Goal: Task Accomplishment & Management: Manage account settings

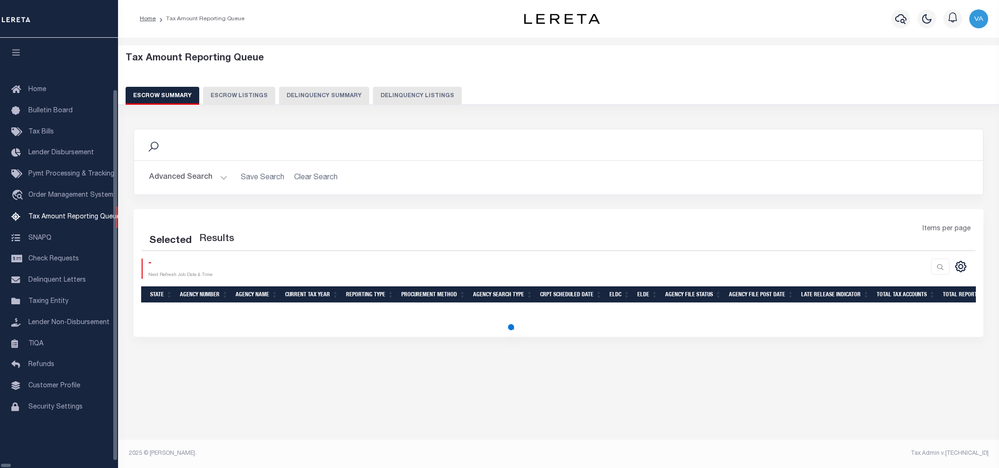
select select "100"
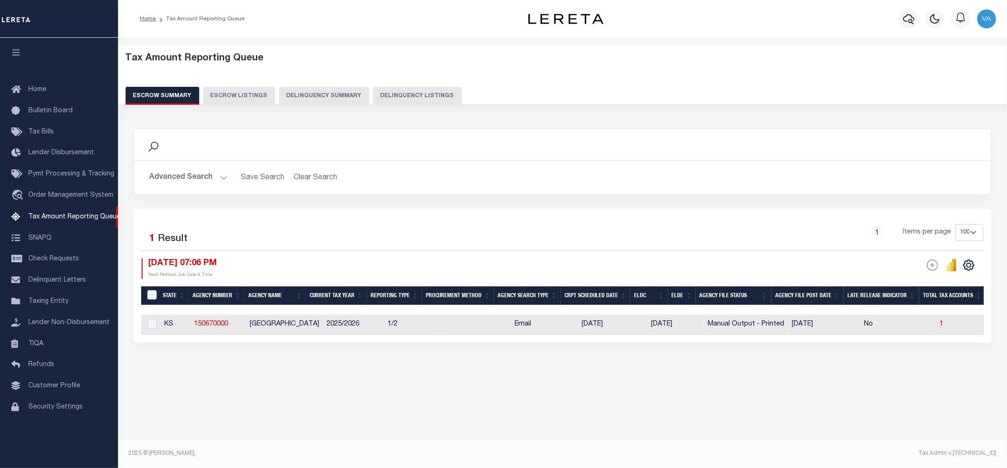
click at [205, 175] on button "Advanced Search" at bounding box center [188, 177] width 78 height 18
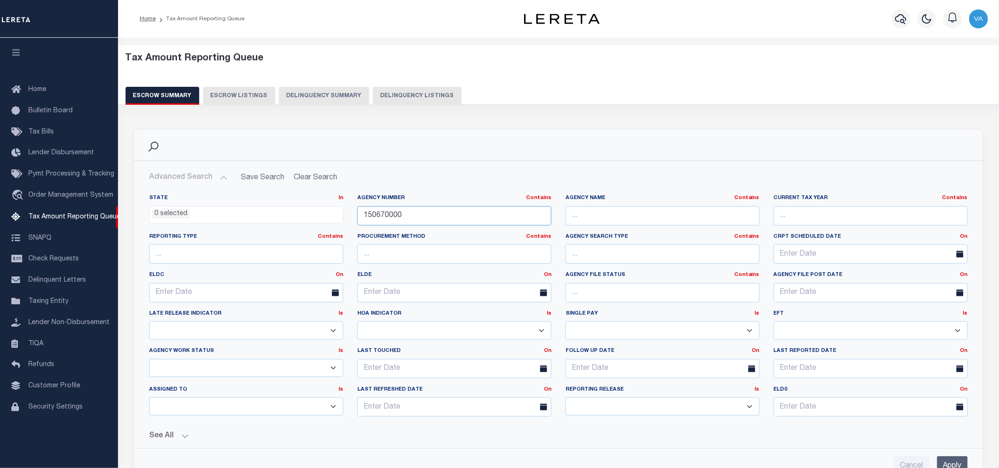
drag, startPoint x: 402, startPoint y: 212, endPoint x: 345, endPoint y: 209, distance: 57.2
click at [345, 209] on div "State In In AK AL AR AZ CA CO CT DC DE FL GA GU HI IA ID IL IN KS [GEOGRAPHIC_D…" at bounding box center [558, 309] width 833 height 230
paste input "422480602"
type input "422480602"
click at [952, 460] on input "Apply" at bounding box center [952, 465] width 31 height 19
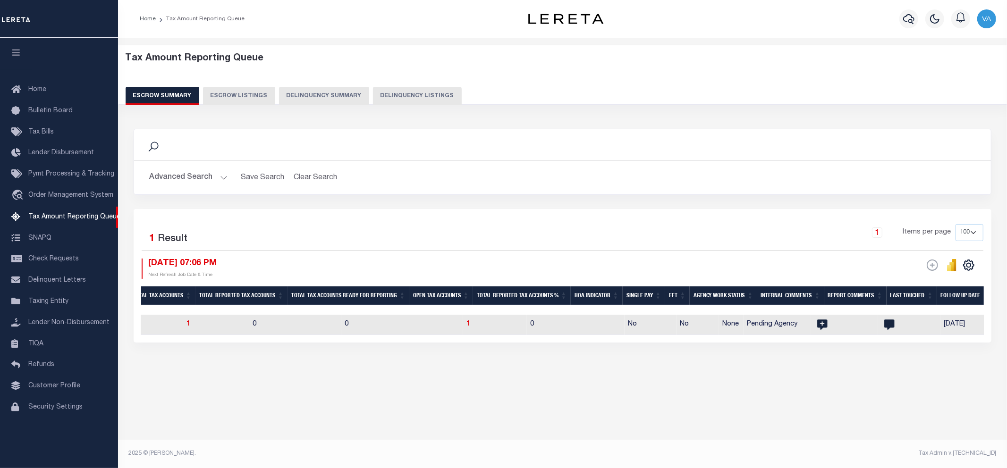
scroll to position [0, 747]
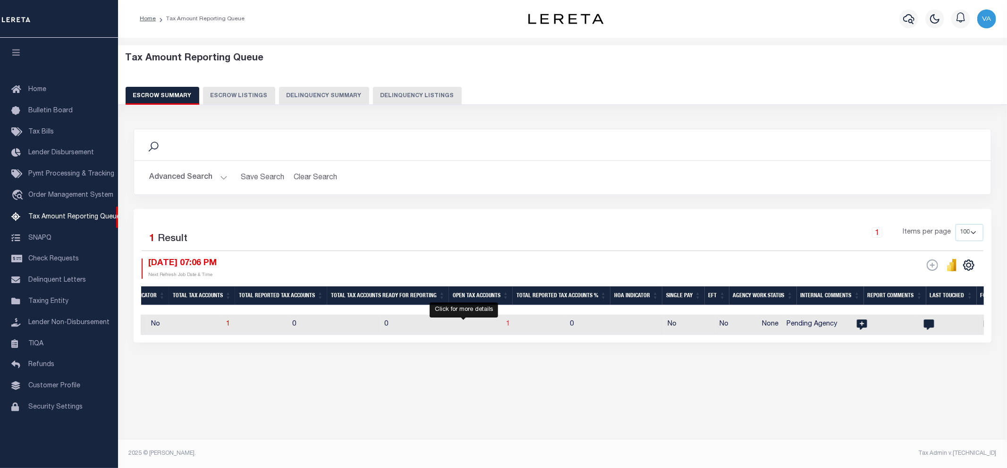
click at [506, 324] on span "1" at bounding box center [508, 324] width 4 height 7
select select "100"
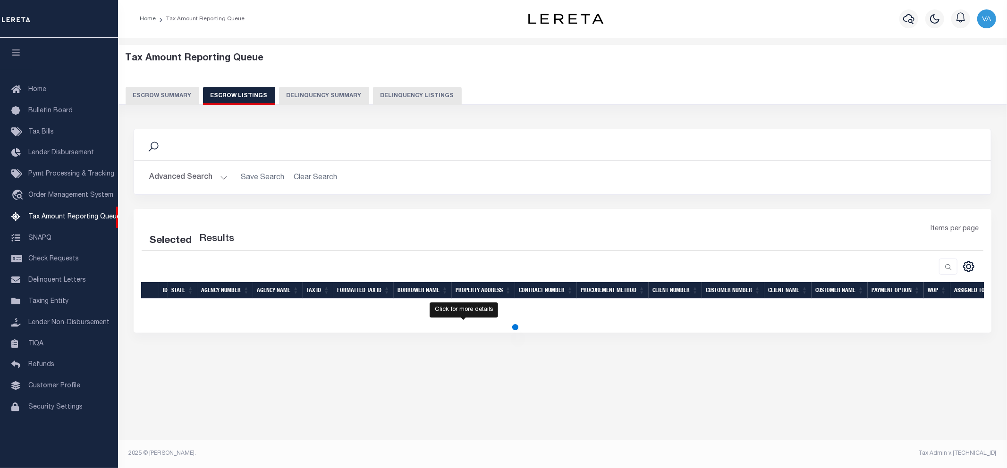
select select "100"
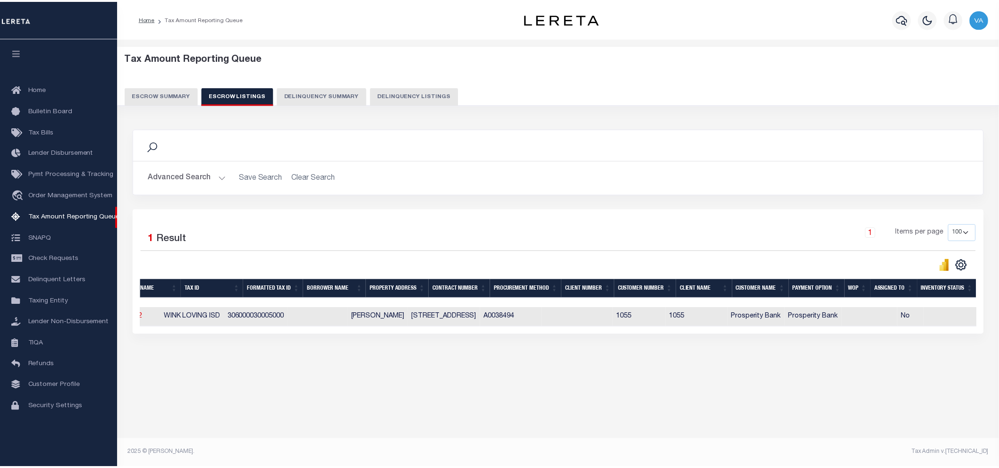
scroll to position [0, 0]
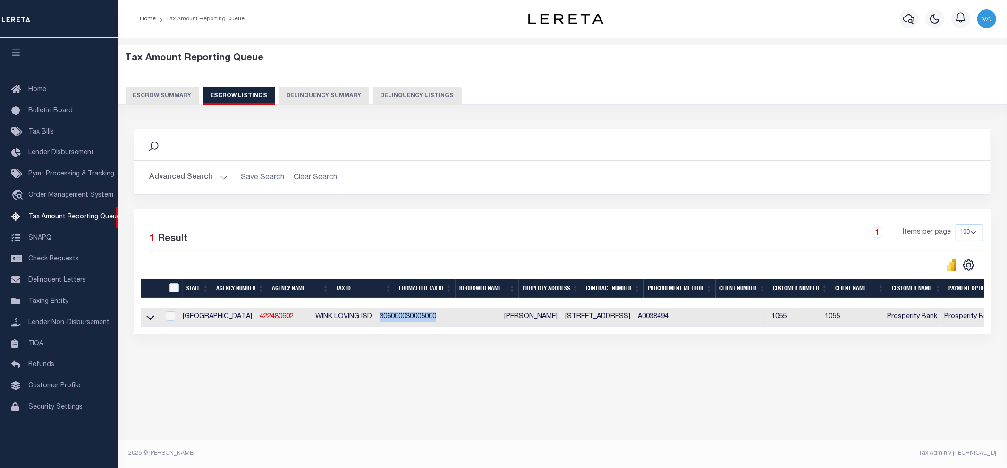
drag, startPoint x: 397, startPoint y: 318, endPoint x: 337, endPoint y: 321, distance: 60.5
click at [376, 321] on td "306000030005000" at bounding box center [408, 317] width 64 height 19
checkbox input "true"
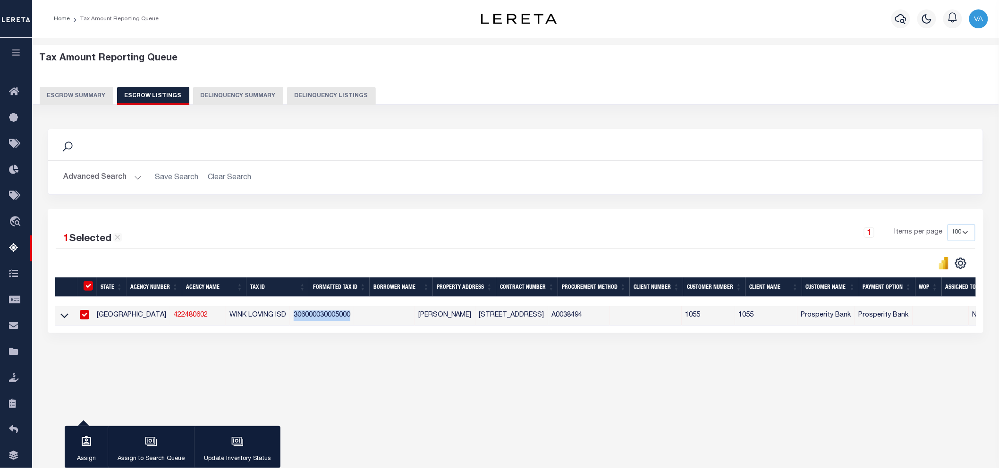
copy td "306000030005000"
click at [86, 97] on button "Escrow Summary" at bounding box center [77, 96] width 74 height 18
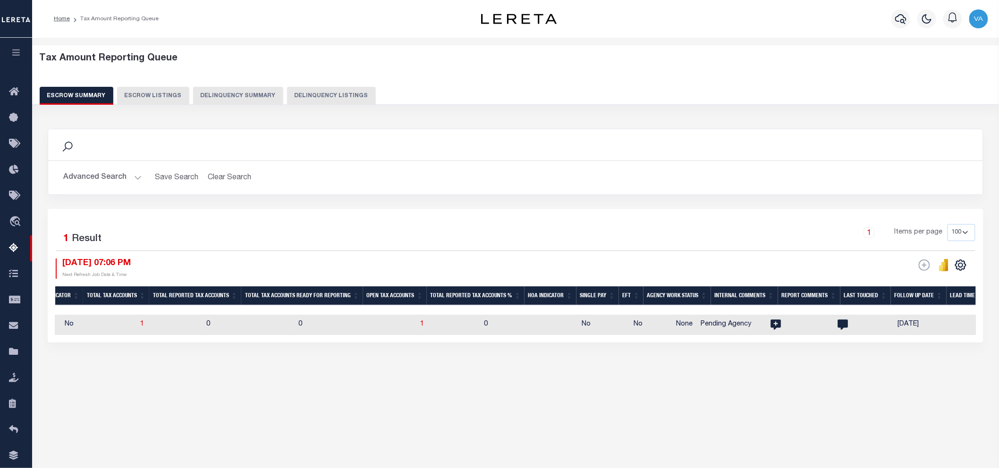
click at [501, 320] on td "0" at bounding box center [529, 325] width 98 height 20
checkbox input "true"
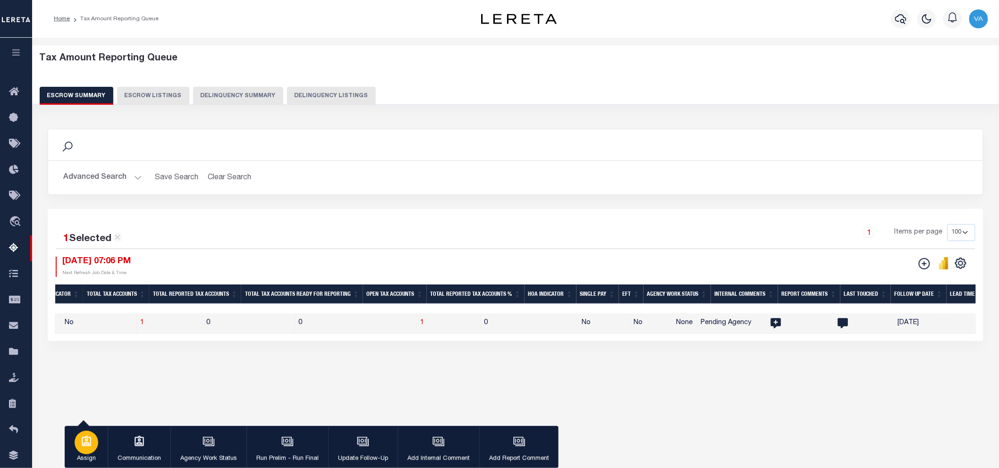
click at [87, 455] on p "Assign" at bounding box center [87, 458] width 24 height 9
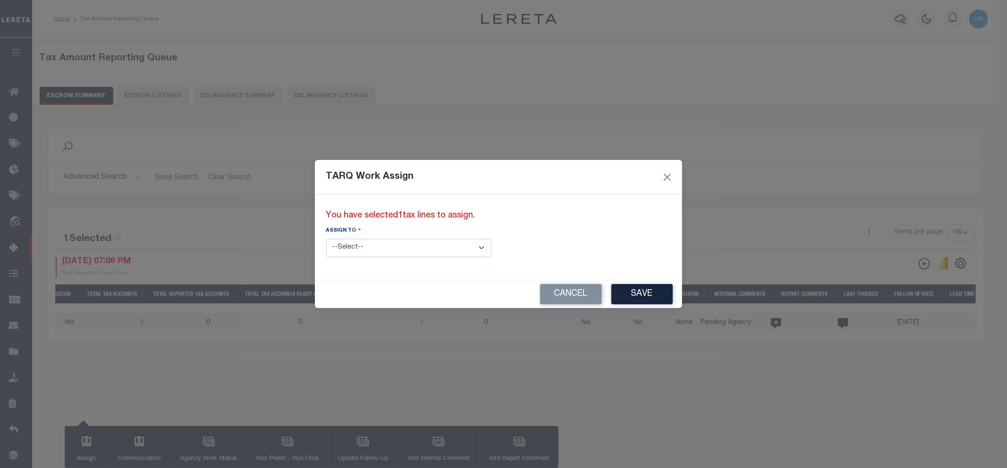
click at [412, 251] on select "--Select-- --Unassigned-- --Unassigned-- [PERSON_NAME] [PERSON_NAME] [PERSON_NA…" at bounding box center [408, 248] width 165 height 18
select select "Vamsi Kalikiri"
click at [326, 239] on select "--Select-- --Unassigned-- --Unassigned-- Abdul Muzain Adhikary Rinki Agustin Fe…" at bounding box center [408, 248] width 165 height 18
click at [611, 294] on button "Save" at bounding box center [641, 294] width 61 height 20
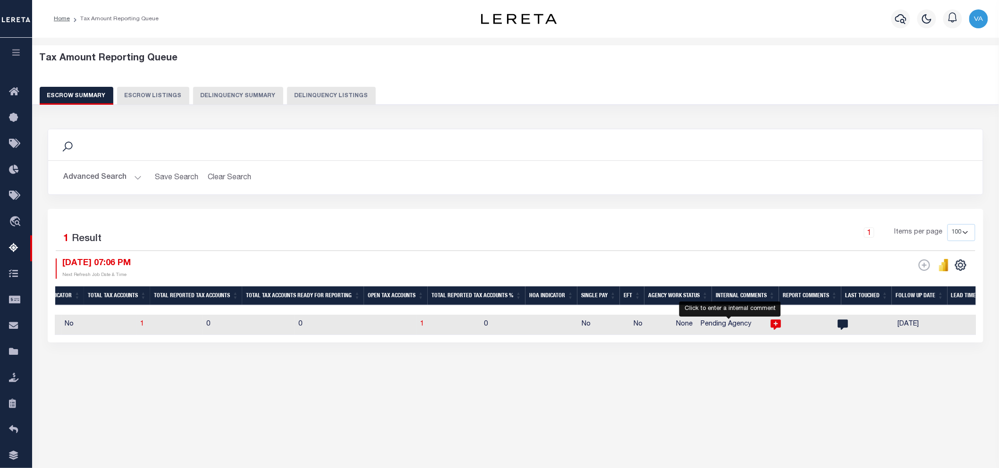
click at [770, 323] on icon at bounding box center [776, 325] width 12 height 12
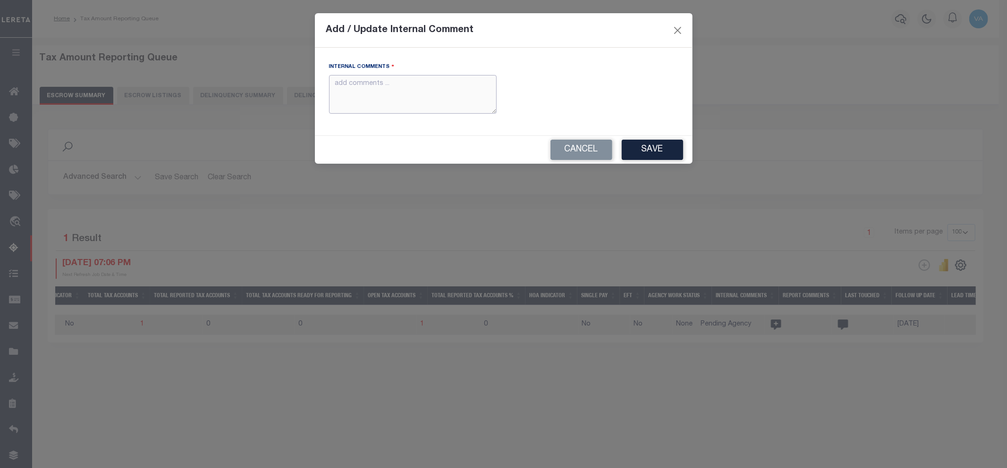
click at [396, 90] on textarea "Internal Comments" at bounding box center [413, 94] width 168 height 39
paste textarea "For TX state 2025 amounts are updated in November"
click at [664, 148] on button "Save" at bounding box center [652, 150] width 61 height 20
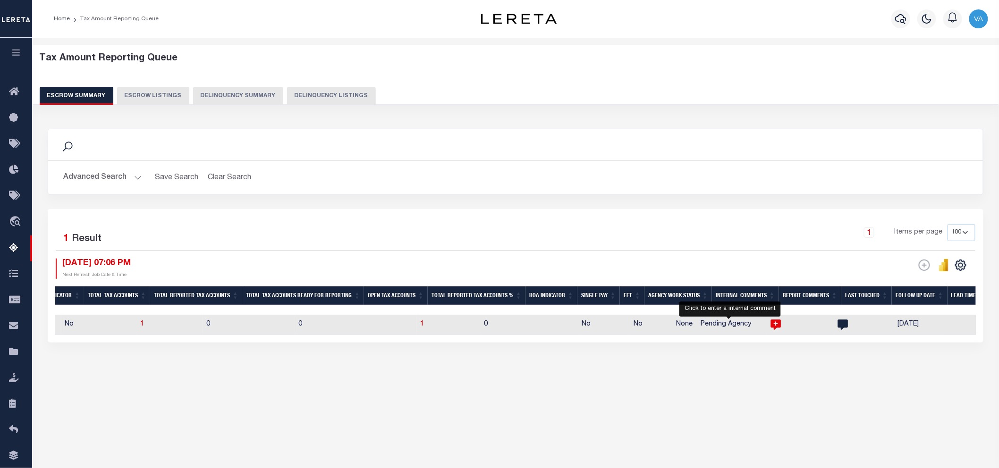
click at [771, 322] on icon at bounding box center [776, 325] width 10 height 10
type textarea "For TX state 2025 amounts are updated in November"
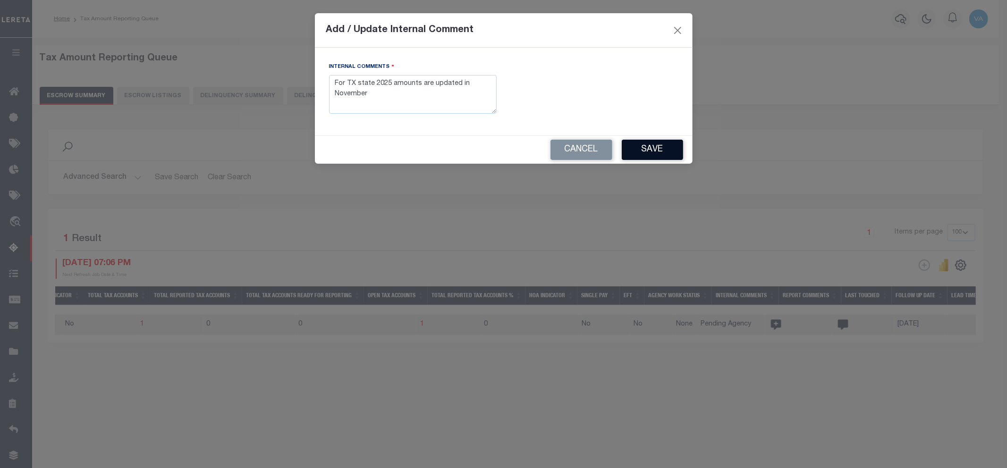
click at [648, 149] on button "Save" at bounding box center [652, 150] width 61 height 20
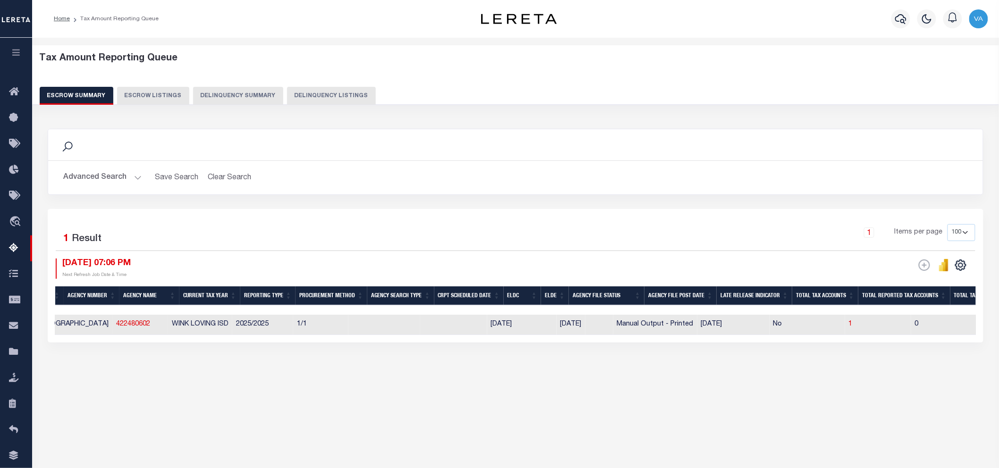
scroll to position [0, 30]
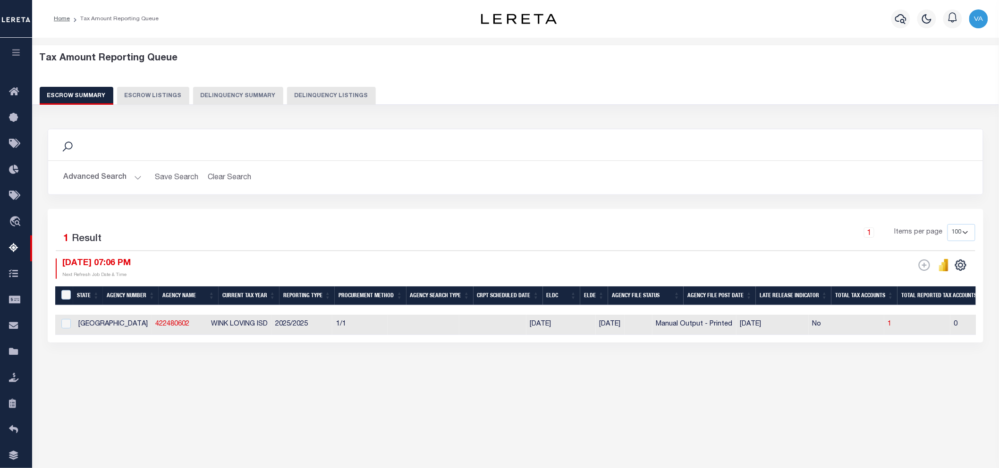
click at [101, 179] on button "Advanced Search" at bounding box center [102, 177] width 78 height 18
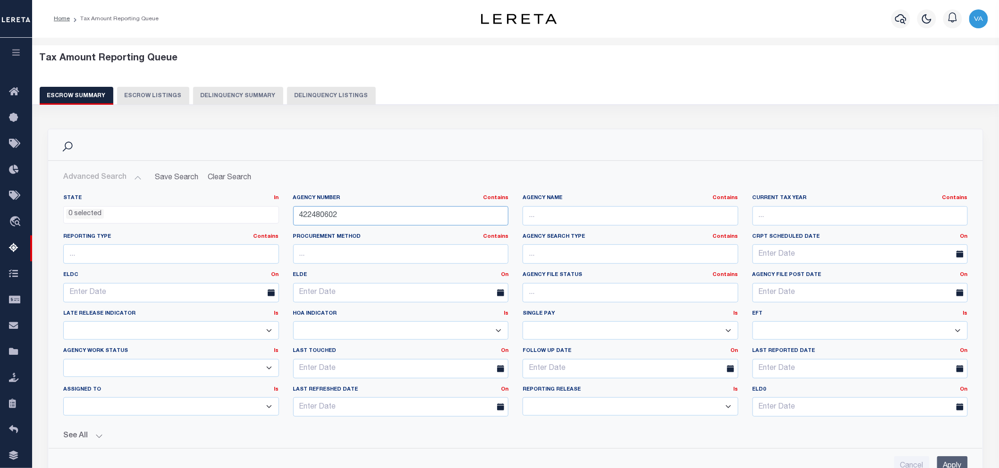
drag, startPoint x: 344, startPoint y: 219, endPoint x: 289, endPoint y: 224, distance: 54.9
click at [289, 224] on div "Agency Number Contains Contains Is 422480602" at bounding box center [401, 213] width 230 height 39
paste input "1090000"
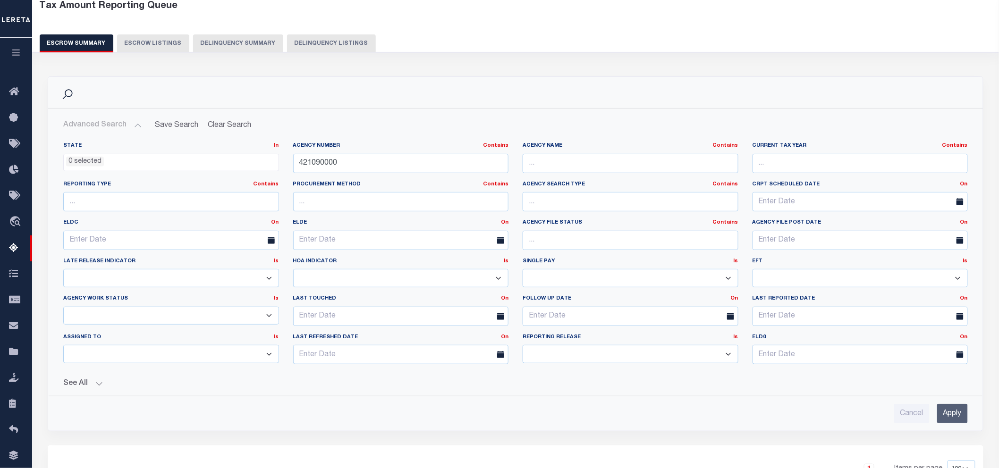
click at [955, 407] on input "Apply" at bounding box center [952, 413] width 31 height 19
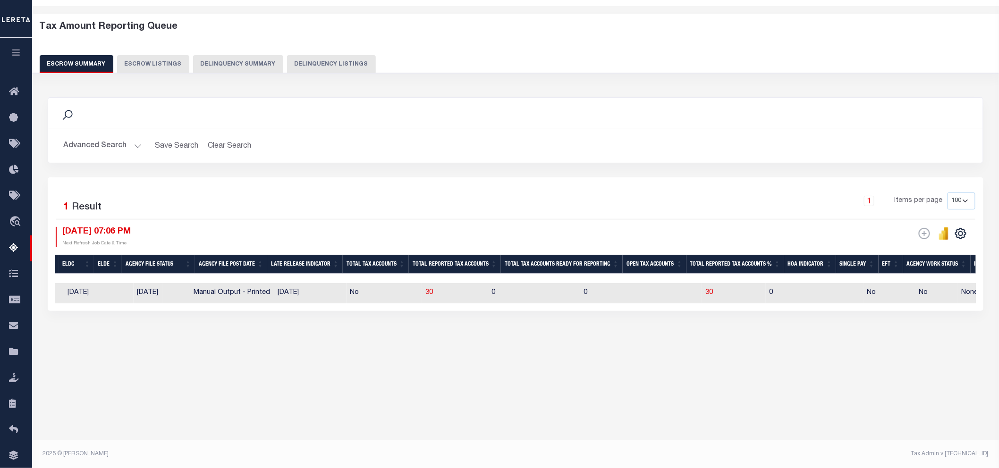
scroll to position [0, 263]
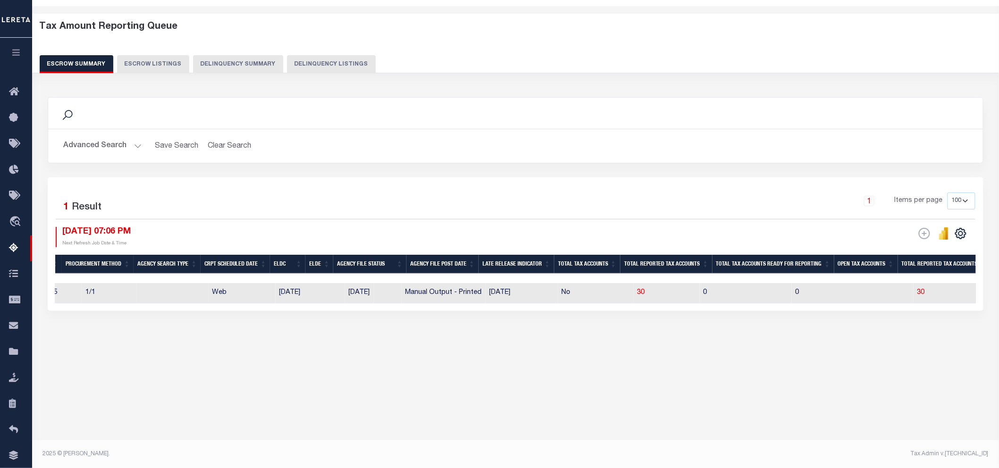
click at [126, 145] on button "Advanced Search" at bounding box center [102, 146] width 78 height 18
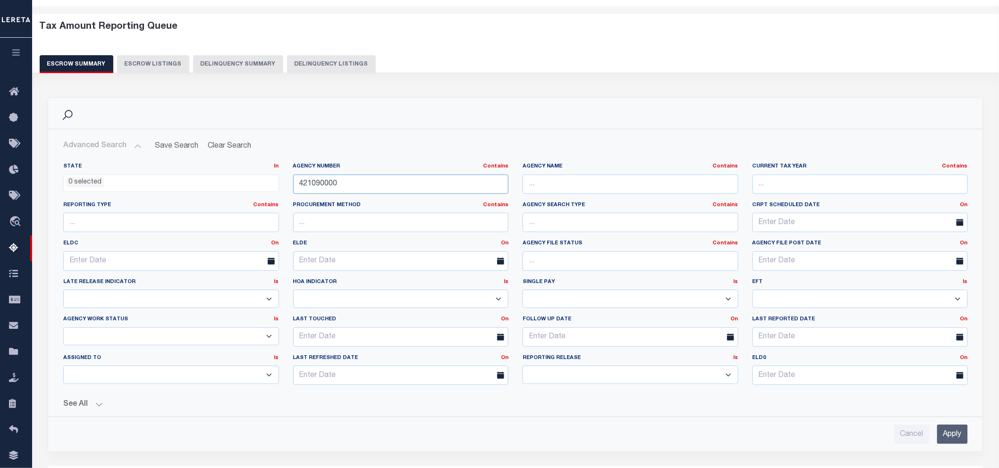
drag, startPoint x: 341, startPoint y: 184, endPoint x: 295, endPoint y: 183, distance: 45.3
click at [295, 183] on input "421090000" at bounding box center [401, 184] width 216 height 19
paste input "15076"
type input "150760000"
click at [946, 432] on input "Apply" at bounding box center [952, 434] width 31 height 19
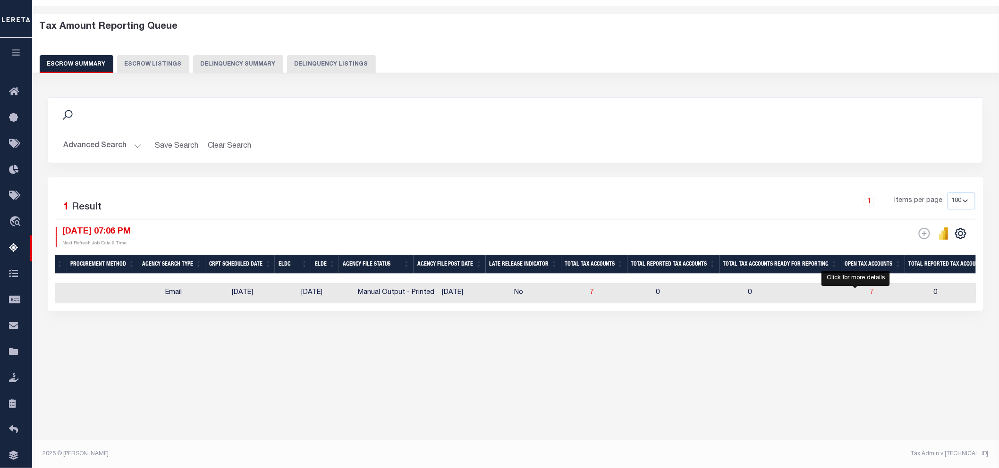
click at [870, 294] on span "7" at bounding box center [872, 292] width 4 height 7
select select "100"
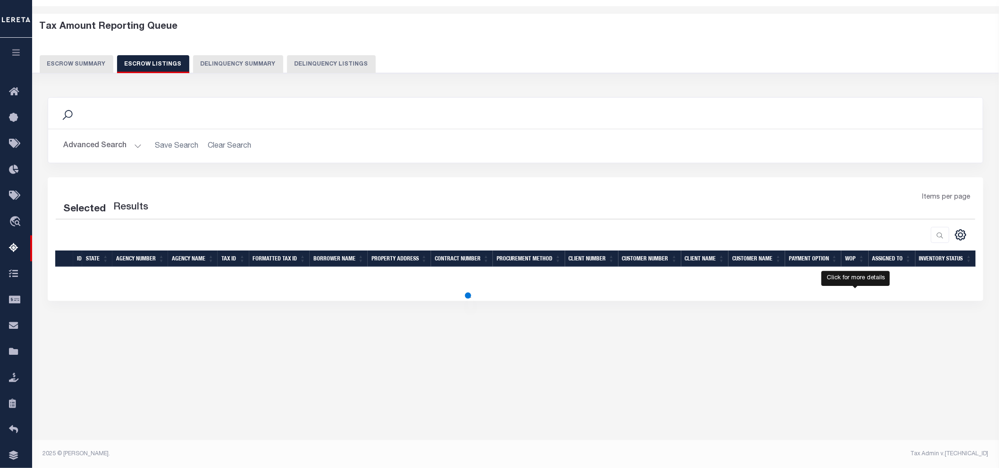
select select "100"
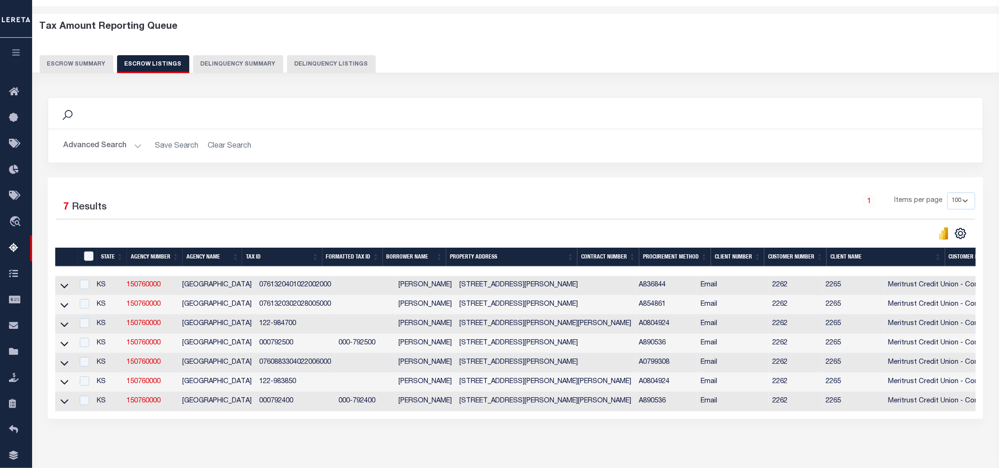
click at [97, 62] on button "Escrow Summary" at bounding box center [77, 64] width 74 height 18
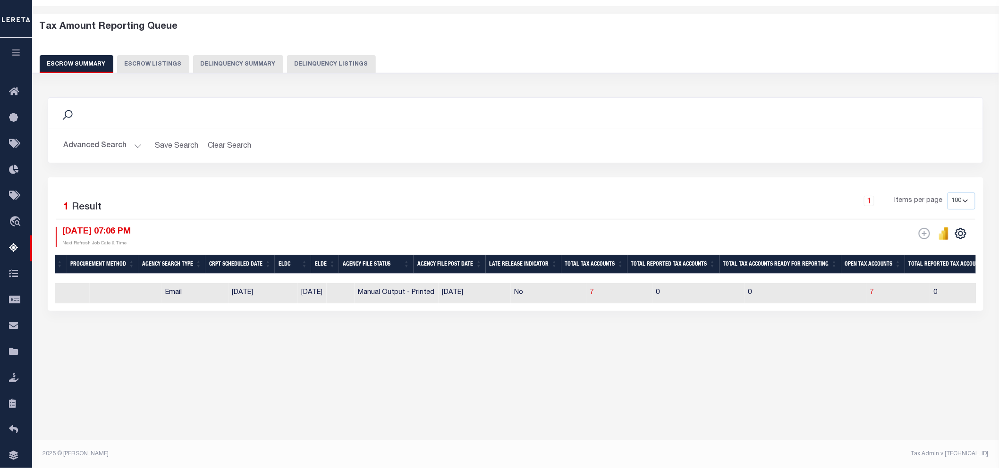
click at [118, 148] on button "Advanced Search" at bounding box center [102, 146] width 78 height 18
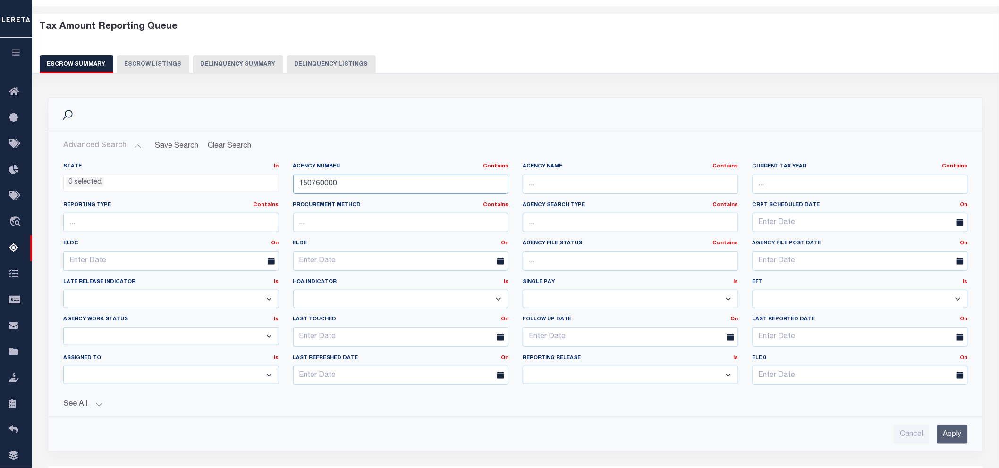
drag, startPoint x: 341, startPoint y: 184, endPoint x: 284, endPoint y: 184, distance: 57.1
click at [284, 184] on div "State In In AK AL AR AZ CA CO CT DC DE FL GA GU HI IA ID IL IN KS KY LA MA MD M…" at bounding box center [515, 278] width 918 height 230
type input "421760501"
click at [964, 436] on input "Apply" at bounding box center [952, 434] width 31 height 19
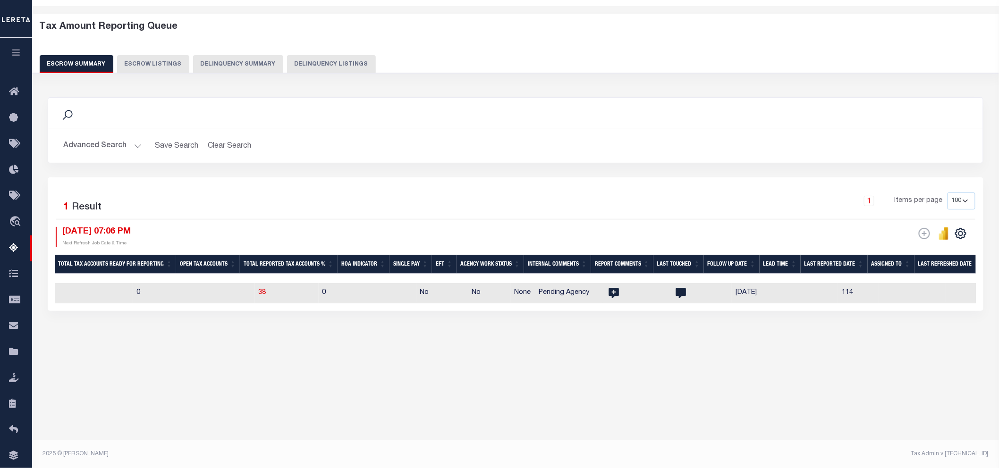
scroll to position [0, 995]
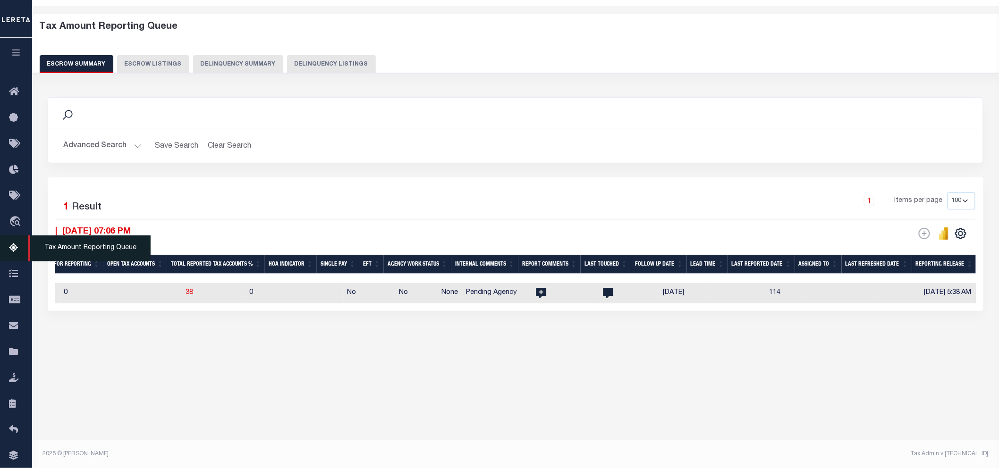
click at [11, 249] on icon at bounding box center [16, 249] width 15 height 12
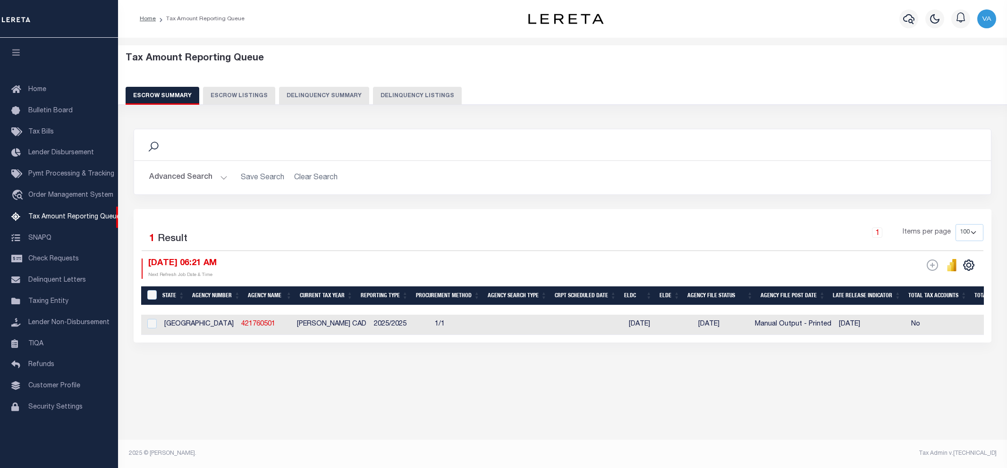
select select
select select "100"
click at [206, 179] on button "Advanced Search" at bounding box center [188, 177] width 78 height 18
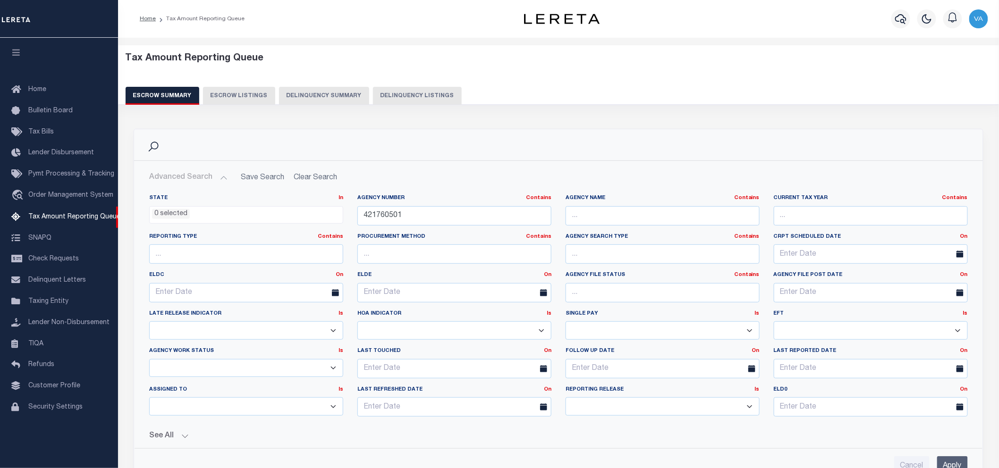
scroll to position [105, 0]
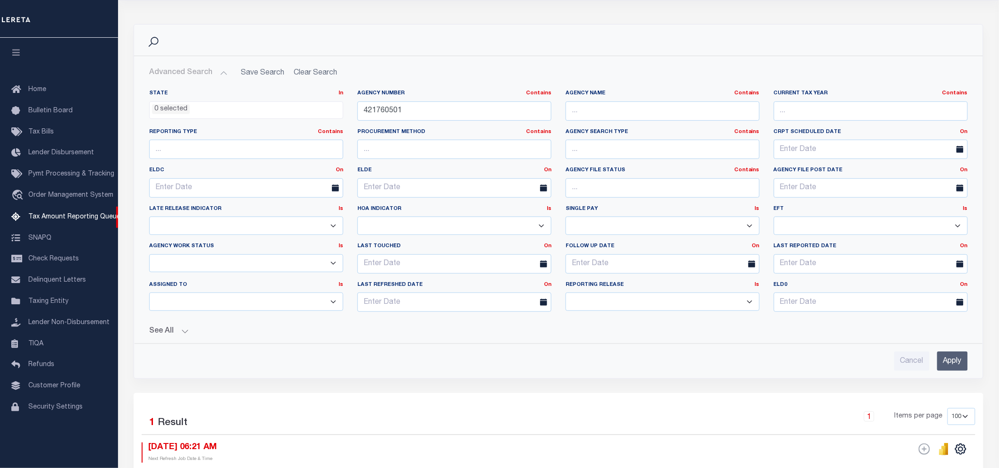
click at [947, 361] on input "Apply" at bounding box center [952, 361] width 31 height 19
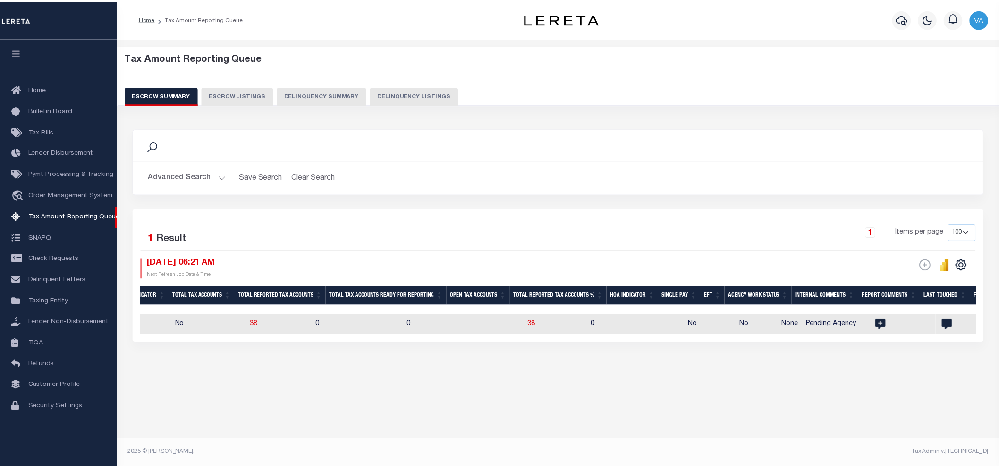
scroll to position [0, 959]
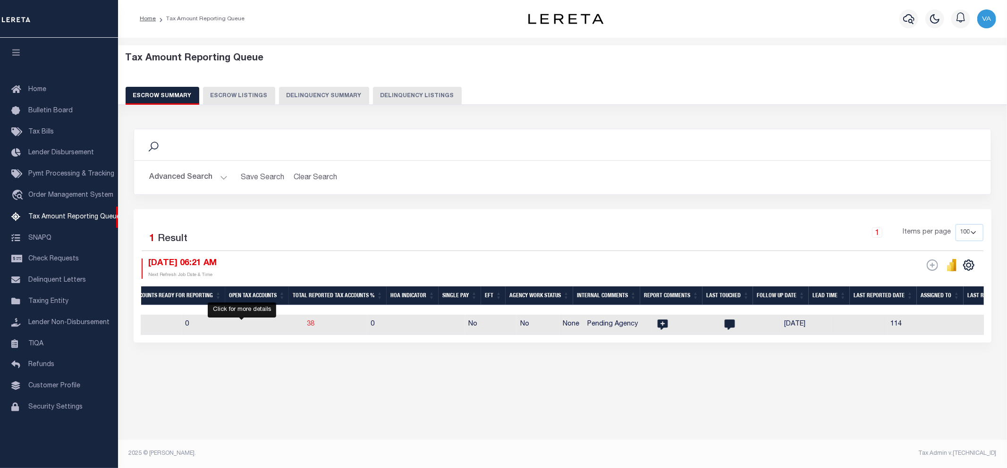
click at [307, 326] on span "38" at bounding box center [311, 324] width 8 height 7
select select "100"
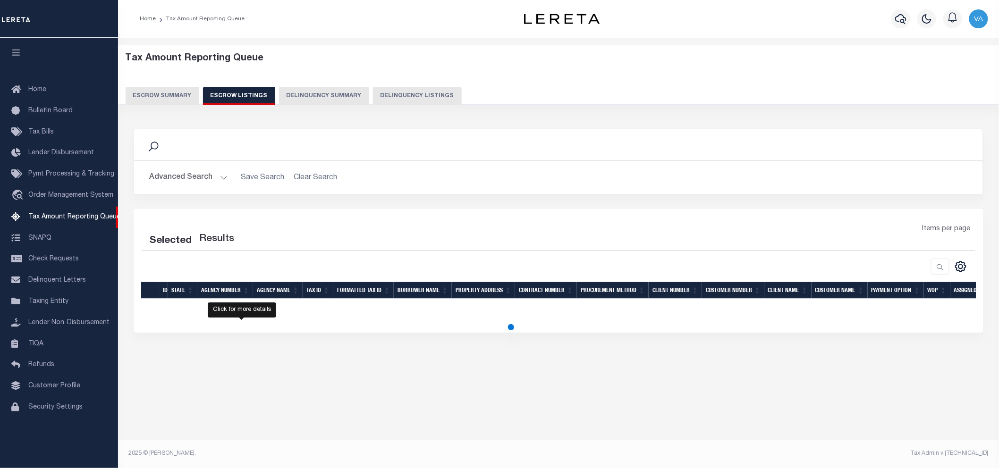
select select "100"
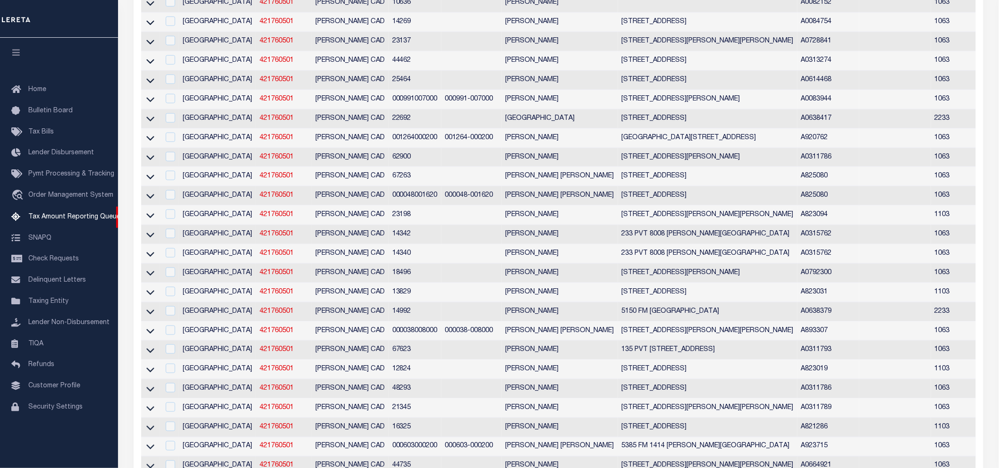
scroll to position [157, 0]
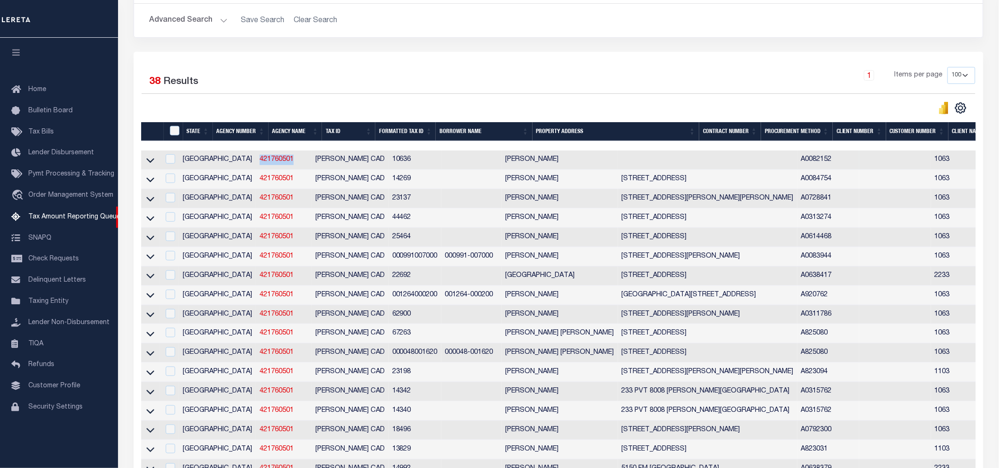
drag, startPoint x: 255, startPoint y: 161, endPoint x: 213, endPoint y: 161, distance: 42.5
click at [256, 161] on td "421760501" at bounding box center [284, 160] width 56 height 19
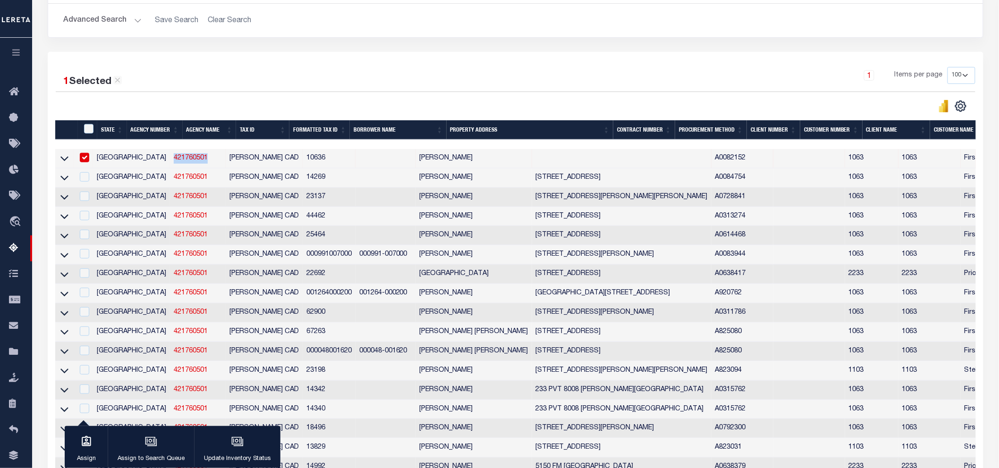
copy link "421760501"
click at [88, 159] on input "checkbox" at bounding box center [84, 157] width 9 height 9
checkbox input "false"
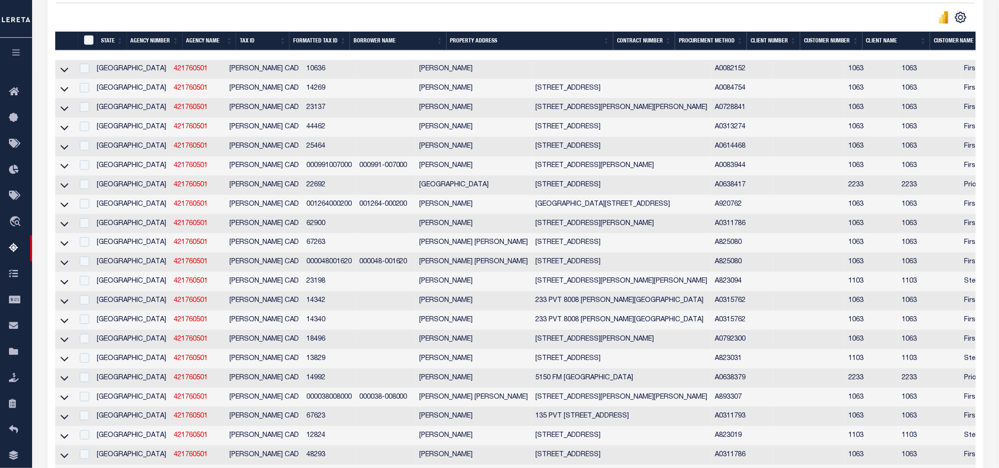
scroll to position [300, 0]
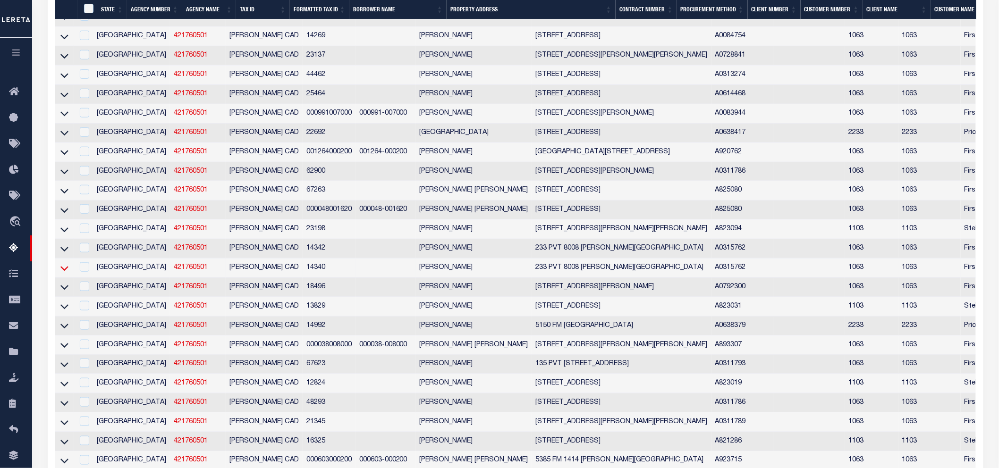
click at [64, 271] on icon at bounding box center [64, 268] width 8 height 10
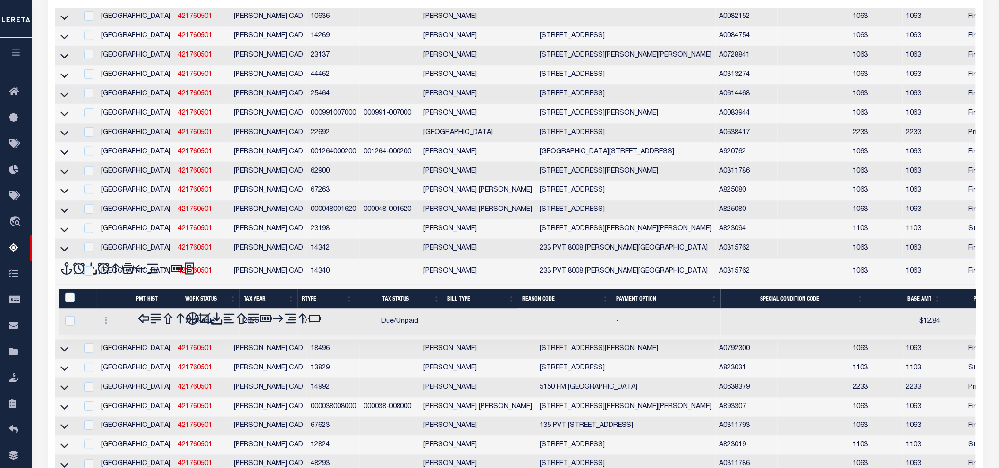
scroll to position [261, 0]
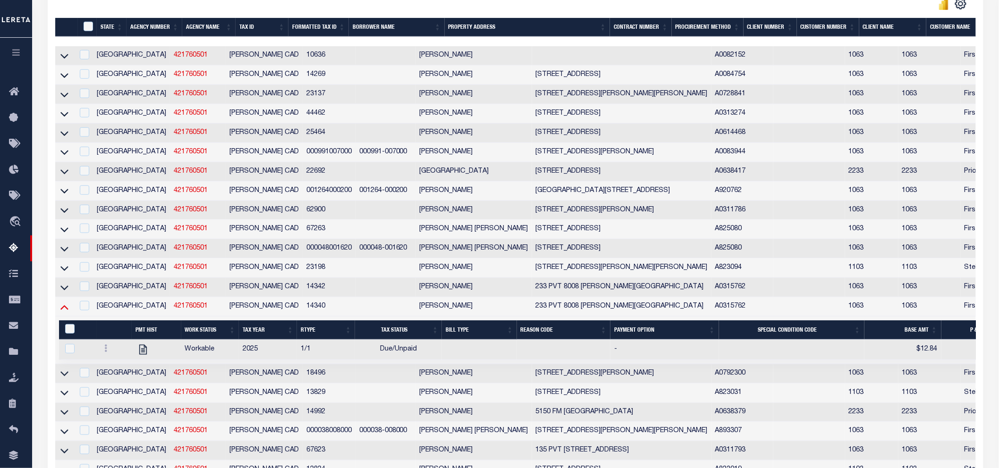
click at [64, 312] on icon at bounding box center [64, 307] width 8 height 10
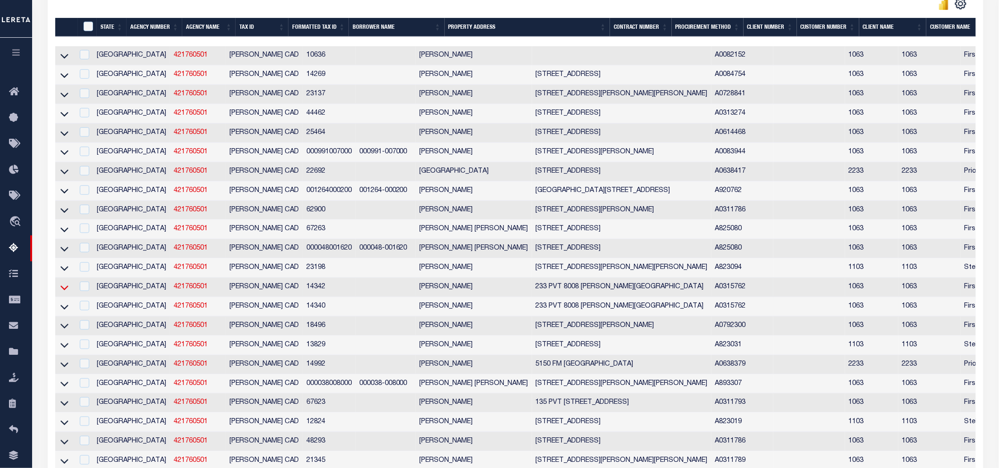
click at [63, 291] on icon at bounding box center [64, 288] width 8 height 10
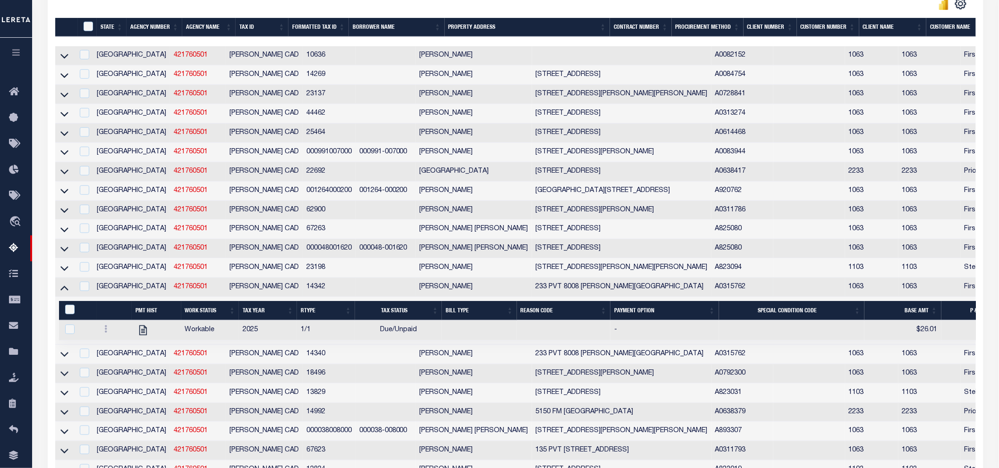
scroll to position [730, 0]
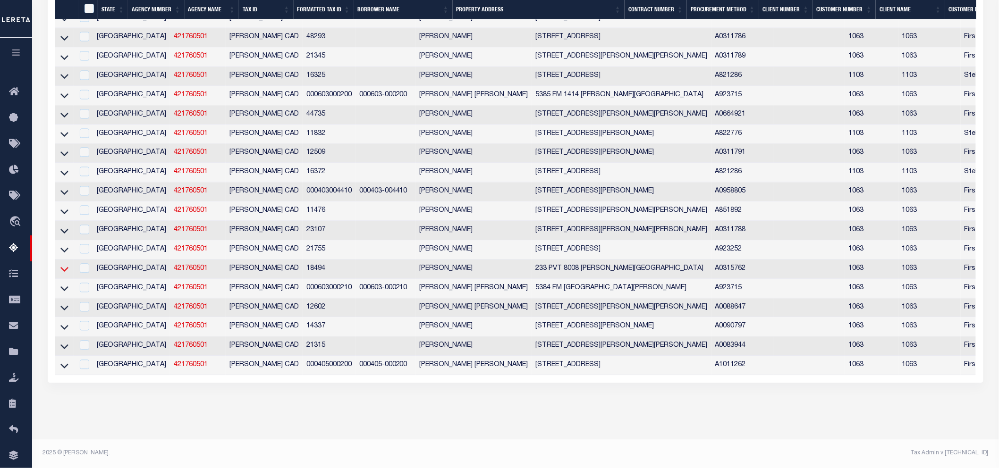
click at [64, 264] on icon at bounding box center [64, 269] width 8 height 10
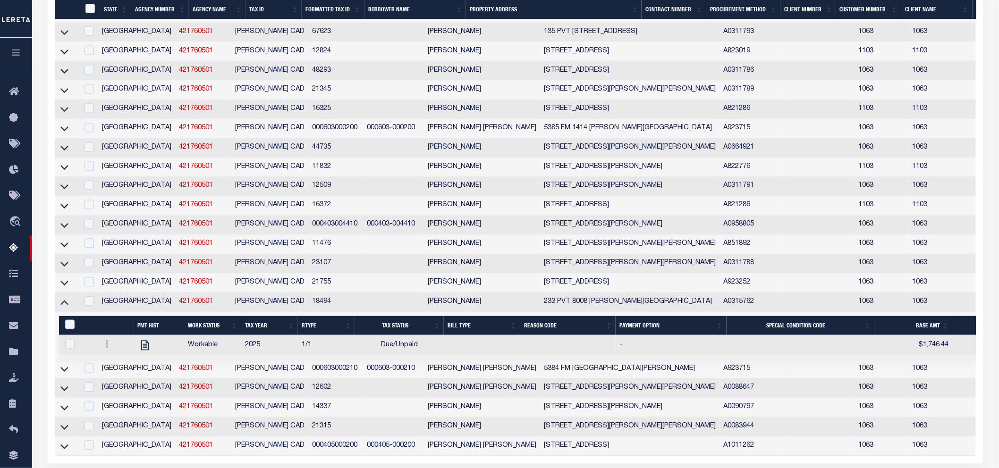
scroll to position [416, 0]
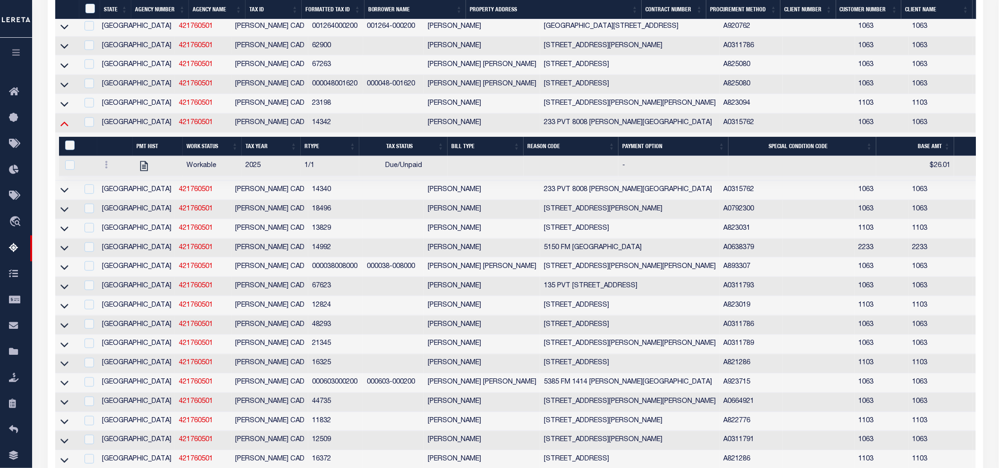
click at [67, 126] on icon at bounding box center [64, 123] width 8 height 10
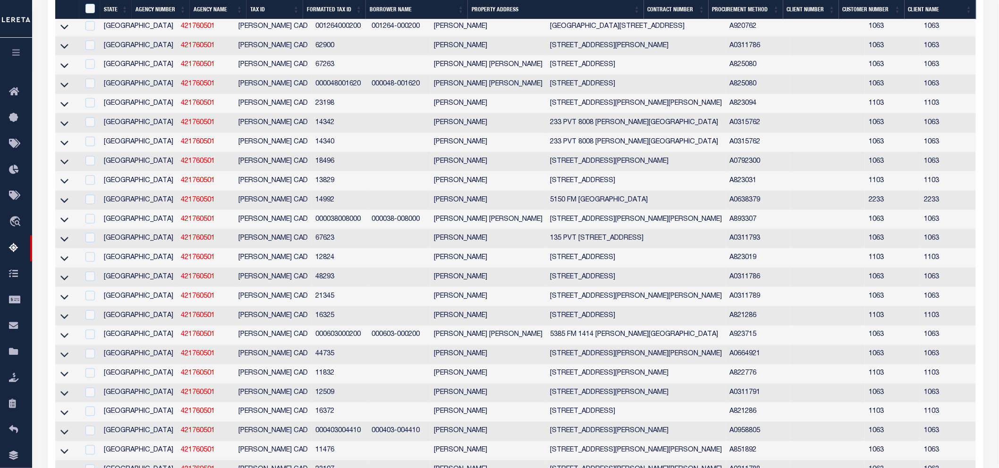
scroll to position [329, 0]
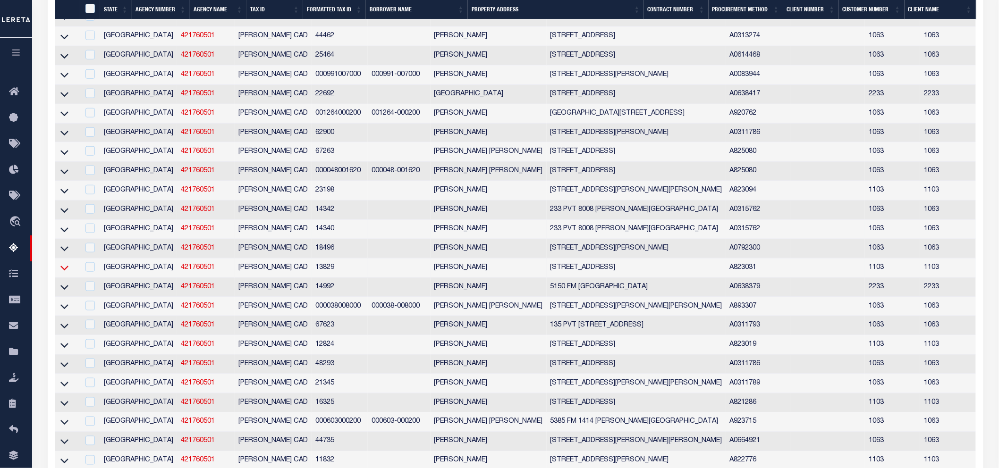
click at [62, 273] on icon at bounding box center [64, 268] width 8 height 10
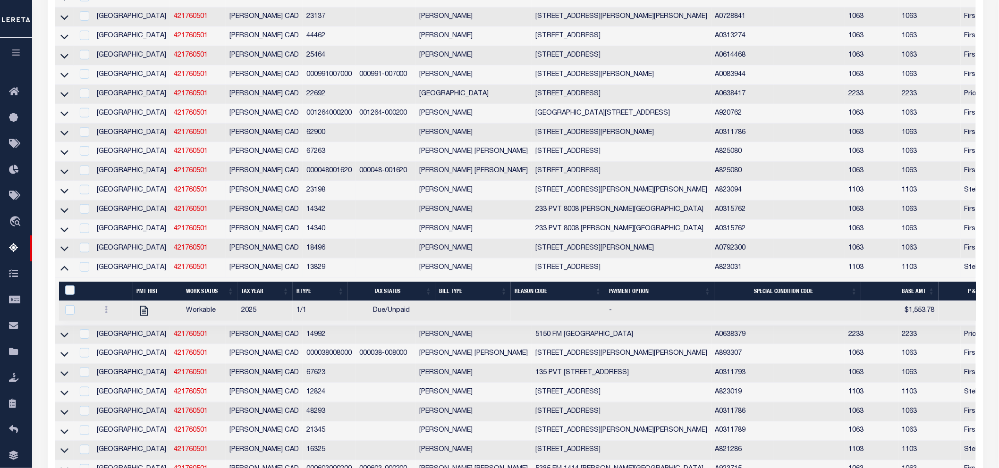
scroll to position [271, 0]
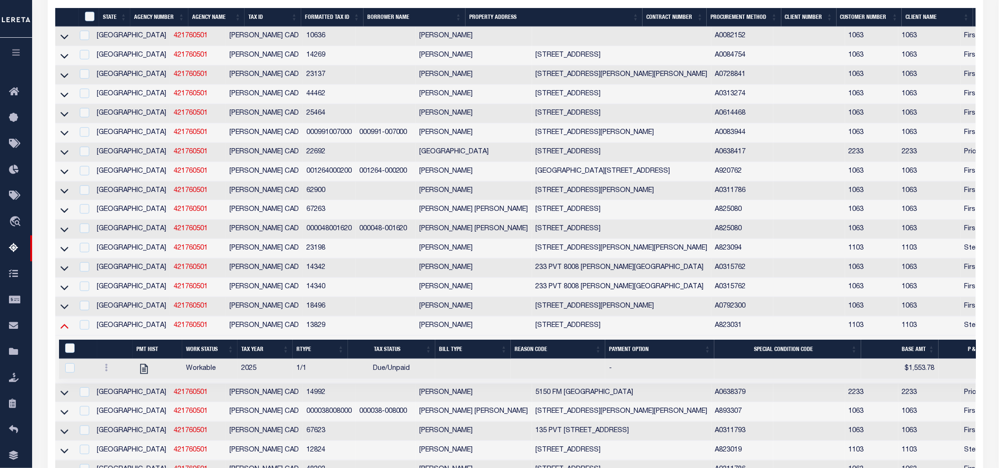
click at [64, 331] on icon at bounding box center [64, 326] width 8 height 10
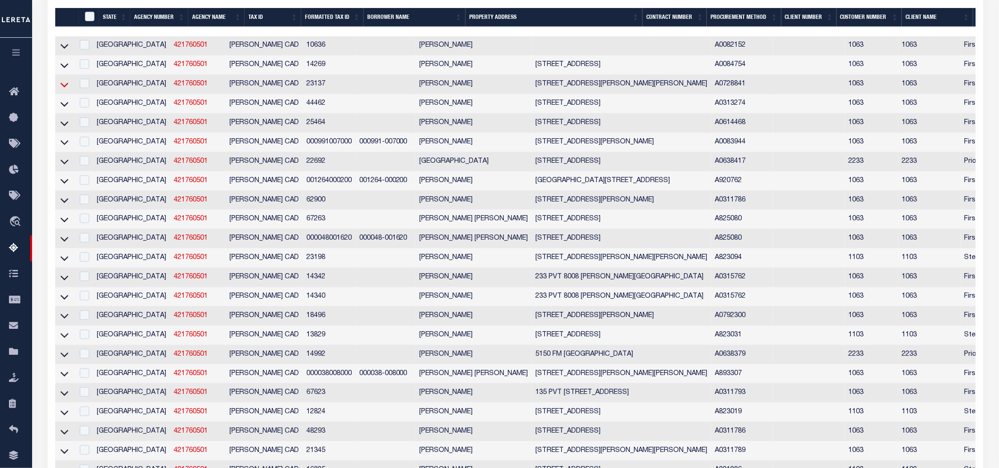
click at [60, 87] on icon at bounding box center [64, 85] width 8 height 10
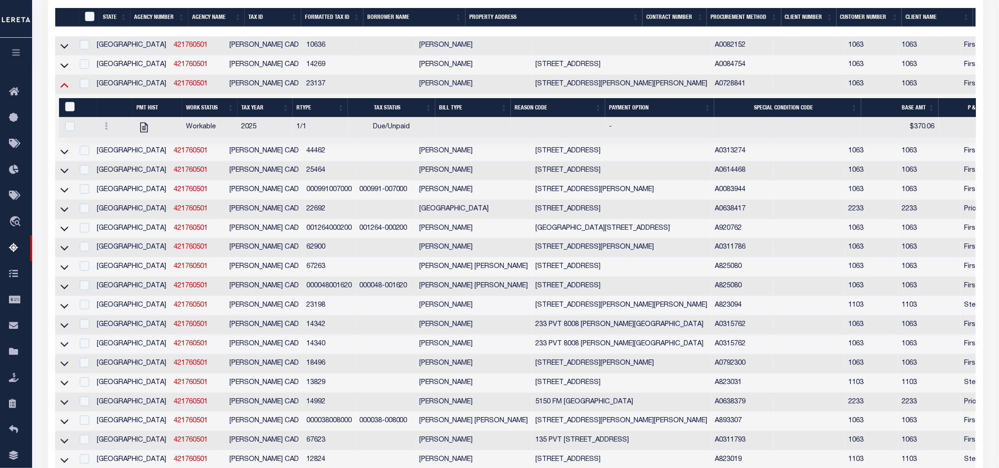
click at [63, 85] on icon at bounding box center [64, 85] width 8 height 10
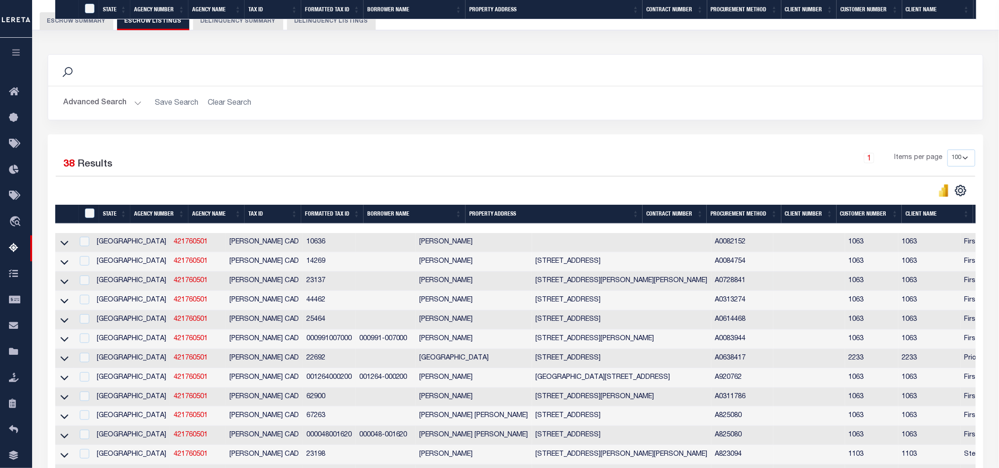
scroll to position [485, 0]
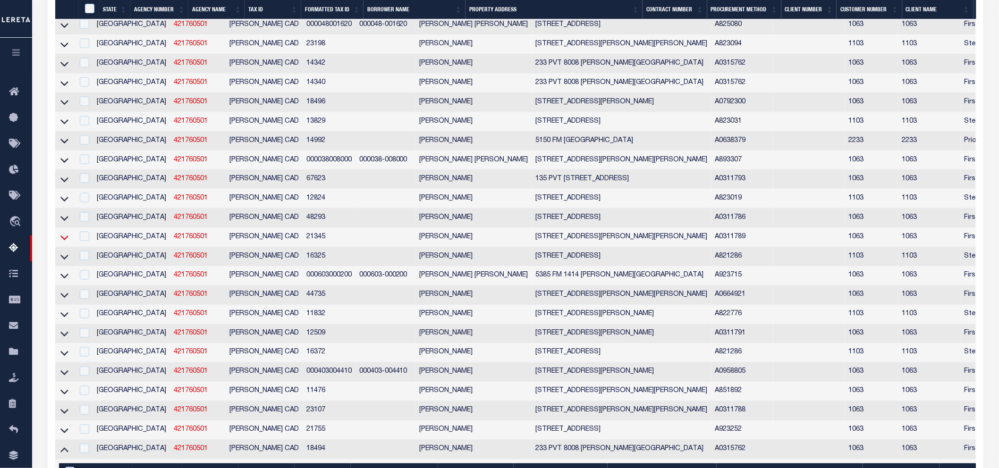
click at [62, 243] on icon at bounding box center [64, 238] width 8 height 10
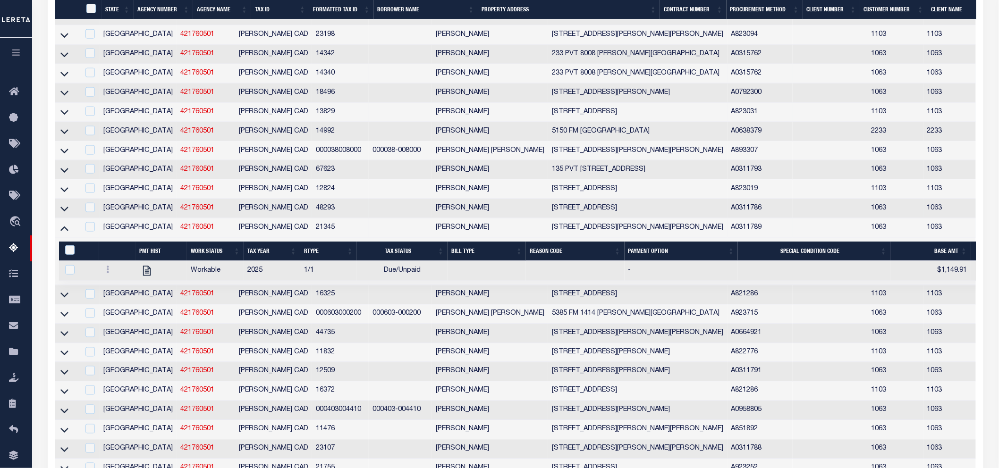
scroll to position [330, 0]
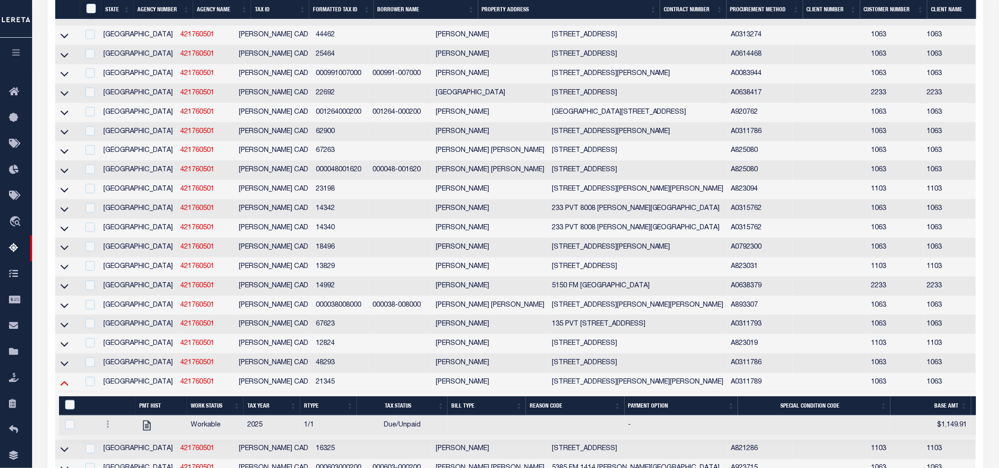
click at [65, 386] on icon at bounding box center [64, 383] width 8 height 5
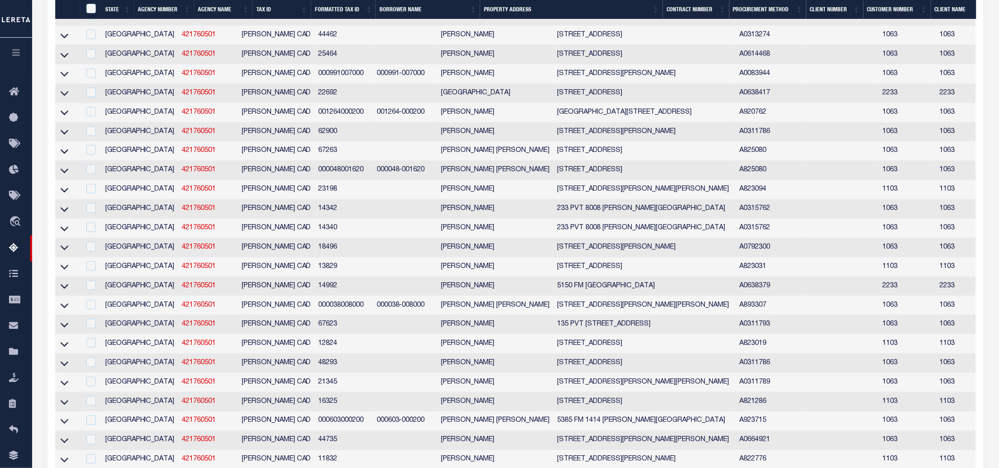
scroll to position [291, 0]
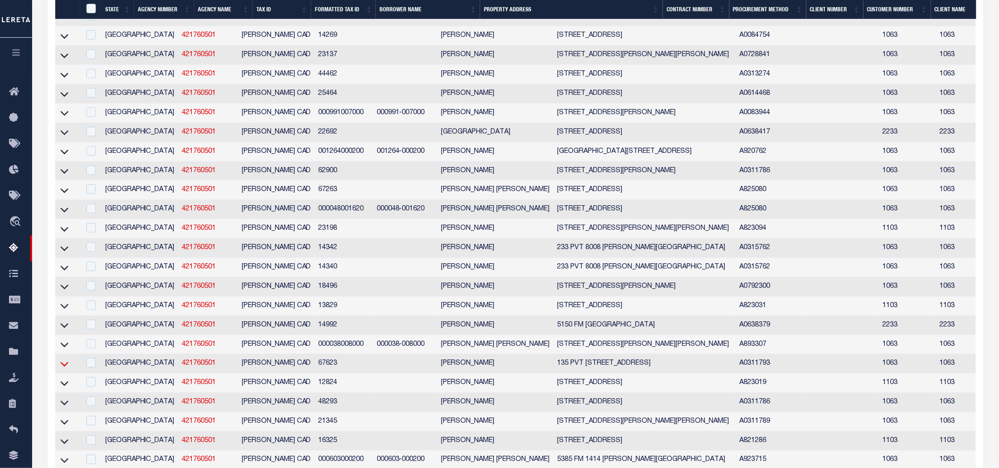
click at [65, 367] on icon at bounding box center [64, 364] width 8 height 10
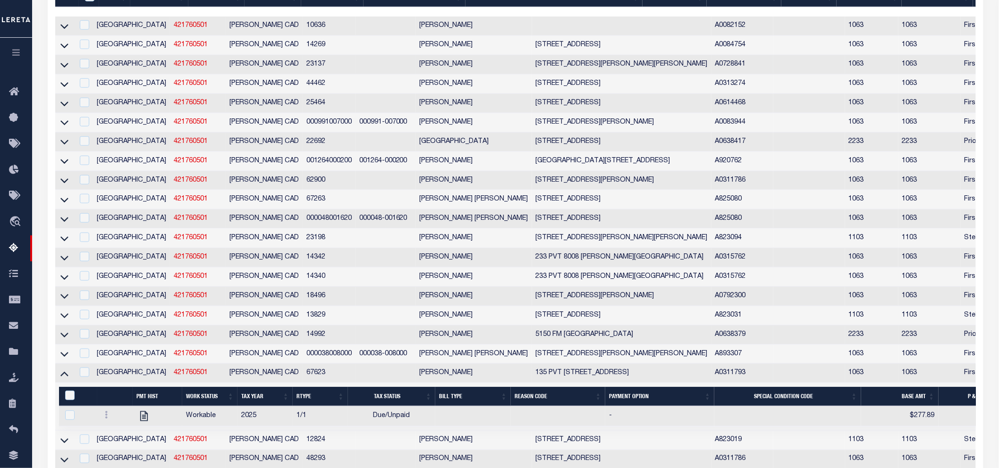
scroll to position [272, 0]
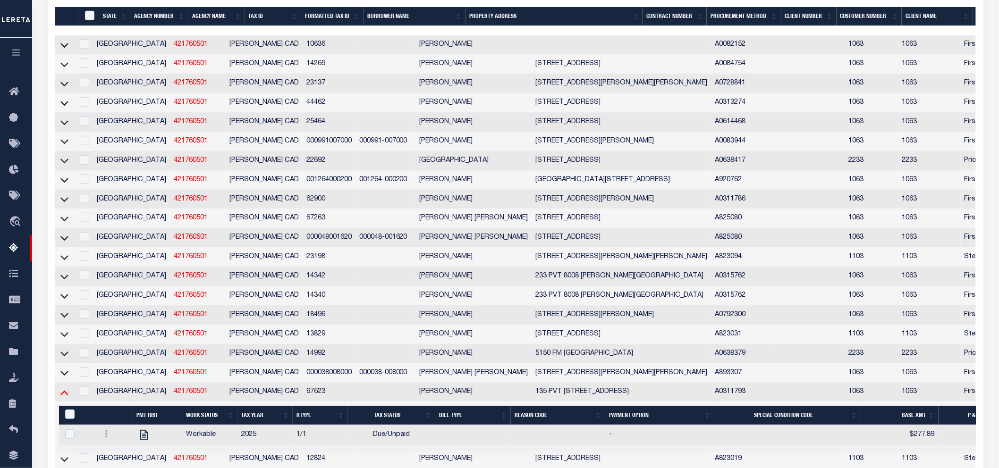
click at [65, 395] on icon at bounding box center [64, 393] width 8 height 5
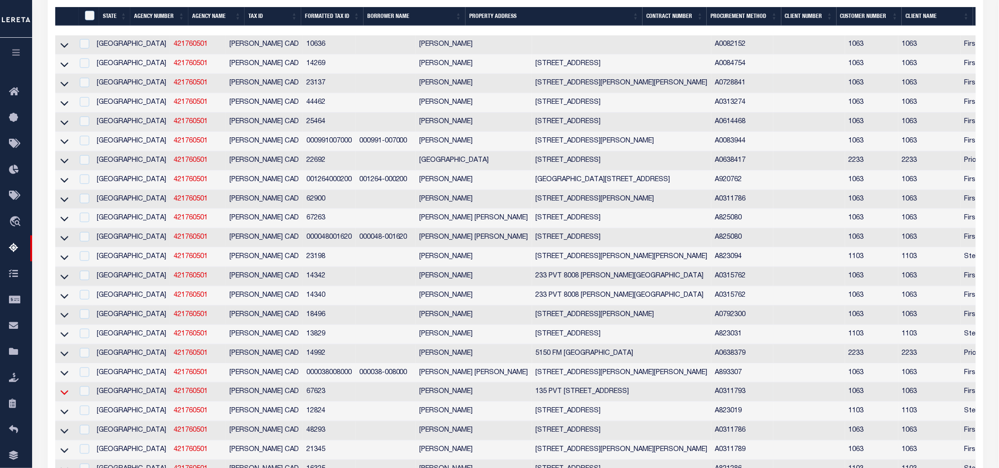
click at [63, 397] on icon at bounding box center [64, 392] width 8 height 10
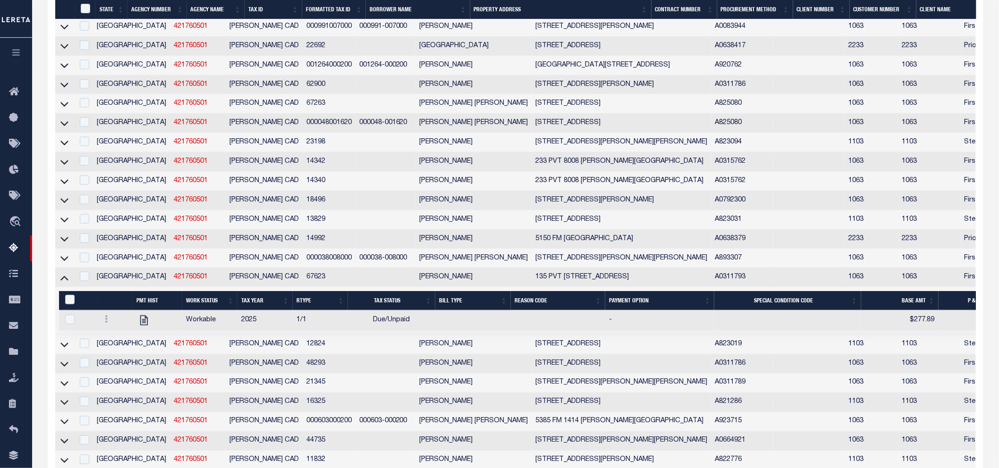
scroll to position [430, 0]
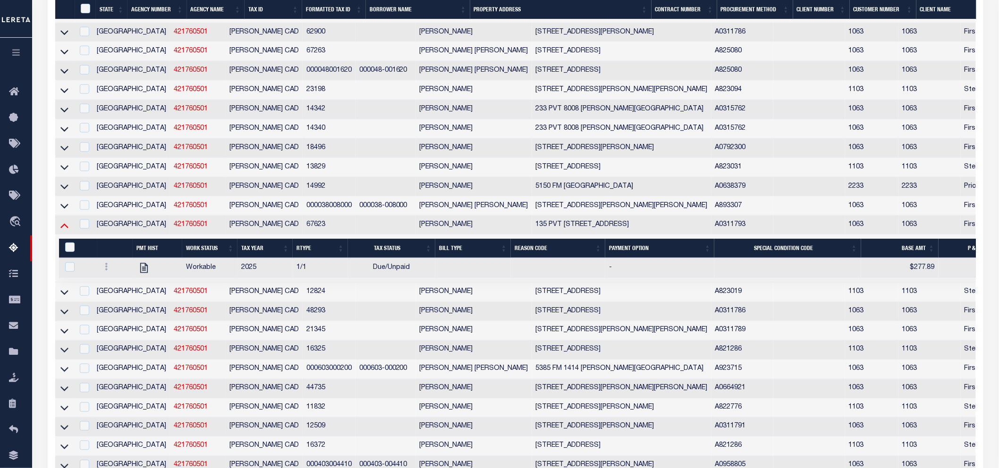
click at [67, 228] on icon at bounding box center [64, 226] width 8 height 5
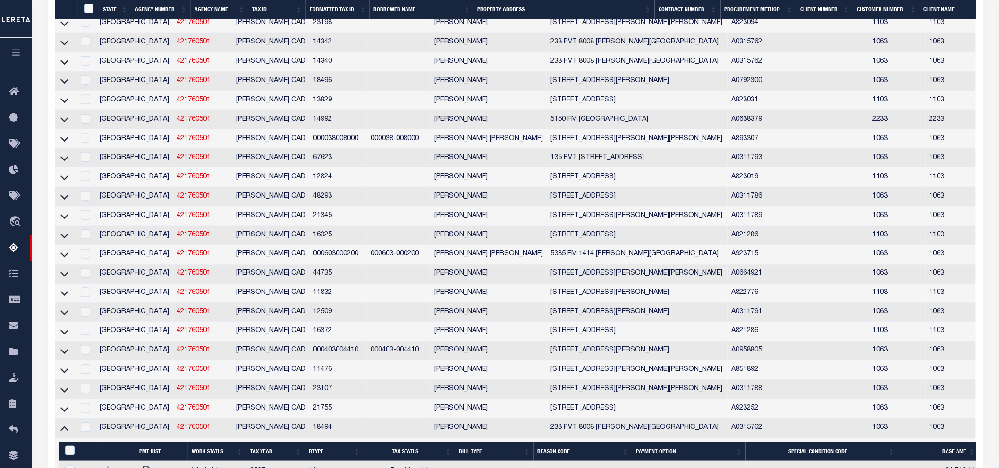
scroll to position [549, 0]
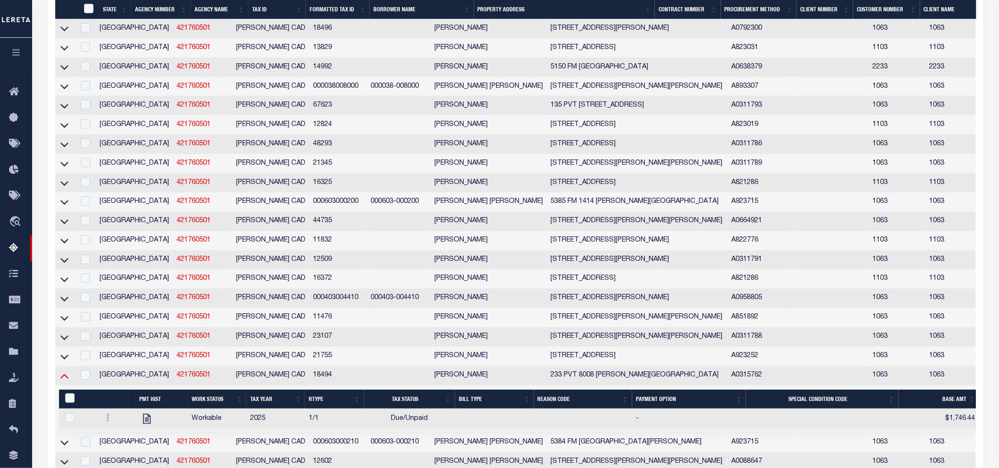
click at [60, 381] on icon at bounding box center [64, 376] width 8 height 10
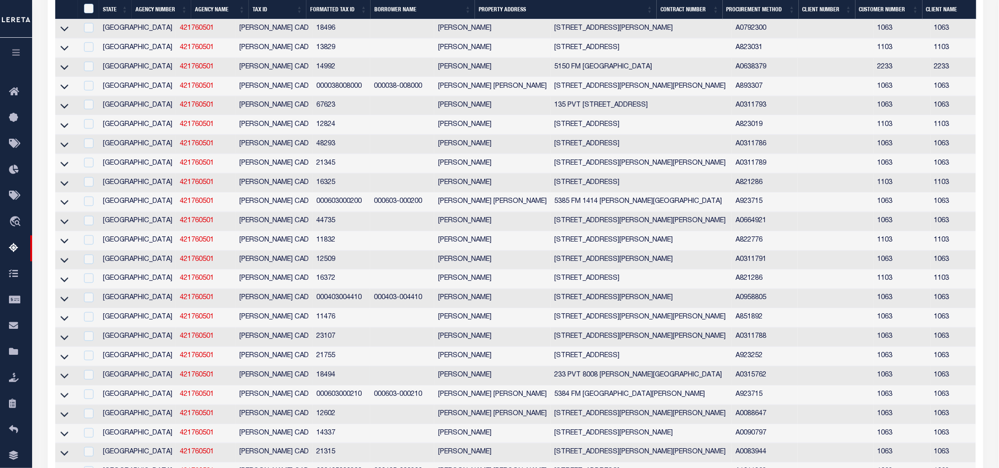
scroll to position [511, 0]
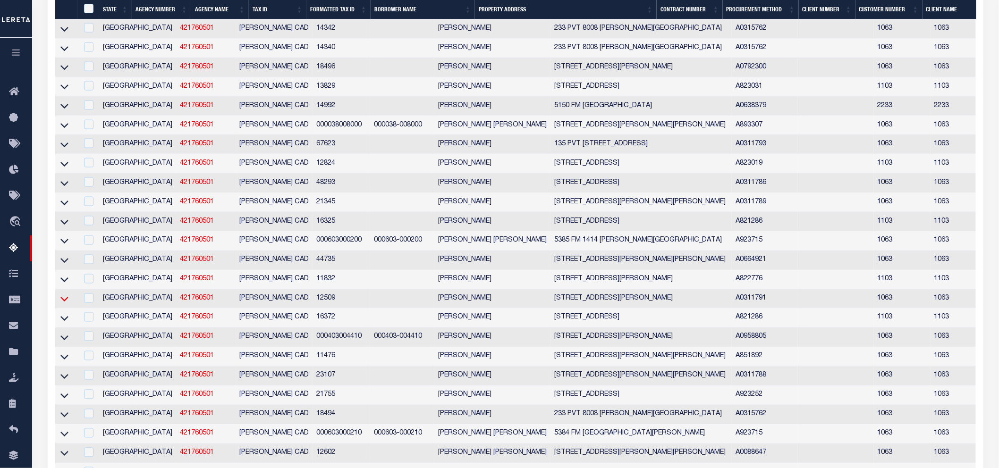
click at [64, 304] on icon at bounding box center [64, 299] width 8 height 10
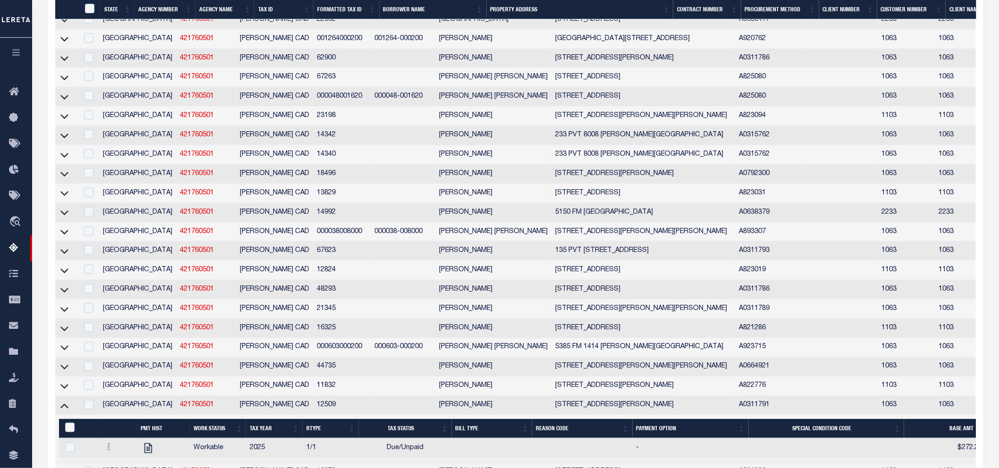
scroll to position [456, 0]
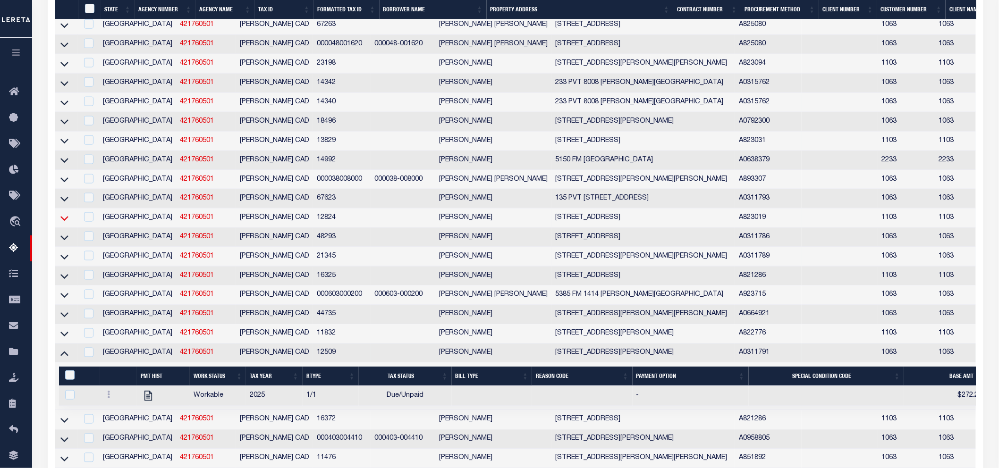
click at [67, 223] on icon at bounding box center [64, 218] width 8 height 10
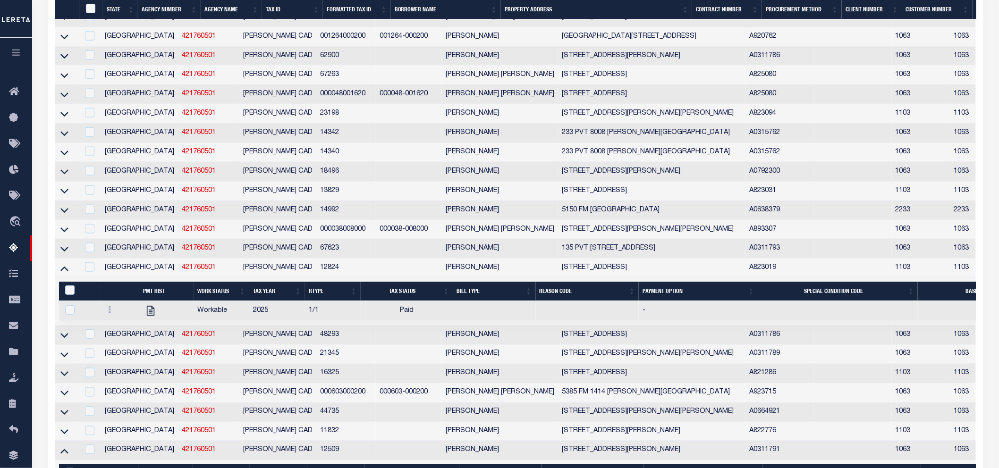
scroll to position [459, 0]
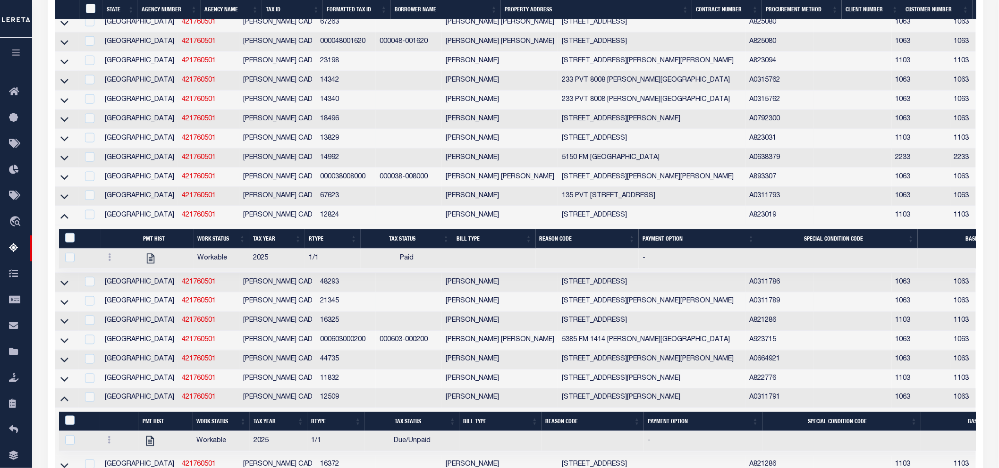
click at [59, 219] on link at bounding box center [64, 215] width 11 height 7
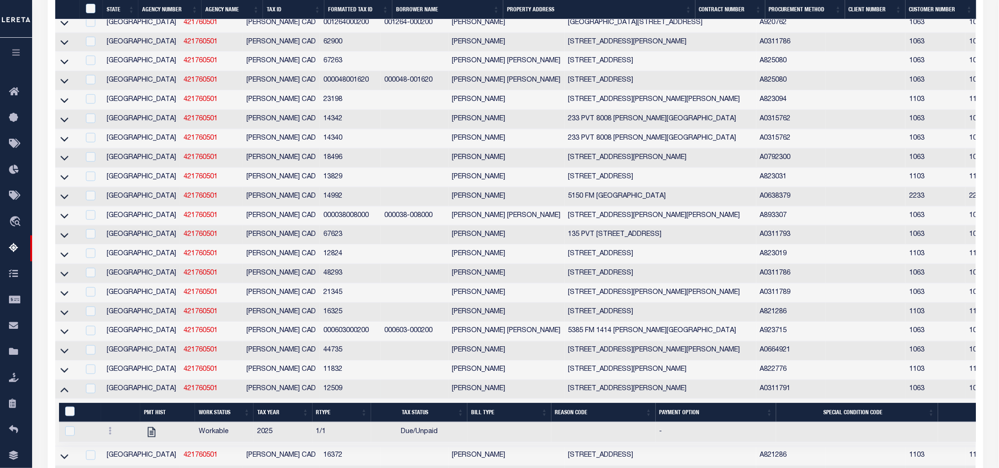
scroll to position [472, 0]
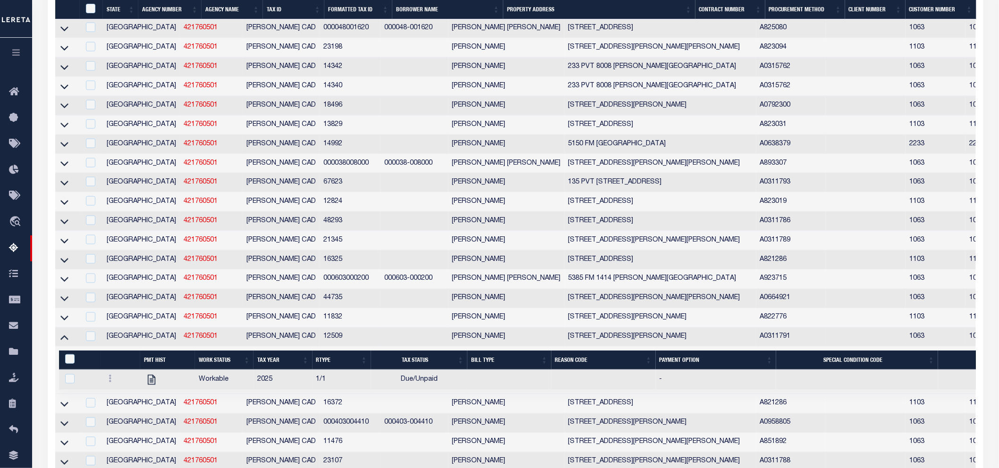
click at [59, 340] on link at bounding box center [64, 337] width 11 height 7
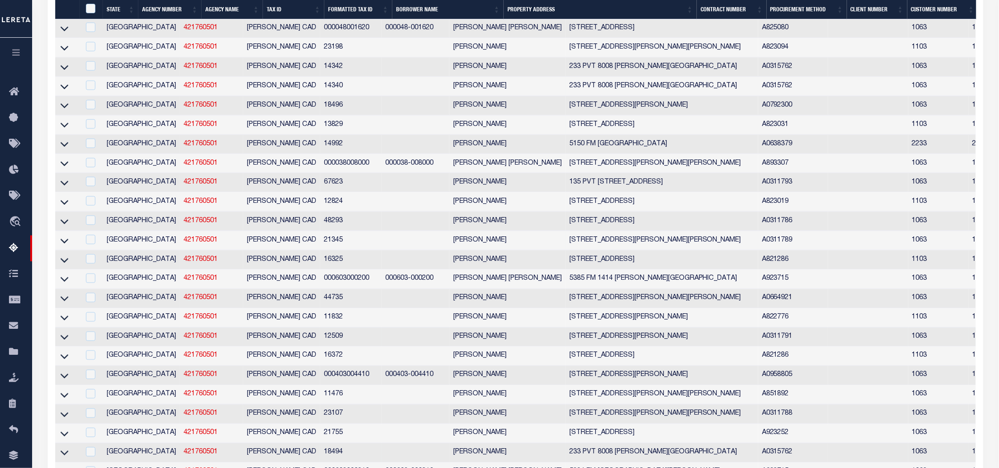
scroll to position [433, 0]
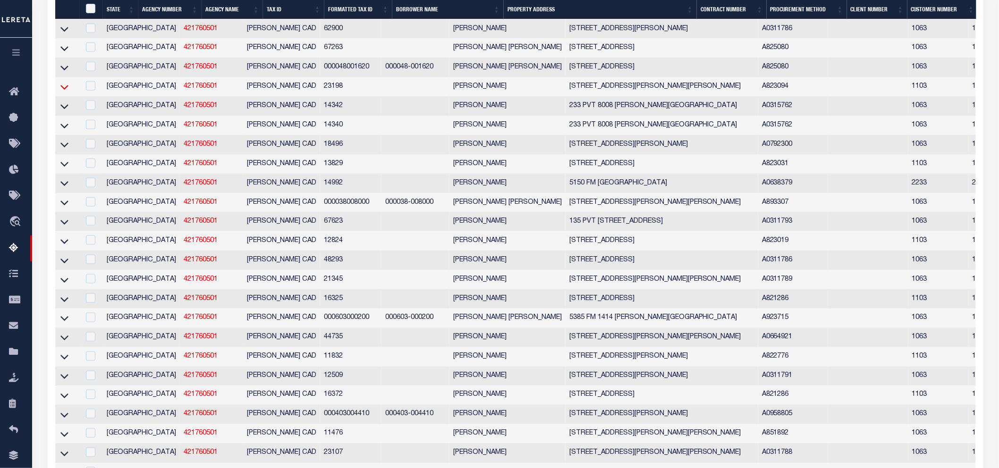
click at [65, 87] on icon at bounding box center [64, 87] width 8 height 10
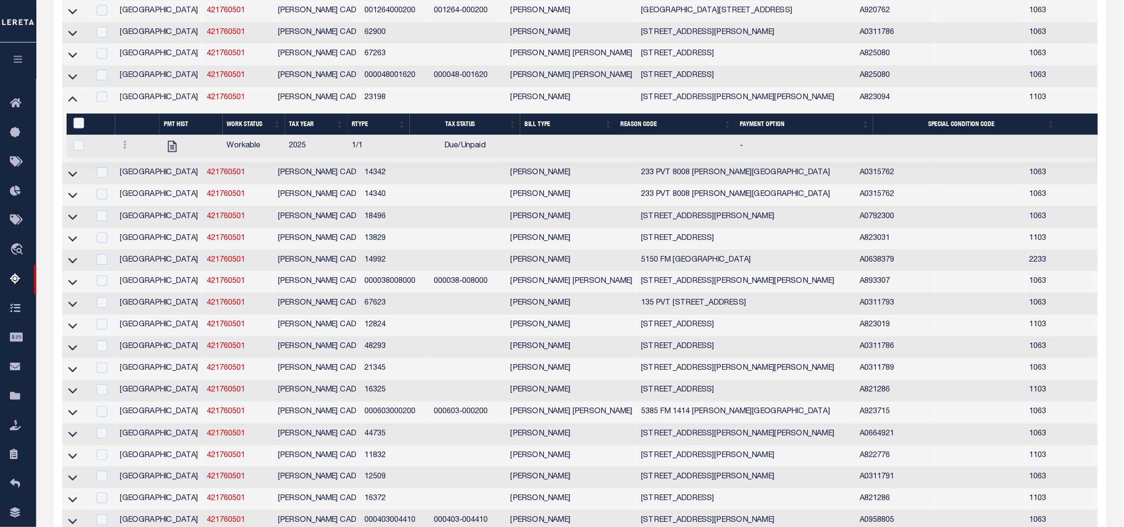
scroll to position [278, 0]
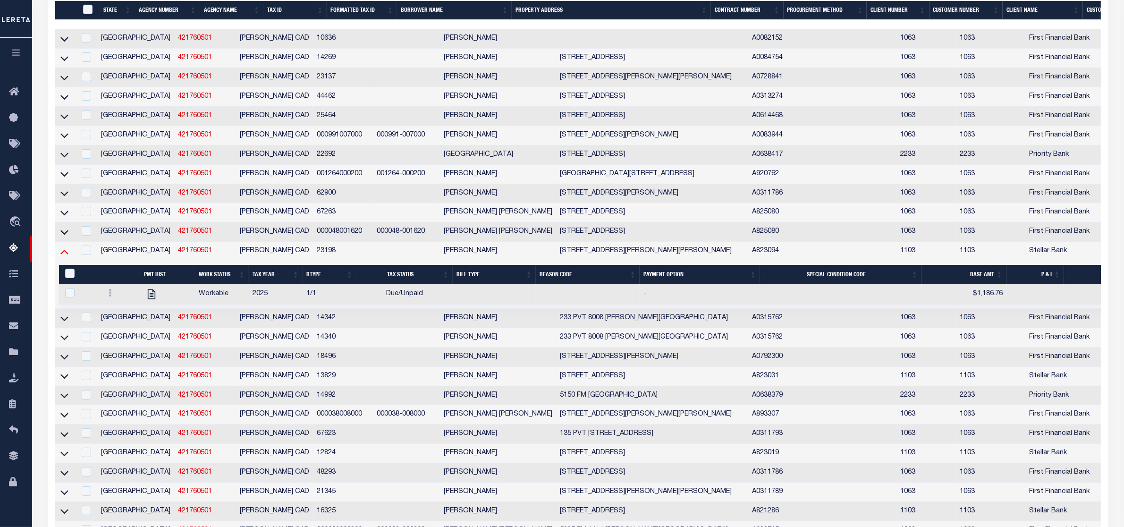
click at [60, 256] on icon at bounding box center [64, 251] width 8 height 10
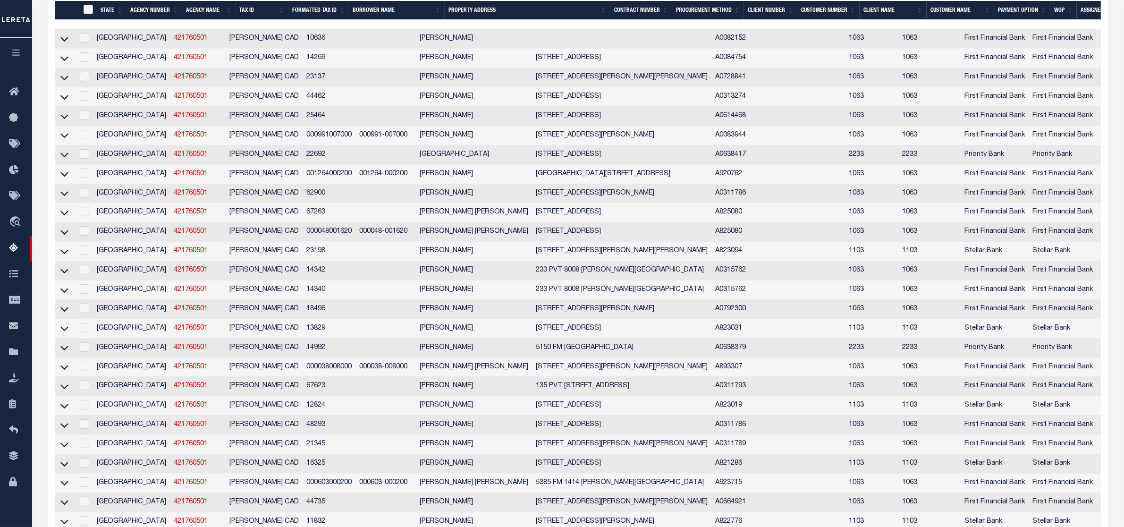
scroll to position [635, 0]
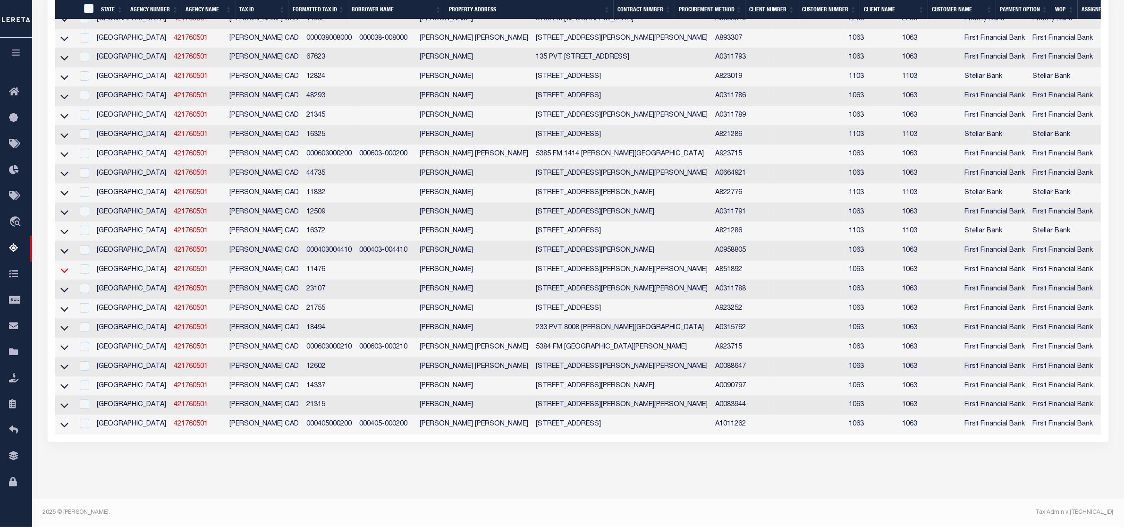
click at [63, 265] on icon at bounding box center [64, 270] width 8 height 10
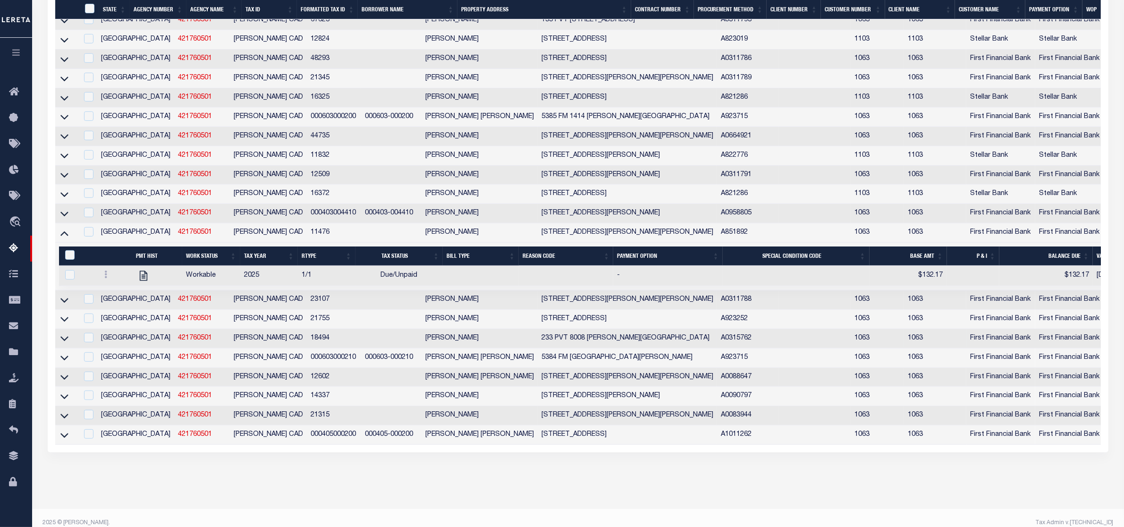
scroll to position [474, 0]
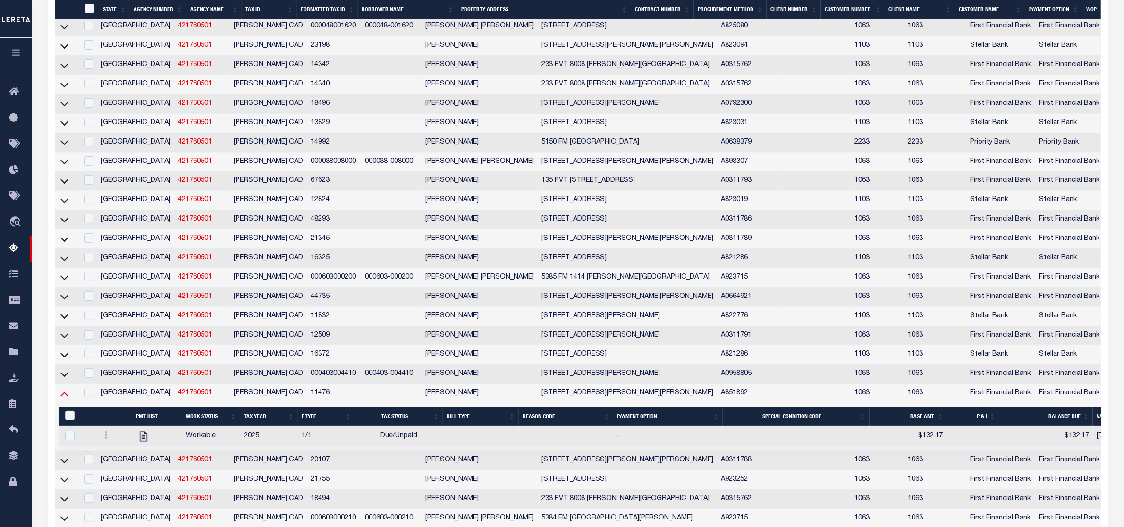
click at [63, 398] on icon at bounding box center [64, 393] width 8 height 10
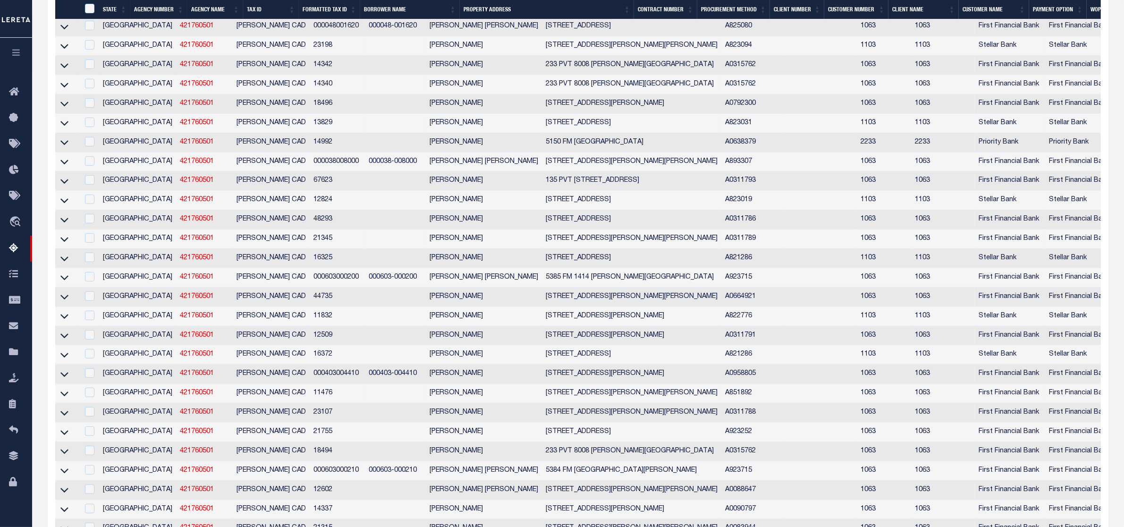
scroll to position [435, 0]
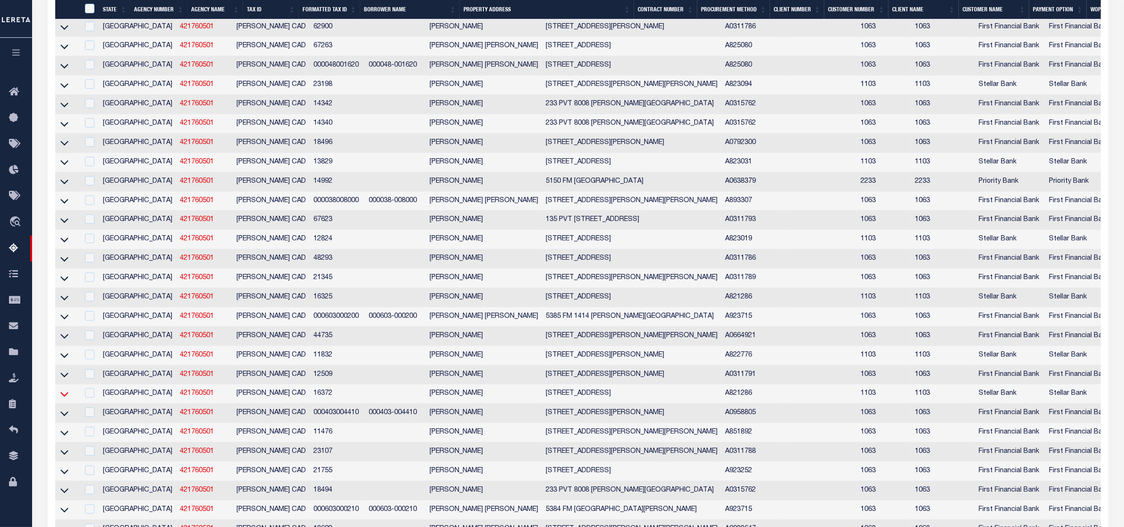
click at [65, 399] on icon at bounding box center [64, 394] width 8 height 10
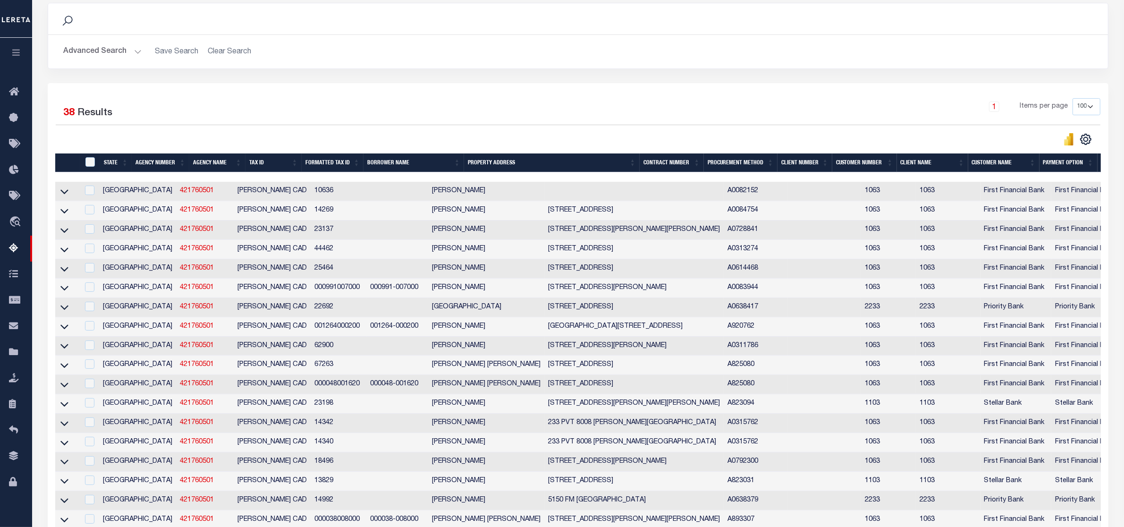
scroll to position [496, 0]
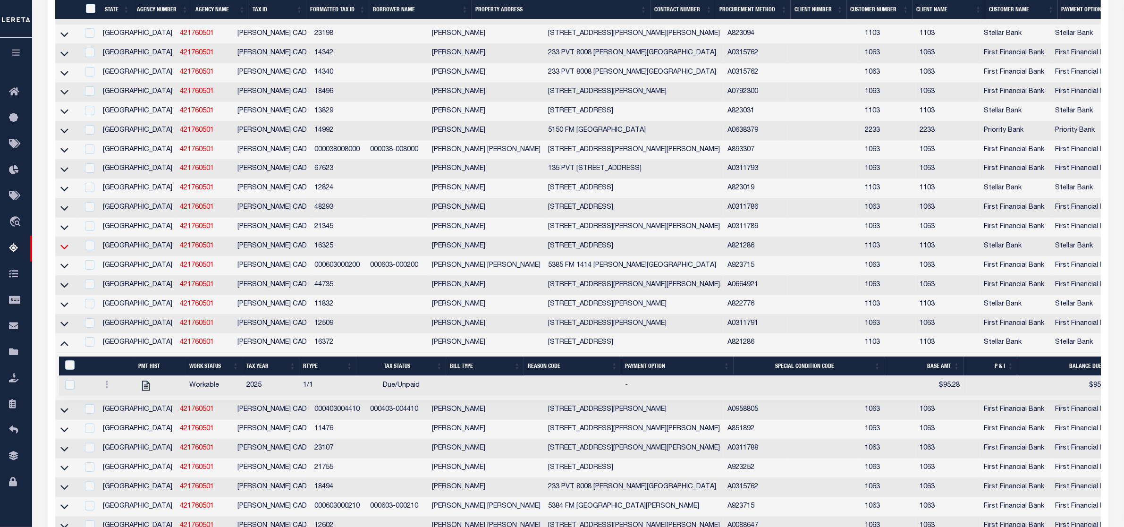
click at [62, 252] on icon at bounding box center [64, 247] width 8 height 10
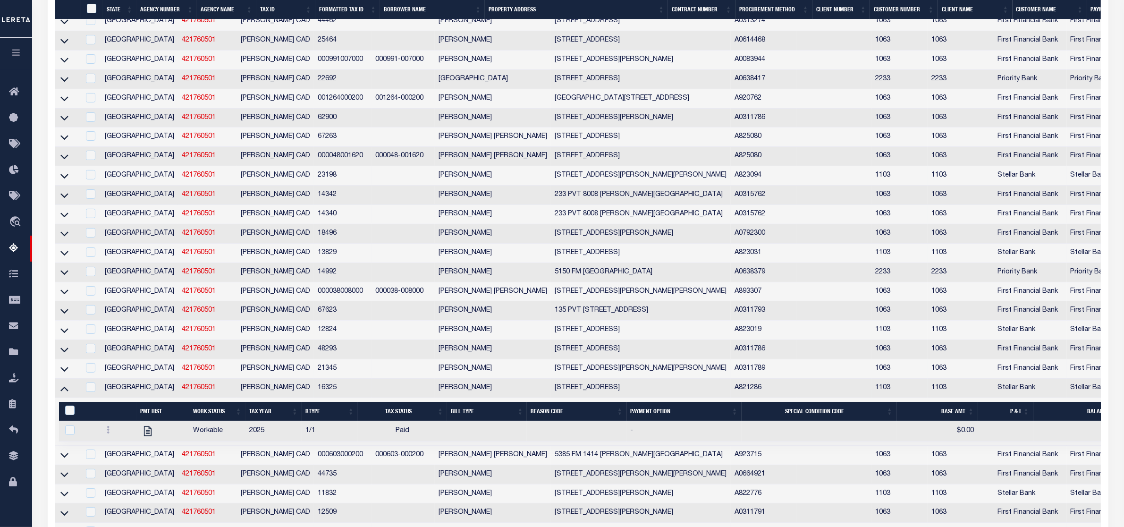
scroll to position [727, 0]
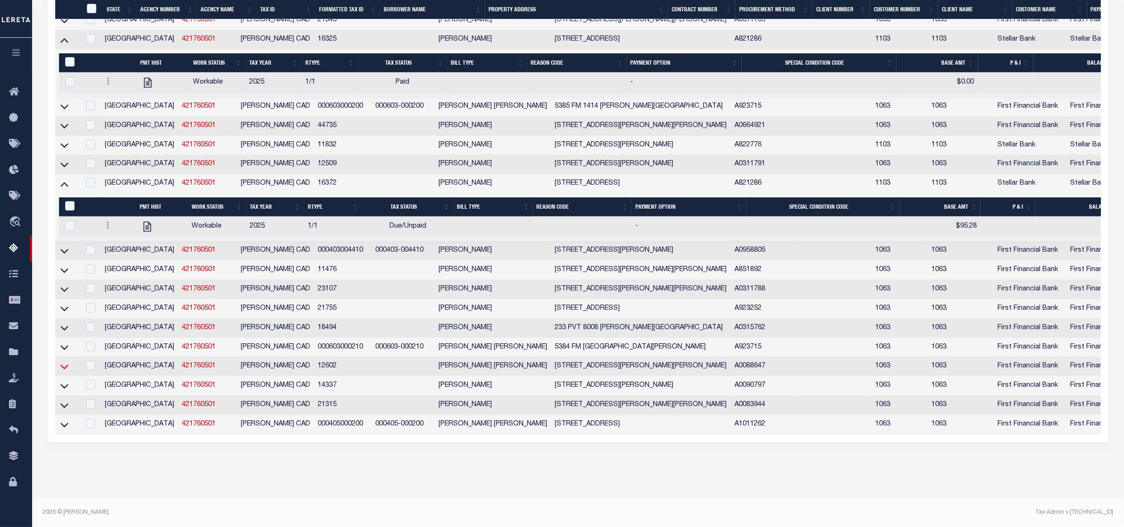
click at [62, 362] on icon at bounding box center [64, 367] width 8 height 10
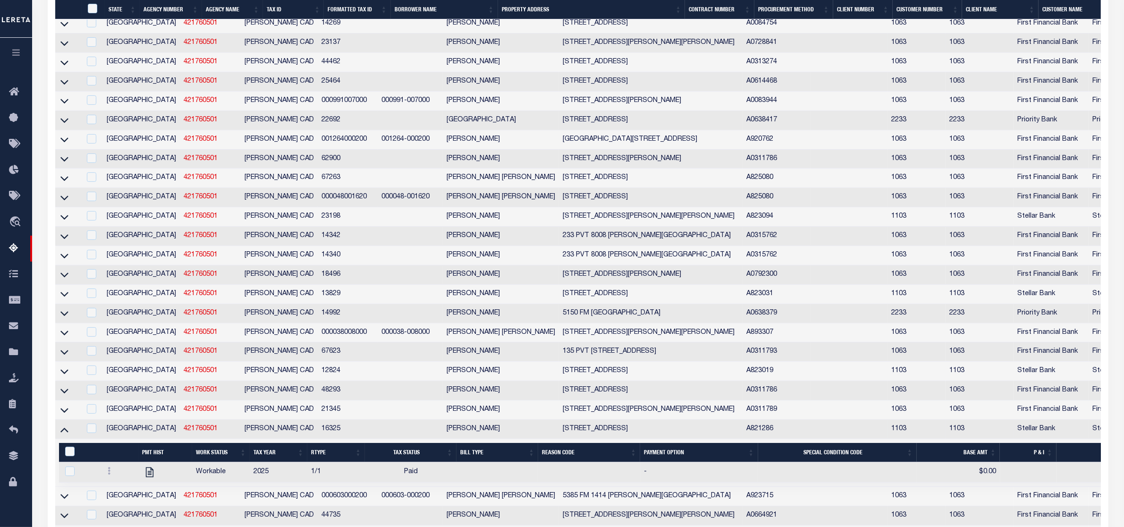
scroll to position [0, 0]
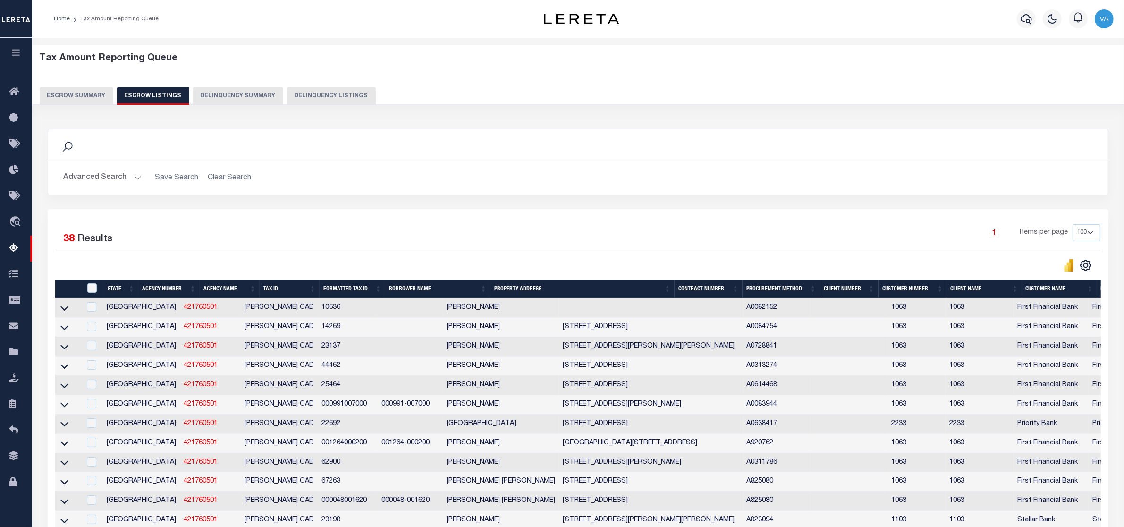
click at [761, 236] on div "1 Items per page 10 25 50 100 500" at bounding box center [710, 236] width 780 height 25
click at [799, 150] on div "Search" at bounding box center [578, 145] width 1044 height 16
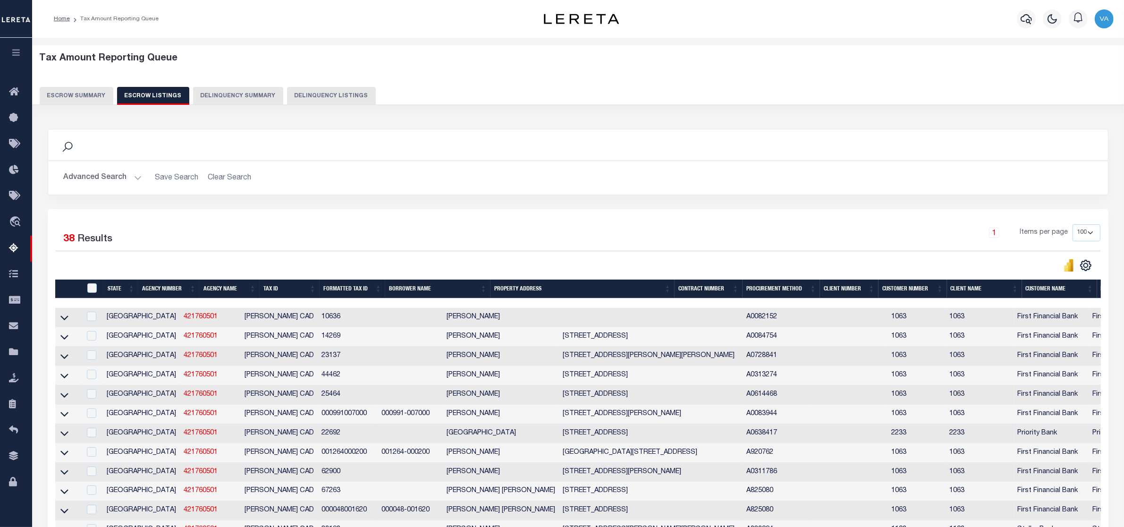
scroll to position [406, 0]
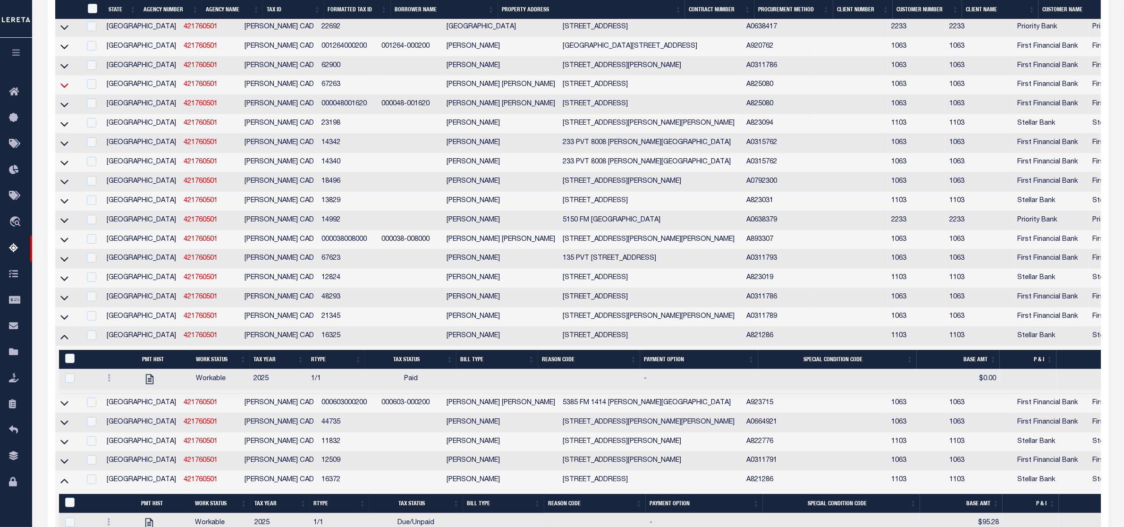
click at [60, 90] on icon at bounding box center [64, 85] width 8 height 10
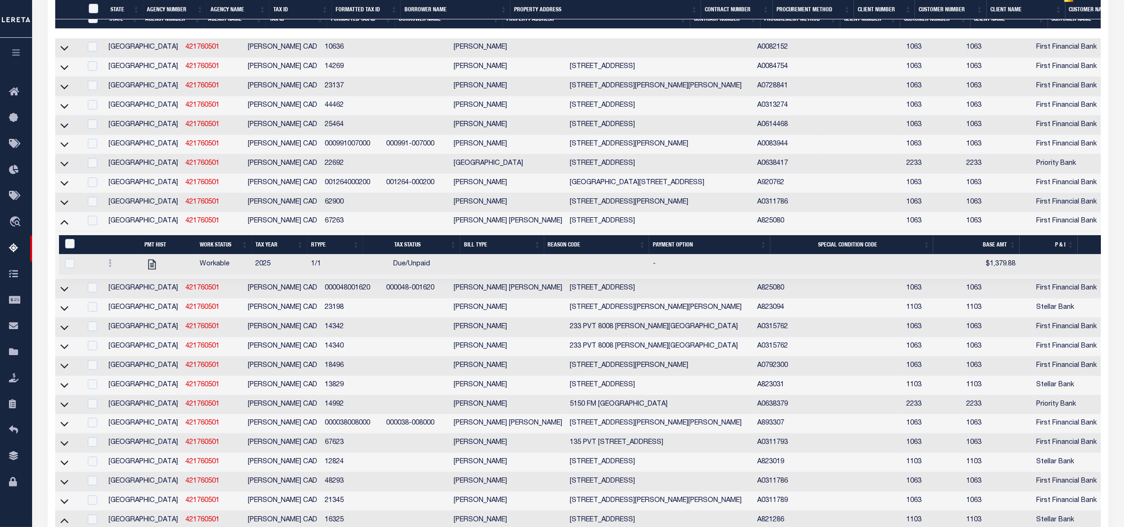
scroll to position [632, 0]
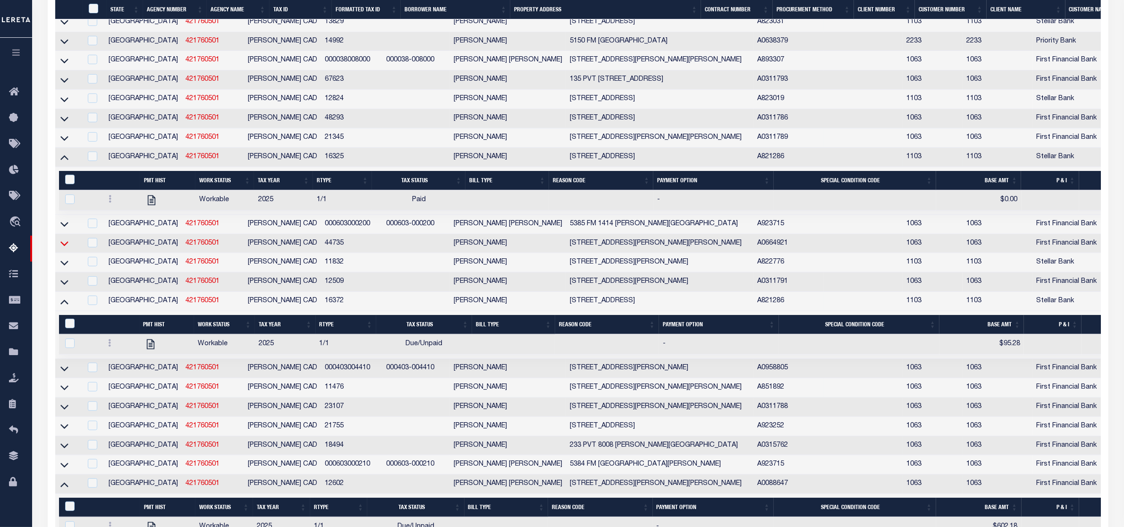
click at [62, 248] on icon at bounding box center [64, 243] width 8 height 10
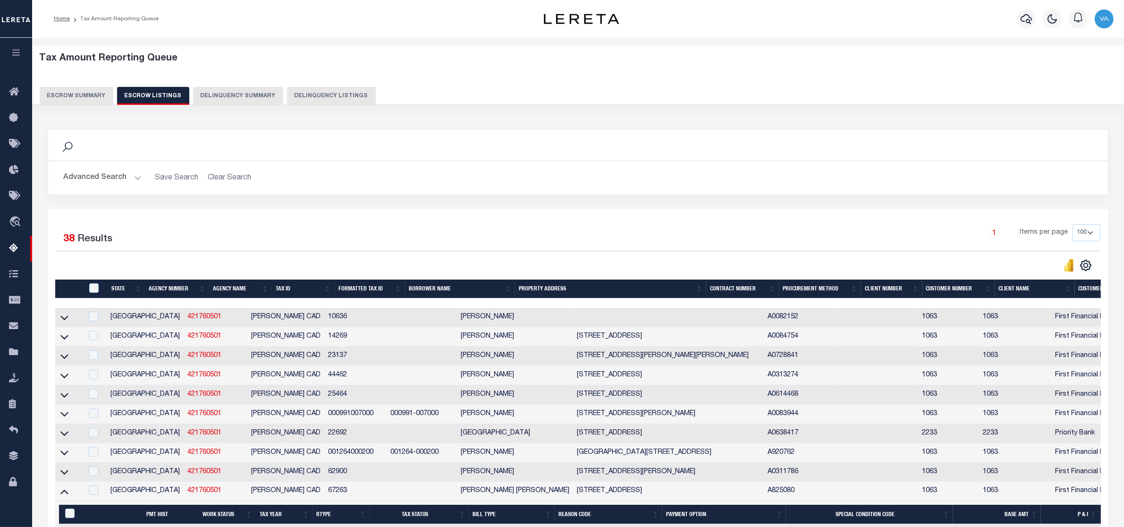
scroll to position [374, 0]
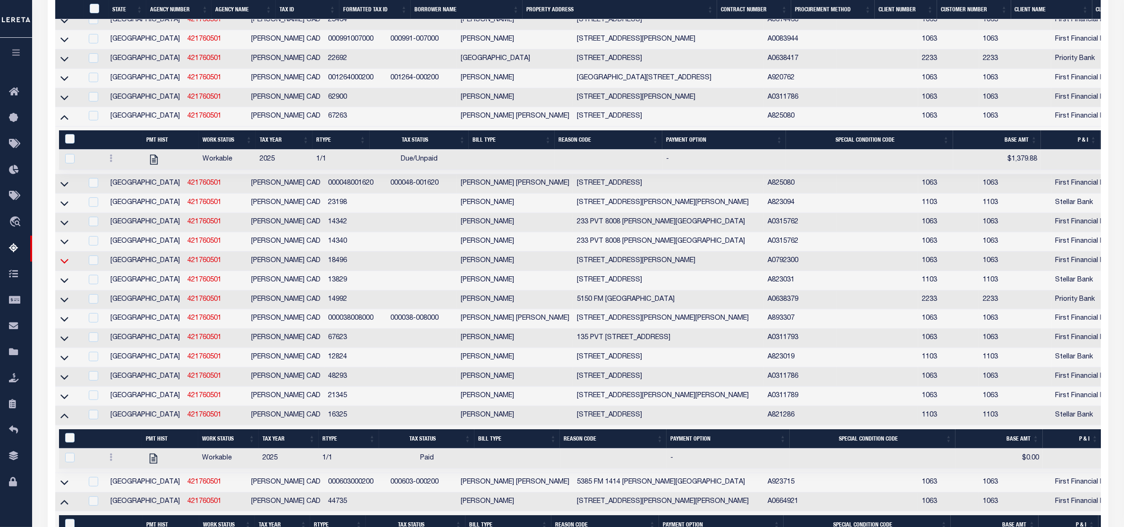
click at [63, 266] on icon at bounding box center [64, 261] width 8 height 10
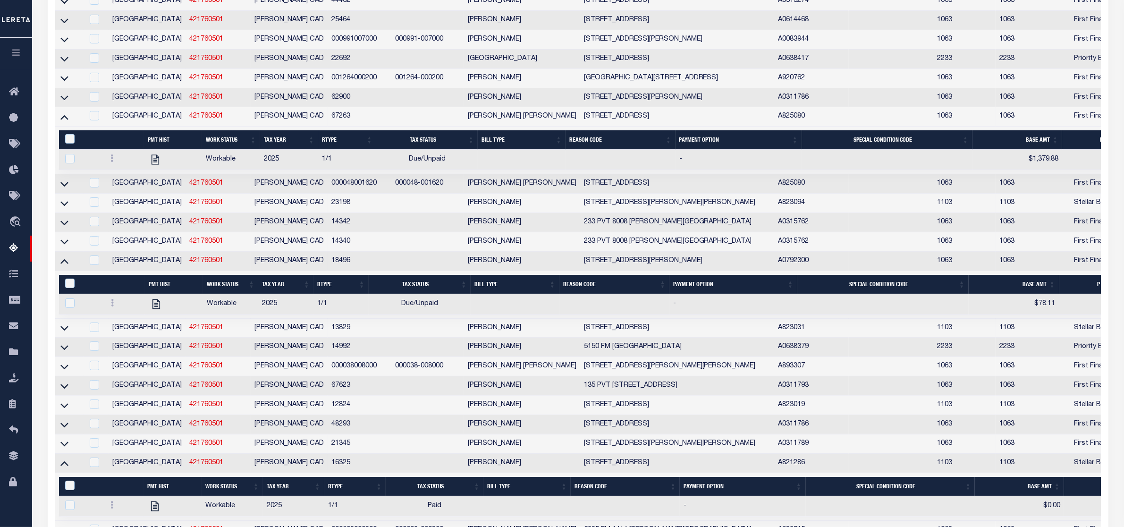
scroll to position [277, 0]
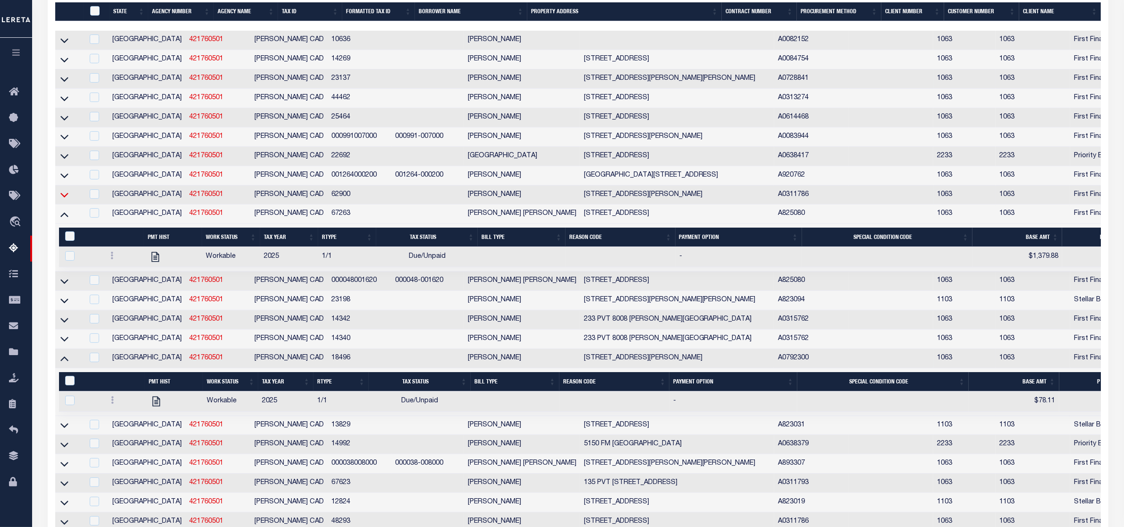
click at [64, 200] on icon at bounding box center [64, 195] width 8 height 10
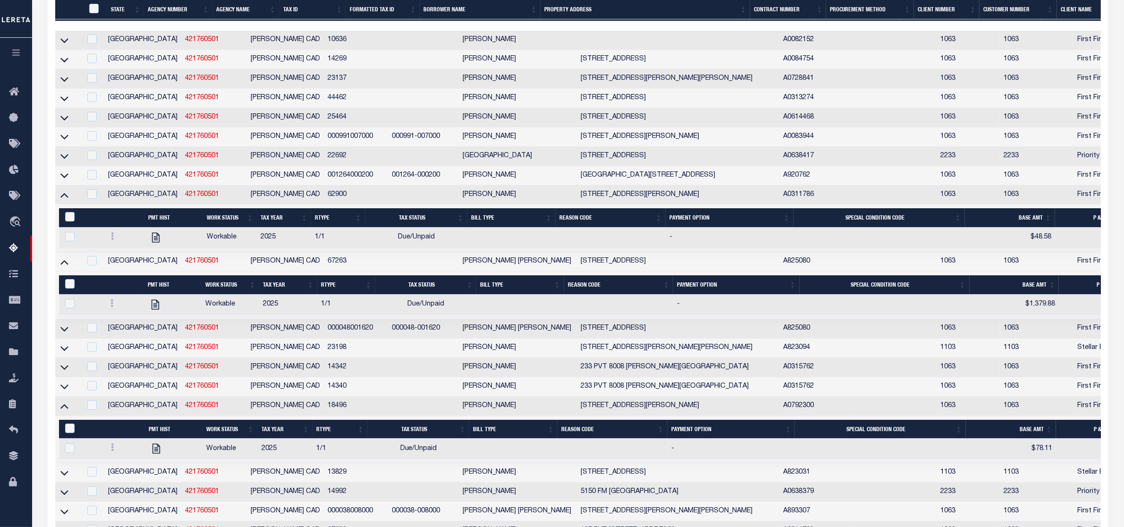
scroll to position [601, 0]
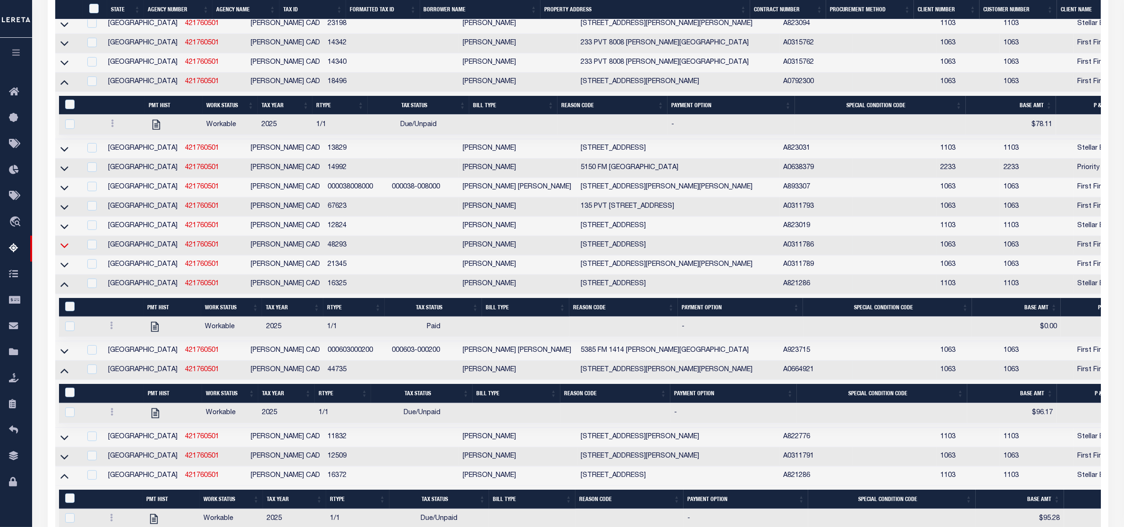
click at [62, 250] on icon at bounding box center [64, 245] width 8 height 10
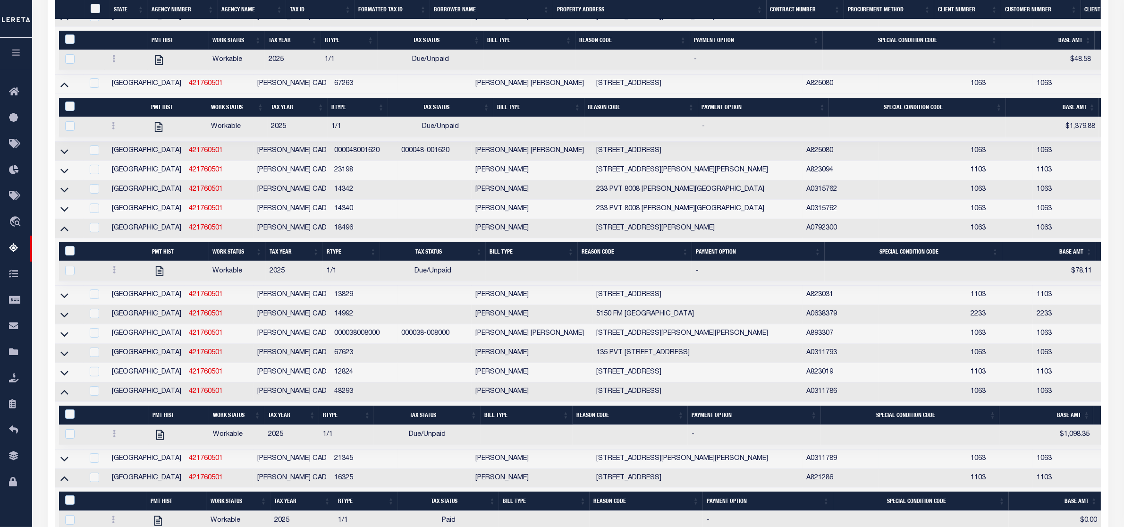
scroll to position [1018, 0]
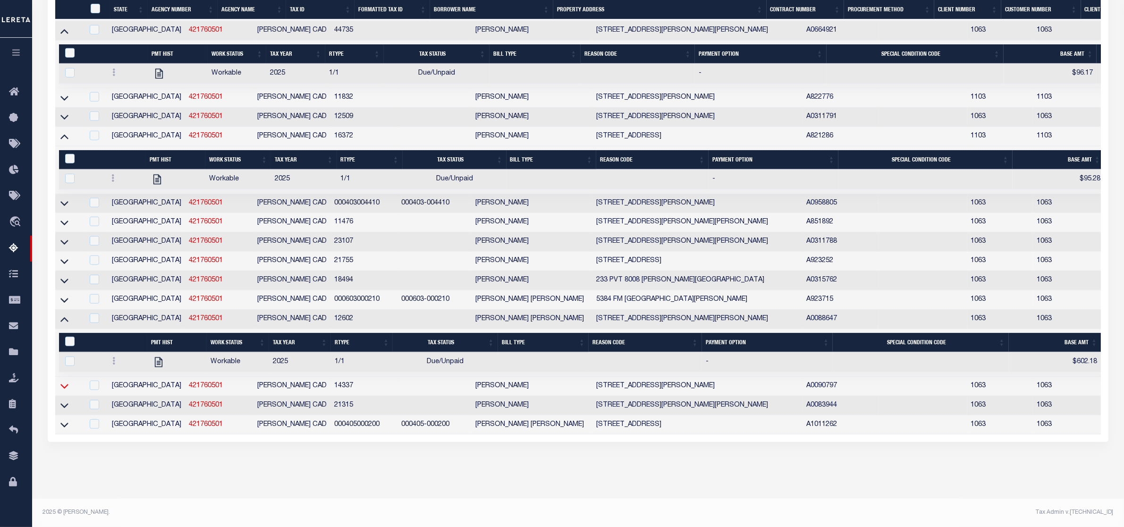
click at [63, 381] on icon at bounding box center [64, 386] width 8 height 10
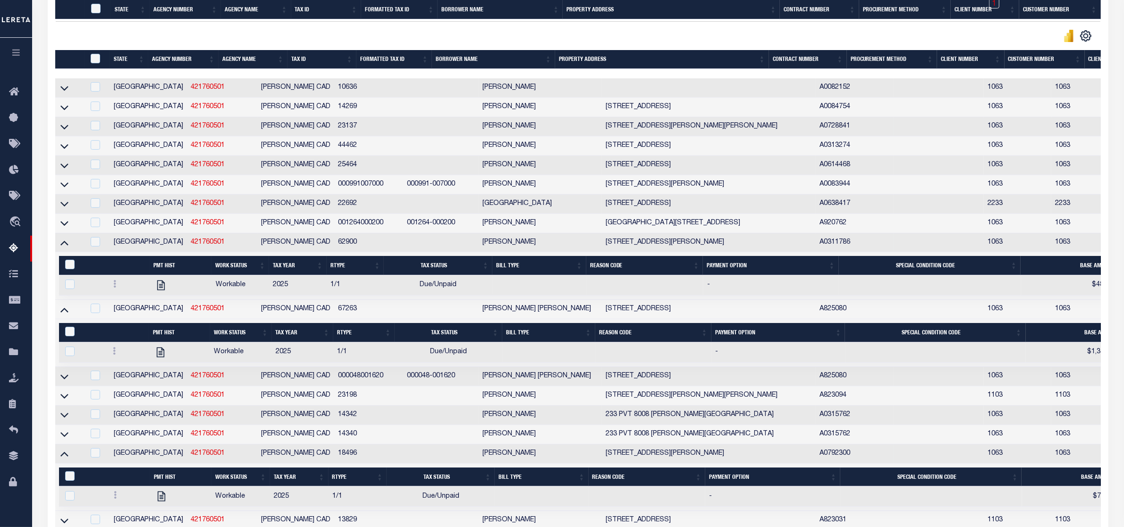
scroll to position [846, 0]
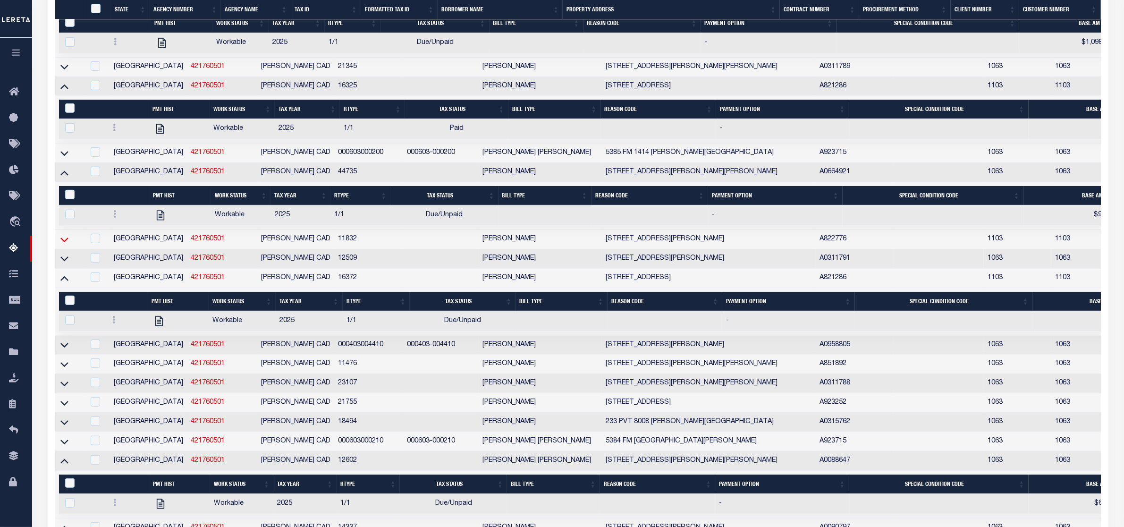
click at [60, 244] on icon at bounding box center [64, 240] width 8 height 10
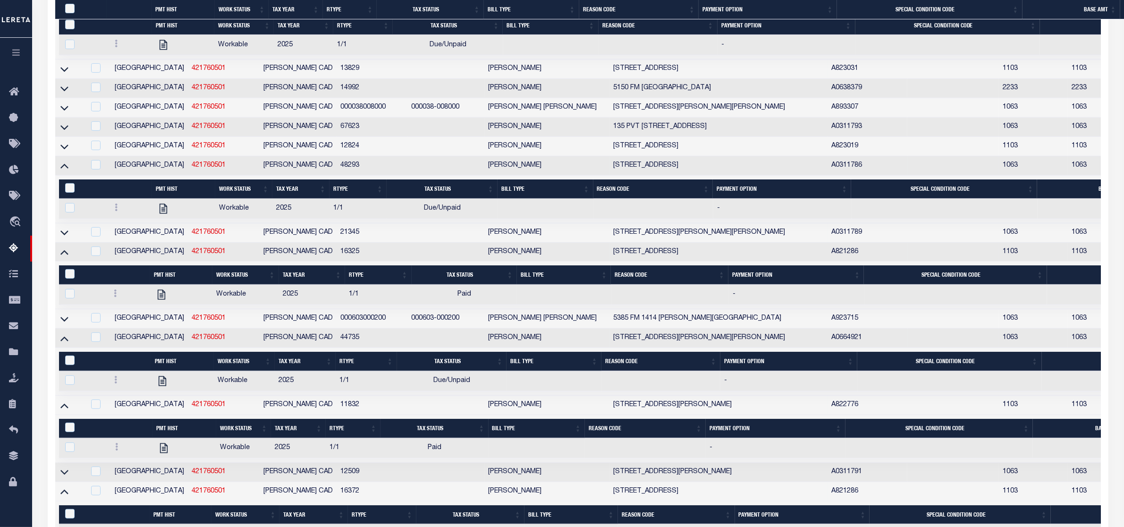
scroll to position [1116, 0]
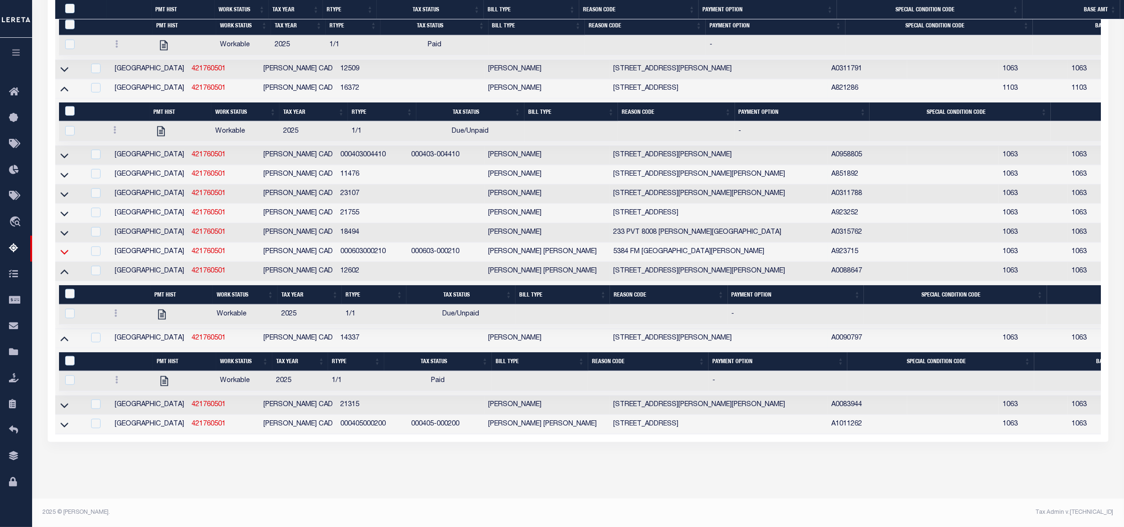
click at [64, 400] on icon at bounding box center [64, 405] width 8 height 10
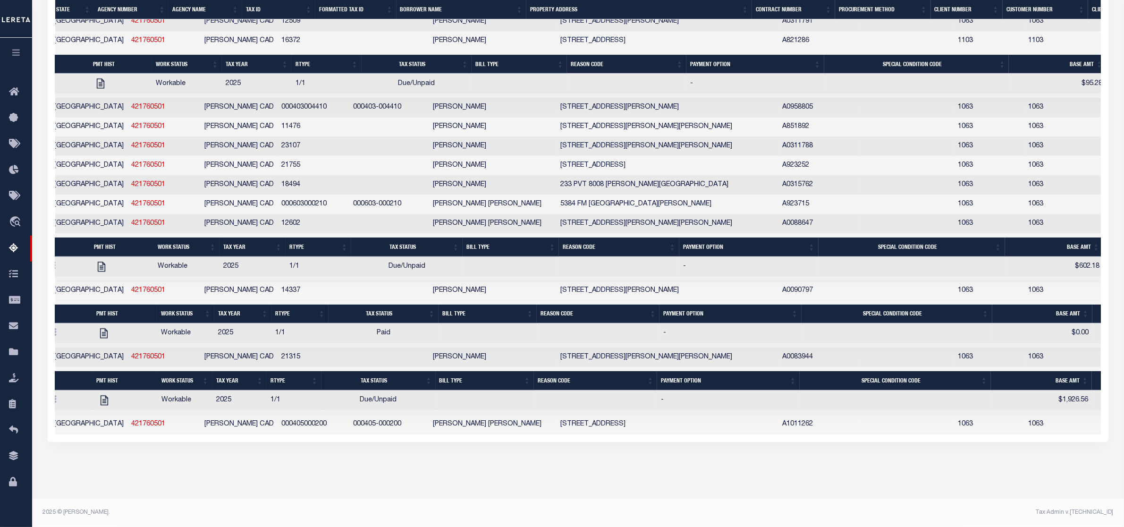
scroll to position [0, 54]
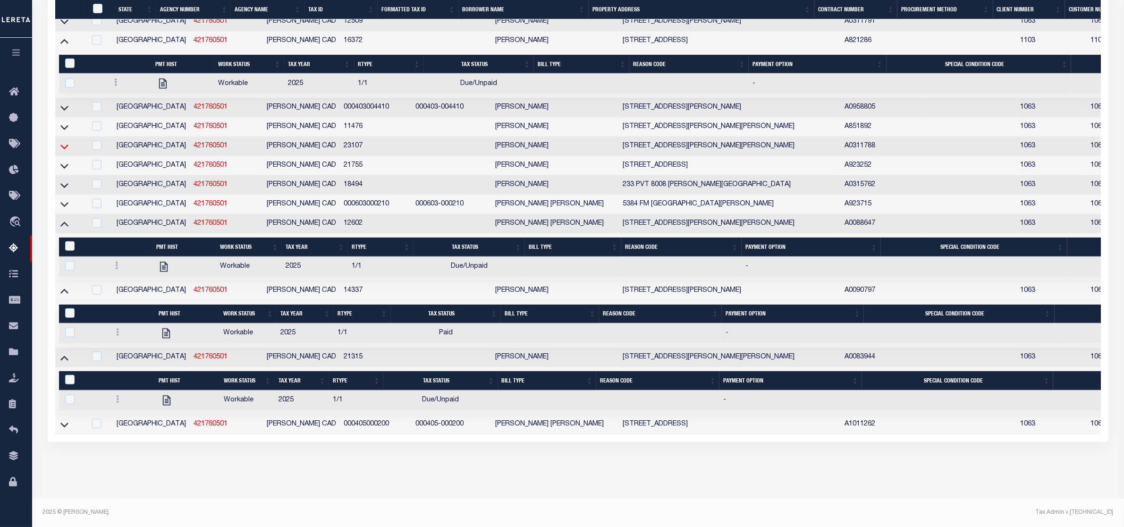
click at [60, 142] on icon at bounding box center [64, 147] width 8 height 10
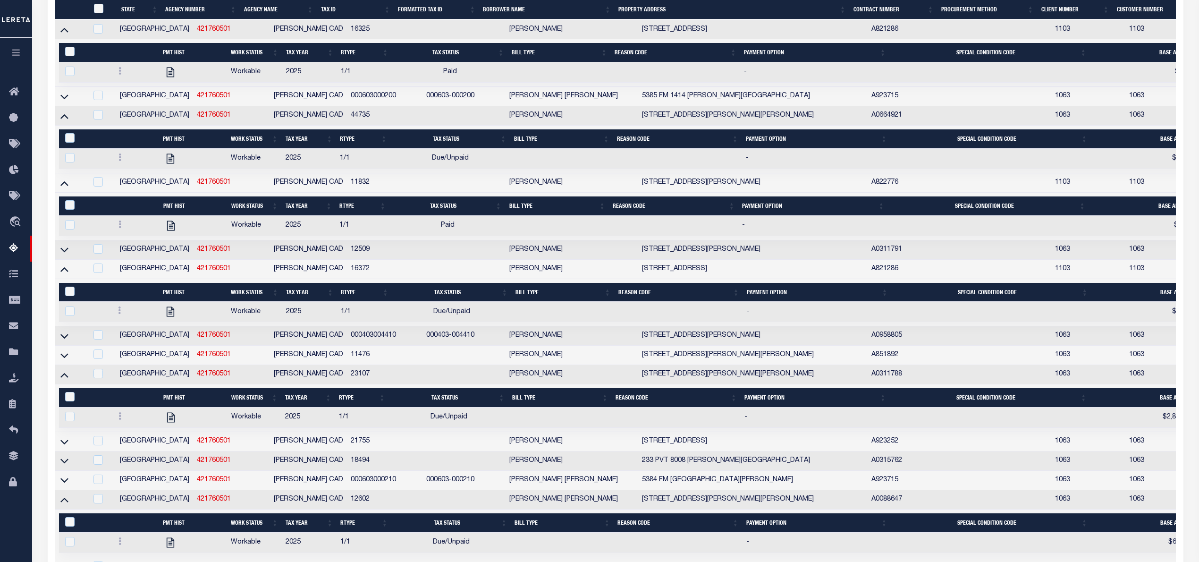
scroll to position [956, 0]
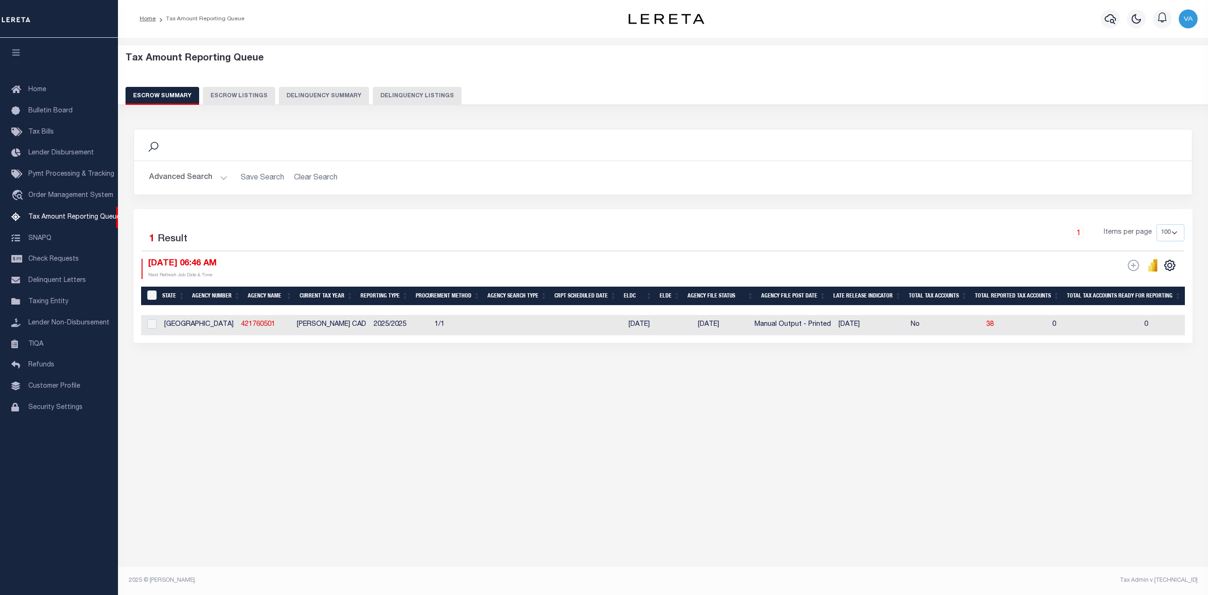
select select "100"
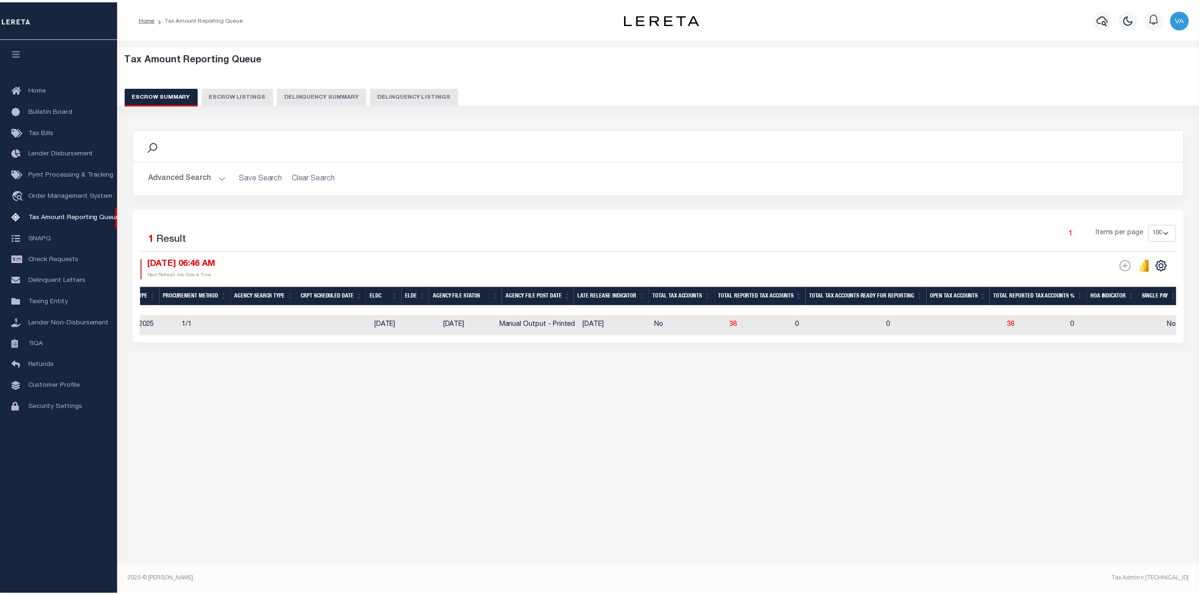
scroll to position [0, 389]
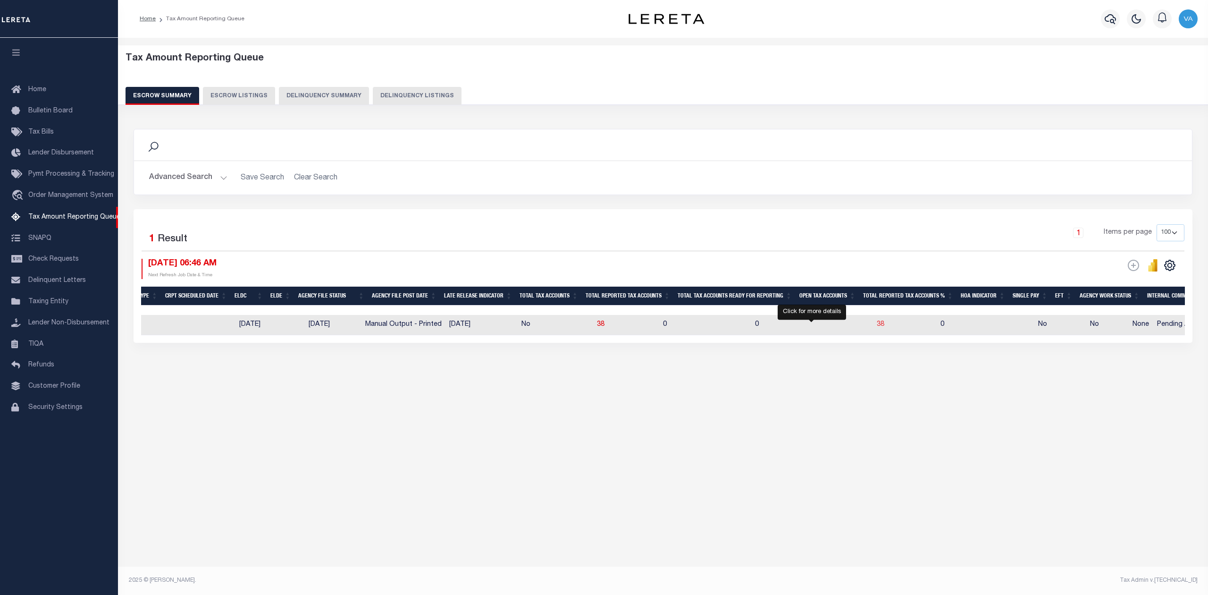
click at [877, 323] on span "38" at bounding box center [881, 324] width 8 height 7
select select "100"
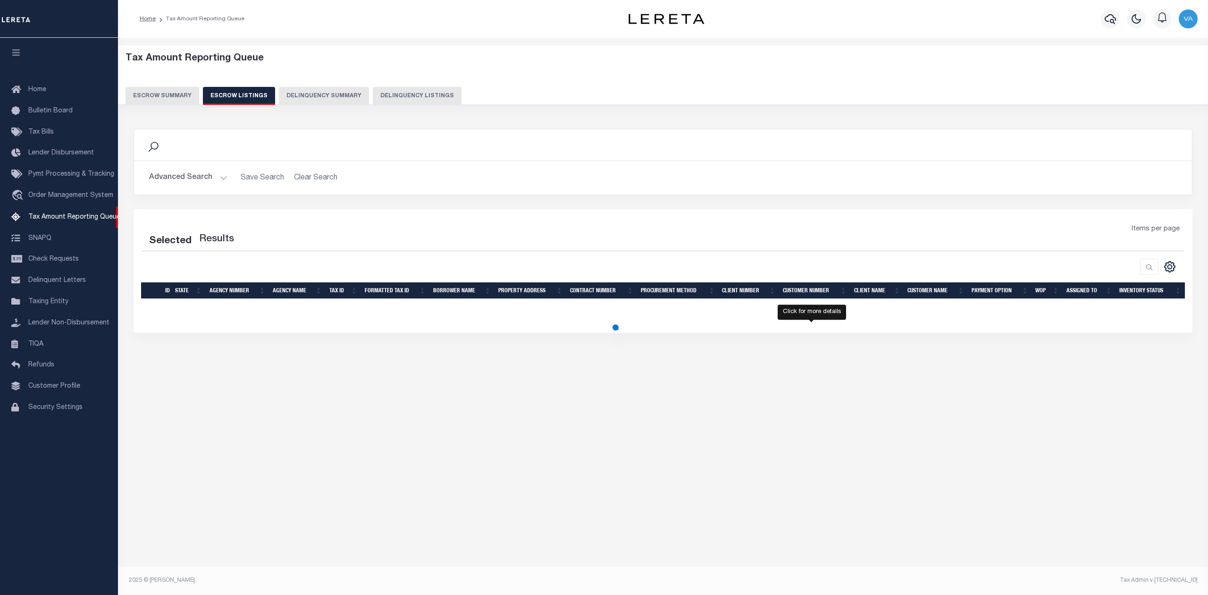
select select "100"
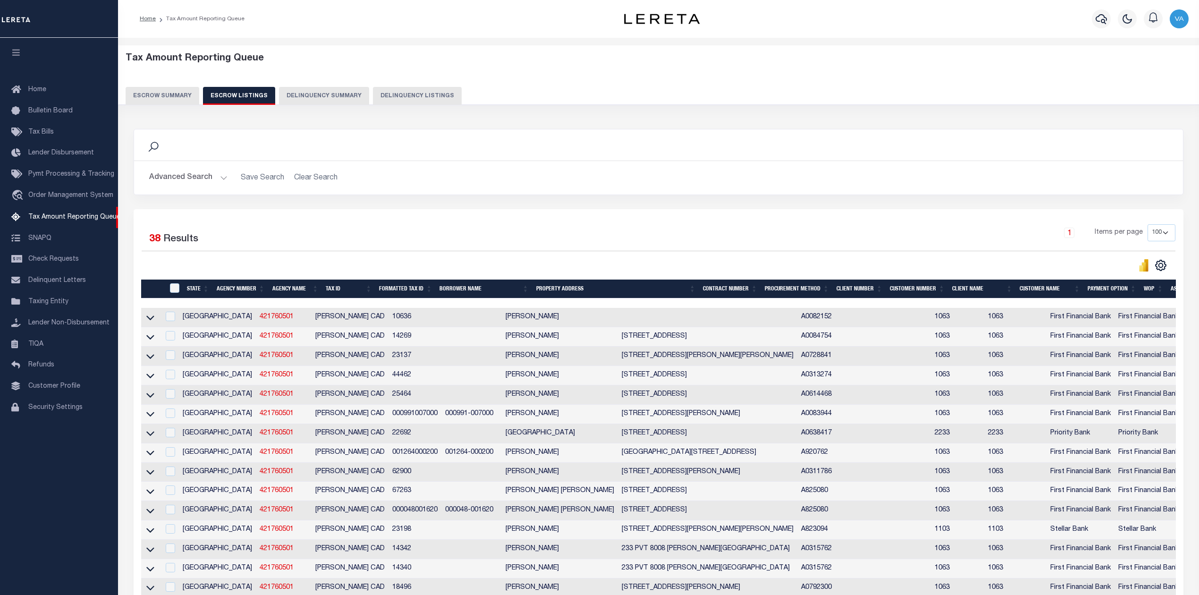
scroll to position [569, 0]
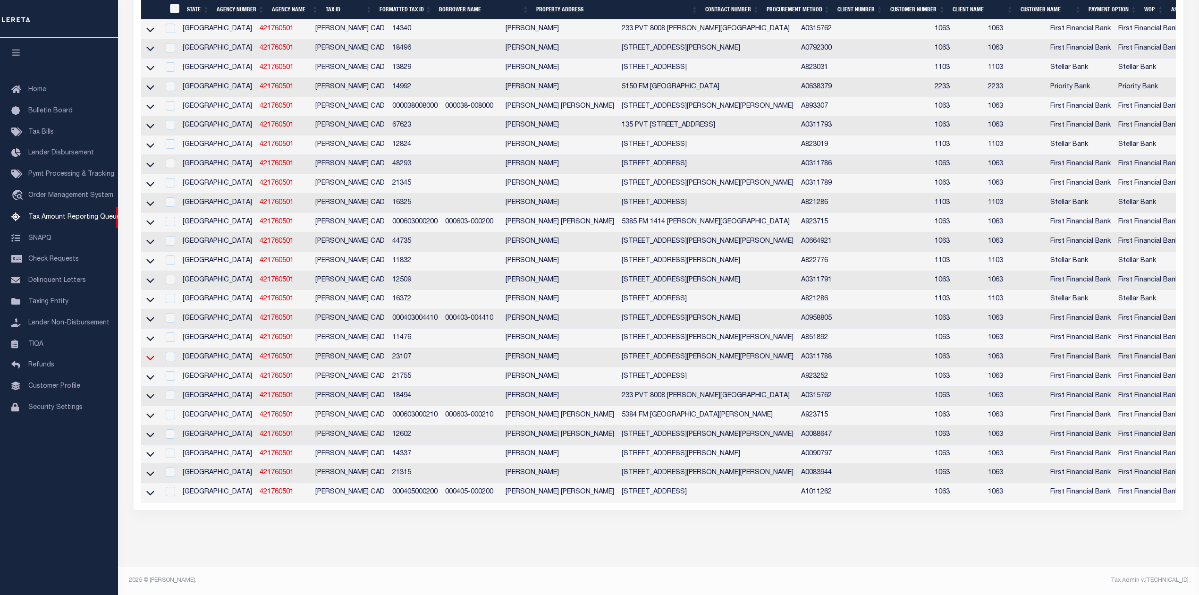
click at [149, 353] on icon at bounding box center [150, 358] width 8 height 10
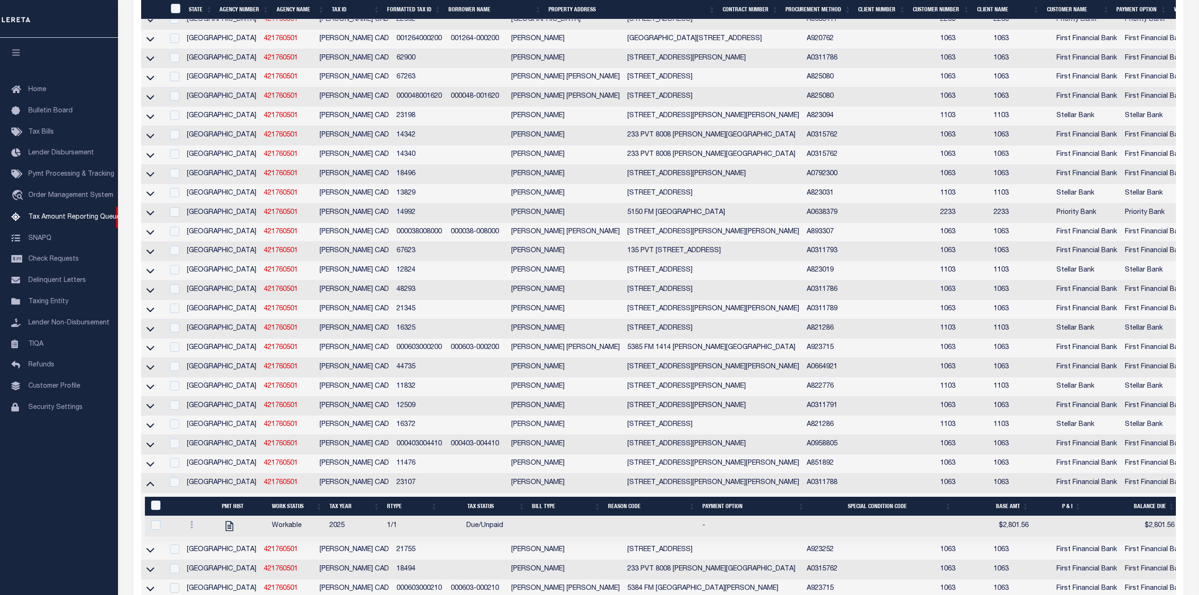
scroll to position [13, 0]
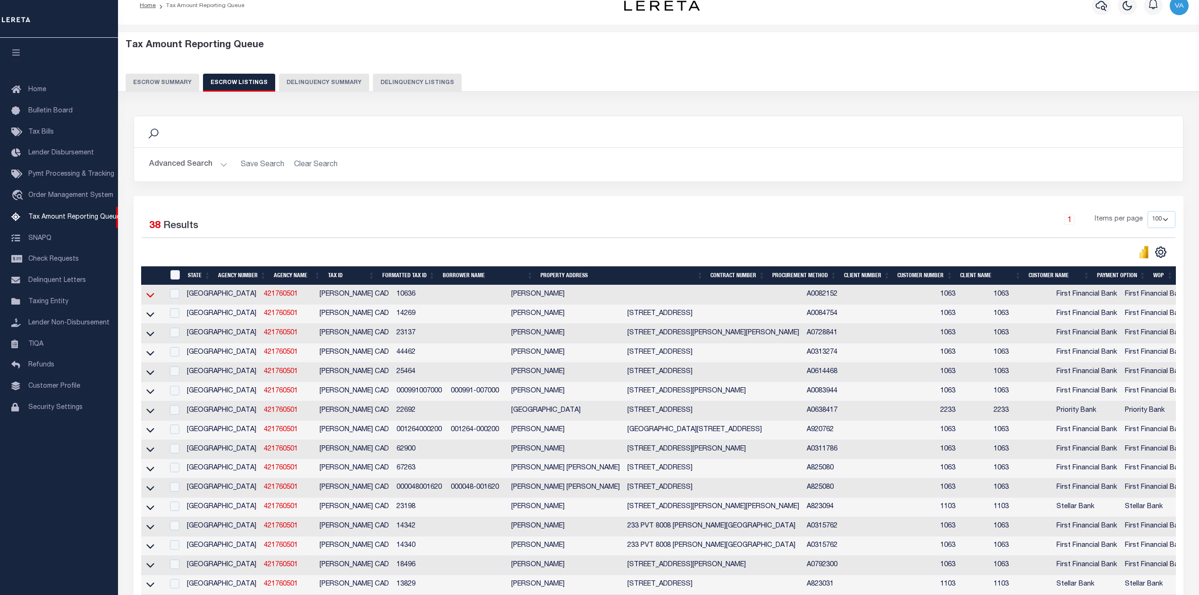
click at [150, 295] on icon at bounding box center [150, 295] width 8 height 10
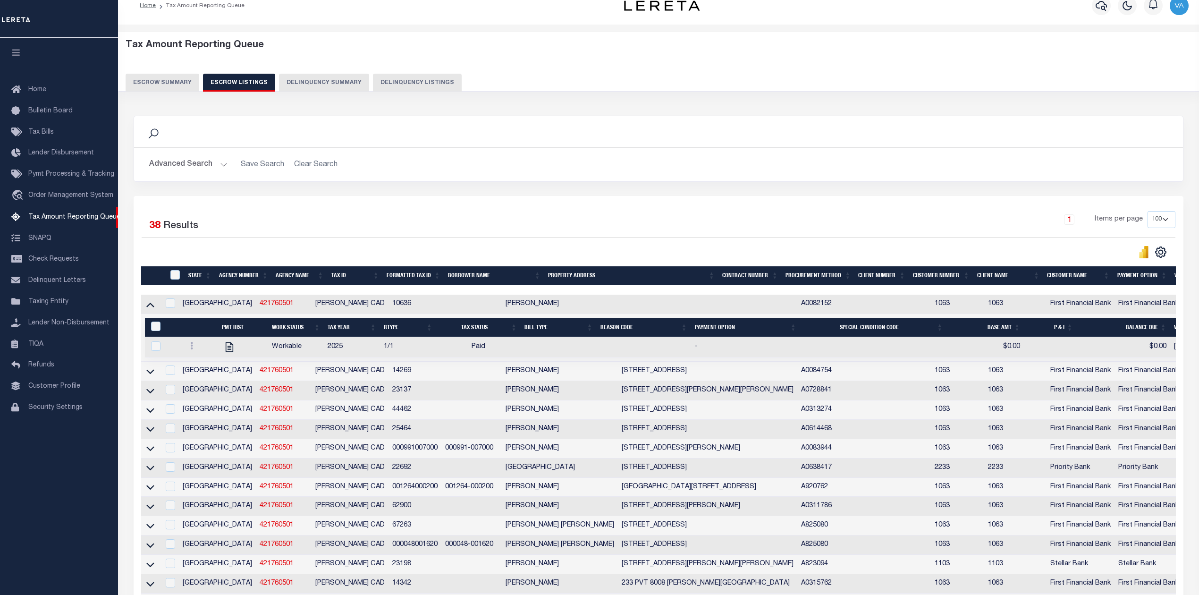
scroll to position [389, 0]
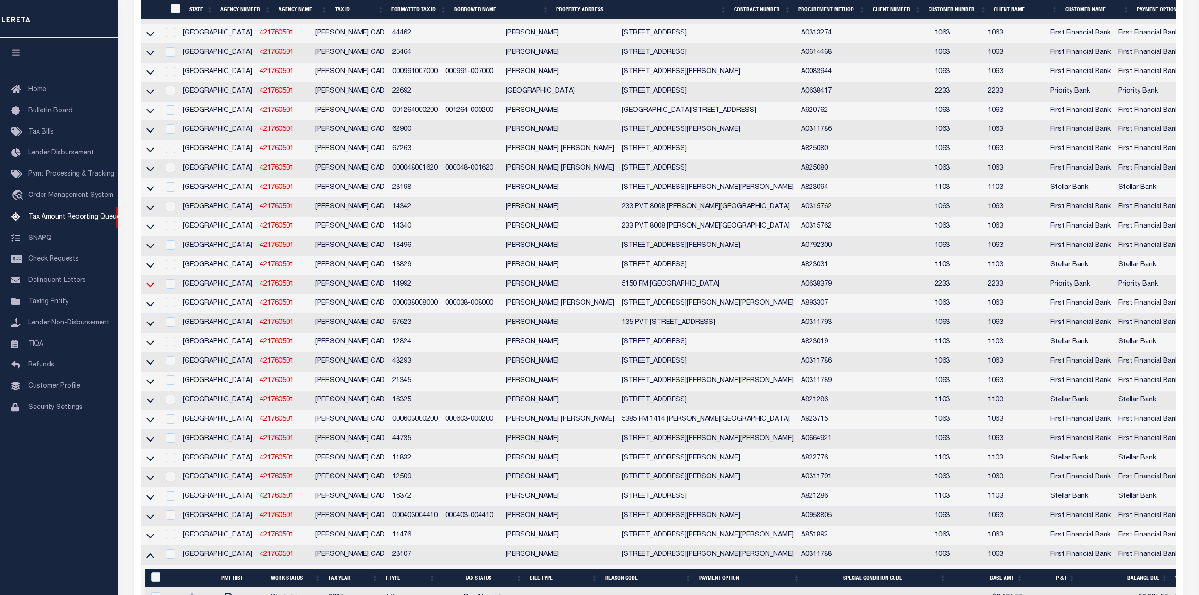
click at [150, 289] on icon at bounding box center [150, 284] width 8 height 10
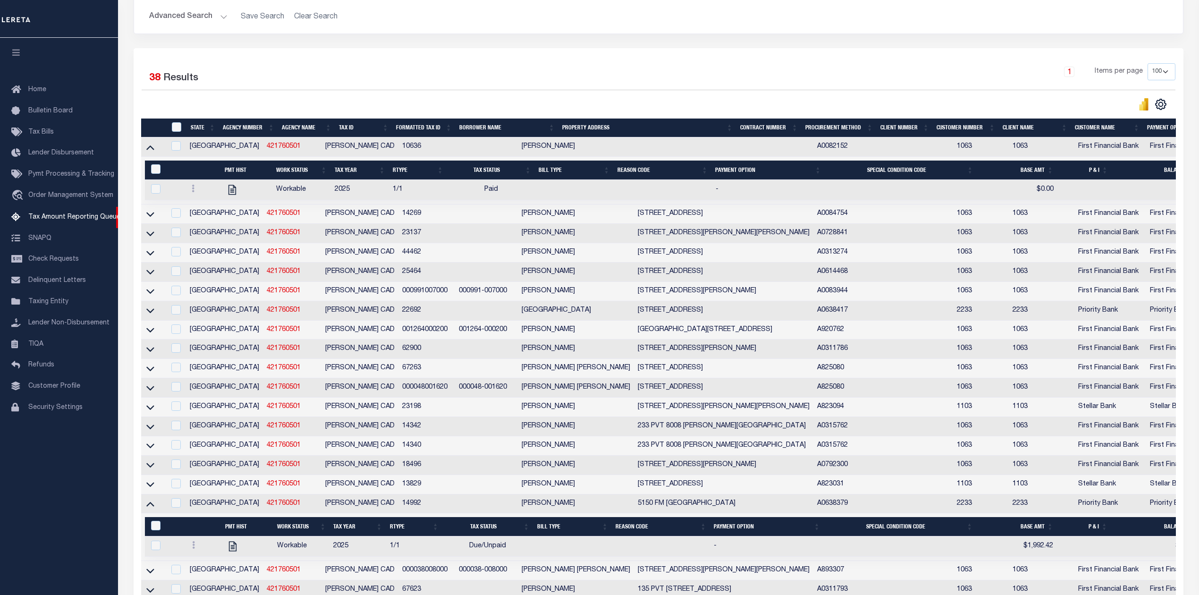
scroll to position [667, 0]
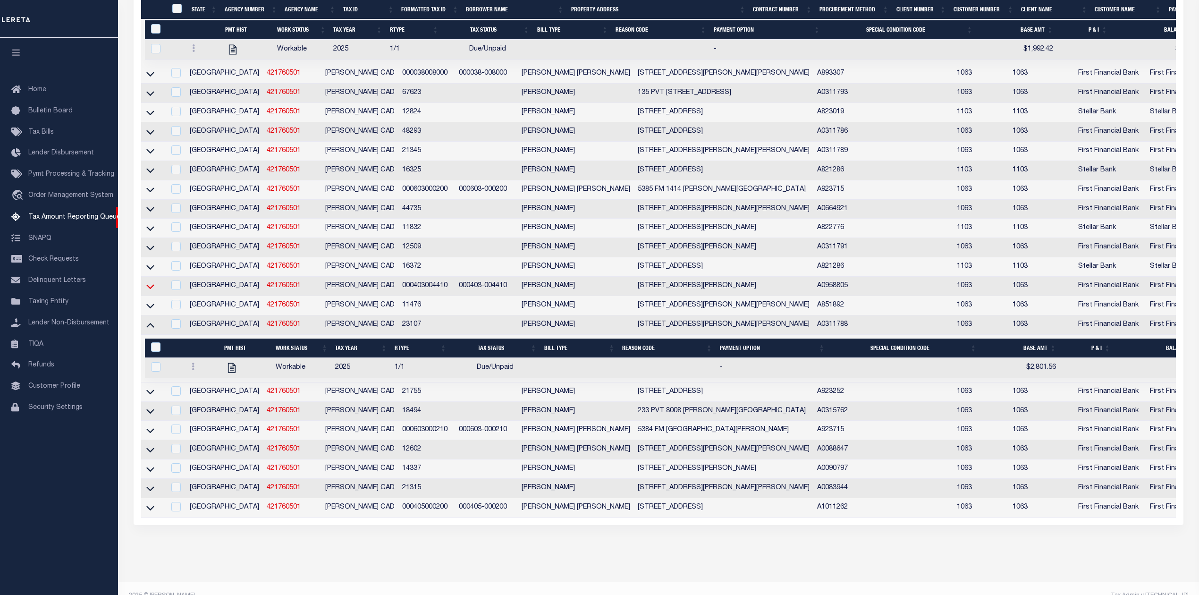
click at [150, 291] on icon at bounding box center [150, 286] width 8 height 10
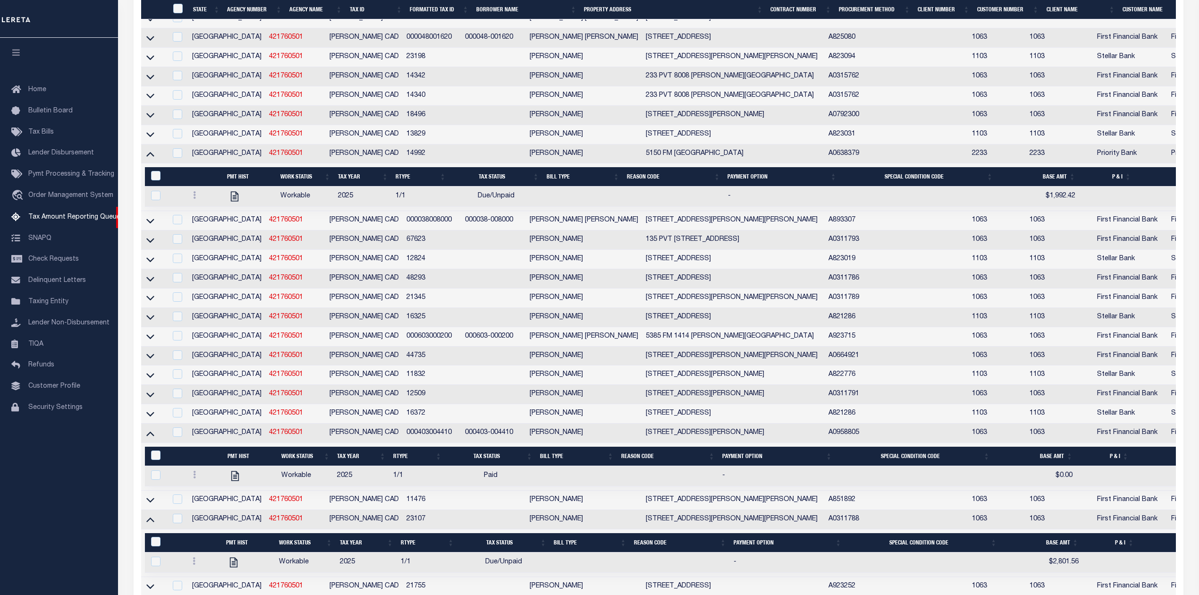
scroll to position [754, 0]
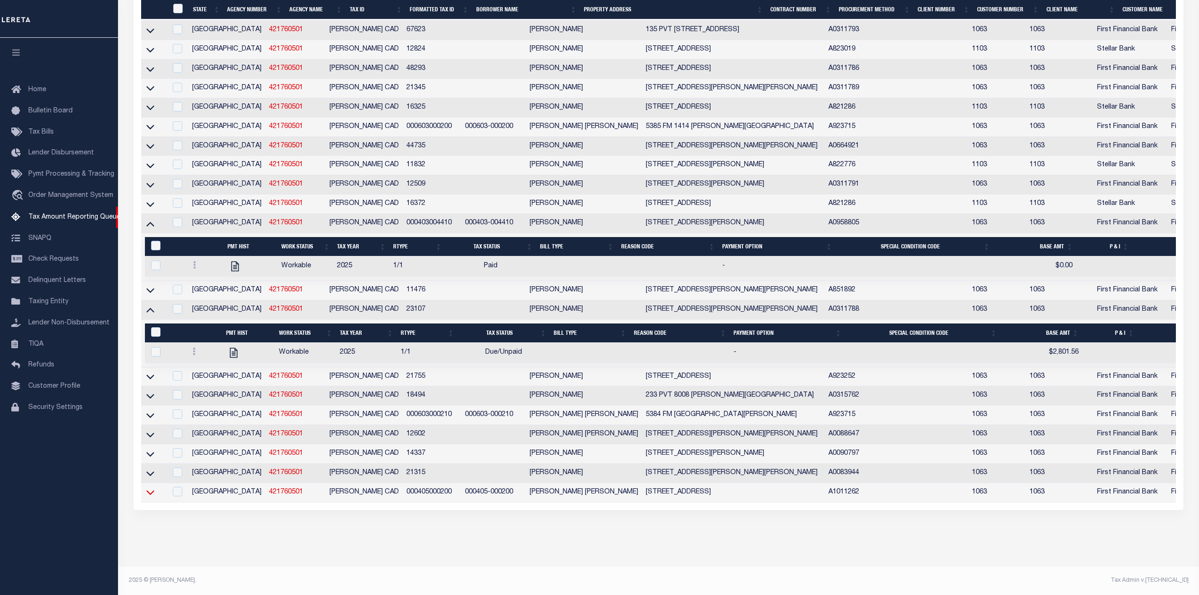
click at [151, 487] on icon at bounding box center [150, 492] width 8 height 10
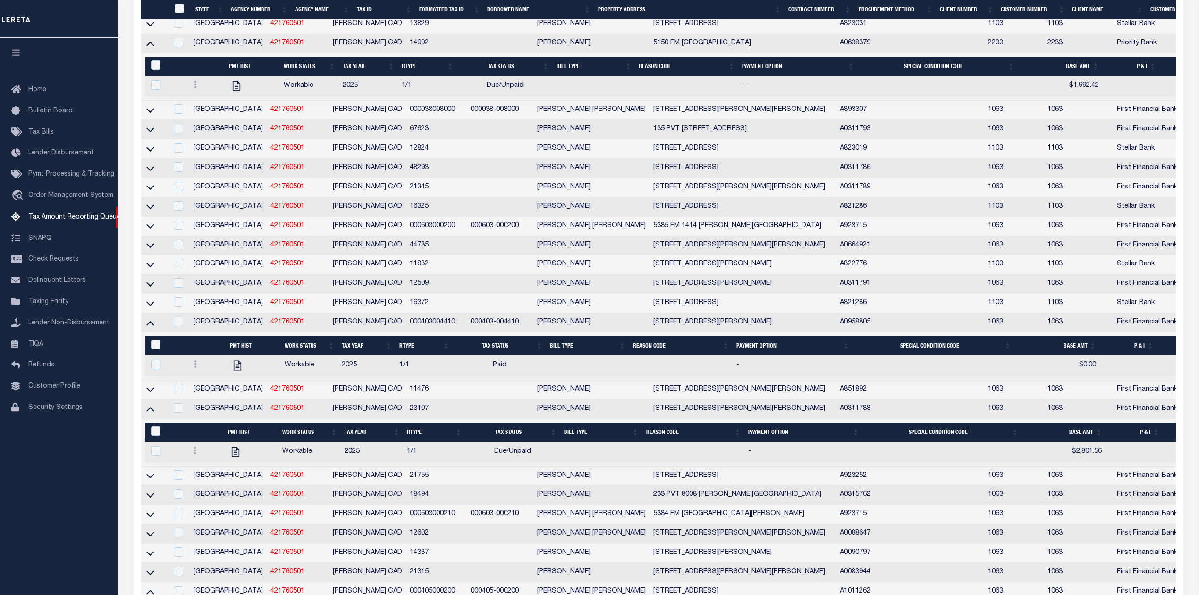
scroll to position [803, 0]
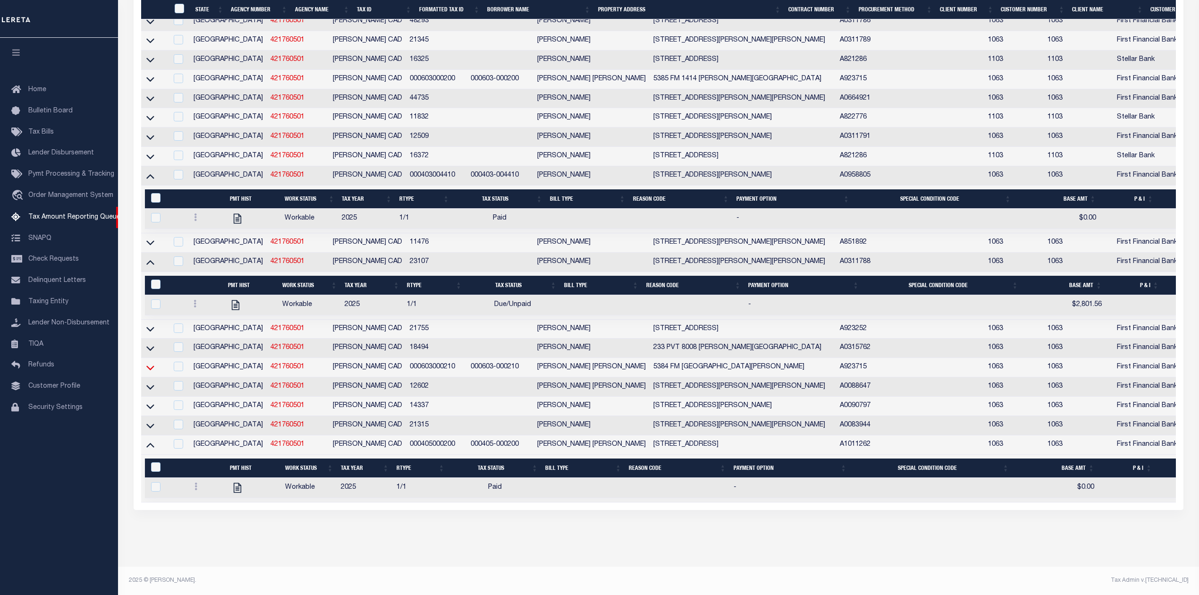
click at [153, 362] on icon at bounding box center [150, 367] width 8 height 10
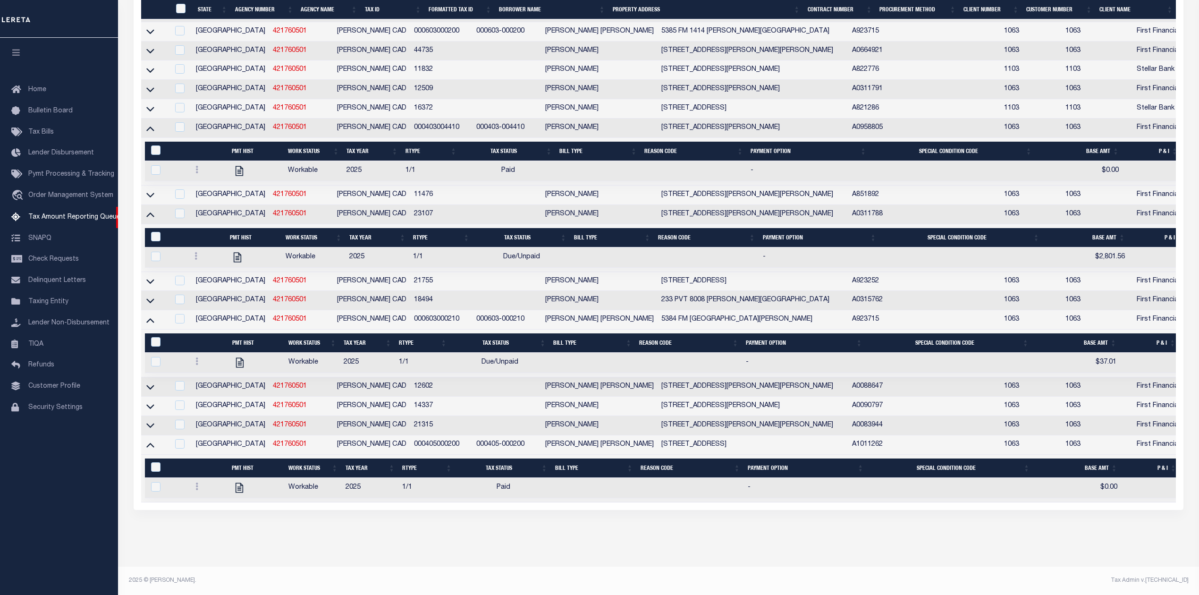
scroll to position [726, 0]
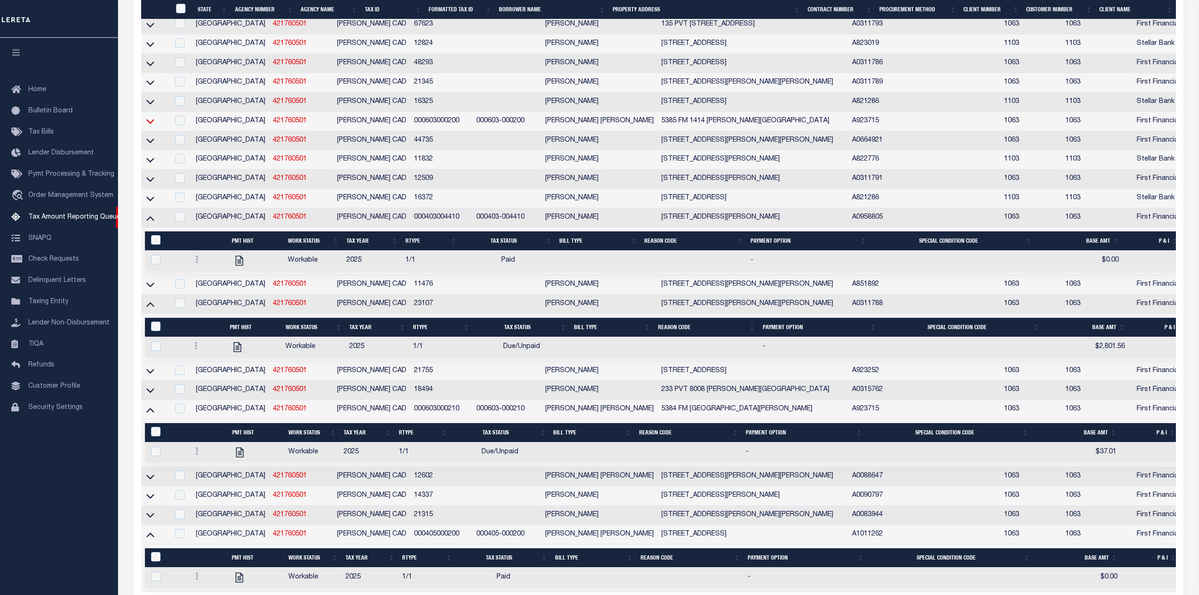
click at [149, 126] on icon at bounding box center [150, 121] width 8 height 10
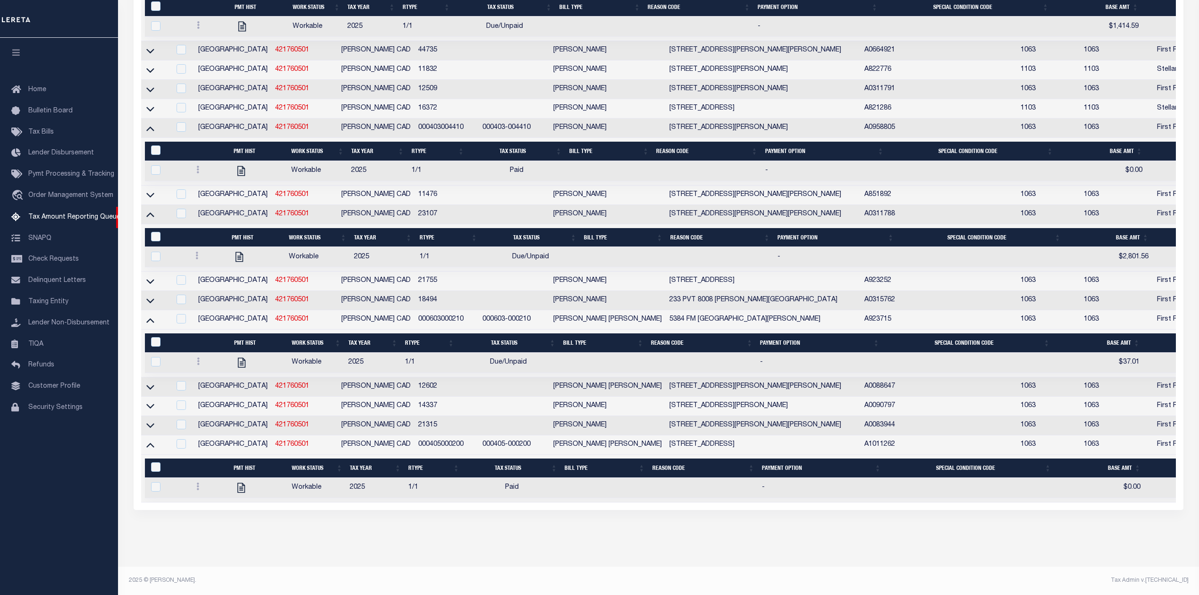
scroll to position [161, 0]
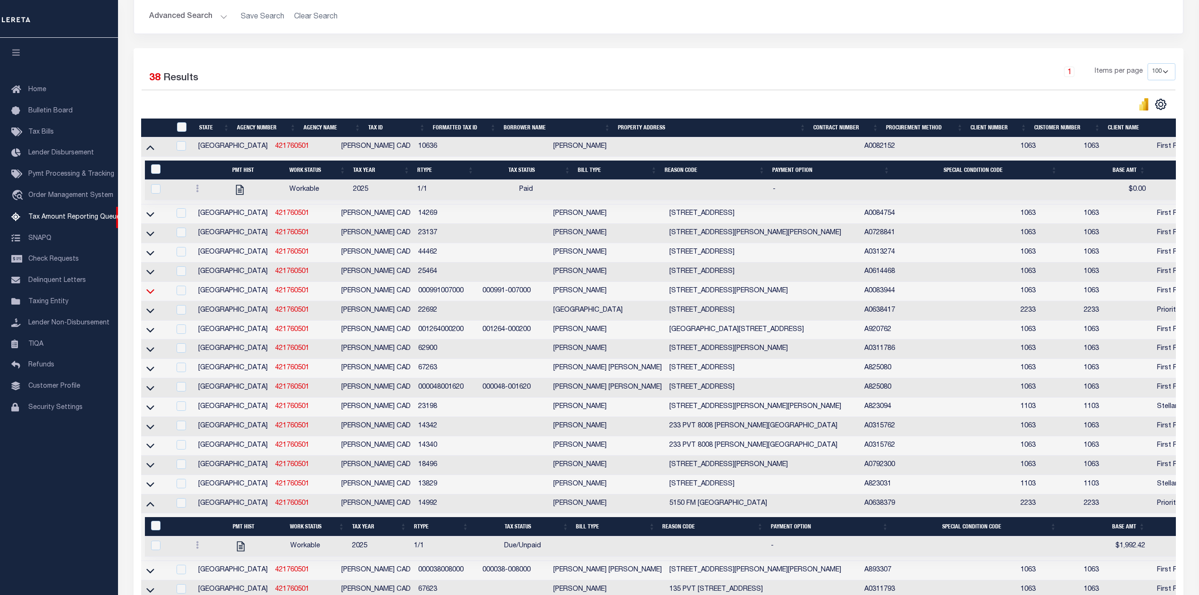
click at [152, 296] on icon at bounding box center [150, 291] width 8 height 10
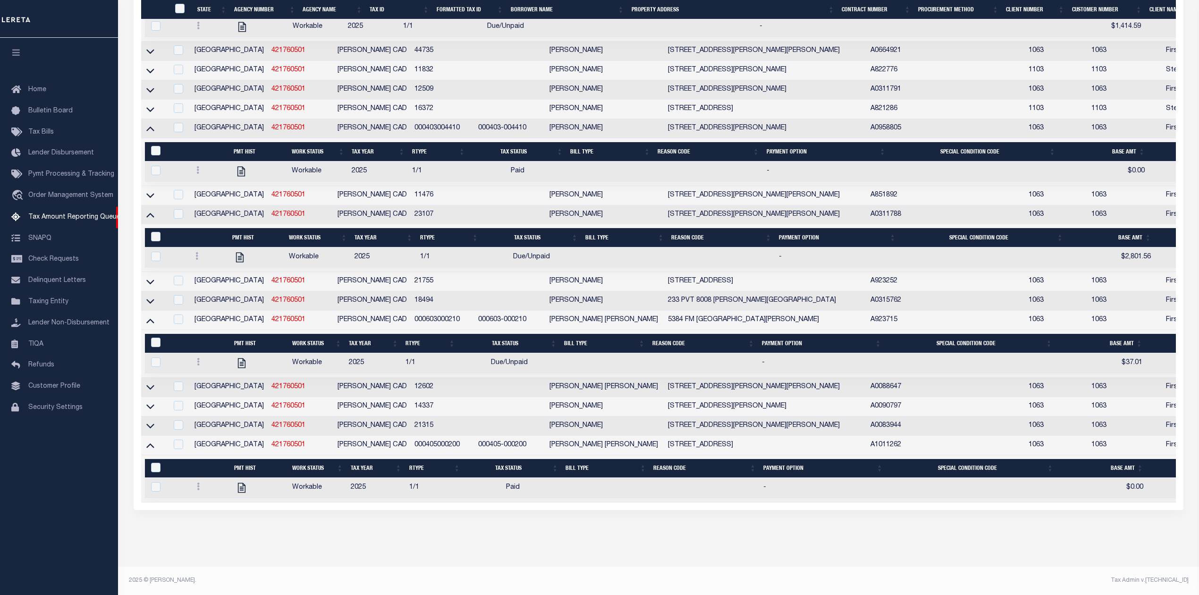
scroll to position [250, 0]
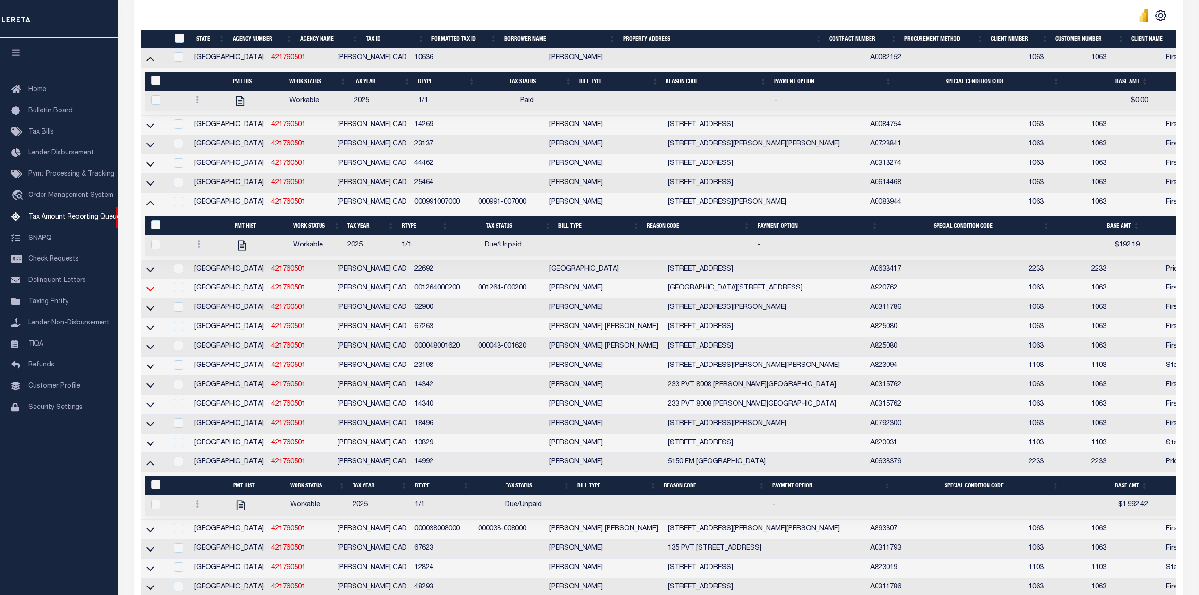
click at [150, 294] on icon at bounding box center [150, 289] width 8 height 10
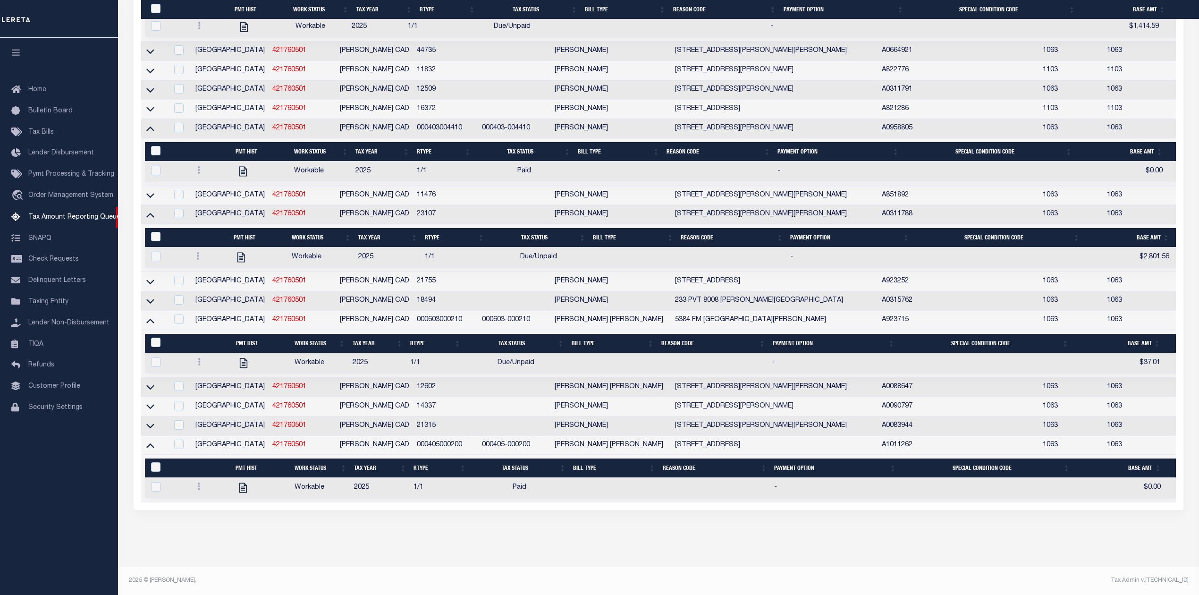
scroll to position [683, 0]
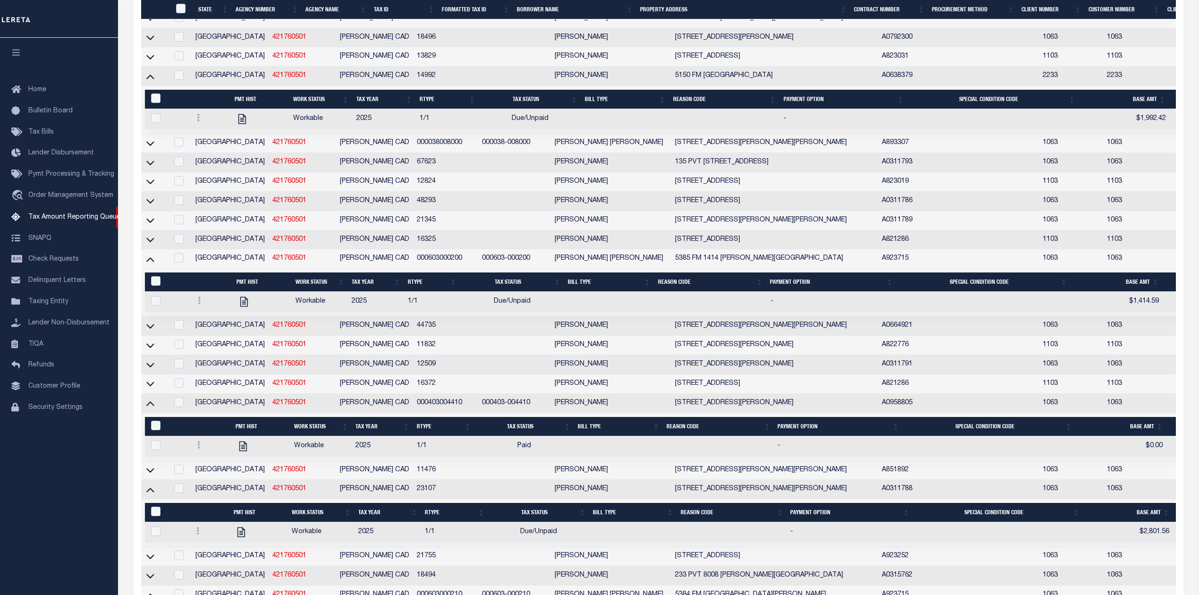
click at [982, 129] on td at bounding box center [993, 119] width 171 height 20
checkbox input "true"
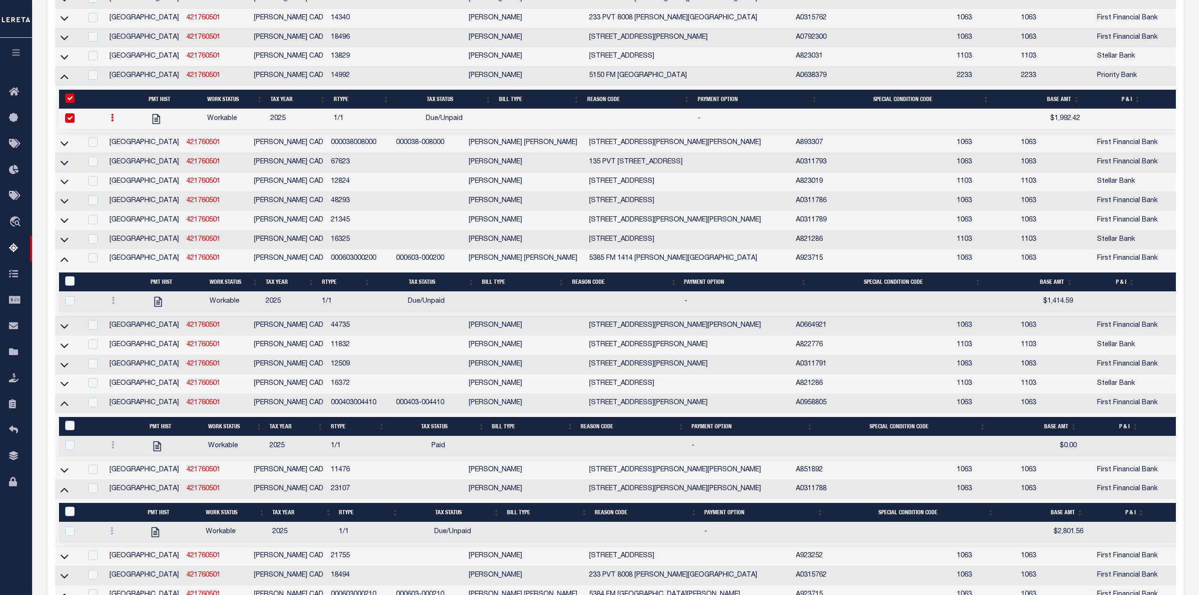
scroll to position [0, 0]
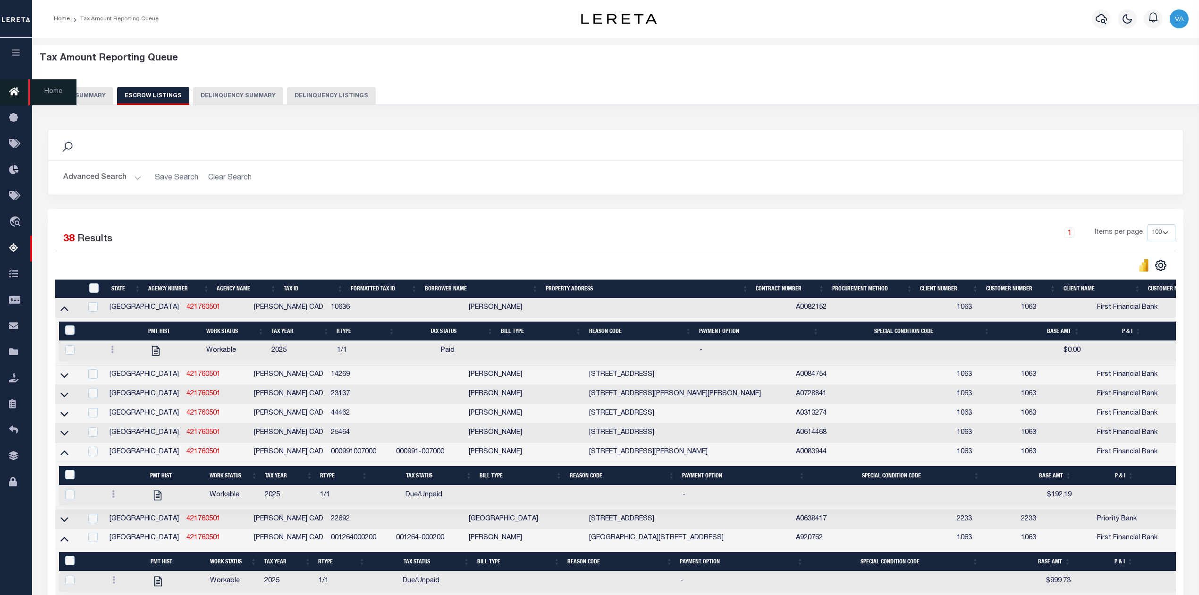
click at [57, 93] on span "Home" at bounding box center [52, 92] width 48 height 26
click at [80, 98] on button "Escrow Summary" at bounding box center [77, 96] width 74 height 18
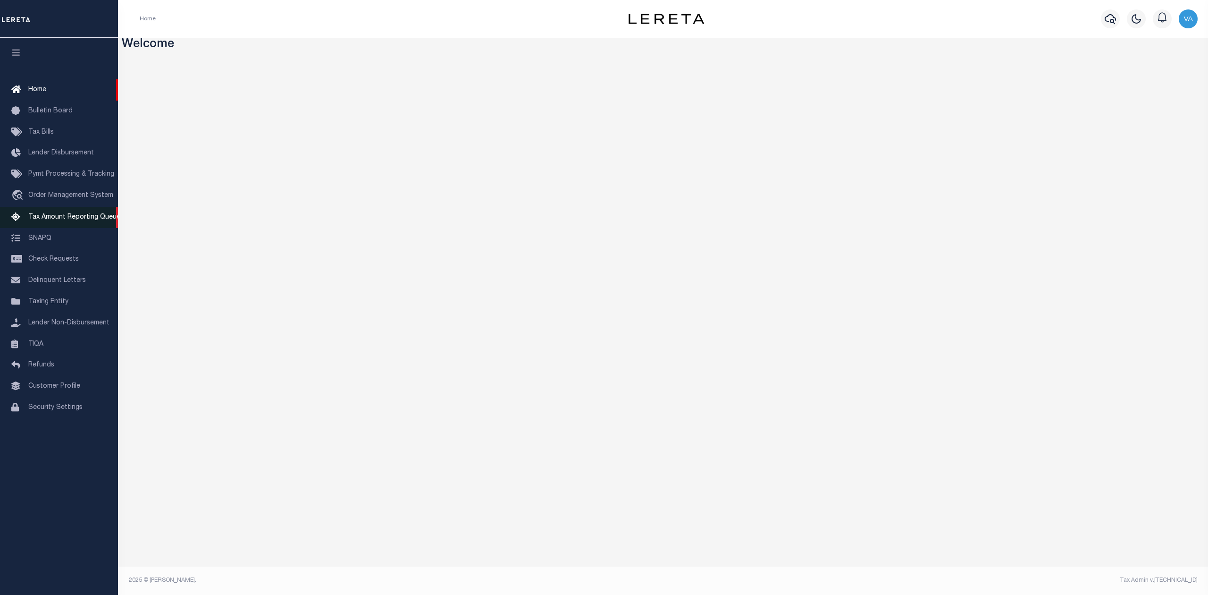
click at [67, 214] on span "Tax Amount Reporting Queue" at bounding box center [74, 217] width 92 height 7
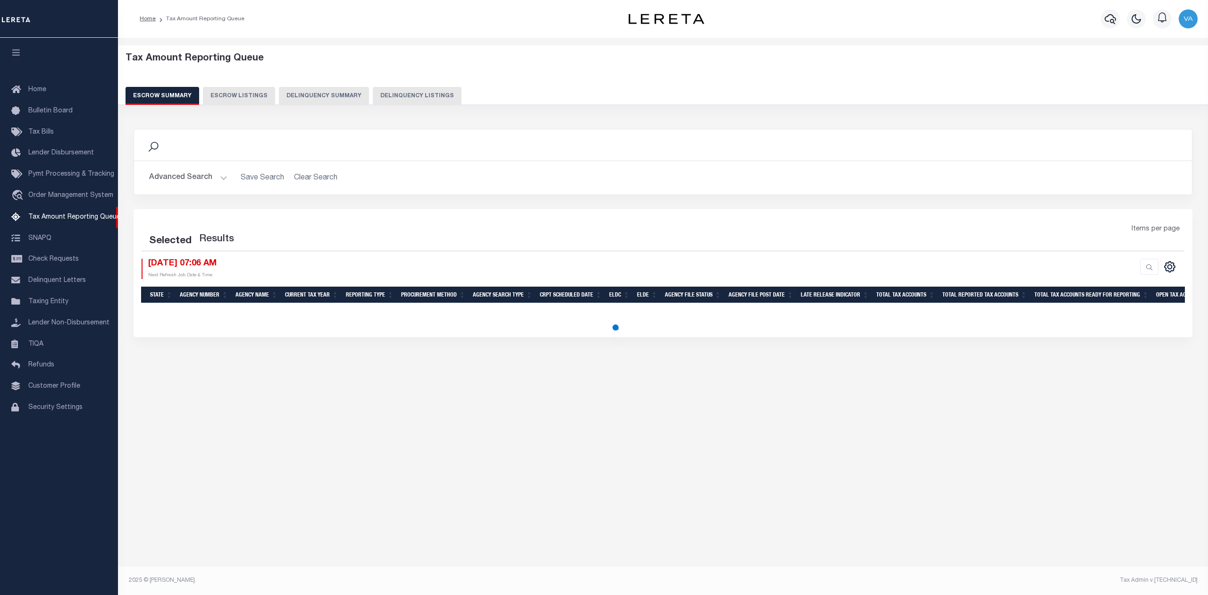
select select "100"
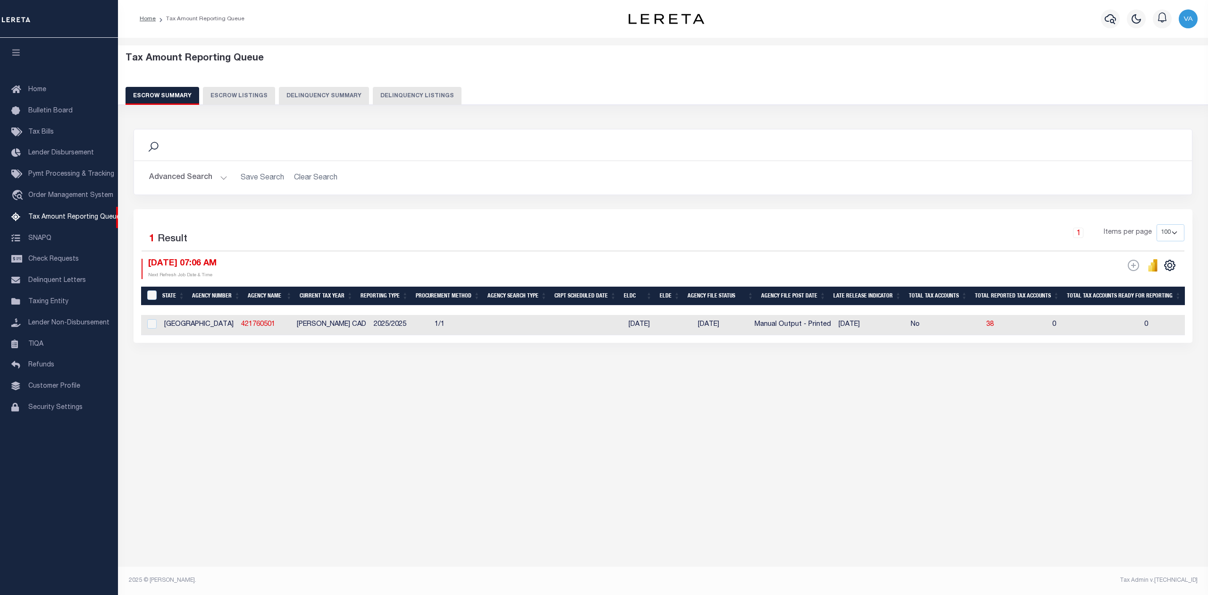
click at [907, 327] on td "No" at bounding box center [945, 325] width 76 height 20
checkbox input "true"
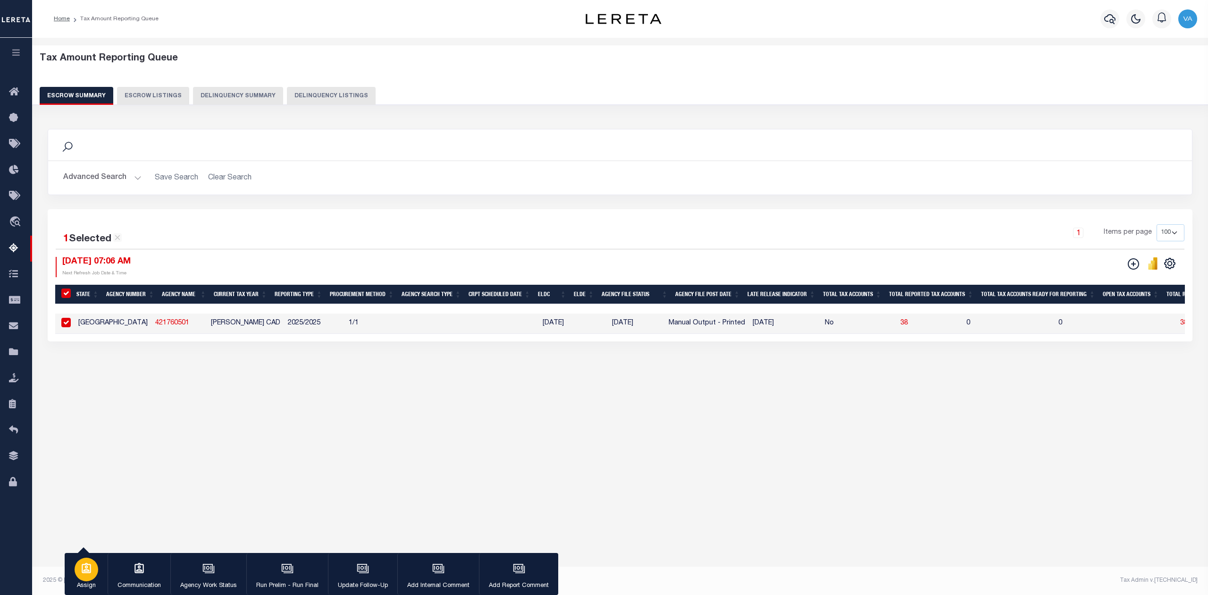
click at [91, 575] on div "button" at bounding box center [87, 569] width 24 height 24
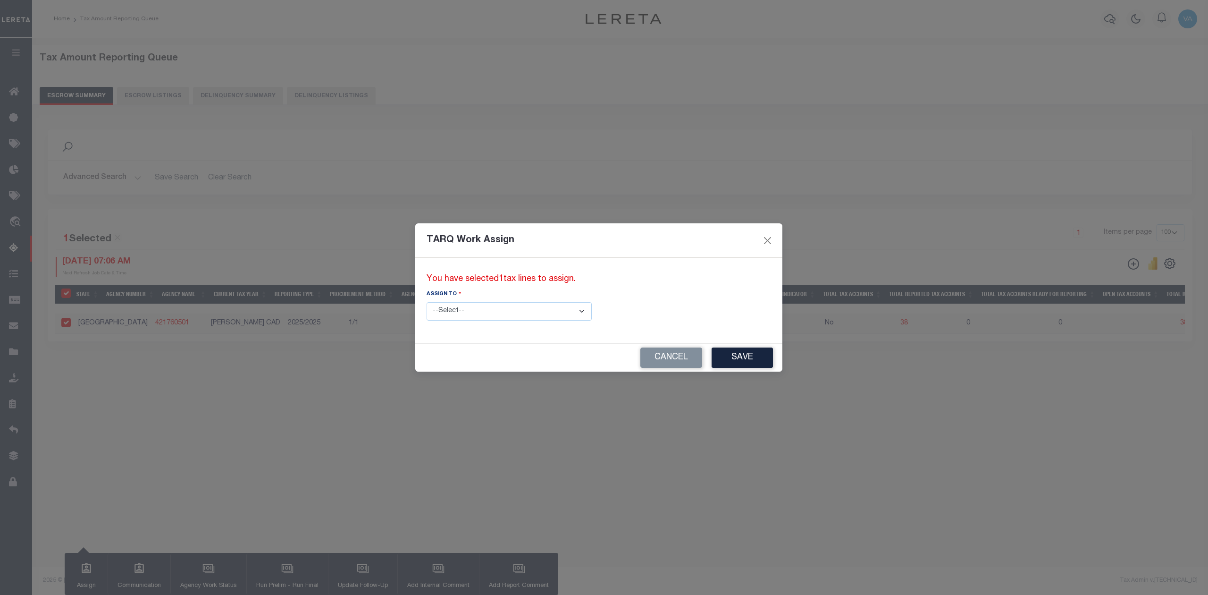
click at [520, 316] on select "--Select-- --Unassigned-- --Unassigned-- [PERSON_NAME] [PERSON_NAME] [PERSON_NA…" at bounding box center [509, 311] width 165 height 18
select select "Vinod Angoth"
click at [427, 302] on select "--Select-- --Unassigned-- --Unassigned-- [PERSON_NAME] [PERSON_NAME] [PERSON_NA…" at bounding box center [509, 311] width 165 height 18
click at [712, 353] on button "Save" at bounding box center [742, 357] width 61 height 20
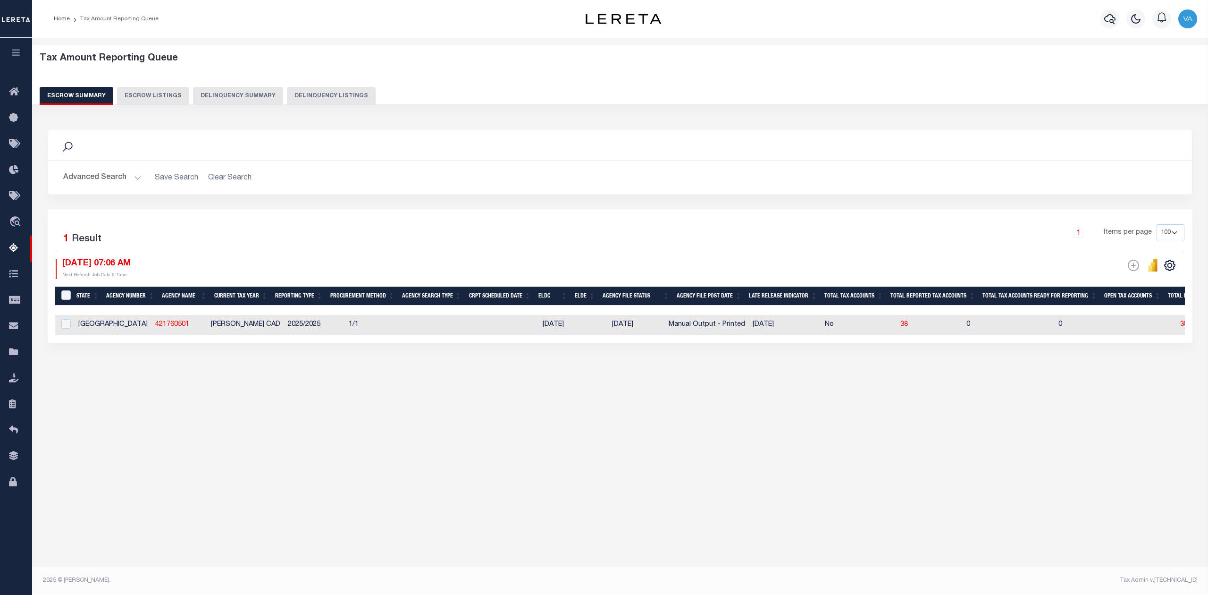
click at [682, 359] on div "Search Advanced Search Save Search Clear Search EscrowSummaryGridWrapper_dynami…" at bounding box center [621, 245] width 1158 height 252
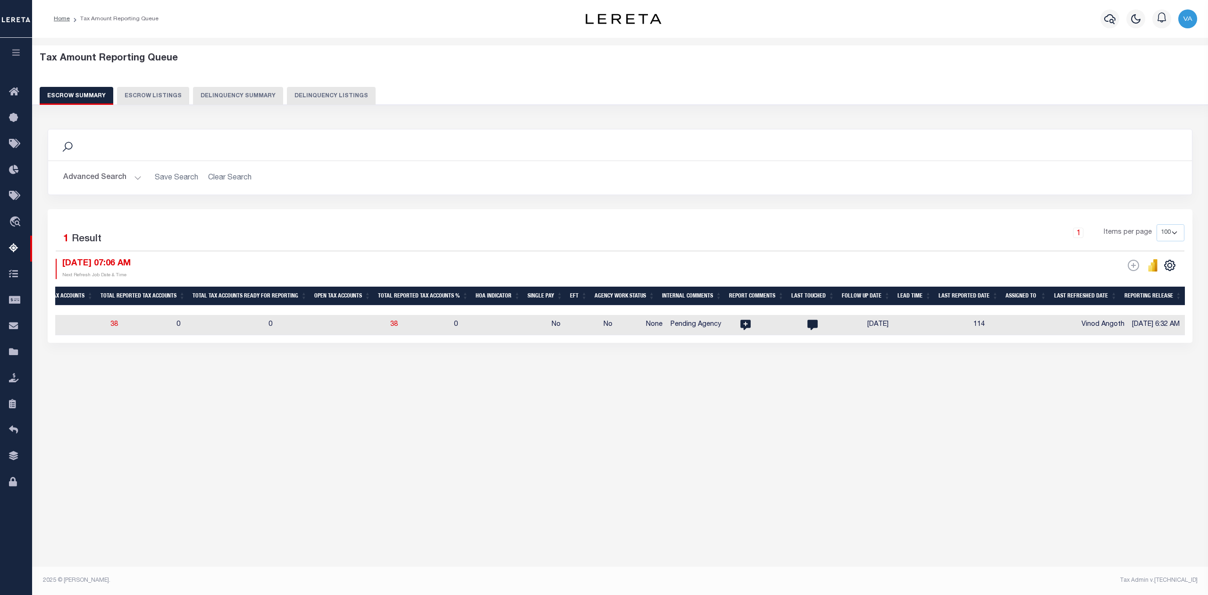
click at [113, 177] on button "Advanced Search" at bounding box center [102, 177] width 78 height 18
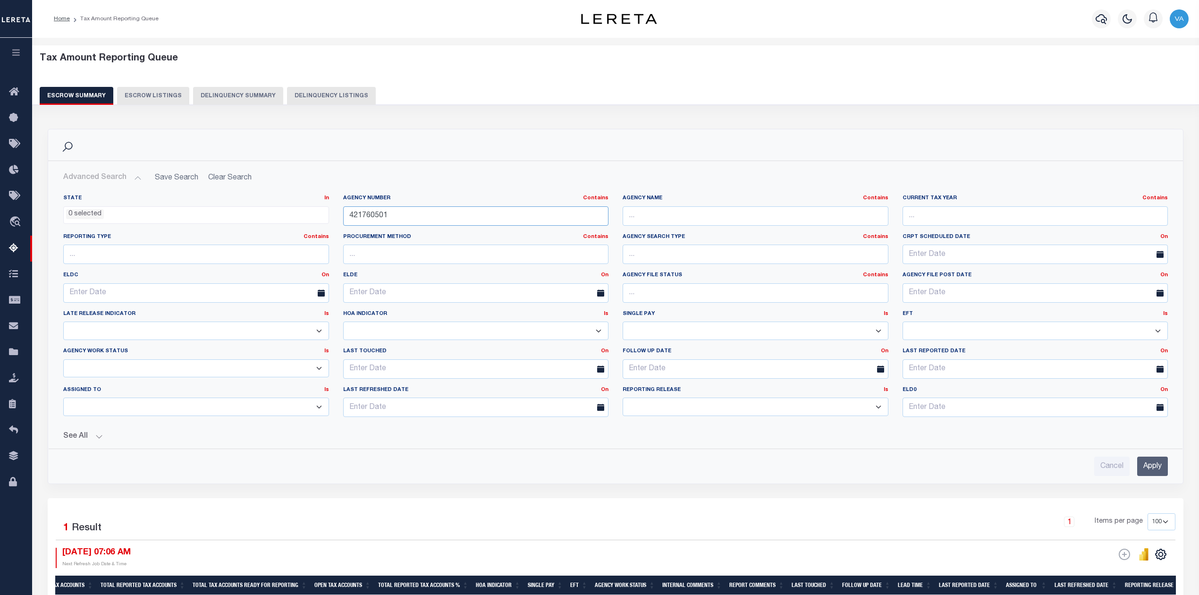
drag, startPoint x: 395, startPoint y: 221, endPoint x: 321, endPoint y: 219, distance: 74.1
click at [321, 219] on div "State In In AK AL AR AZ CA CO CT DC DE FL GA GU HI IA ID IL IN KS KY LA MA MD M…" at bounding box center [615, 309] width 1119 height 230
paste input "150760000"
type input "150760000"
click at [1153, 475] on input "Apply" at bounding box center [1152, 465] width 31 height 19
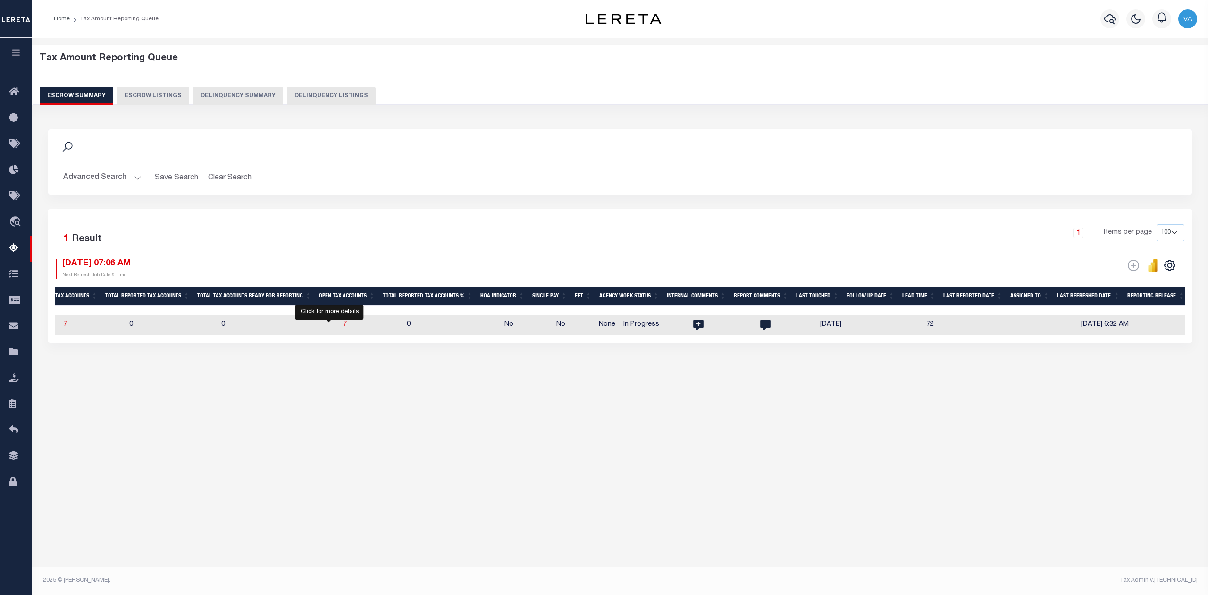
click at [343, 325] on span "7" at bounding box center [345, 324] width 4 height 7
select select "100"
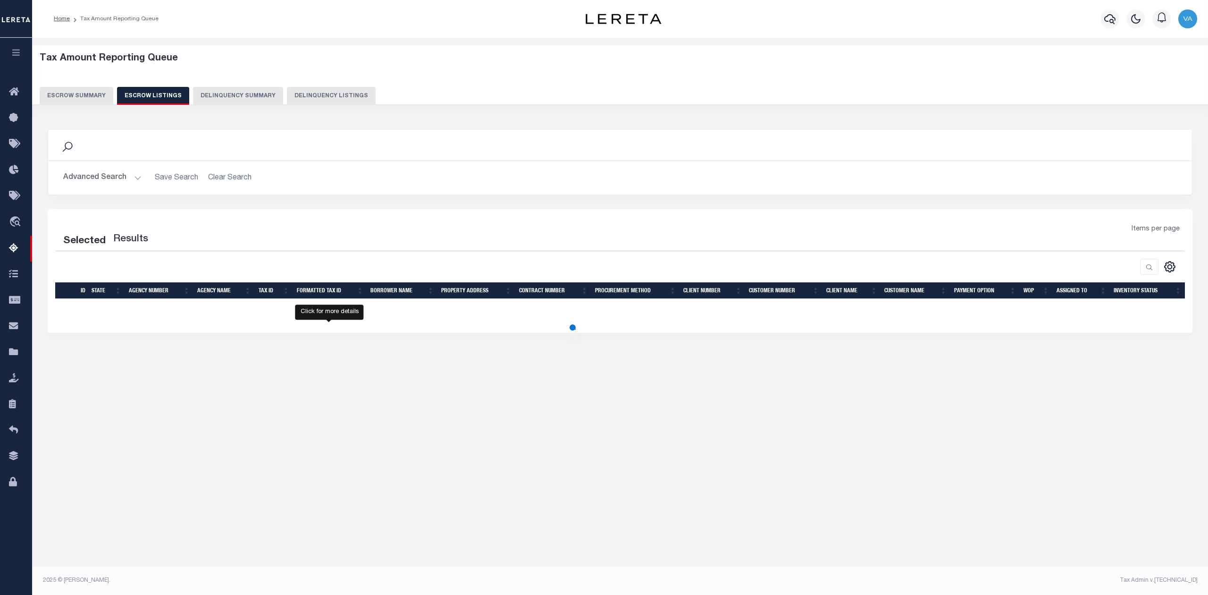
select select "100"
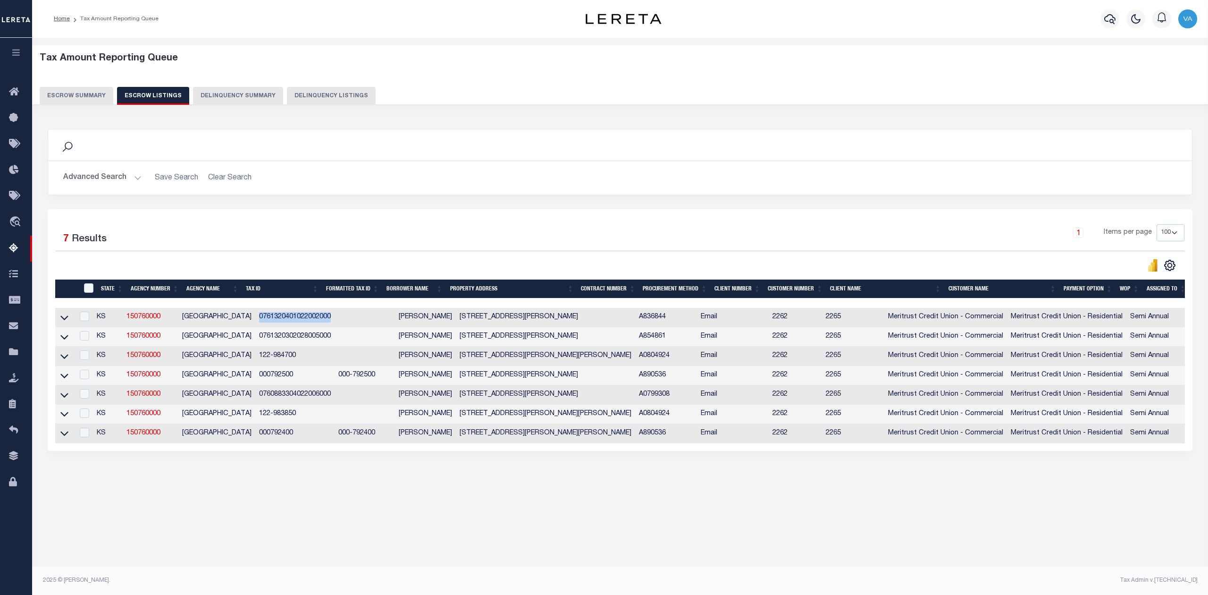
drag, startPoint x: 325, startPoint y: 316, endPoint x: 246, endPoint y: 321, distance: 79.0
click at [246, 321] on tr "KS 150760000 PRATT COUNTY 0761320401022002000 Debra Trock 507 W FOURTH St Pratt…" at bounding box center [685, 317] width 1261 height 19
copy td "0761320401022002000"
drag, startPoint x: 325, startPoint y: 336, endPoint x: 243, endPoint y: 338, distance: 82.6
click at [243, 338] on tr "KS 150760000 PRATT COUNTY 0761320302028005000 Andrew Musgrove 602 E 6th St Prat…" at bounding box center [685, 336] width 1261 height 19
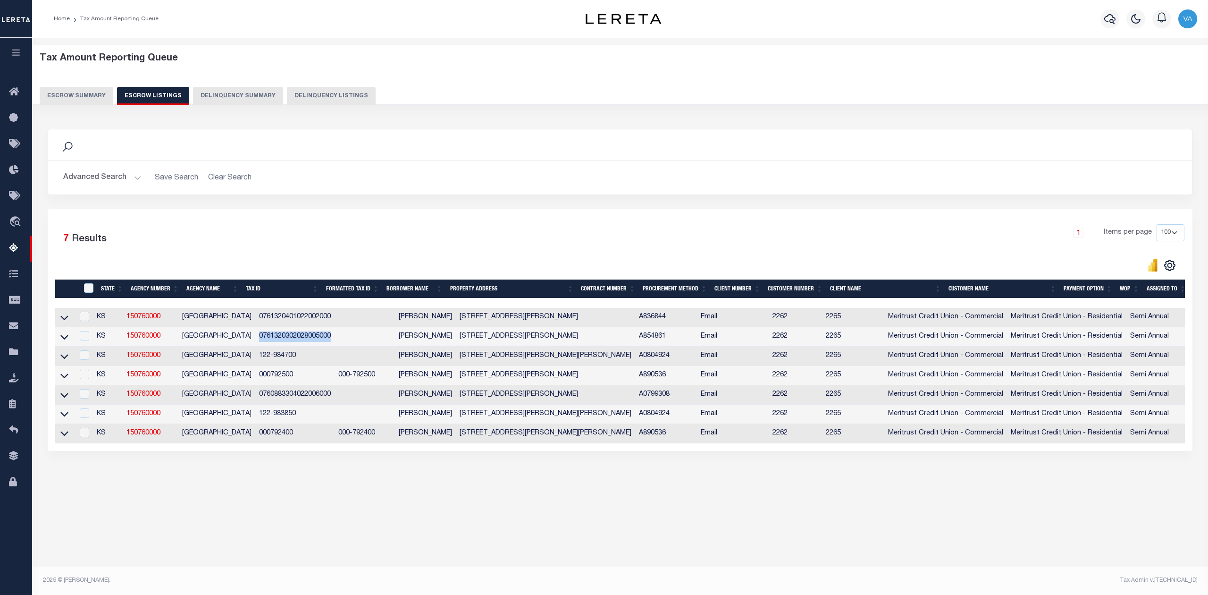
copy td "0761320302028005000"
drag, startPoint x: 288, startPoint y: 361, endPoint x: 242, endPoint y: 365, distance: 46.0
click at [255, 365] on td "122-984700" at bounding box center [294, 355] width 79 height 19
checkbox input "true"
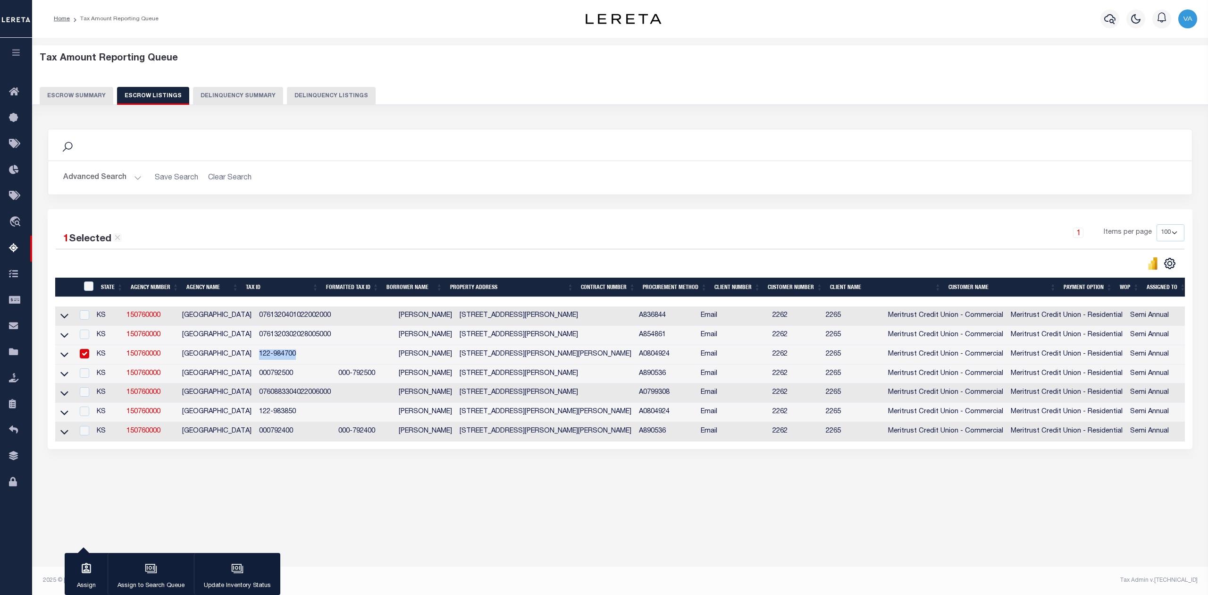
copy td "122-984700"
click at [279, 376] on td "000792500" at bounding box center [294, 373] width 79 height 19
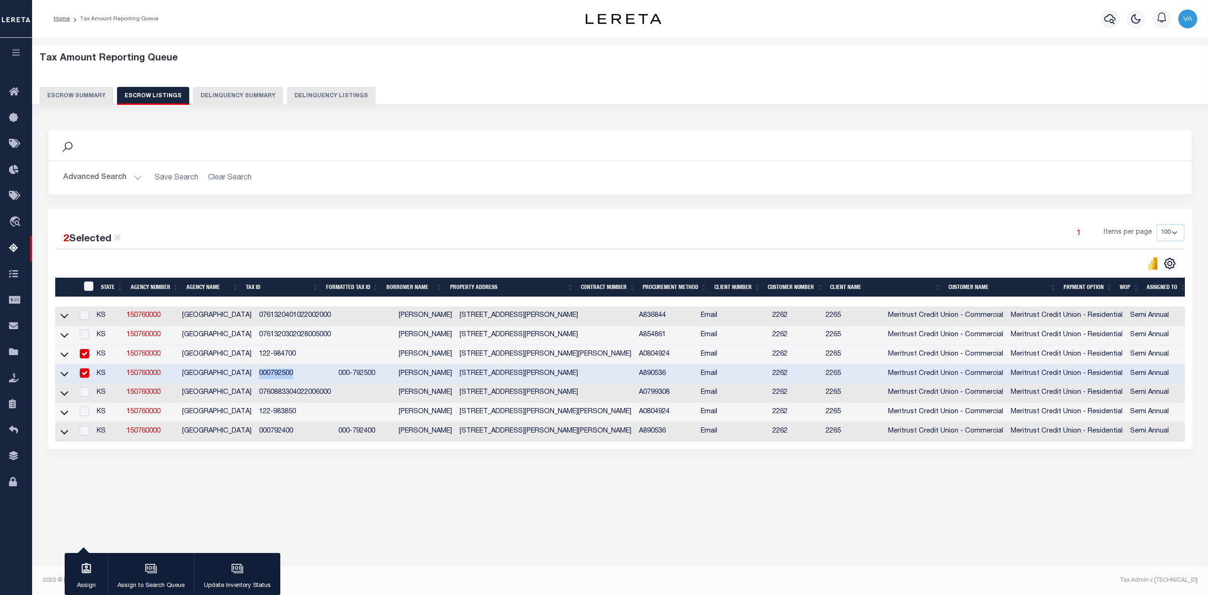
drag, startPoint x: 281, startPoint y: 376, endPoint x: 246, endPoint y: 384, distance: 36.3
click at [255, 384] on td "000792500" at bounding box center [294, 373] width 79 height 19
checkbox input "false"
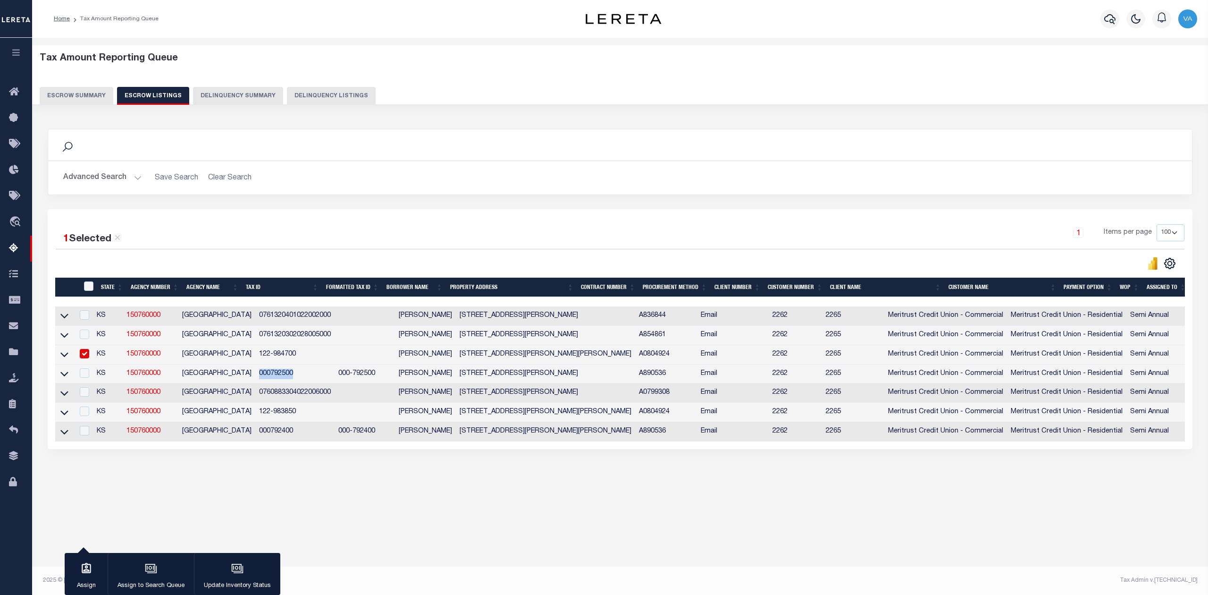
copy td "000792500"
drag, startPoint x: 325, startPoint y: 395, endPoint x: 244, endPoint y: 401, distance: 81.3
click at [244, 401] on tr "KS 150760000 PRATT COUNTY 0760883304022006000 Kaley Rea 314 W Cleveland St PRAT…" at bounding box center [685, 392] width 1261 height 19
copy td "0760883304022006000"
drag, startPoint x: 289, startPoint y: 418, endPoint x: 242, endPoint y: 420, distance: 47.2
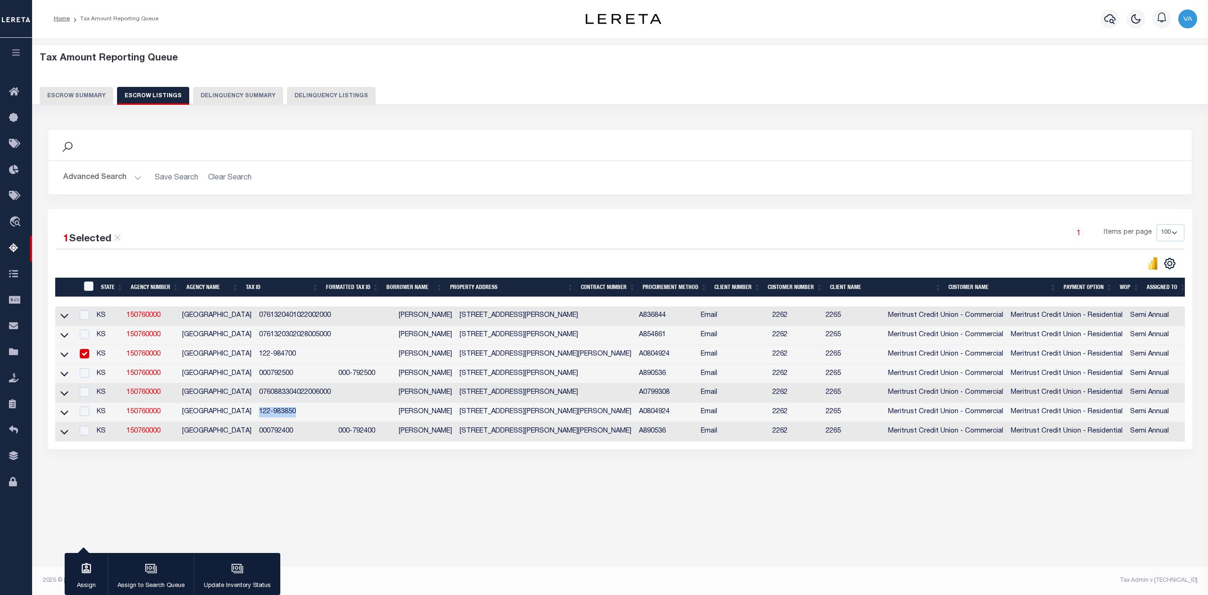
click at [255, 420] on td "122-983850" at bounding box center [294, 412] width 79 height 19
checkbox input "true"
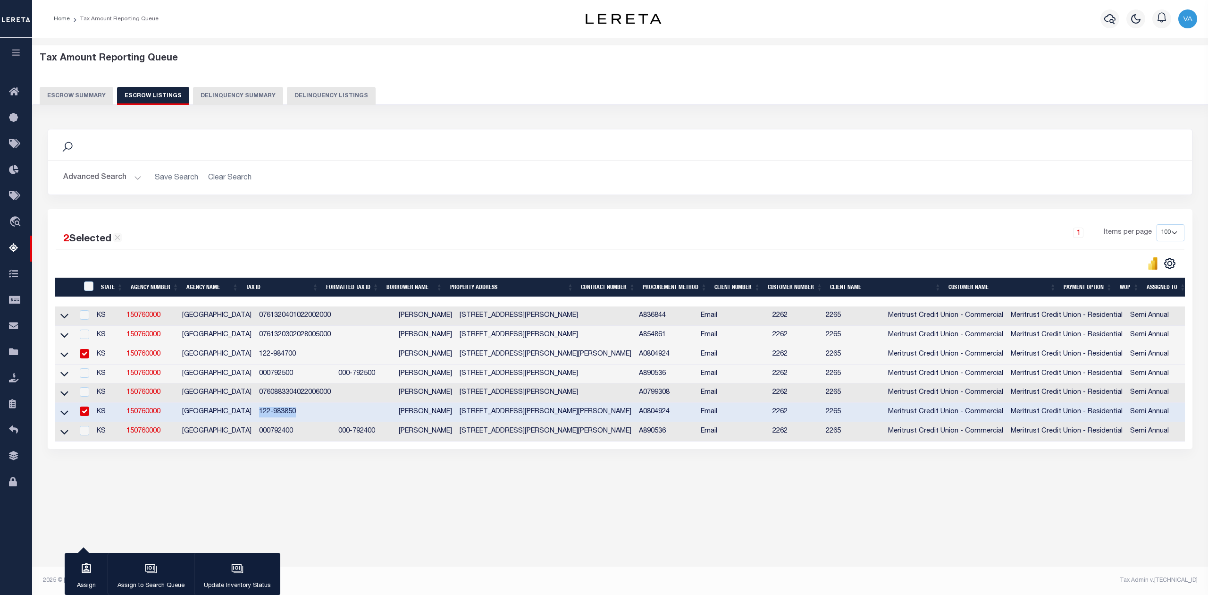
copy td "122-983850"
drag, startPoint x: 291, startPoint y: 437, endPoint x: 243, endPoint y: 445, distance: 48.7
click at [255, 441] on td "000792400" at bounding box center [294, 431] width 79 height 19
checkbox input "true"
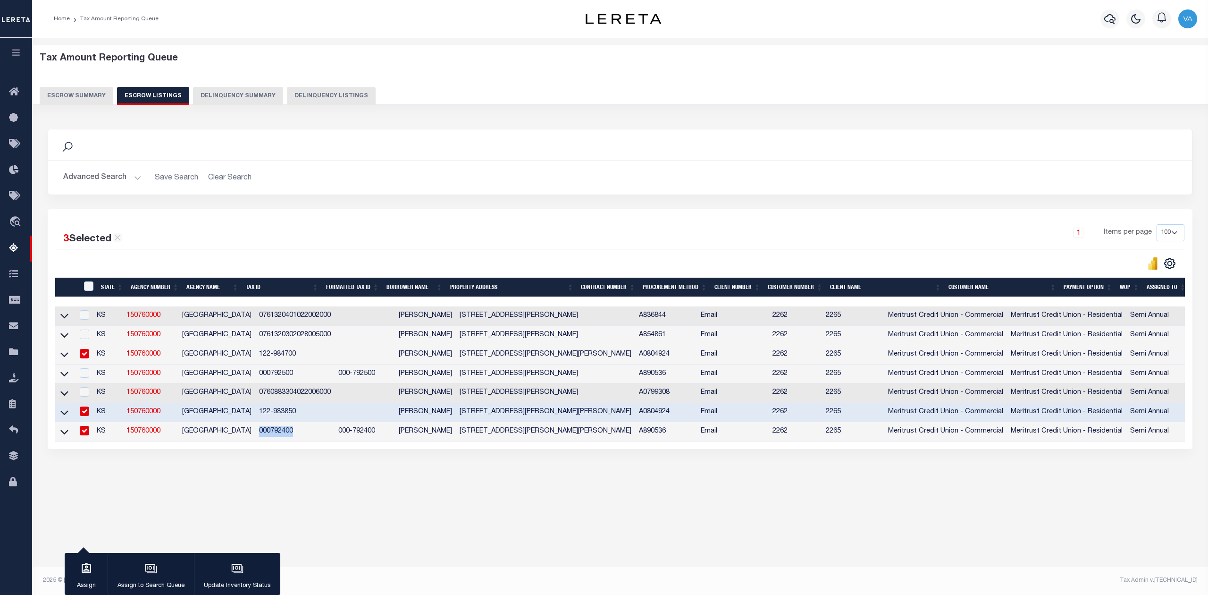
copy td "000792400"
click at [93, 97] on button "Escrow Summary" at bounding box center [77, 96] width 74 height 18
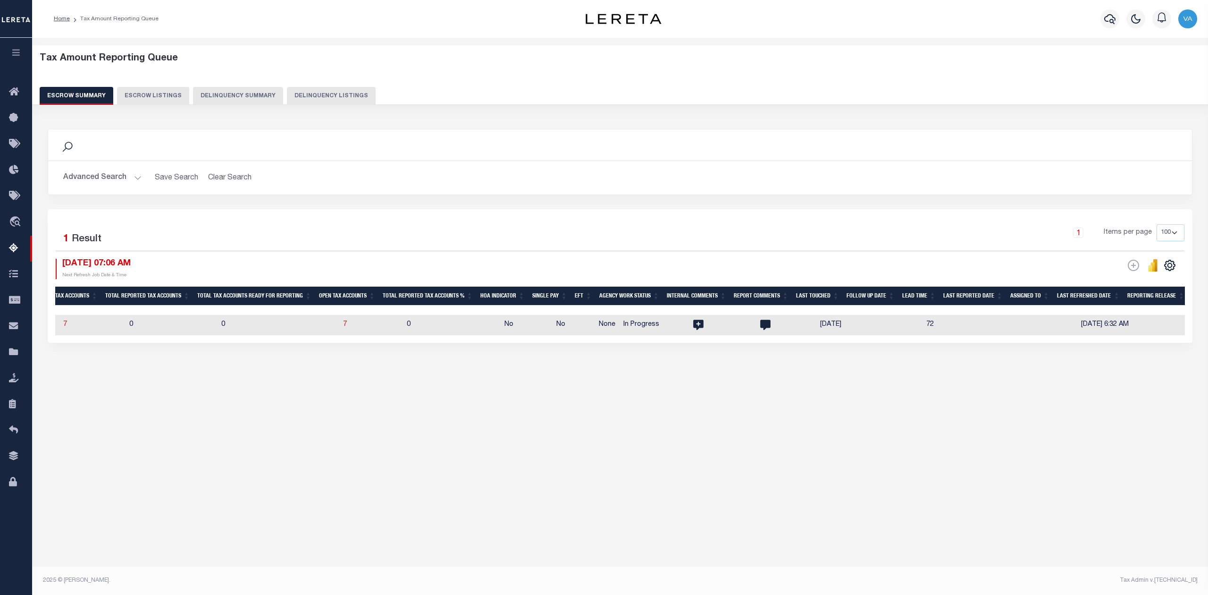
click at [361, 325] on td "7" at bounding box center [371, 325] width 64 height 20
checkbox input "true"
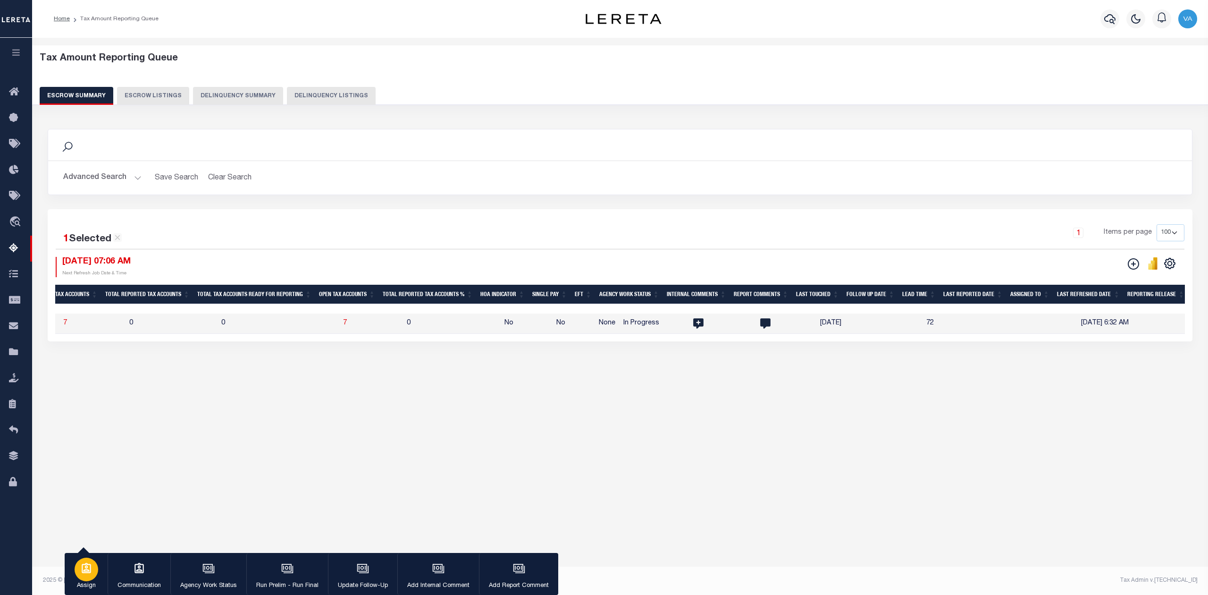
click at [90, 574] on icon "button" at bounding box center [86, 568] width 12 height 12
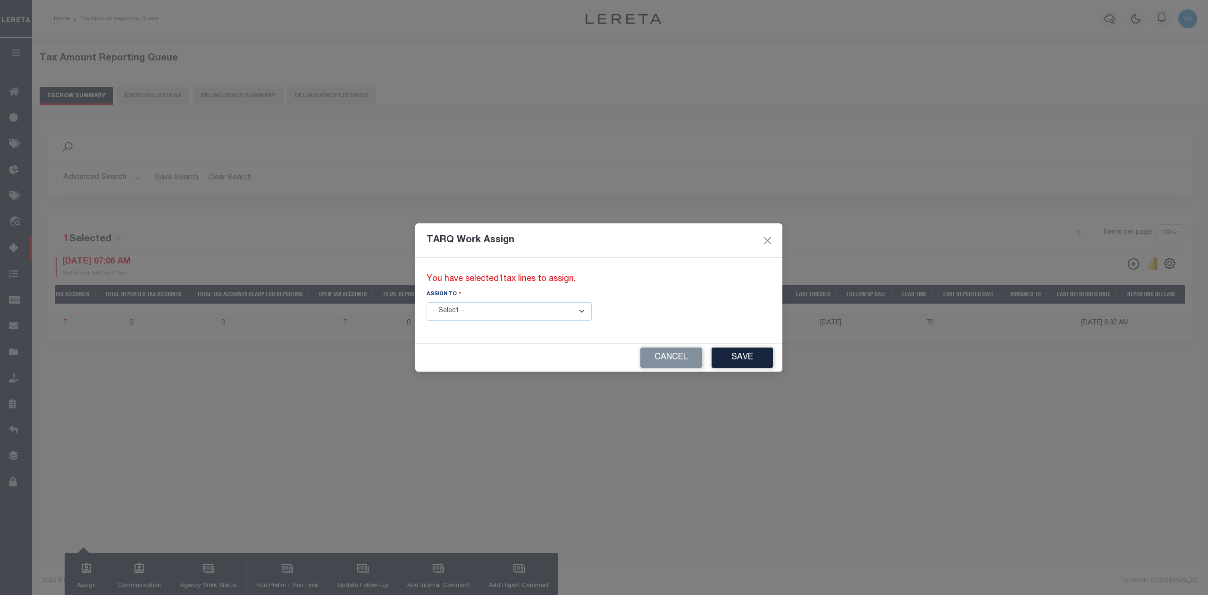
click at [495, 311] on select "--Select-- --Unassigned-- --Unassigned-- Abdul Muzain Adhikary Rinki Agustin Fe…" at bounding box center [509, 311] width 165 height 18
select select "Vamsi Kalikiri"
click at [427, 302] on select "--Select-- --Unassigned-- --Unassigned-- Abdul Muzain Adhikary Rinki Agustin Fe…" at bounding box center [509, 311] width 165 height 18
click at [712, 352] on button "Save" at bounding box center [742, 357] width 61 height 20
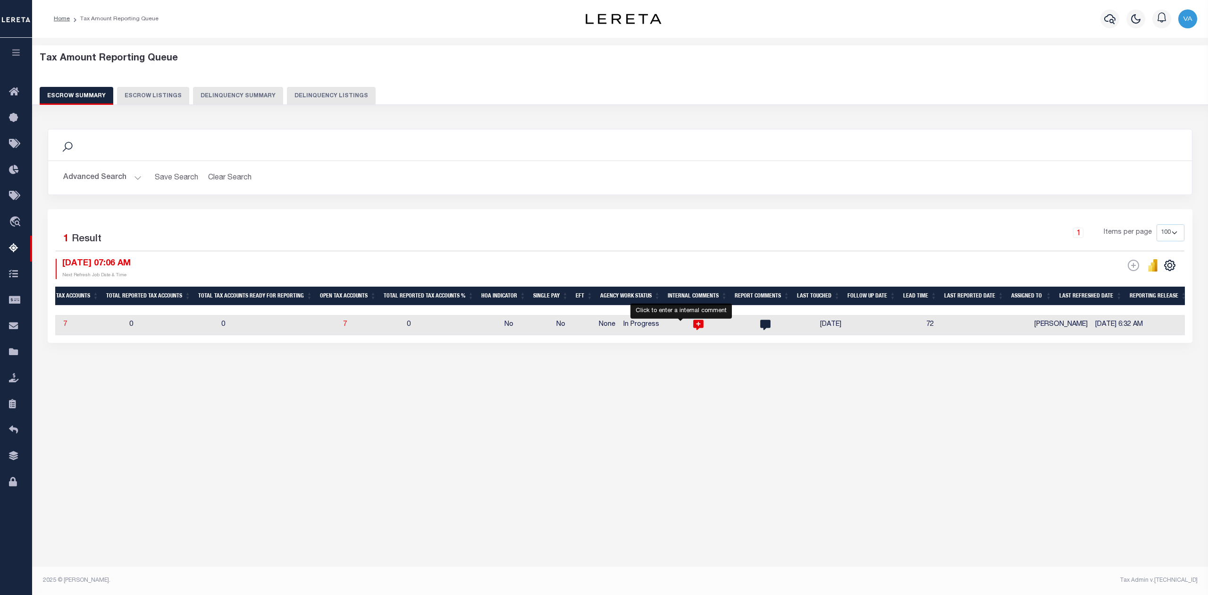
click at [693, 327] on icon at bounding box center [698, 325] width 10 height 10
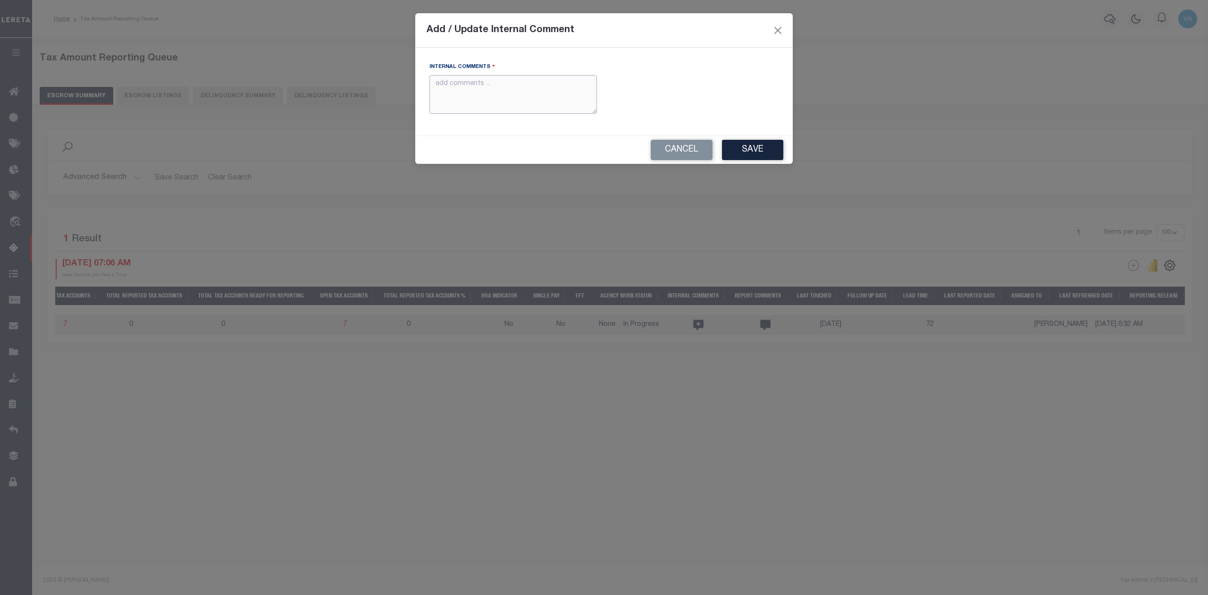
click at [530, 100] on textarea "Internal Comments" at bounding box center [513, 94] width 168 height 39
paste textarea "For TX state 2025 amounts are updated in November"
type textarea "For TX state 2025 amounts are updated in November"
click at [761, 155] on button "Save" at bounding box center [752, 150] width 61 height 20
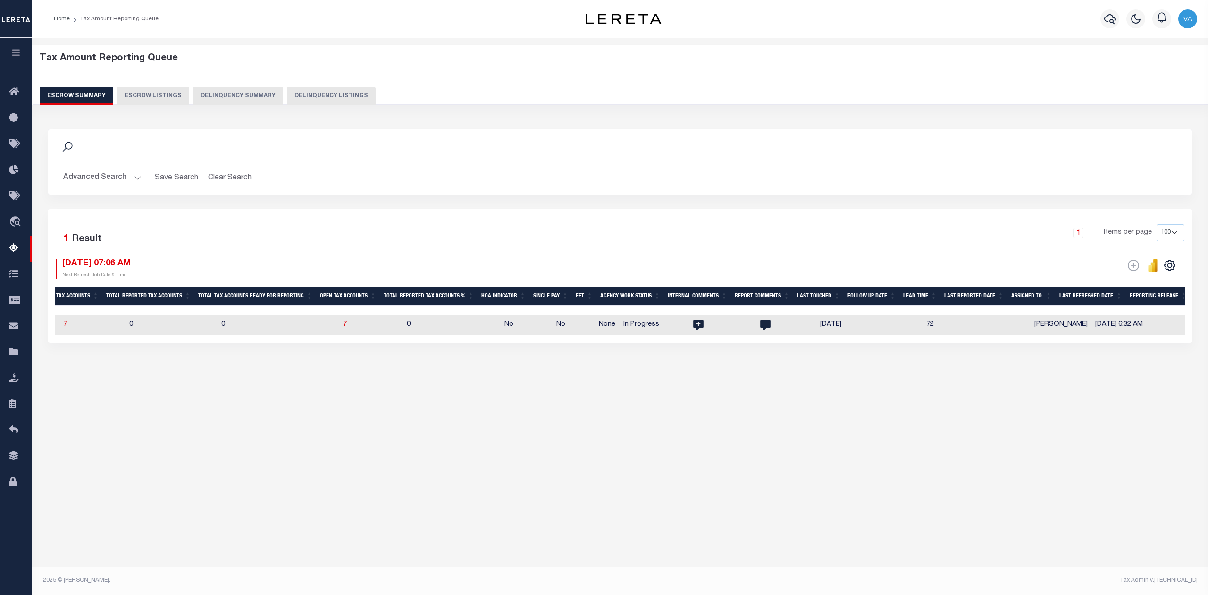
click at [109, 175] on button "Advanced Search" at bounding box center [102, 177] width 78 height 18
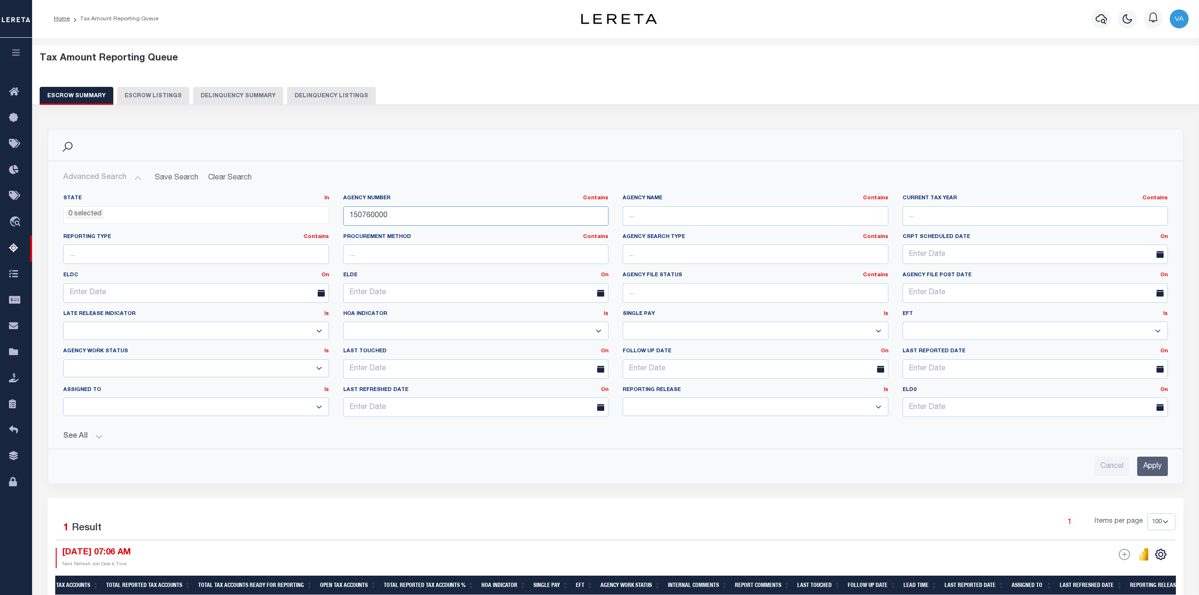
drag, startPoint x: 389, startPoint y: 214, endPoint x: 338, endPoint y: 220, distance: 51.8
click at [338, 220] on div "Agency Number Contains Contains Is 150760000" at bounding box center [476, 213] width 280 height 39
paste input "40500804"
type input "040500804"
click at [1146, 467] on input "Apply" at bounding box center [1152, 465] width 31 height 19
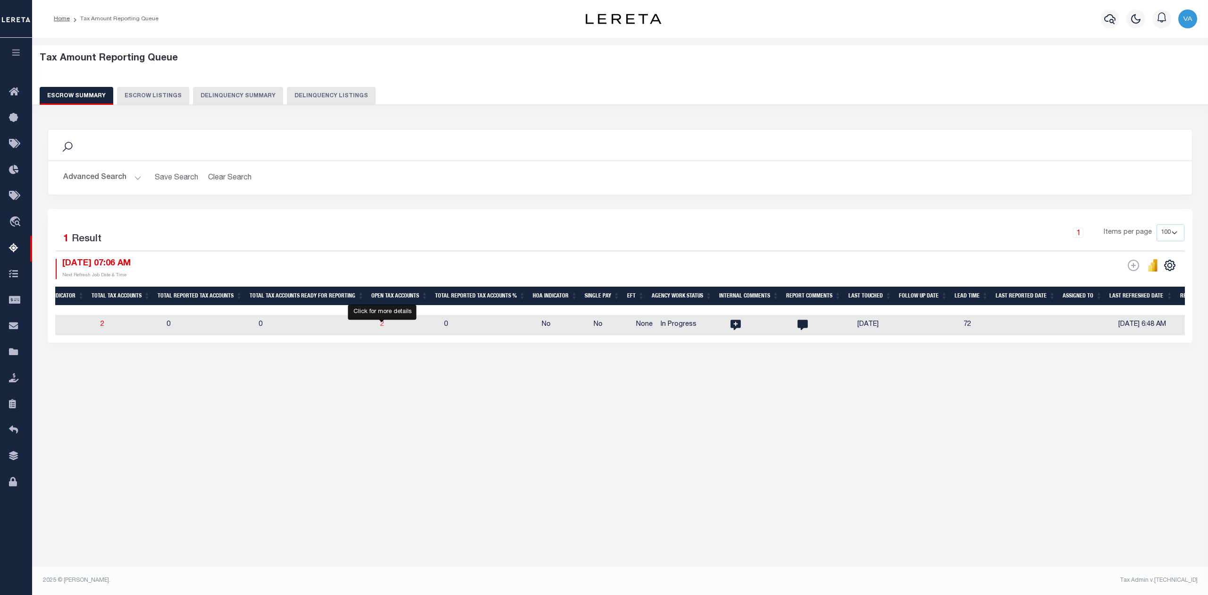
click at [383, 325] on span "2" at bounding box center [382, 324] width 4 height 7
select select "100"
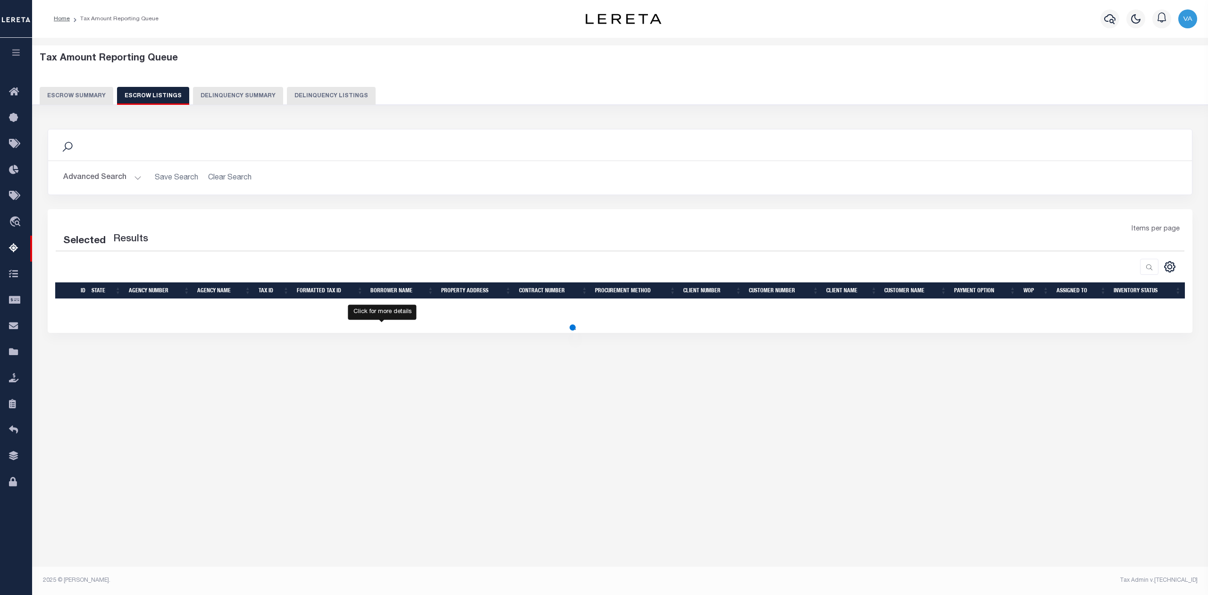
select select "100"
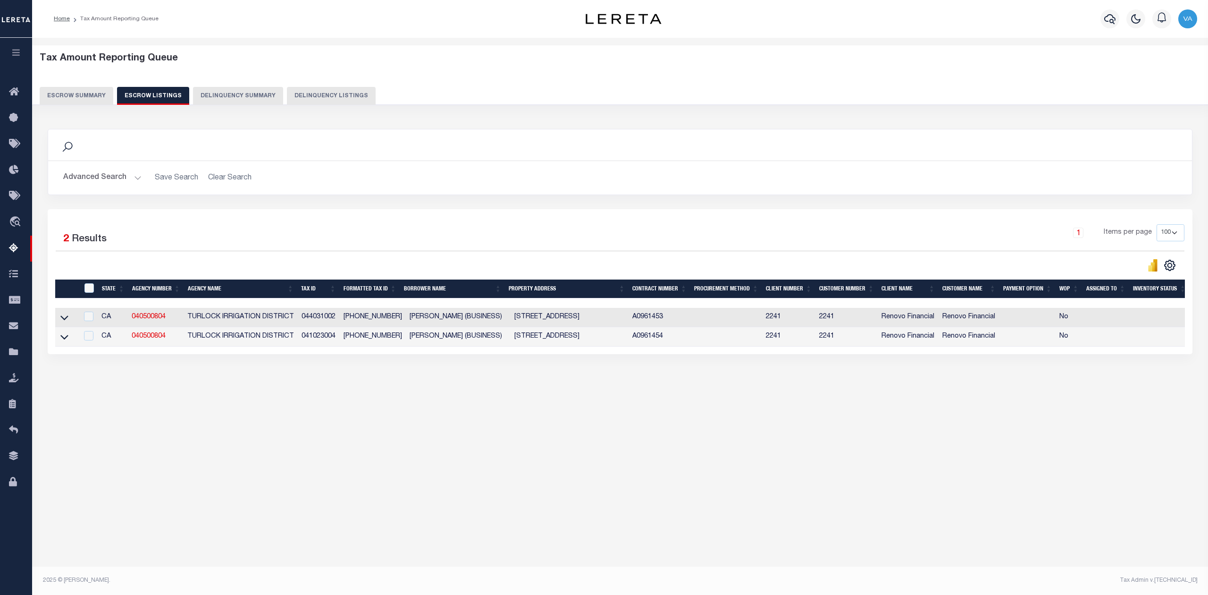
click at [219, 382] on div "Search Advanced Search Save Search Clear Search In In AK AL AR AZ CA CO CT" at bounding box center [621, 250] width 1158 height 263
drag, startPoint x: 337, startPoint y: 321, endPoint x: 300, endPoint y: 325, distance: 36.6
click at [300, 325] on td "044031002" at bounding box center [319, 317] width 42 height 19
checkbox input "true"
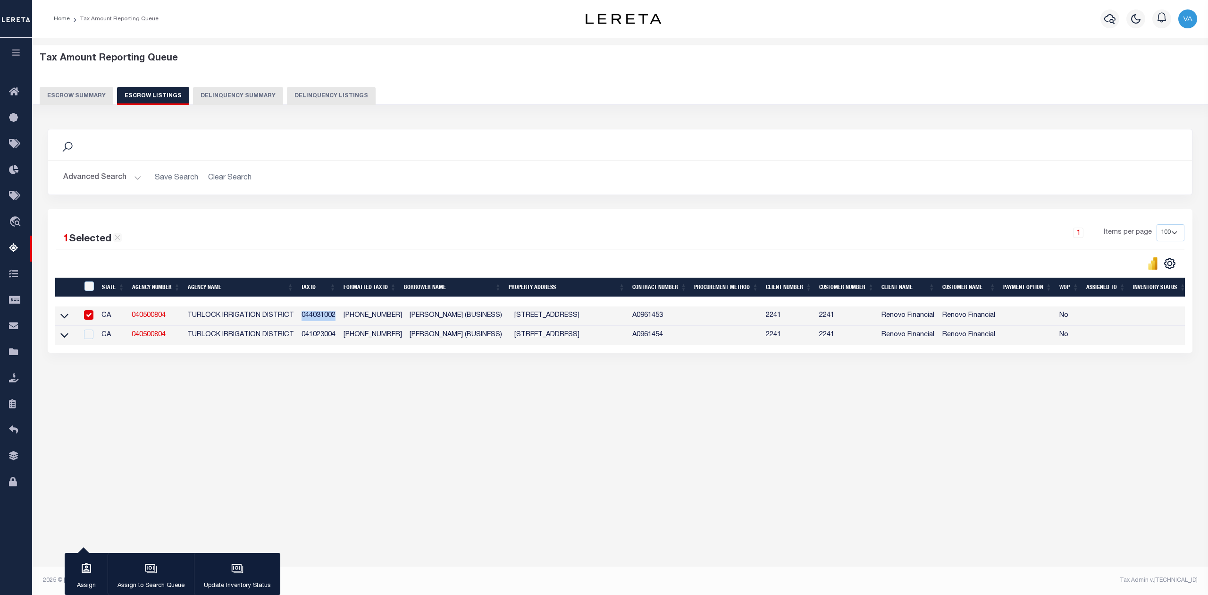
copy td "044031002"
drag, startPoint x: 338, startPoint y: 337, endPoint x: 300, endPoint y: 337, distance: 37.8
click at [300, 337] on td "041023004" at bounding box center [319, 335] width 42 height 19
checkbox input "true"
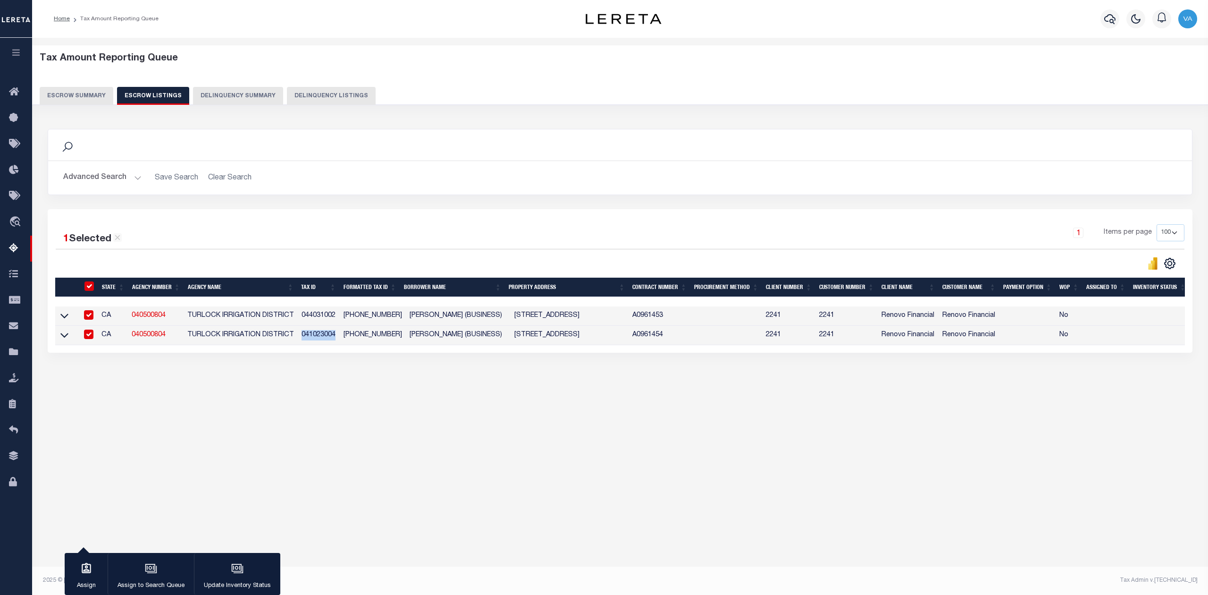
checkbox input "true"
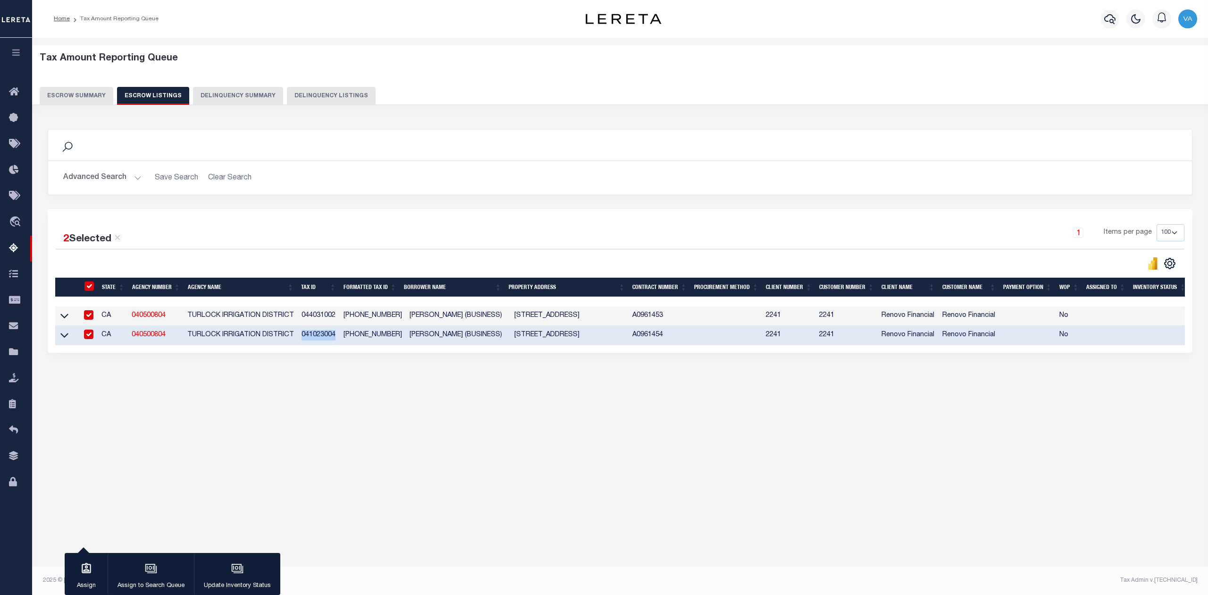
copy td "041023004"
click at [64, 317] on icon at bounding box center [64, 316] width 8 height 10
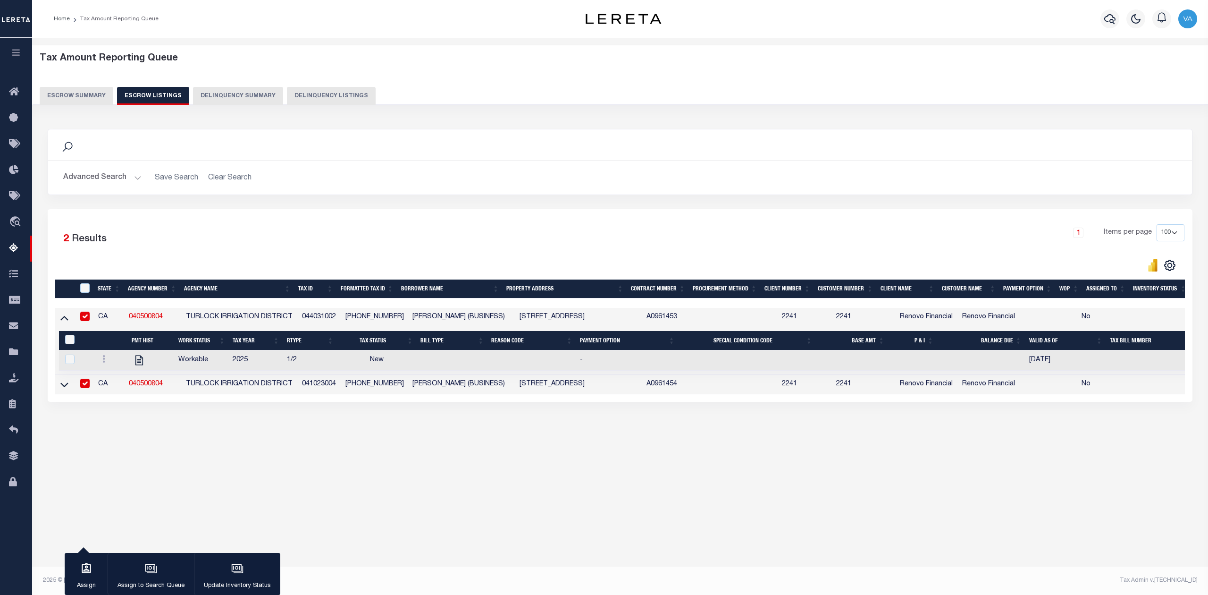
click at [959, 476] on div "Tax Amount Reporting Queue Escrow Summary Escrow Listings" at bounding box center [620, 262] width 1176 height 449
drag, startPoint x: 167, startPoint y: 318, endPoint x: 124, endPoint y: 320, distance: 43.4
click at [124, 320] on tr "CA 040500804 TURLOCK IRRIGATION DISTRICT 044031002 044-031-002 SARVJEET SINGH (…" at bounding box center [635, 317] width 1160 height 19
copy tr "040500804"
drag, startPoint x: 199, startPoint y: 519, endPoint x: 195, endPoint y: 512, distance: 8.4
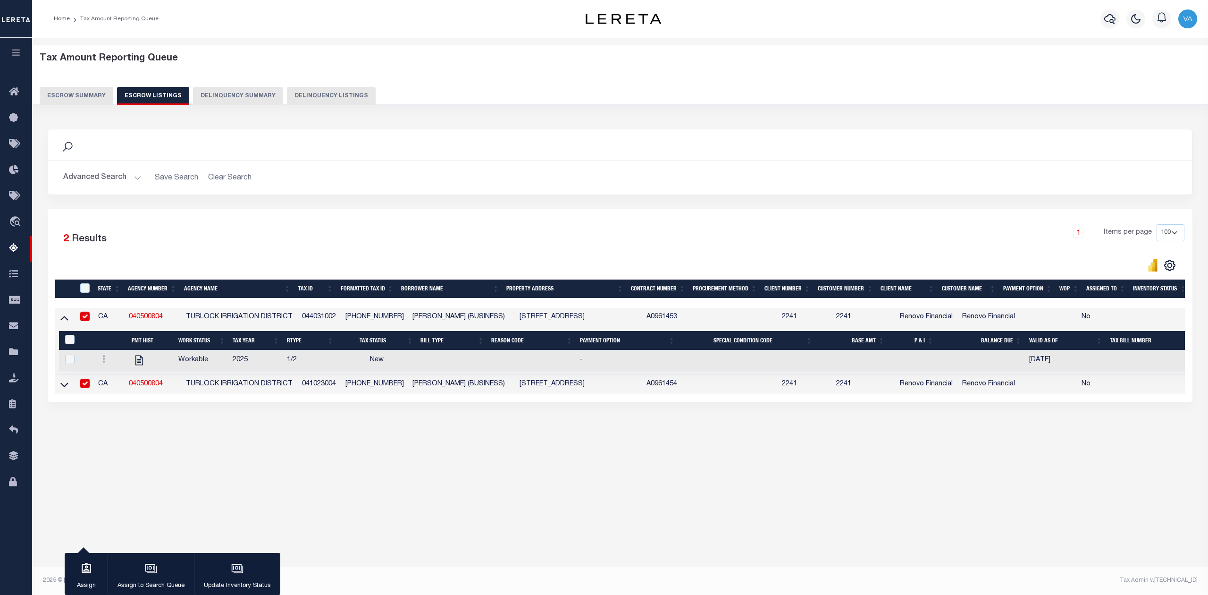
click at [199, 519] on div "Tax Amount Reporting Queue Escrow Summary Escrow Listings In" at bounding box center [620, 305] width 1176 height 535
drag, startPoint x: 169, startPoint y: 387, endPoint x: 127, endPoint y: 389, distance: 42.0
click at [127, 389] on td "040500804" at bounding box center [153, 384] width 57 height 19
checkbox input "false"
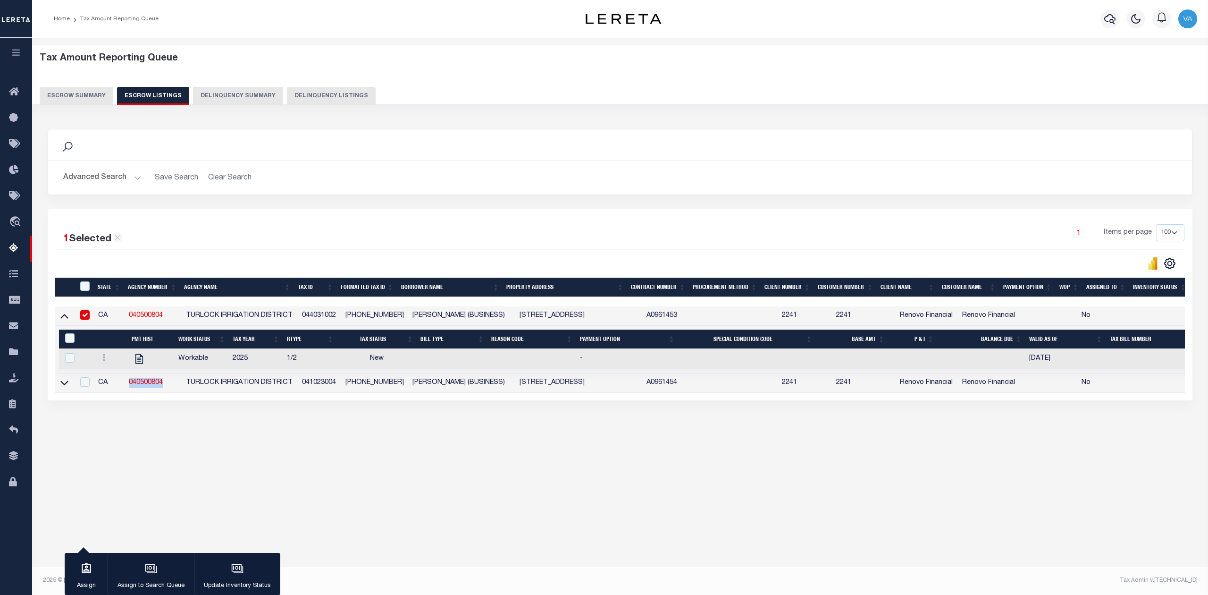
click at [95, 100] on button "Escrow Summary" at bounding box center [77, 96] width 74 height 18
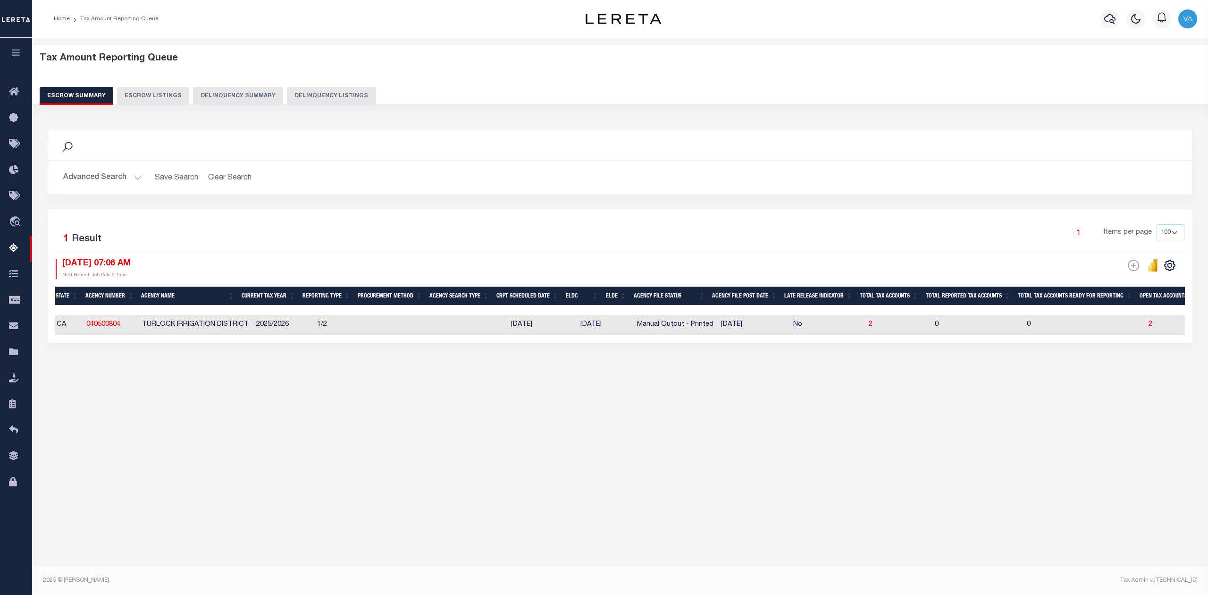
scroll to position [0, 0]
click at [426, 321] on td at bounding box center [409, 325] width 72 height 20
checkbox input "true"
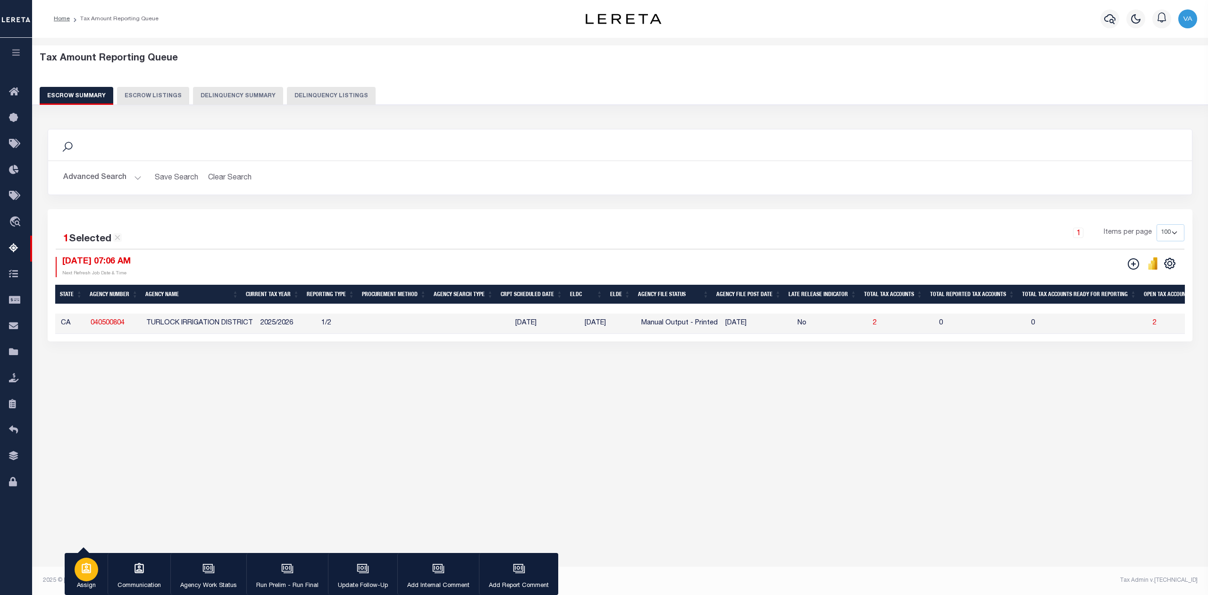
click at [91, 581] on p "Assign" at bounding box center [87, 585] width 24 height 9
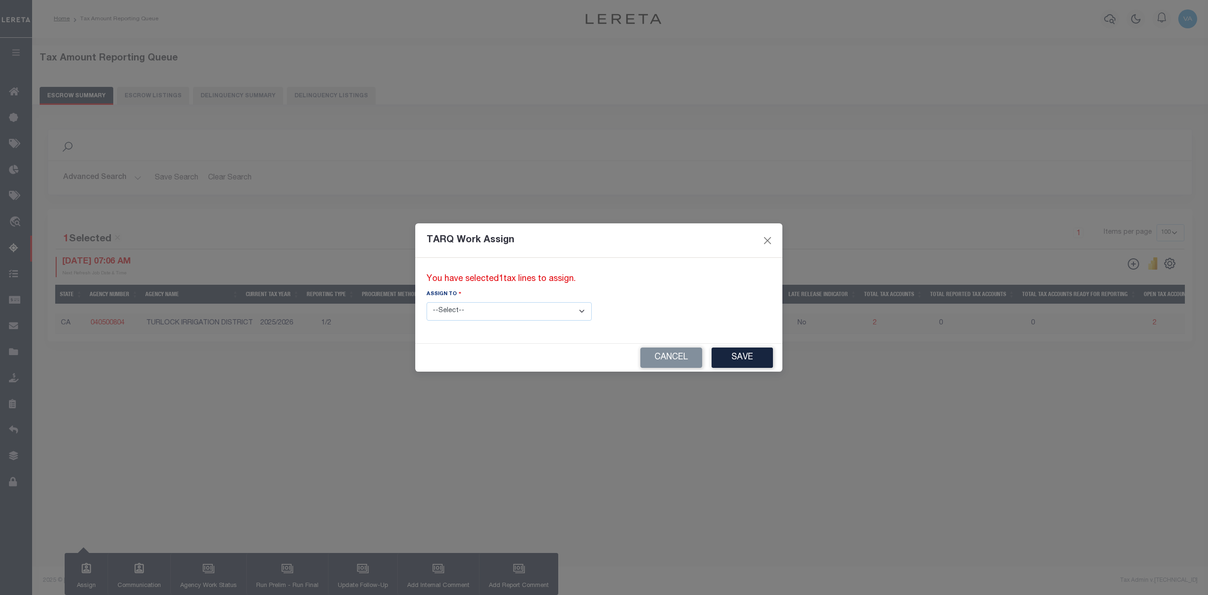
click at [534, 305] on select "--Select-- --Unassigned-- --Unassigned-- Abdul Muzain Adhikary Rinki Agustin Fe…" at bounding box center [509, 311] width 165 height 18
select select "Vamsi Kalikiri"
click at [427, 302] on select "--Select-- --Unassigned-- --Unassigned-- Abdul Muzain Adhikary Rinki Agustin Fe…" at bounding box center [509, 311] width 165 height 18
click at [712, 352] on button "Save" at bounding box center [742, 357] width 61 height 20
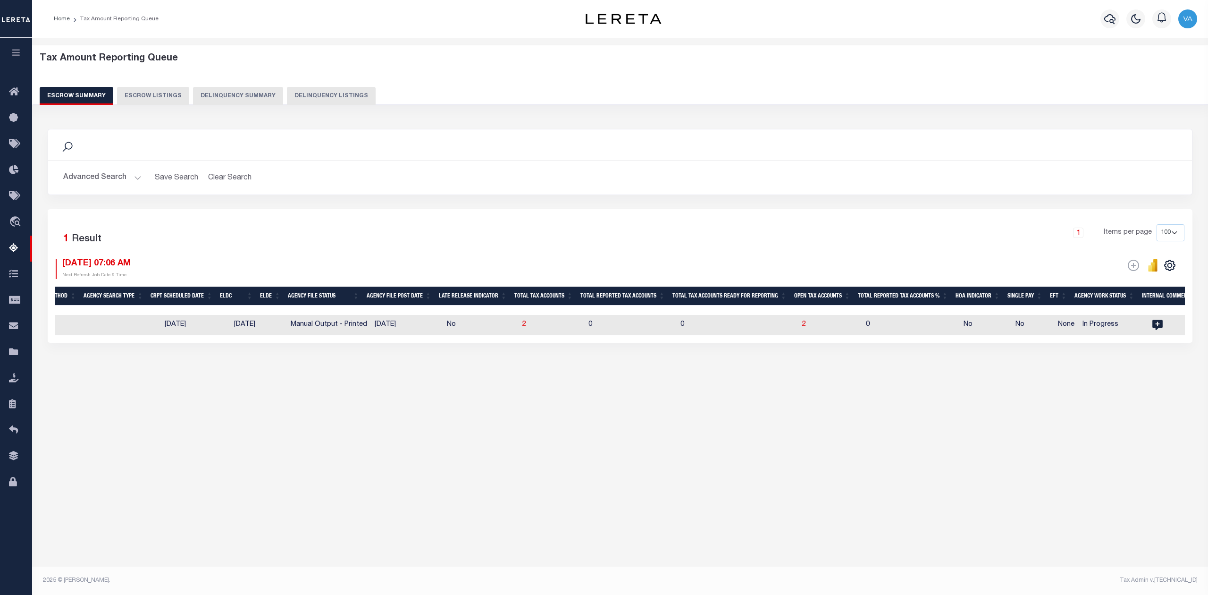
scroll to position [0, 371]
click at [1153, 324] on icon at bounding box center [1155, 325] width 12 height 12
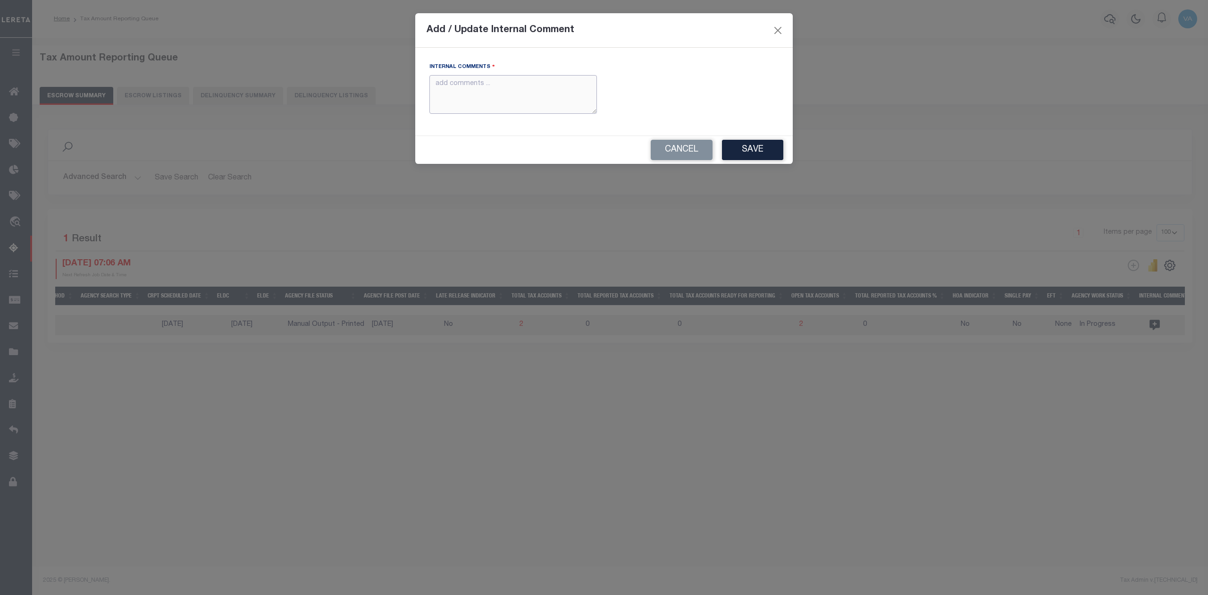
click at [584, 97] on textarea "Internal Comments" at bounding box center [513, 94] width 168 height 39
paste textarea "For CA state 2025 amounts are updated in November"
click at [750, 154] on button "Save" at bounding box center [752, 150] width 61 height 20
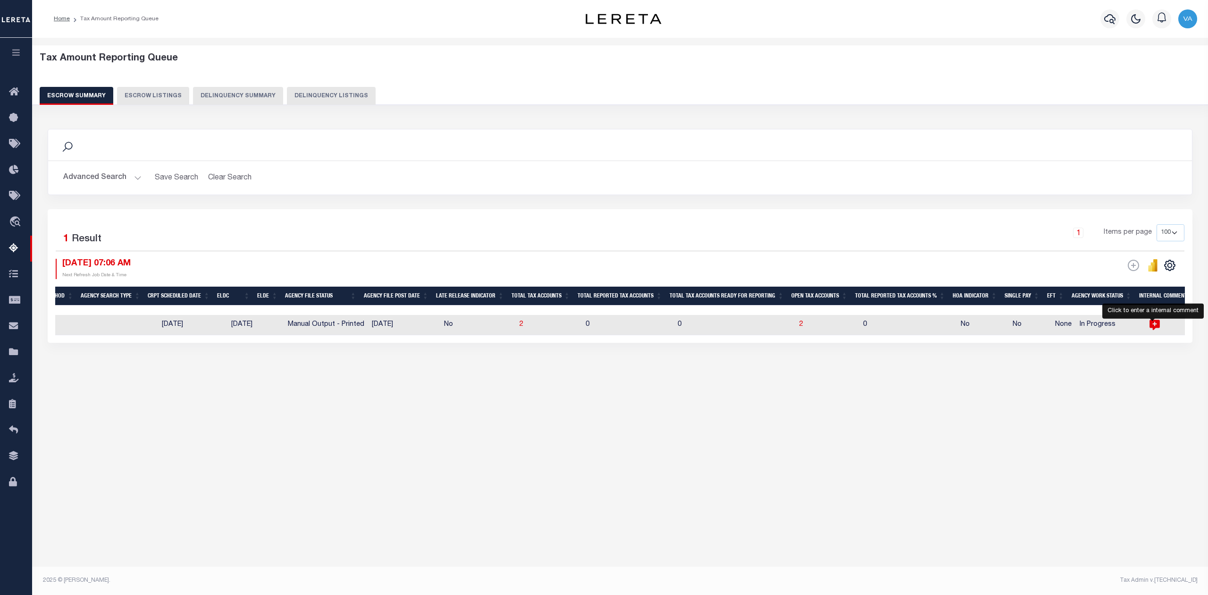
click at [1153, 325] on icon at bounding box center [1155, 325] width 12 height 12
type textarea "For CA state 2025 amounts are updated in November"
click at [111, 172] on button "Advanced Search" at bounding box center [102, 177] width 78 height 18
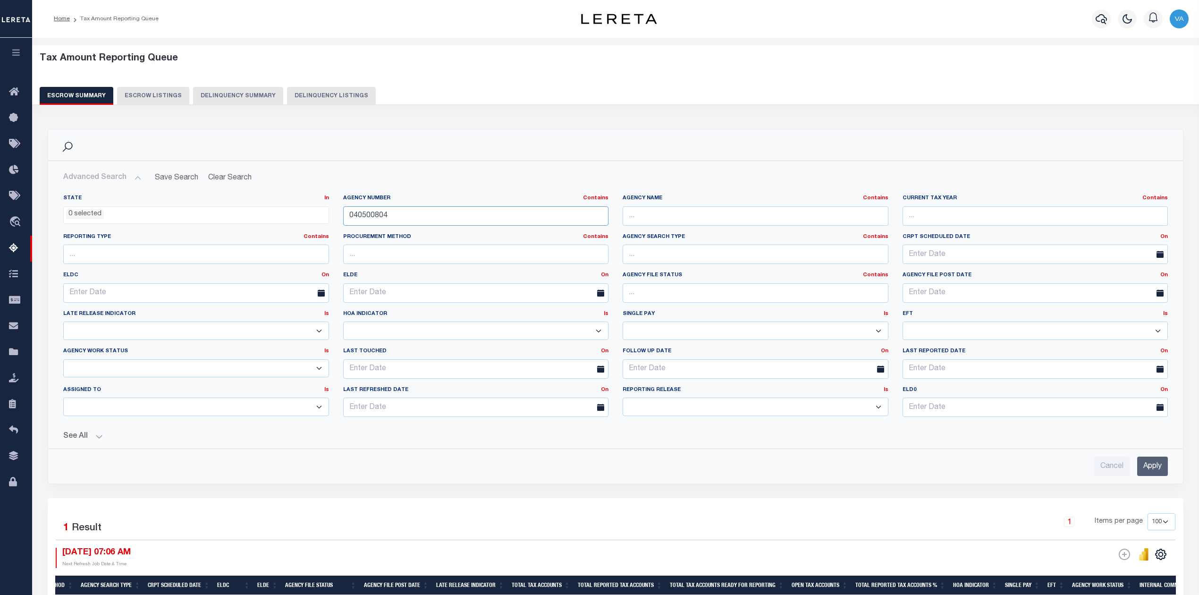
drag, startPoint x: 398, startPoint y: 219, endPoint x: 321, endPoint y: 218, distance: 77.4
click at [321, 218] on div "State In In AK AL AR AZ CA CO CT DC DE FL GA GU HI IA ID IL IN KS KY LA MA MD M…" at bounding box center [615, 309] width 1119 height 230
paste input "100370000"
type input "100370000"
click at [1152, 469] on input "Apply" at bounding box center [1152, 465] width 31 height 19
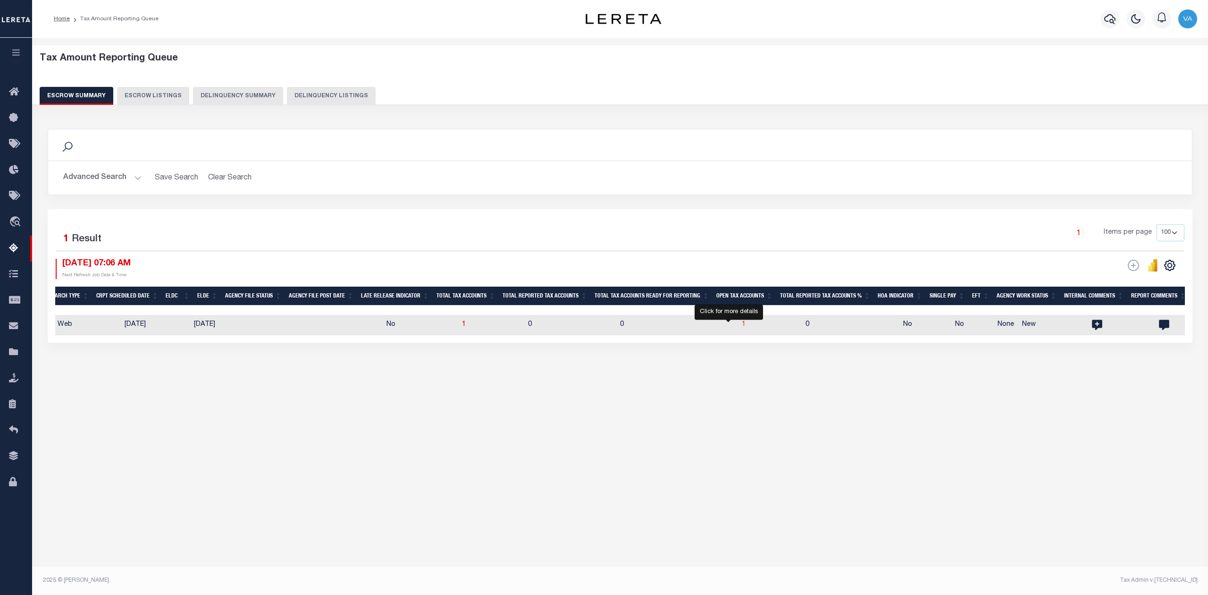
click at [742, 325] on span "1" at bounding box center [744, 324] width 4 height 7
select select "100"
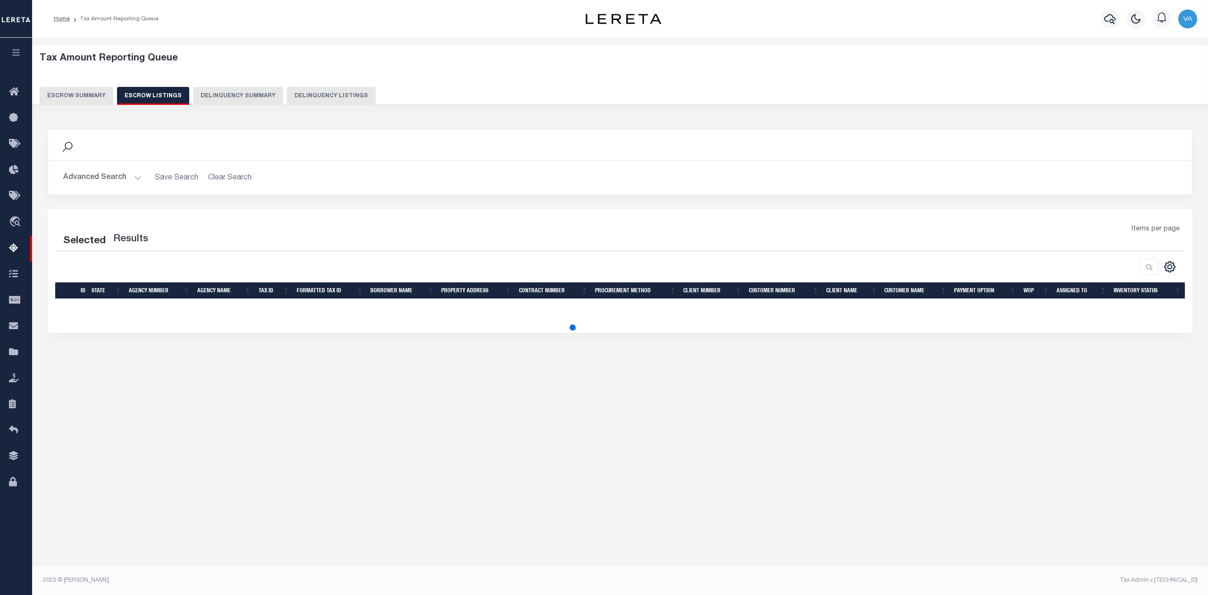
select select "100"
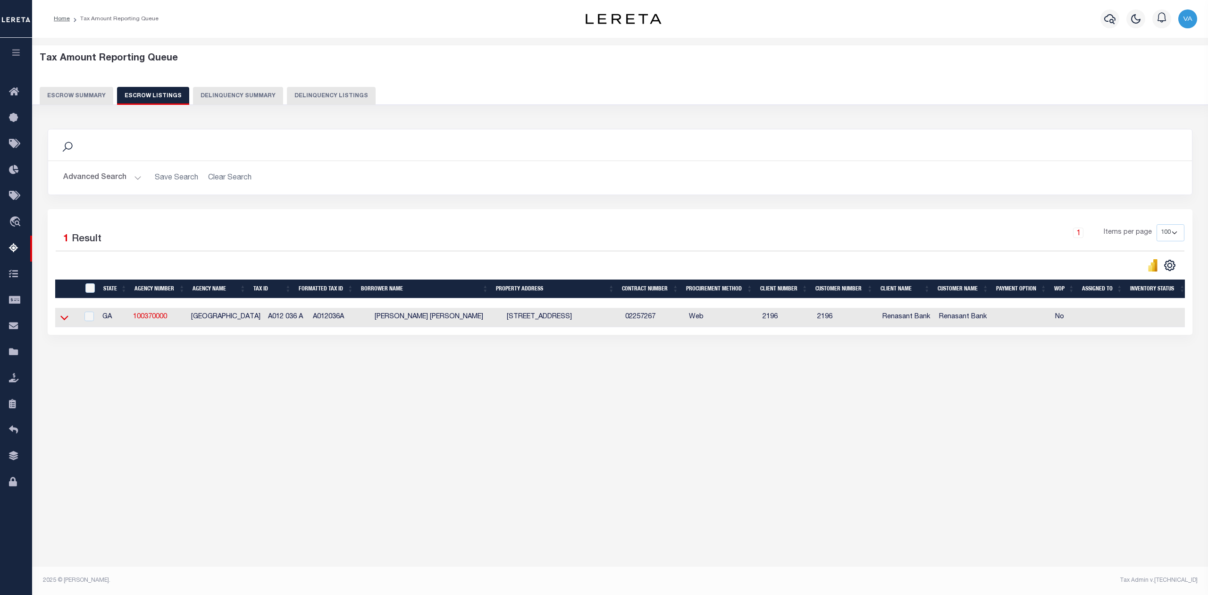
click at [64, 318] on icon at bounding box center [64, 317] width 8 height 10
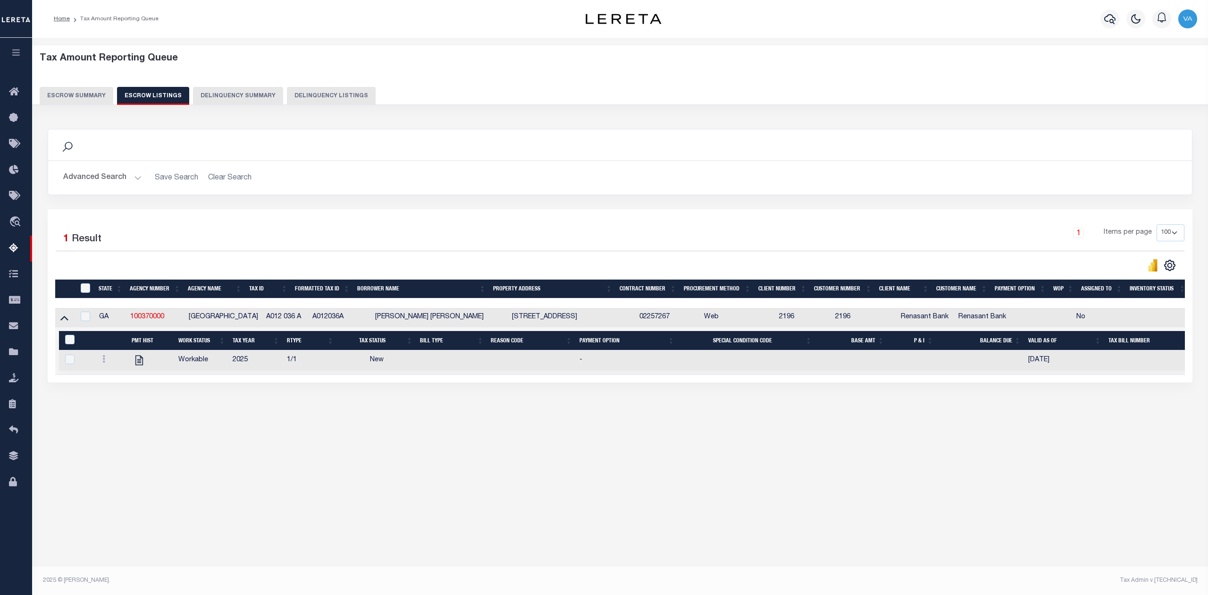
click at [875, 439] on div "Tax Amount Reporting Queue Escrow Summary Escrow Listings In" at bounding box center [620, 243] width 1170 height 392
drag, startPoint x: 489, startPoint y: 316, endPoint x: 414, endPoint y: 321, distance: 75.2
click at [414, 321] on td "CHRISTOPHER ALEXANDER MERRITT" at bounding box center [439, 317] width 137 height 19
checkbox input "true"
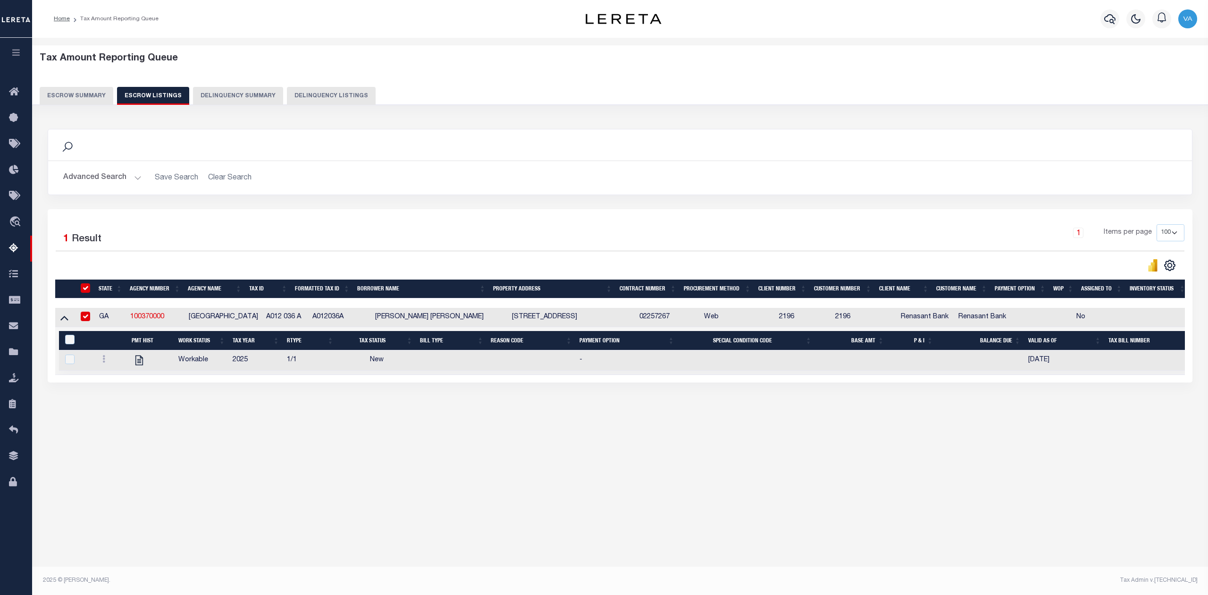
checkbox input "true"
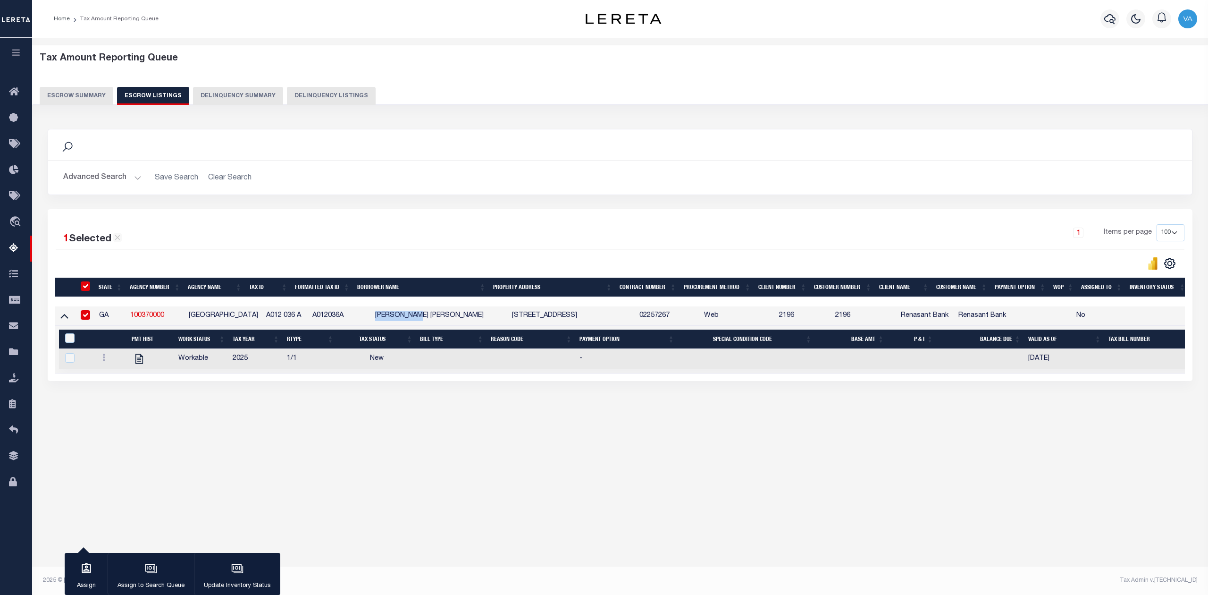
drag, startPoint x: 361, startPoint y: 316, endPoint x: 412, endPoint y: 312, distance: 51.1
click at [412, 312] on td "CHRISTOPHER ALEXANDER MERRITT" at bounding box center [439, 315] width 137 height 19
checkbox input "false"
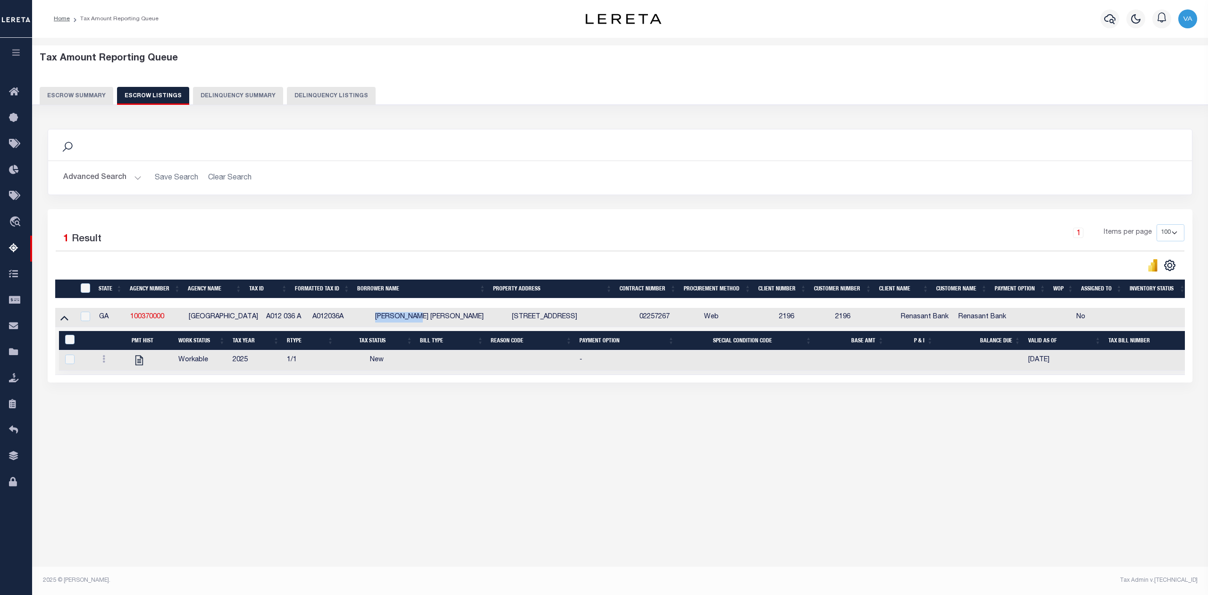
drag, startPoint x: 491, startPoint y: 316, endPoint x: 414, endPoint y: 320, distance: 77.5
click at [414, 320] on td "CHRISTOPHER ALEXANDER MERRITT" at bounding box center [439, 317] width 137 height 19
checkbox input "true"
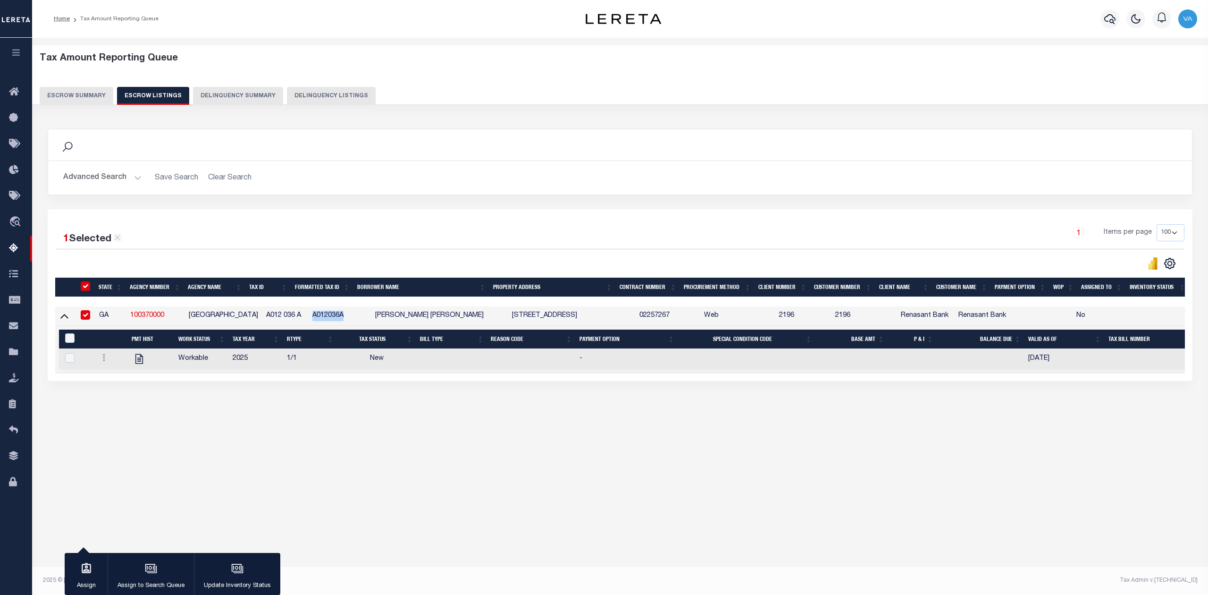
drag, startPoint x: 299, startPoint y: 314, endPoint x: 343, endPoint y: 316, distance: 44.0
click at [343, 316] on td "A012036A" at bounding box center [340, 315] width 63 height 19
checkbox input "false"
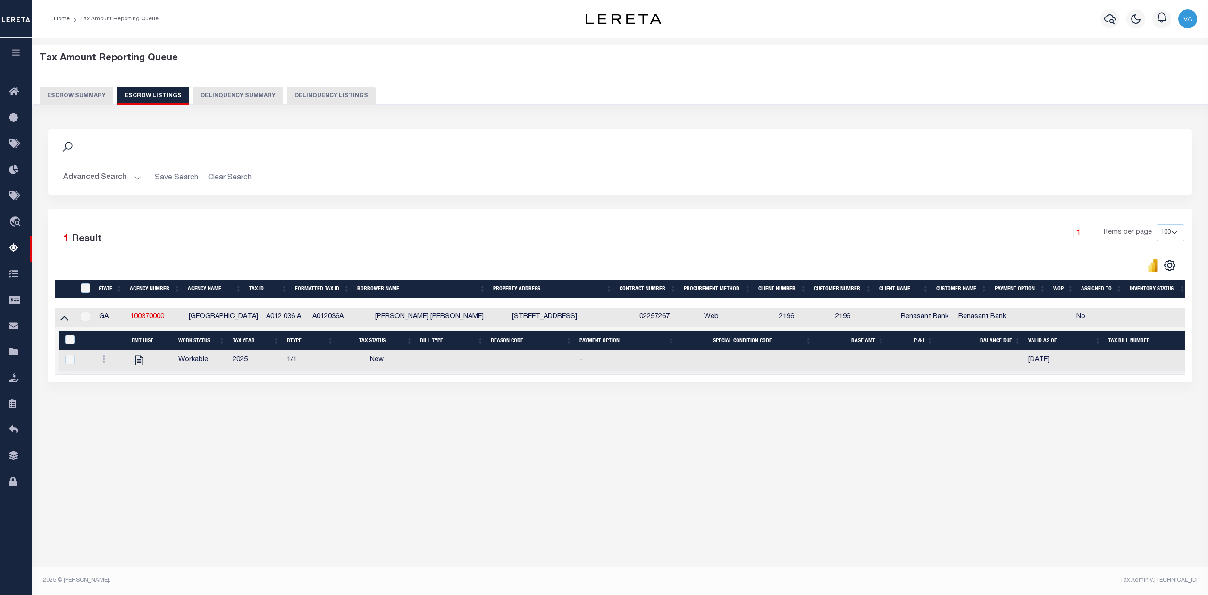
click at [301, 437] on div "Tax Amount Reporting Queue Escrow Summary Escrow Listings In" at bounding box center [620, 243] width 1170 height 392
drag, startPoint x: 341, startPoint y: 318, endPoint x: 299, endPoint y: 321, distance: 41.7
click at [309, 321] on td "A012036A" at bounding box center [340, 317] width 63 height 19
checkbox input "true"
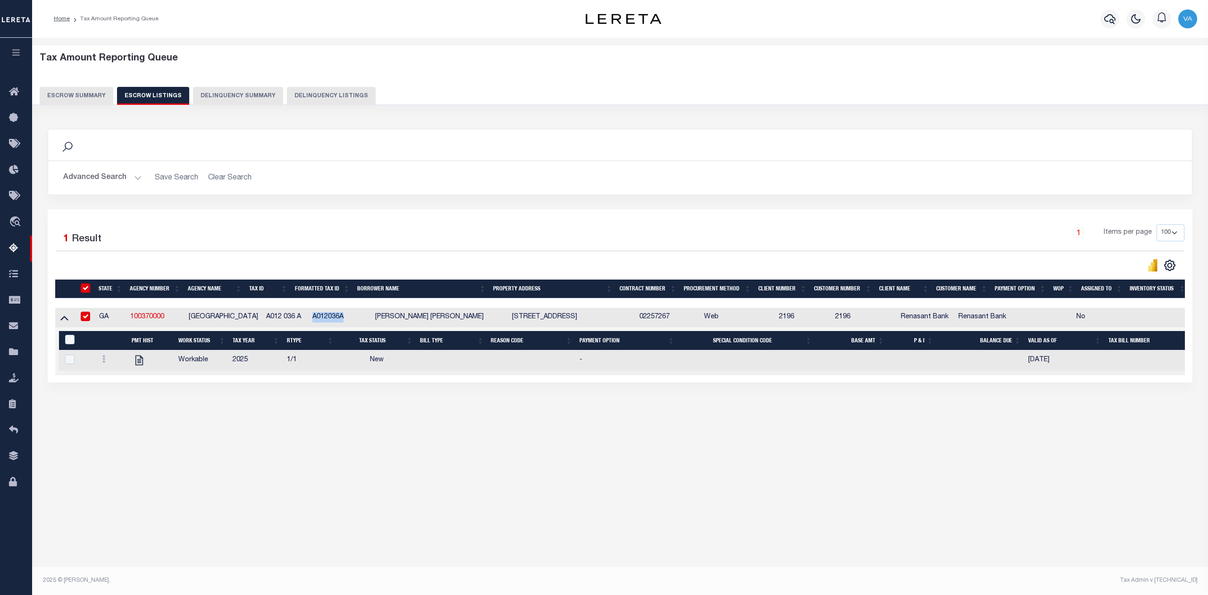
checkbox input "true"
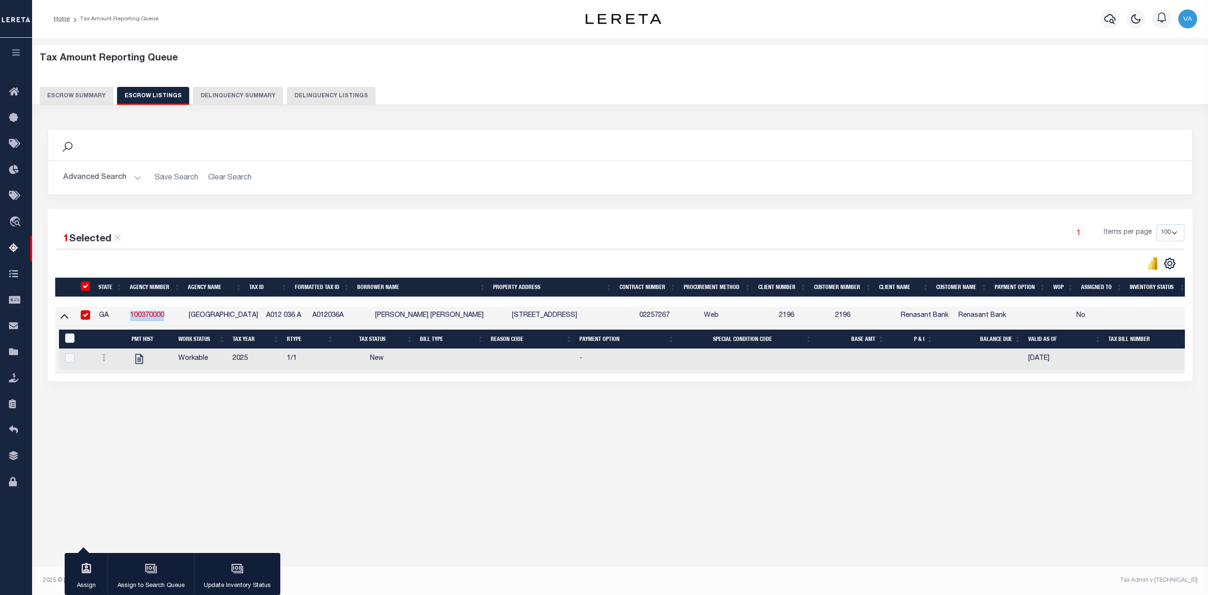
drag, startPoint x: 130, startPoint y: 316, endPoint x: 179, endPoint y: 312, distance: 49.2
click at [179, 312] on td "100370000" at bounding box center [155, 315] width 59 height 19
checkbox input "false"
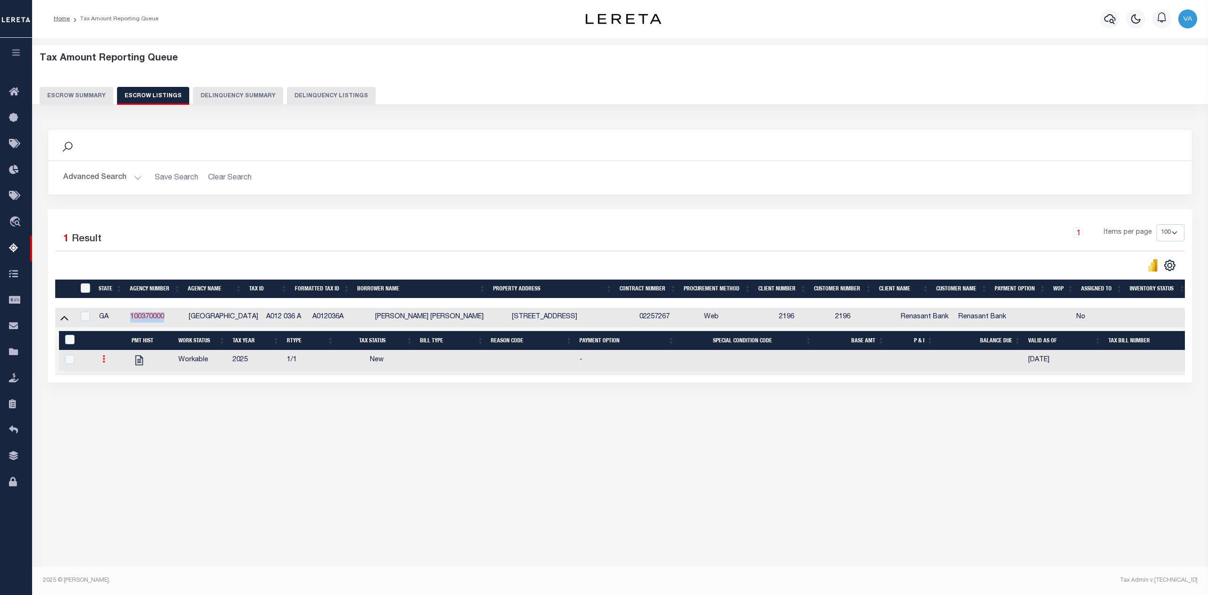
click at [102, 362] on icon at bounding box center [103, 359] width 3 height 8
click at [116, 395] on img "" at bounding box center [114, 390] width 9 height 10
checkbox input "true"
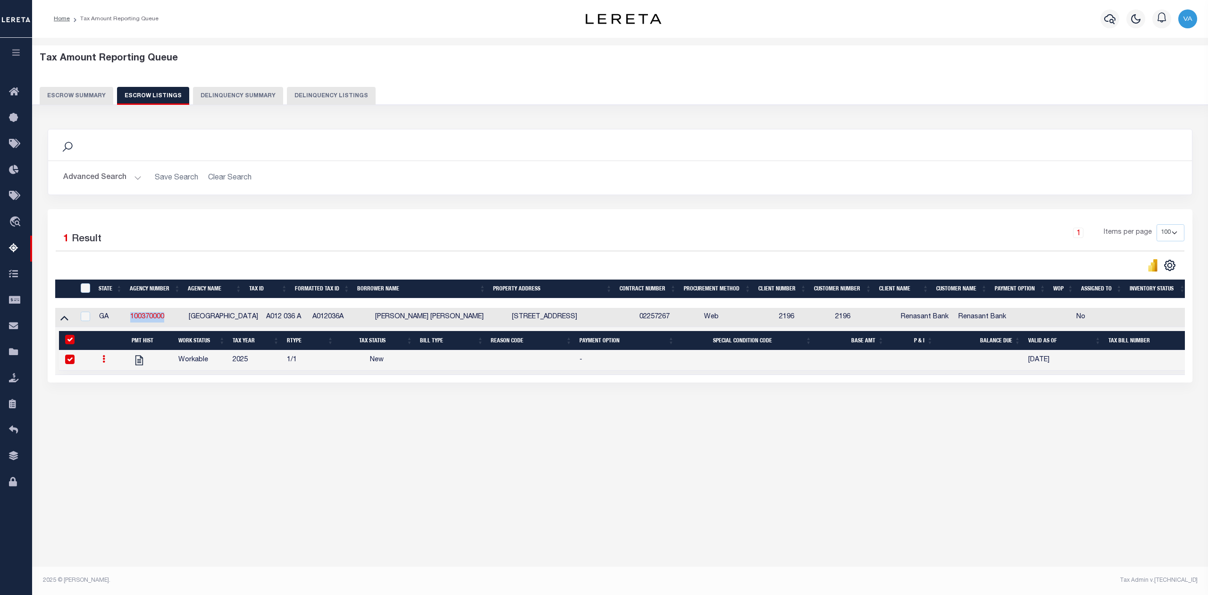
select select "NW2"
select select
type input "10/08/2025"
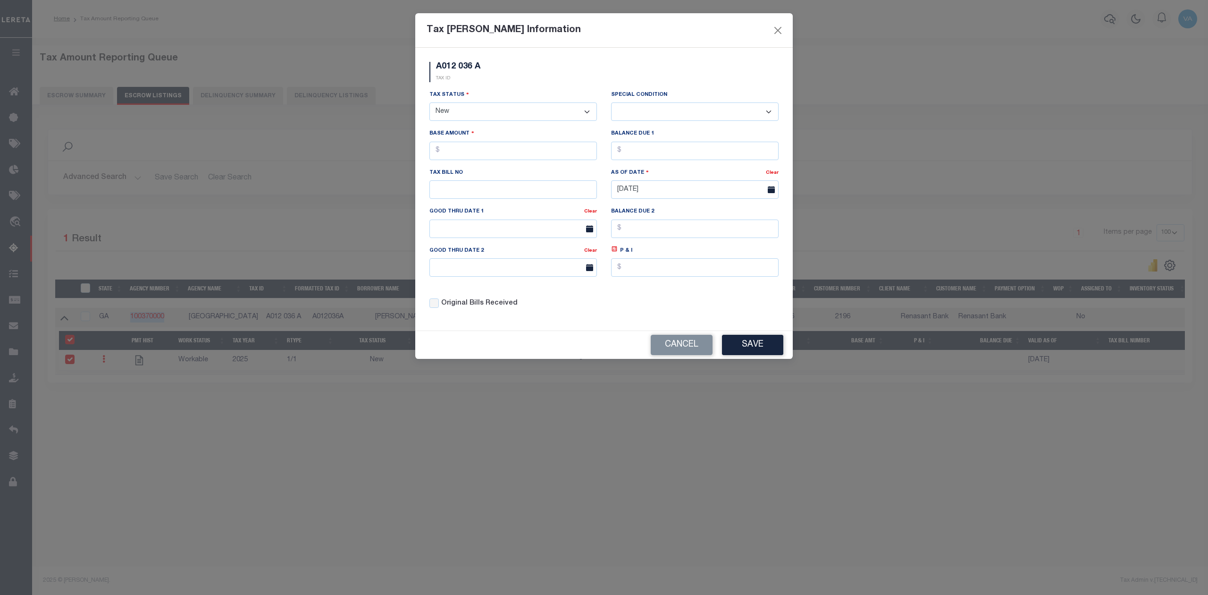
click at [537, 114] on select "- Select Status - Open Due/Unpaid Paid Incomplete No Tax Due Internal Refund Pr…" at bounding box center [513, 111] width 168 height 18
select select "DUE"
click at [429, 104] on select "- Select Status - Open Due/Unpaid Paid Incomplete No Tax Due Internal Refund Pr…" at bounding box center [513, 111] width 168 height 18
select select "0"
click at [474, 151] on input "text" at bounding box center [513, 151] width 168 height 18
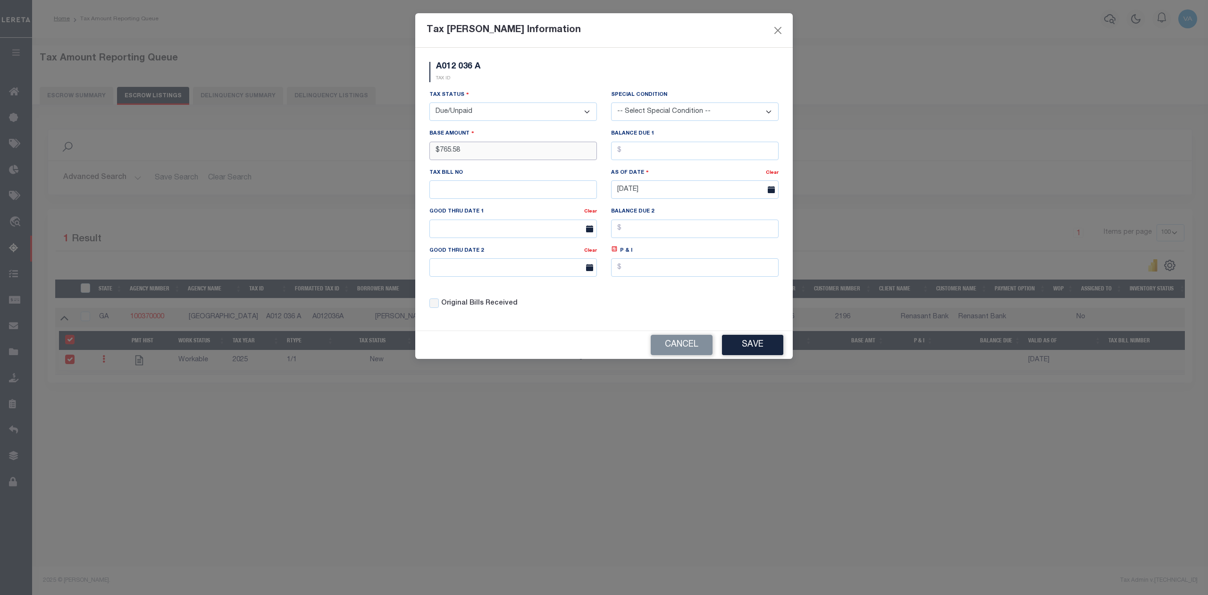
type input "$765.58"
click at [765, 345] on button "Save" at bounding box center [752, 345] width 61 height 20
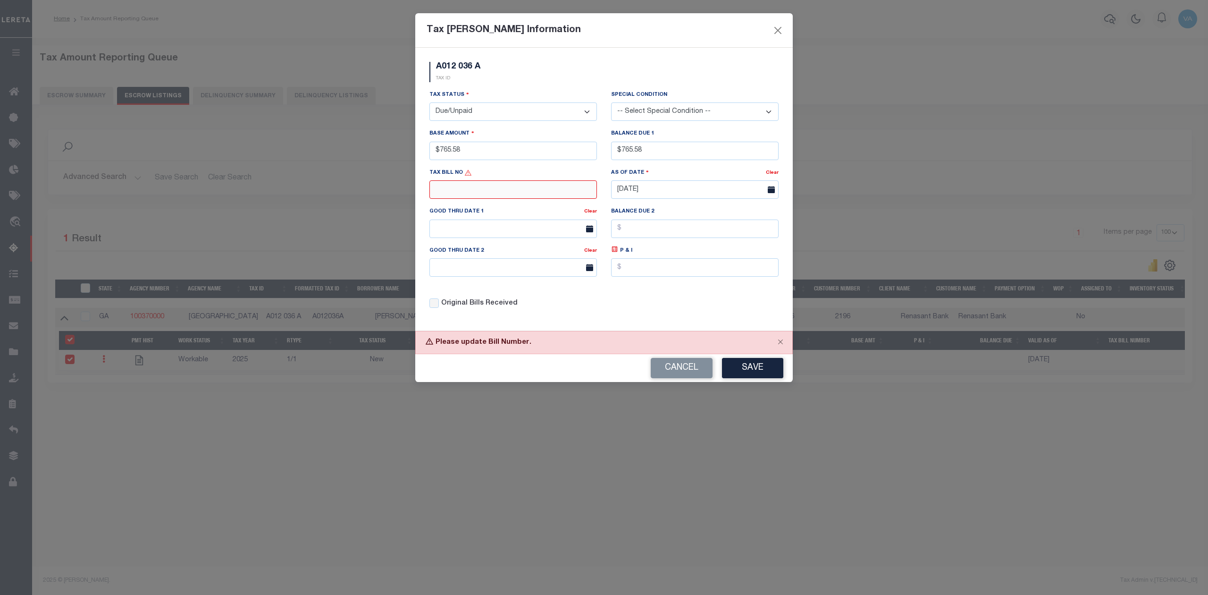
click at [525, 193] on input "text" at bounding box center [513, 189] width 168 height 18
type input "N/A"
click at [767, 374] on button "Save" at bounding box center [752, 368] width 61 height 20
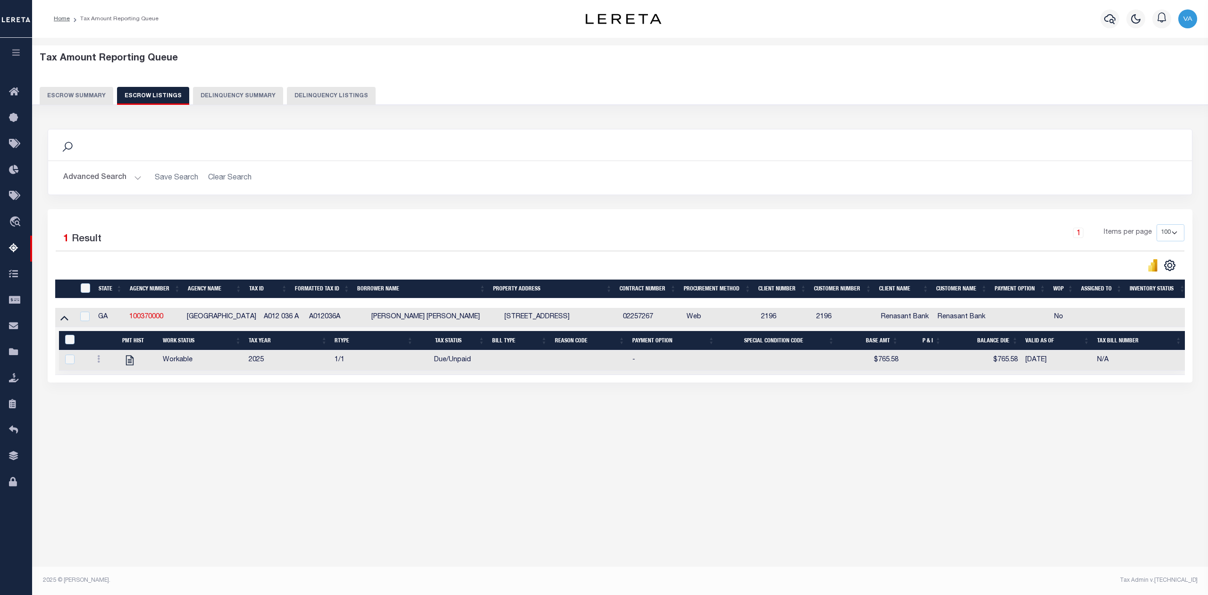
click at [85, 97] on button "Escrow Summary" at bounding box center [77, 96] width 74 height 18
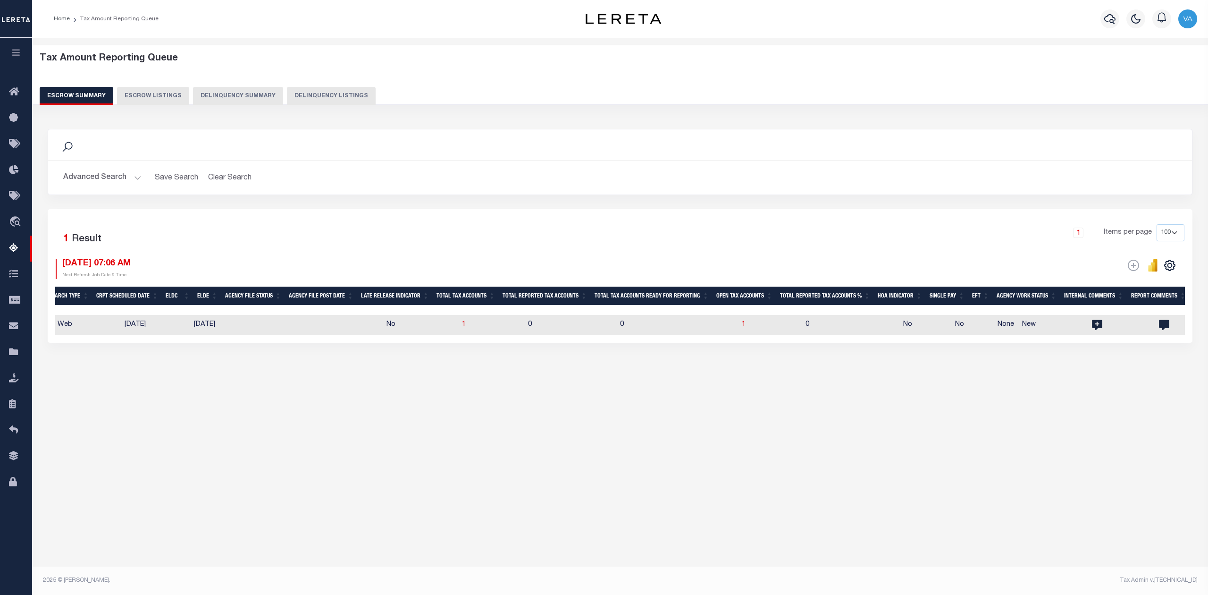
click at [497, 331] on td "1" at bounding box center [491, 325] width 66 height 20
checkbox input "true"
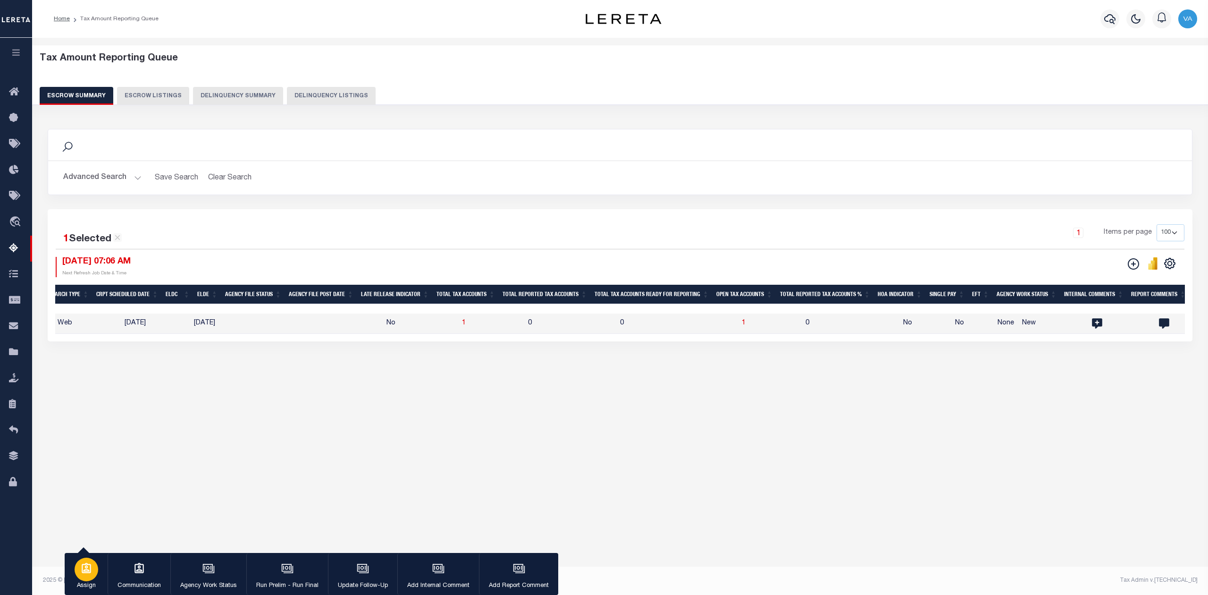
click at [74, 582] on button "Assign" at bounding box center [86, 574] width 43 height 42
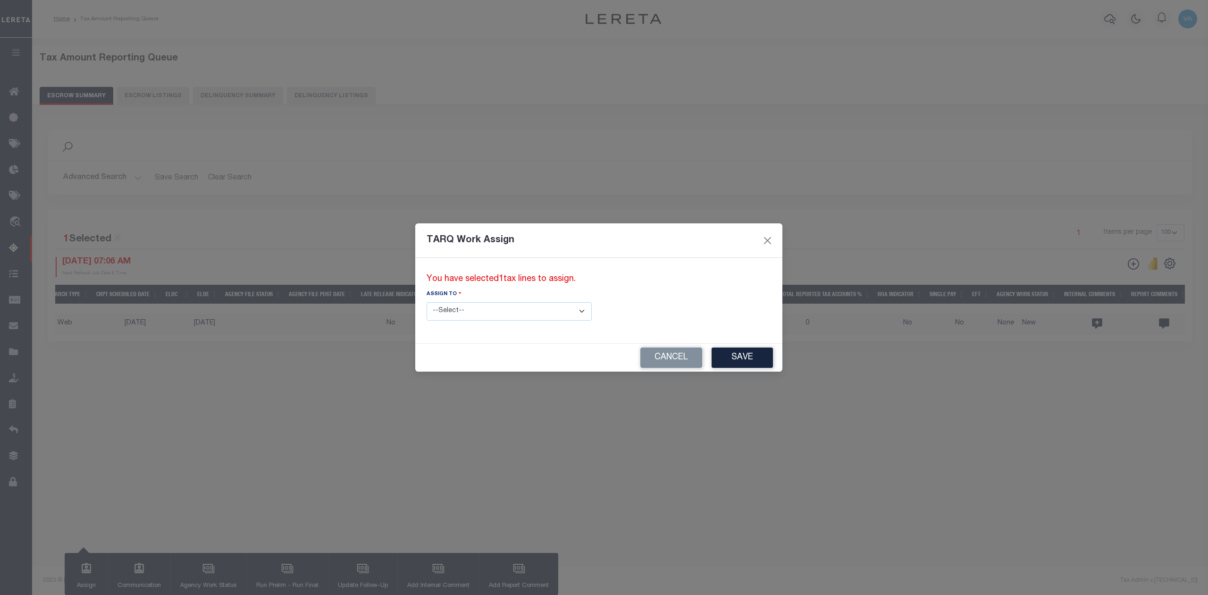
click at [489, 313] on select "--Select-- --Unassigned-- --Unassigned-- Abdul Muzain Adhikary Rinki Agustin Fe…" at bounding box center [509, 311] width 165 height 18
select select "Vamsi Kalikiri"
click at [427, 302] on select "--Select-- --Unassigned-- --Unassigned-- Abdul Muzain Adhikary Rinki Agustin Fe…" at bounding box center [509, 311] width 165 height 18
click at [712, 352] on button "Save" at bounding box center [742, 357] width 61 height 20
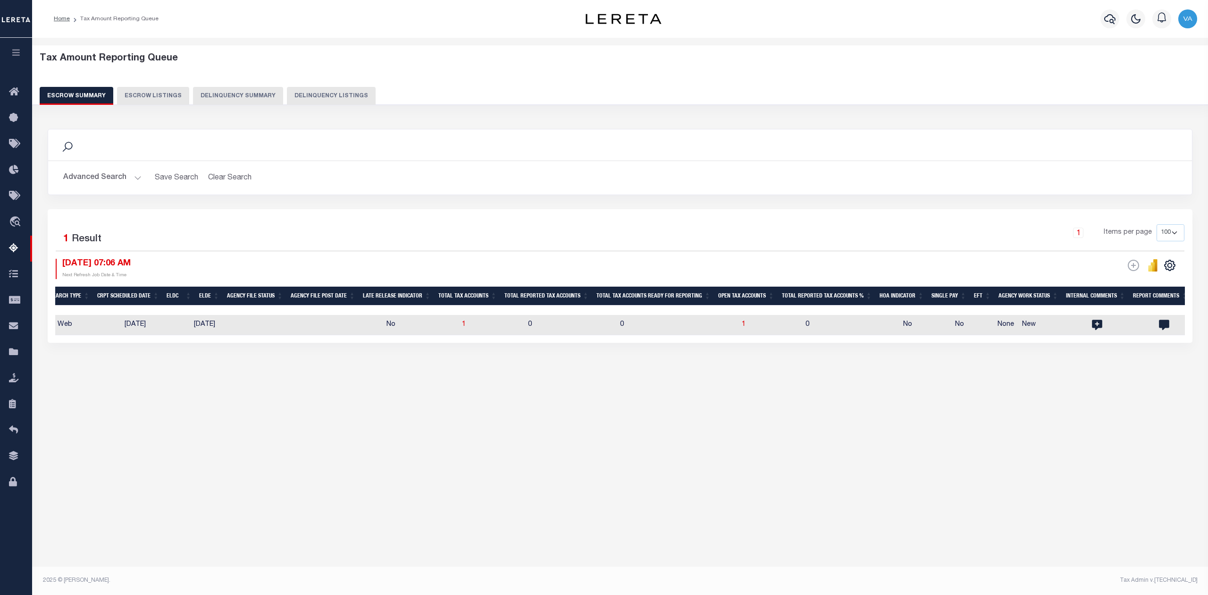
click at [690, 331] on td "0" at bounding box center [677, 325] width 122 height 20
checkbox input "true"
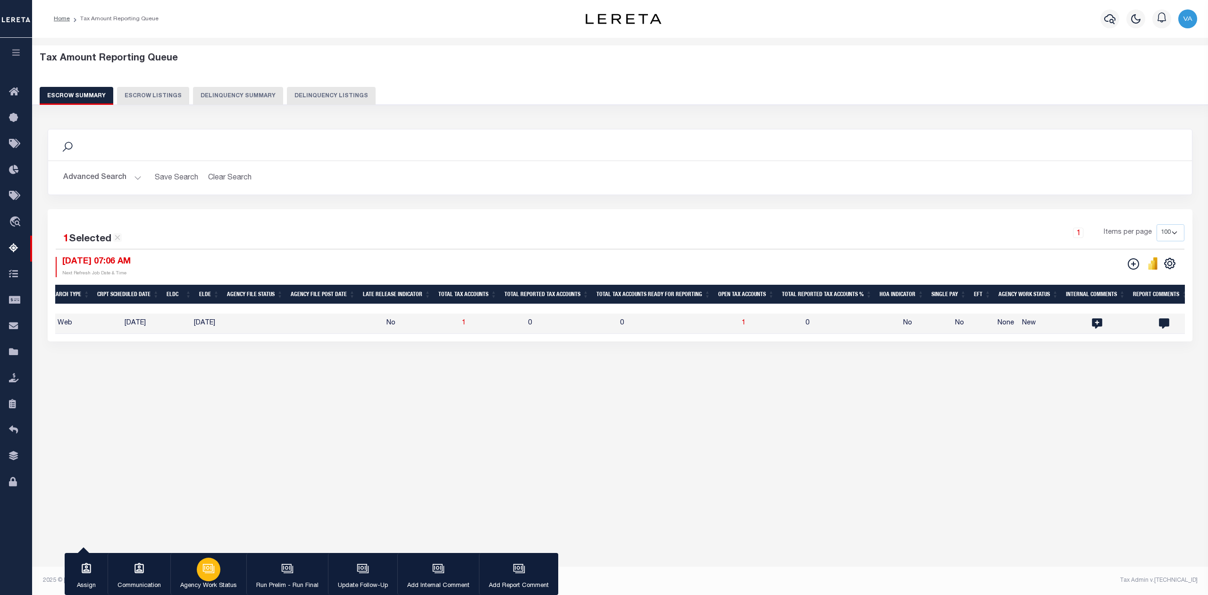
click at [219, 569] on div "button" at bounding box center [209, 569] width 24 height 24
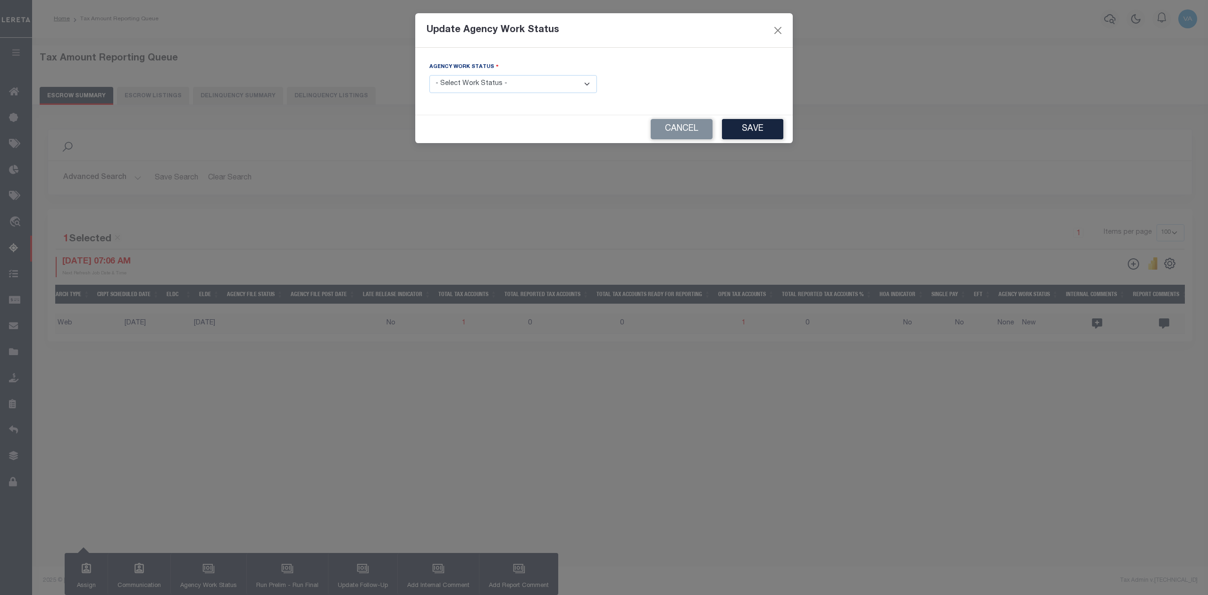
click at [545, 80] on select "- Select Work Status - New In Progress Pending Agency Follow-up Pending QC Read…" at bounding box center [513, 84] width 168 height 18
select select "7"
click at [429, 76] on select "- Select Work Status - New In Progress Pending Agency Follow-up Pending QC Read…" at bounding box center [513, 84] width 168 height 18
click at [752, 133] on button "Save" at bounding box center [752, 129] width 61 height 20
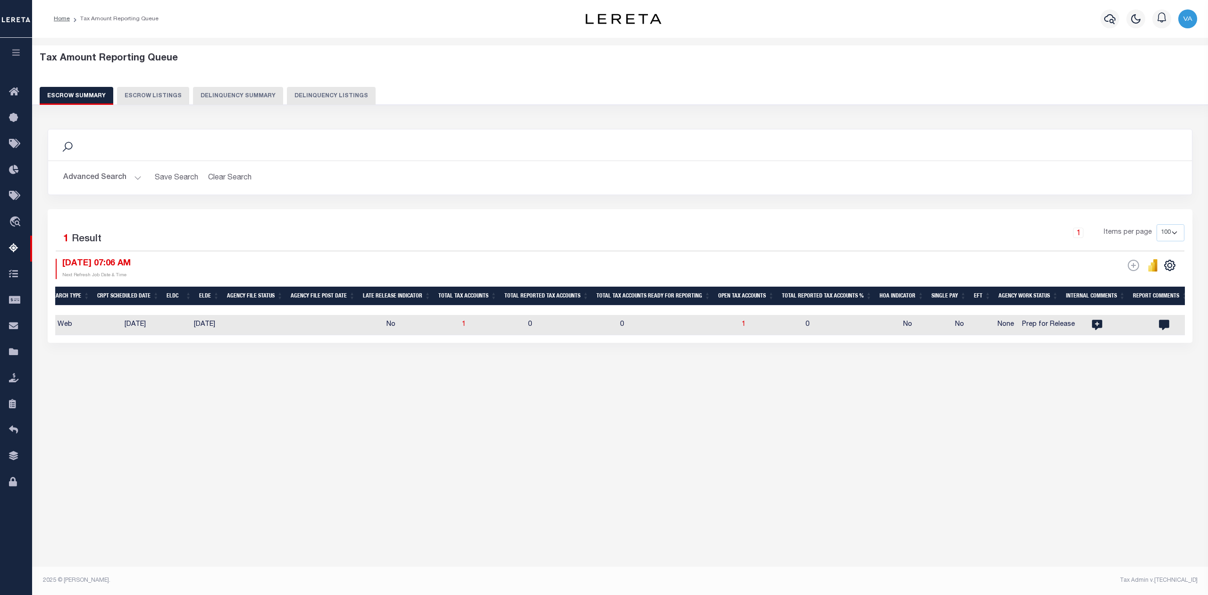
click at [88, 179] on button "Advanced Search" at bounding box center [102, 177] width 78 height 18
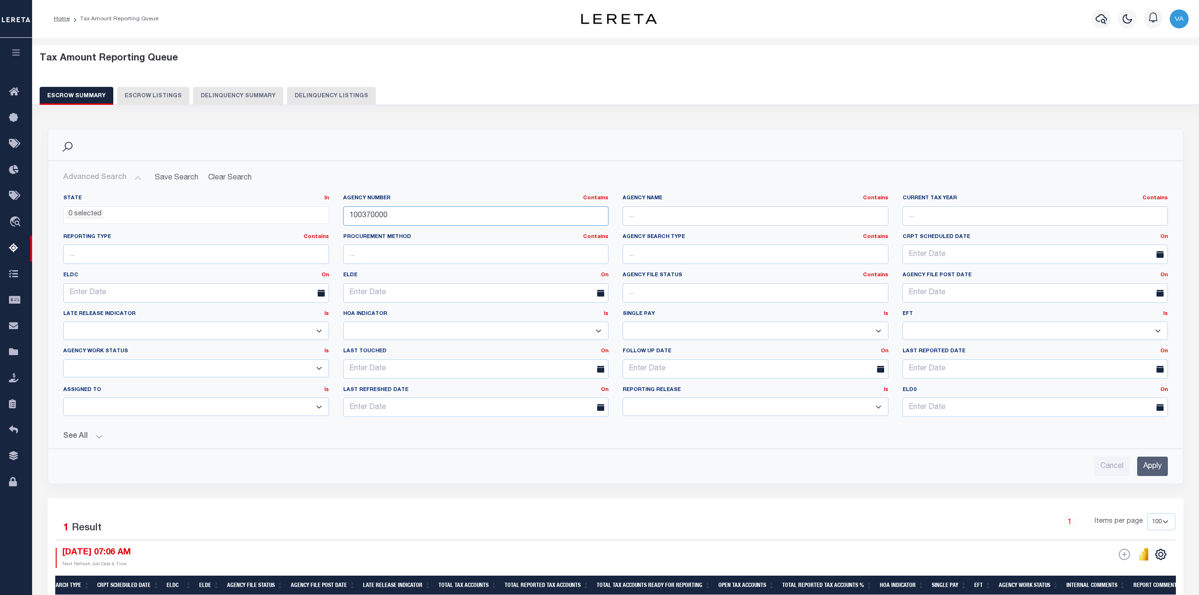
click at [387, 211] on input "100370000" at bounding box center [476, 215] width 266 height 19
drag, startPoint x: 403, startPoint y: 214, endPoint x: 346, endPoint y: 215, distance: 56.7
click at [346, 215] on input "100370000" at bounding box center [476, 215] width 266 height 19
paste input "153"
type input "101530000"
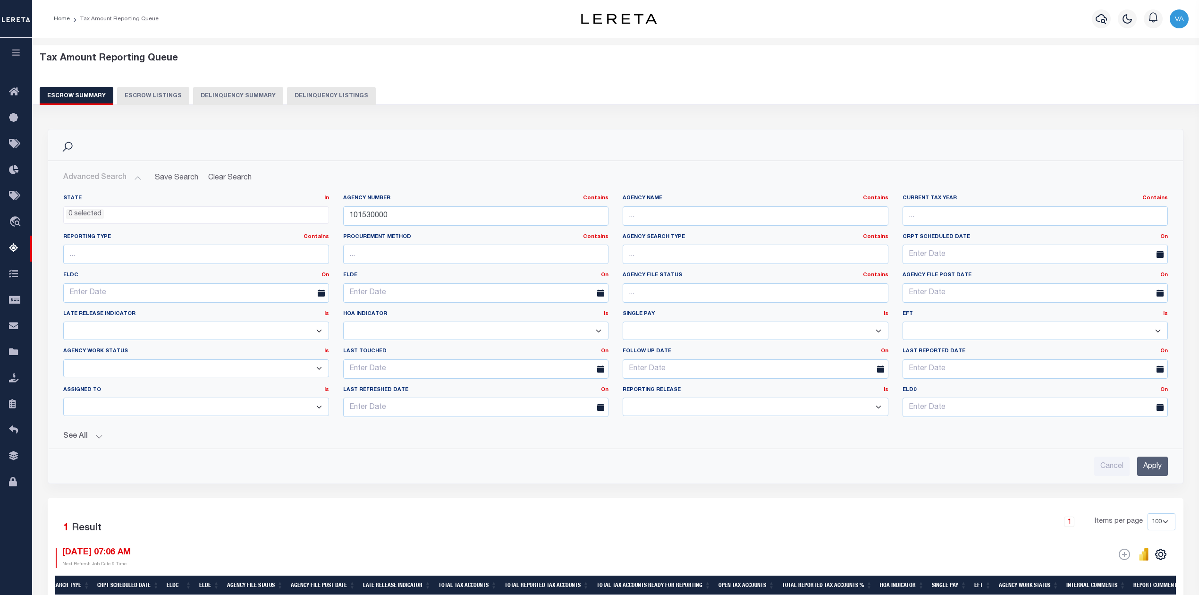
click at [1162, 474] on input "Apply" at bounding box center [1152, 465] width 31 height 19
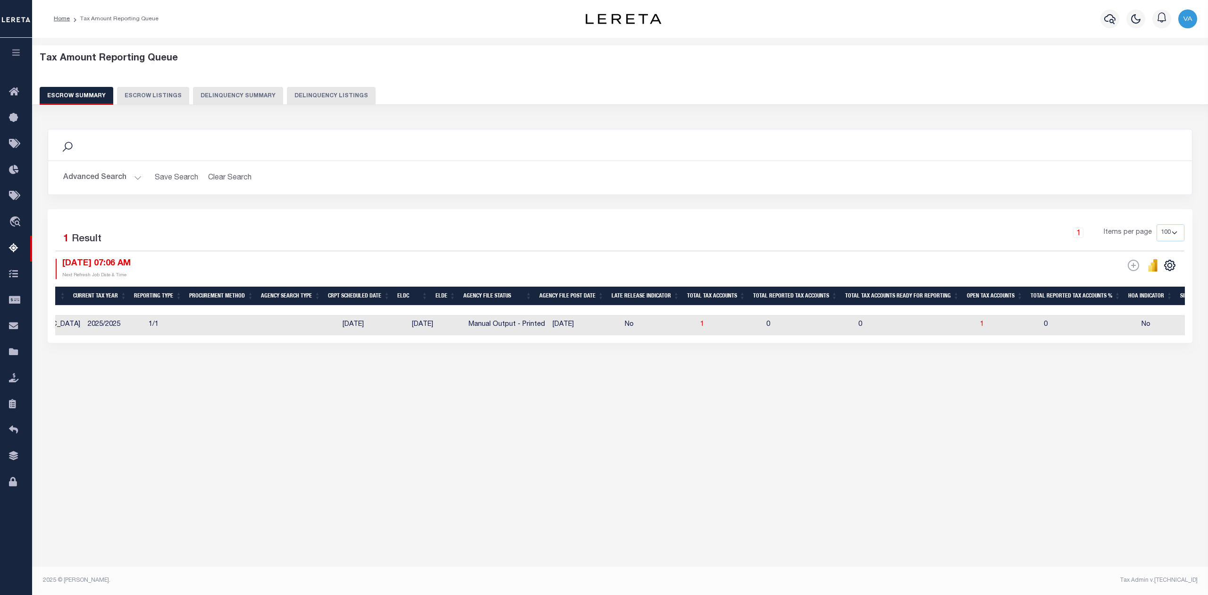
scroll to position [0, 191]
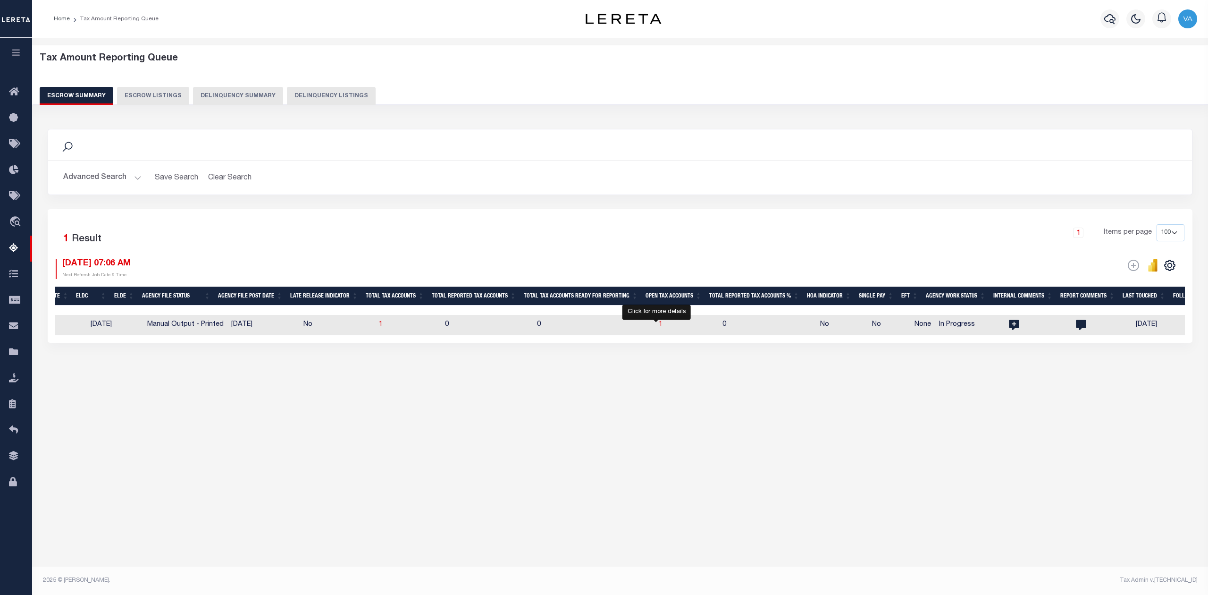
click at [659, 324] on span "1" at bounding box center [661, 324] width 4 height 7
select select "100"
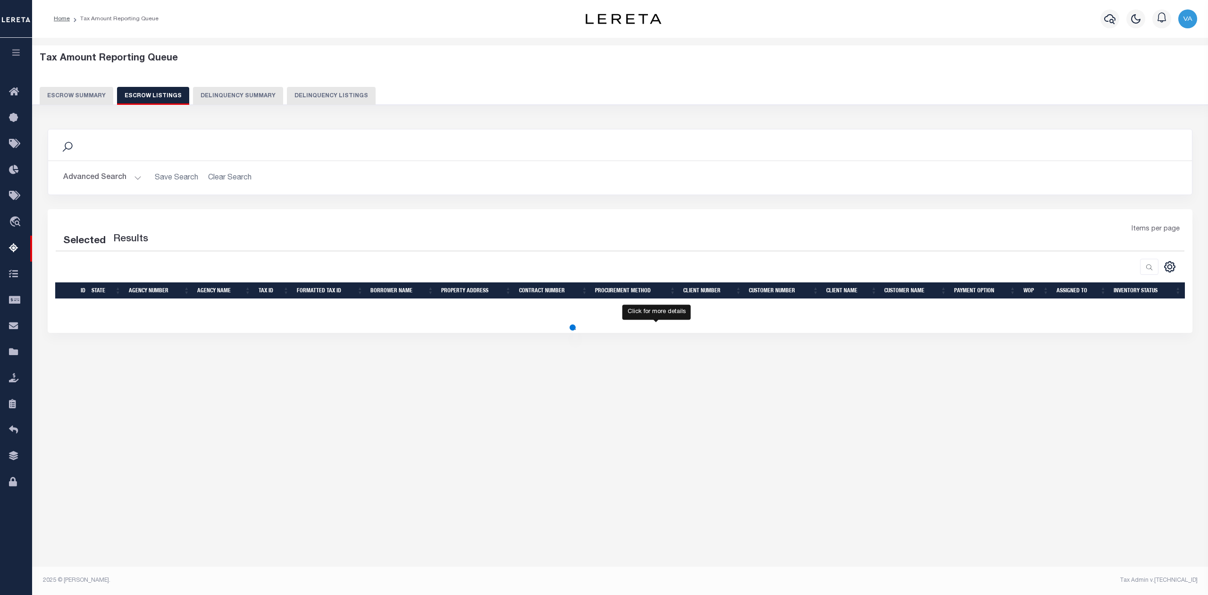
select select "100"
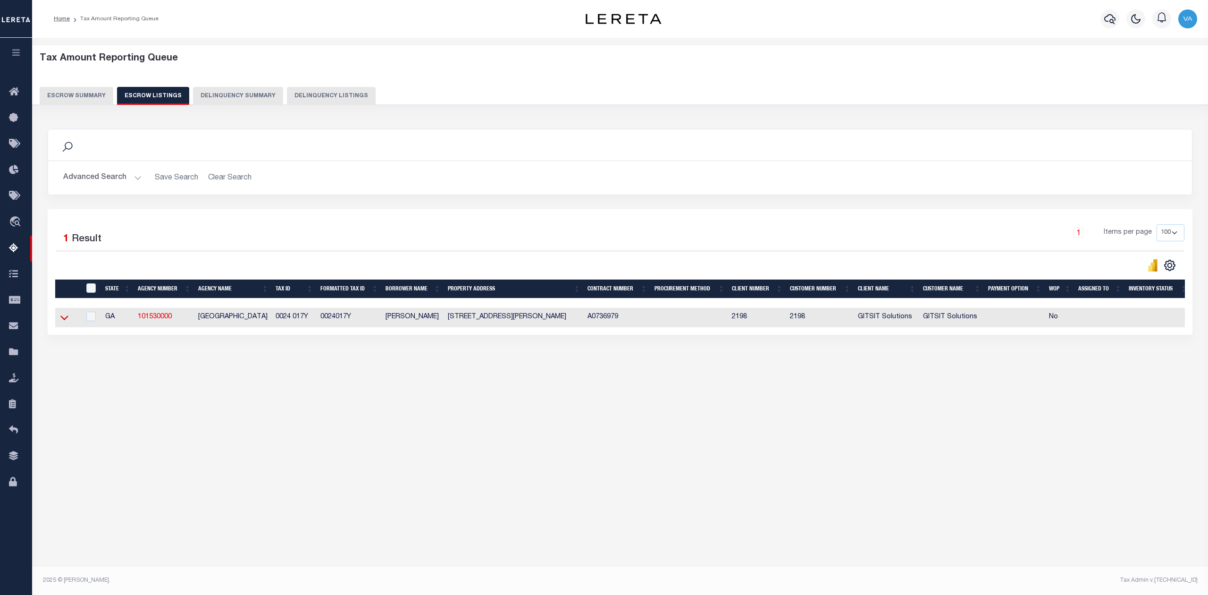
click at [65, 320] on icon at bounding box center [64, 317] width 8 height 10
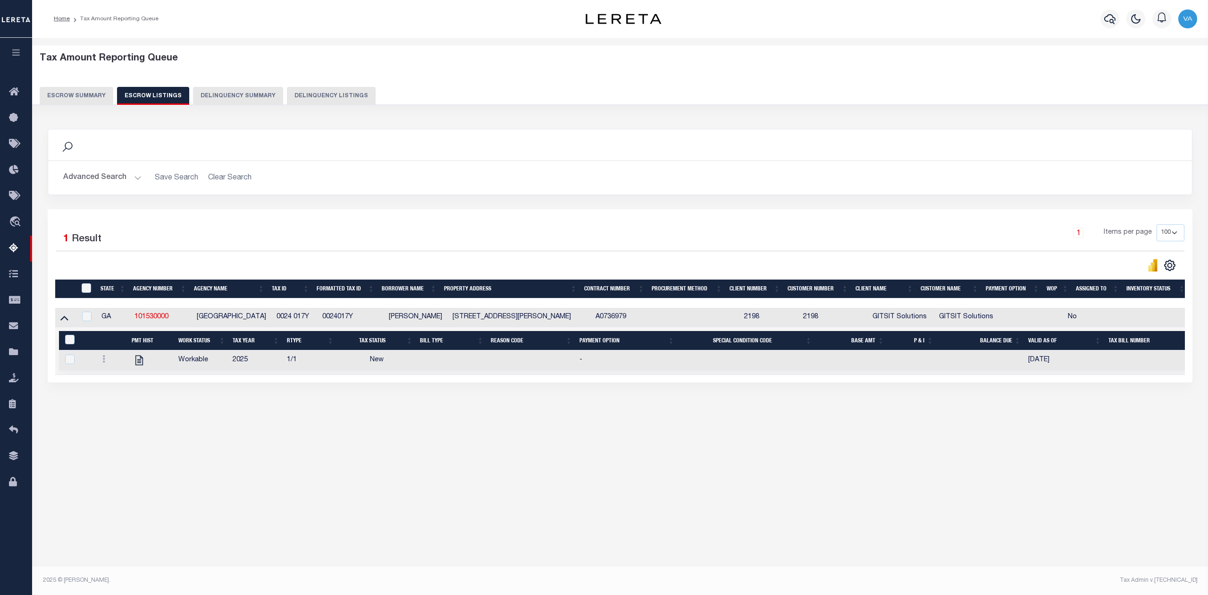
click at [971, 515] on div "Tax Amount Reporting Queue Escrow Summary Escrow Listings In" at bounding box center [620, 305] width 1176 height 535
drag, startPoint x: 314, startPoint y: 319, endPoint x: 274, endPoint y: 318, distance: 39.7
click at [274, 318] on td "0024 017Y" at bounding box center [296, 317] width 46 height 19
checkbox input "true"
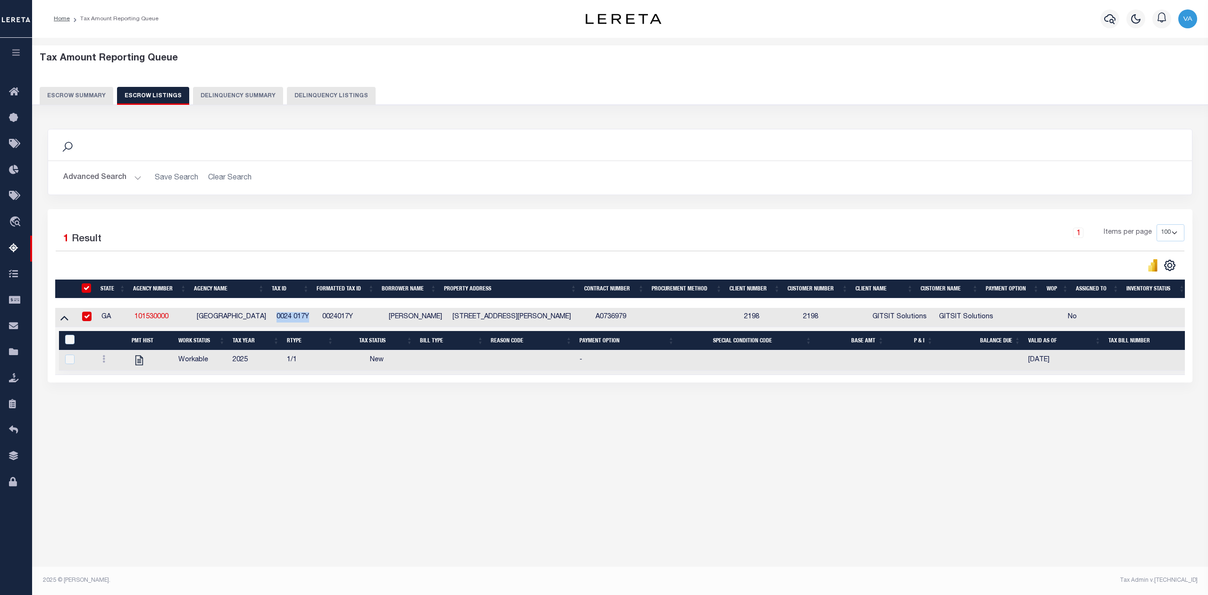
checkbox input "true"
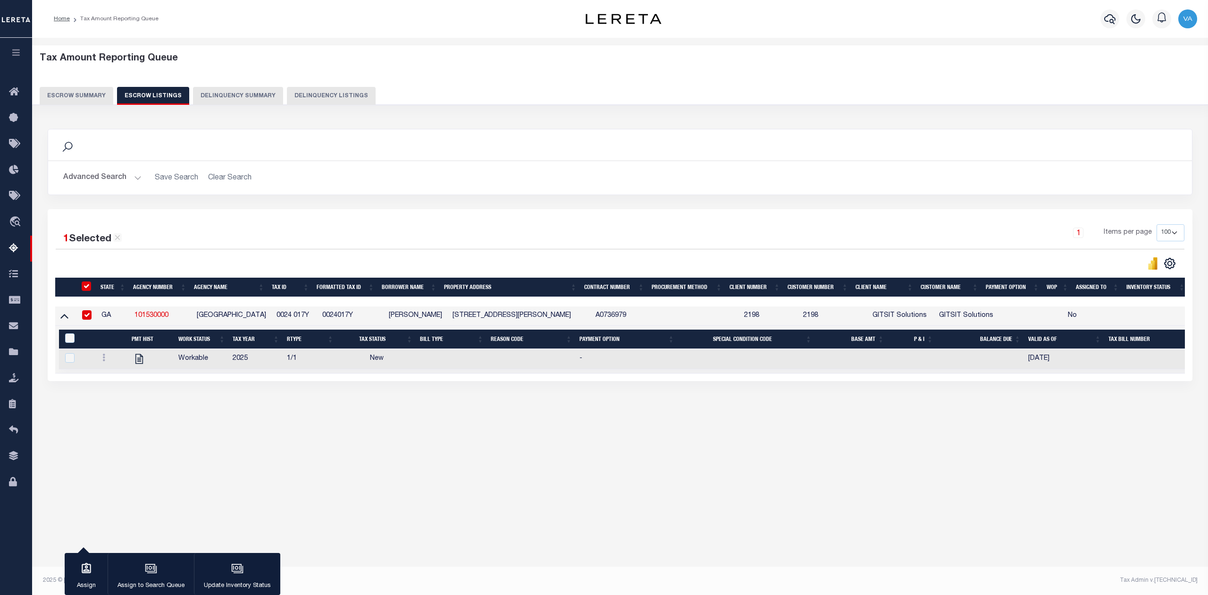
click at [618, 479] on div "Tax Amount Reporting Queue Escrow Summary Escrow Listings In" at bounding box center [620, 305] width 1176 height 535
click at [87, 93] on button "Escrow Summary" at bounding box center [77, 96] width 74 height 18
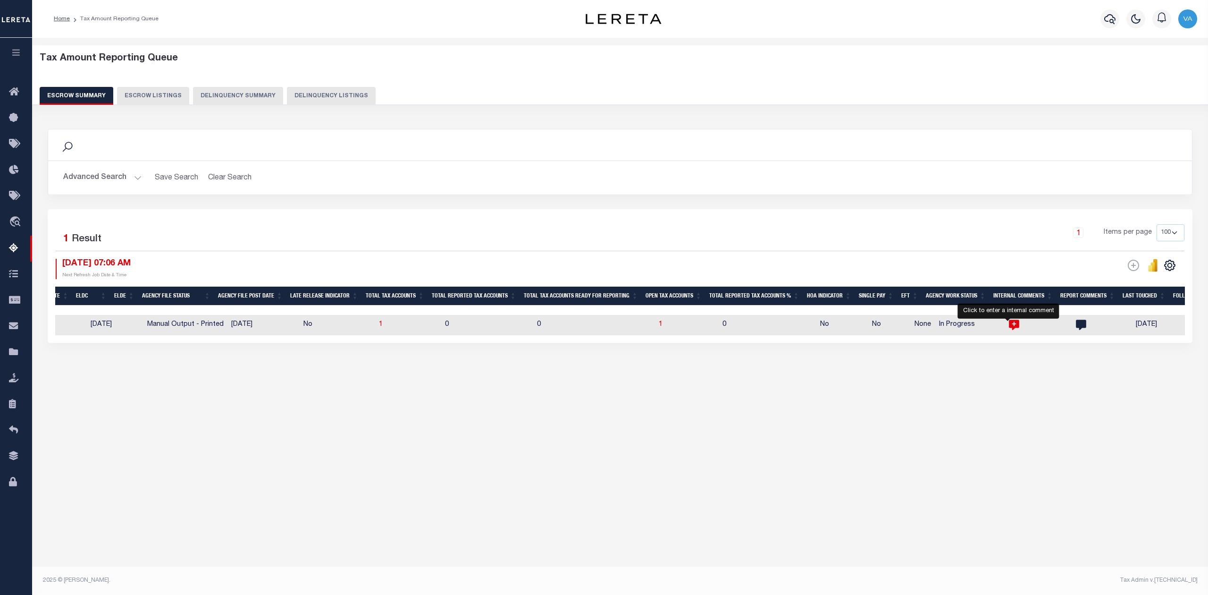
click at [1009, 323] on icon "" at bounding box center [1014, 325] width 10 height 10
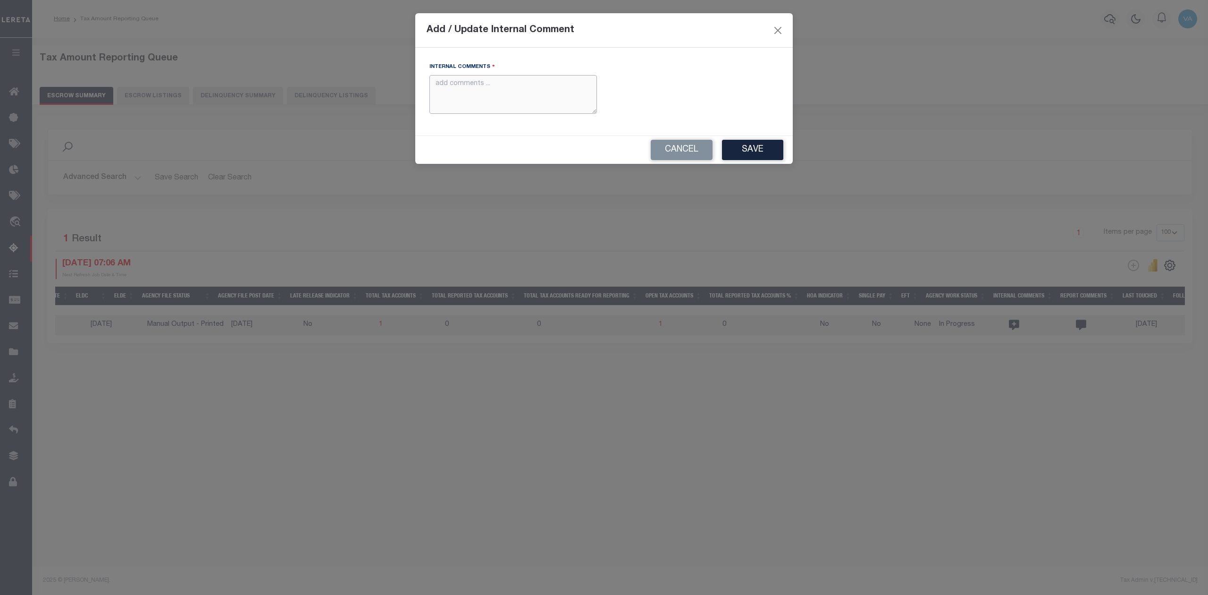
click at [493, 107] on textarea "Internal Comments" at bounding box center [513, 94] width 168 height 39
paste textarea "For GA state 2025 amounts are updated in November"
type textarea "For GA state 2025 amounts are updated in November"
click at [763, 157] on button "Save" at bounding box center [752, 150] width 61 height 20
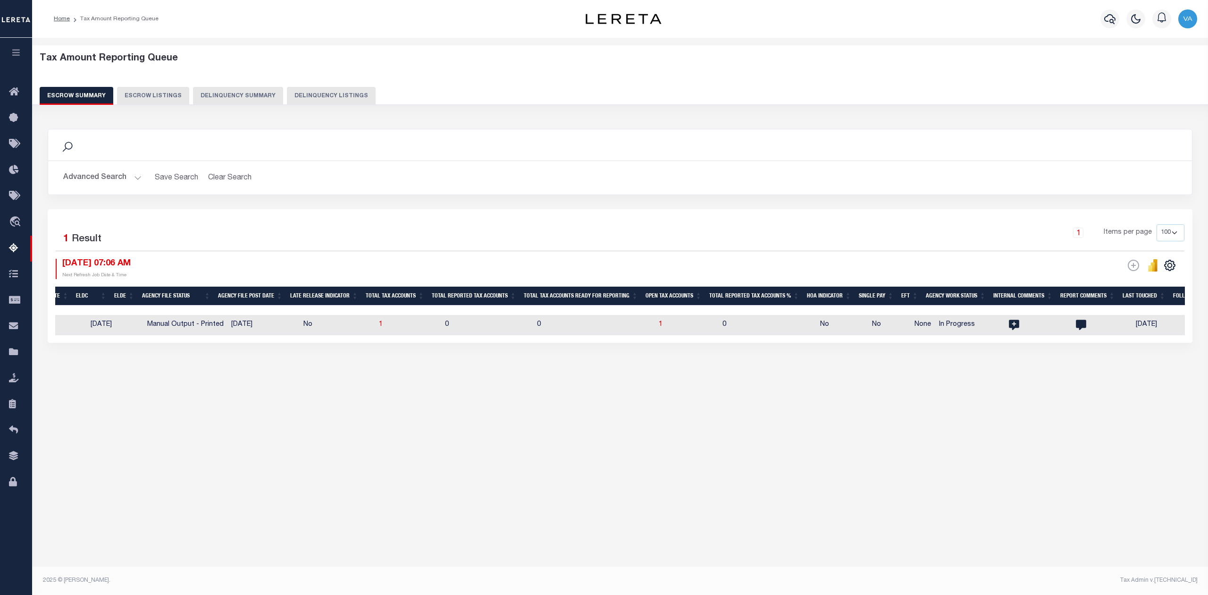
click at [605, 324] on td "0" at bounding box center [594, 325] width 122 height 20
checkbox input "true"
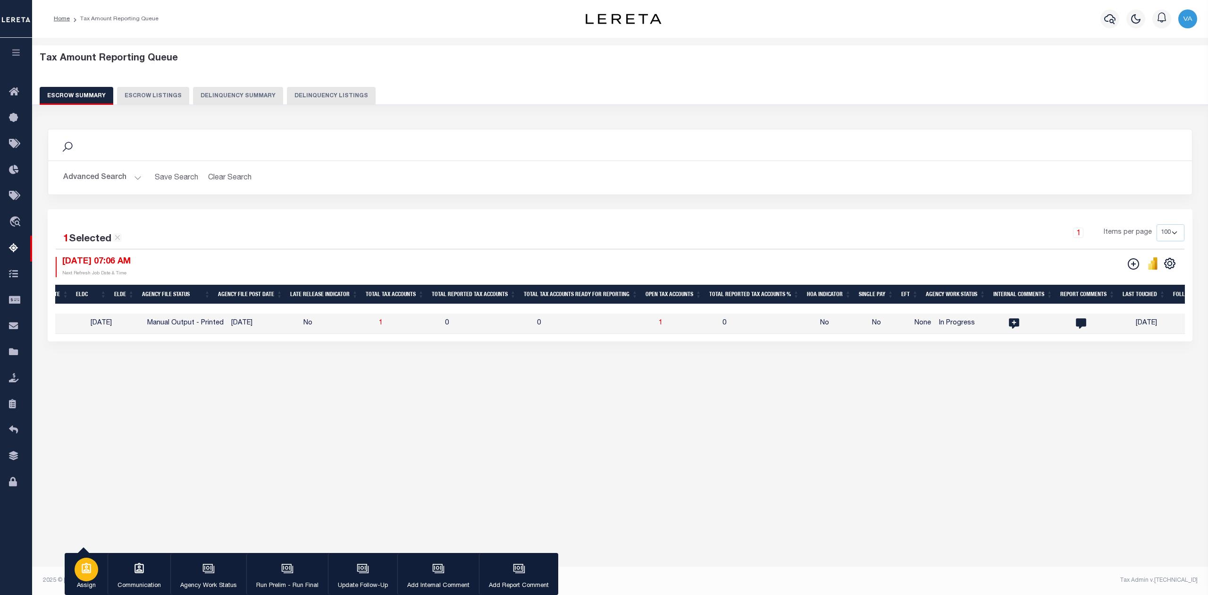
click at [91, 569] on icon "button" at bounding box center [86, 568] width 9 height 10
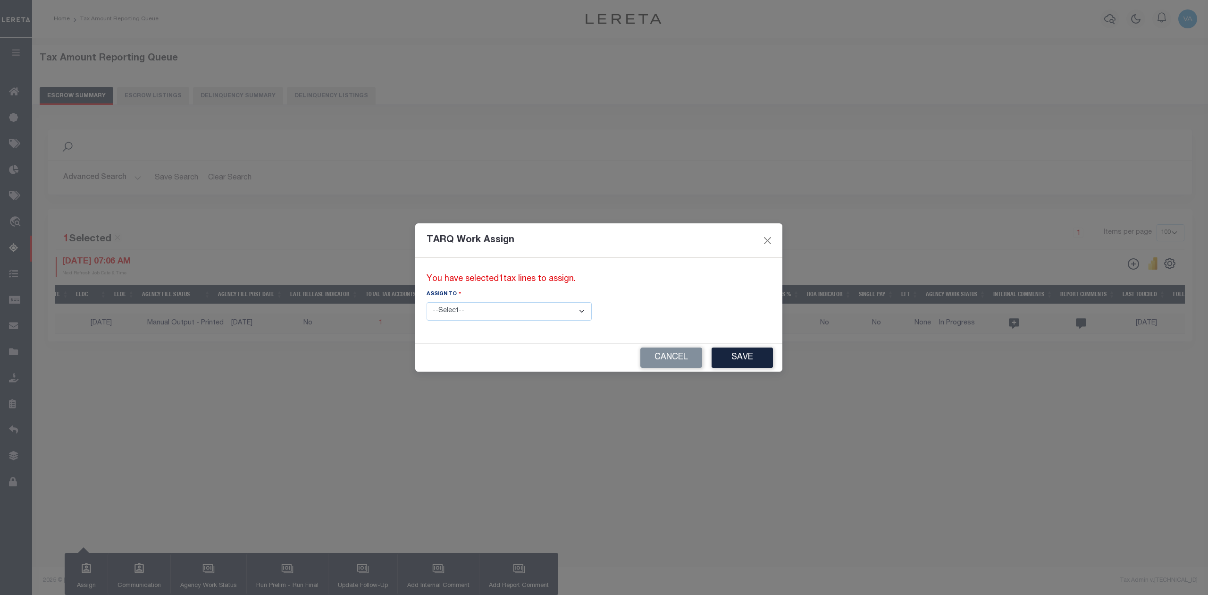
click at [484, 310] on select "--Select-- --Unassigned-- --Unassigned-- Abdul Muzain Adhikary Rinki Agustin Fe…" at bounding box center [509, 311] width 165 height 18
select select "Vamsi Kalikiri"
click at [427, 302] on select "--Select-- --Unassigned-- --Unassigned-- Abdul Muzain Adhikary Rinki Agustin Fe…" at bounding box center [509, 311] width 165 height 18
click at [712, 365] on button "Save" at bounding box center [742, 357] width 61 height 20
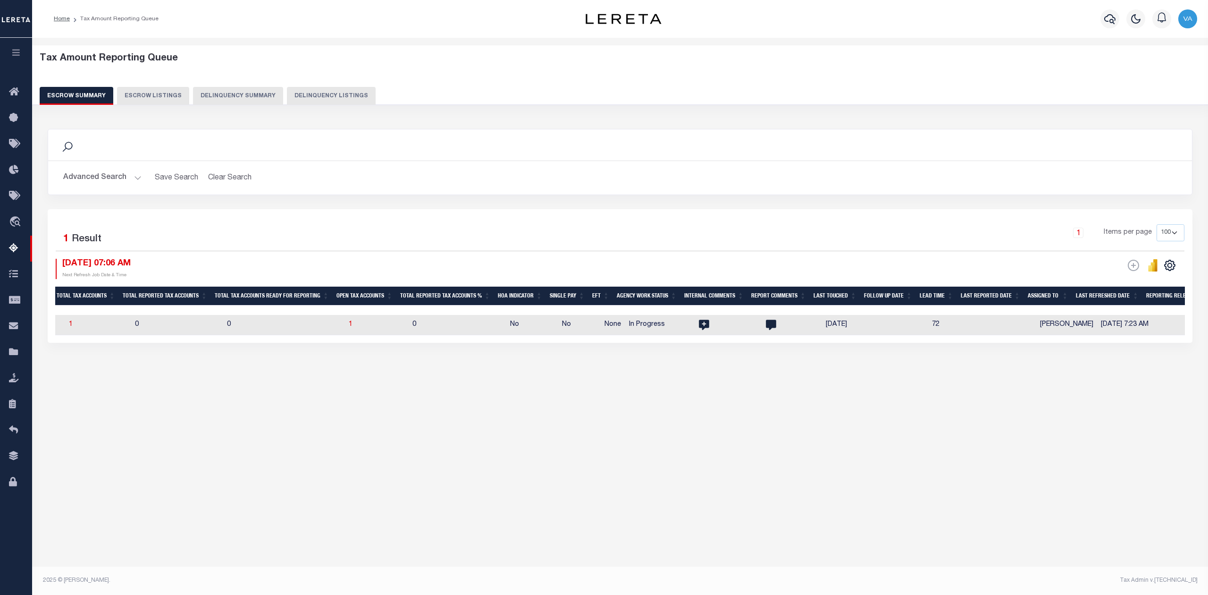
scroll to position [0, 798]
click at [103, 175] on button "Advanced Search" at bounding box center [102, 177] width 78 height 18
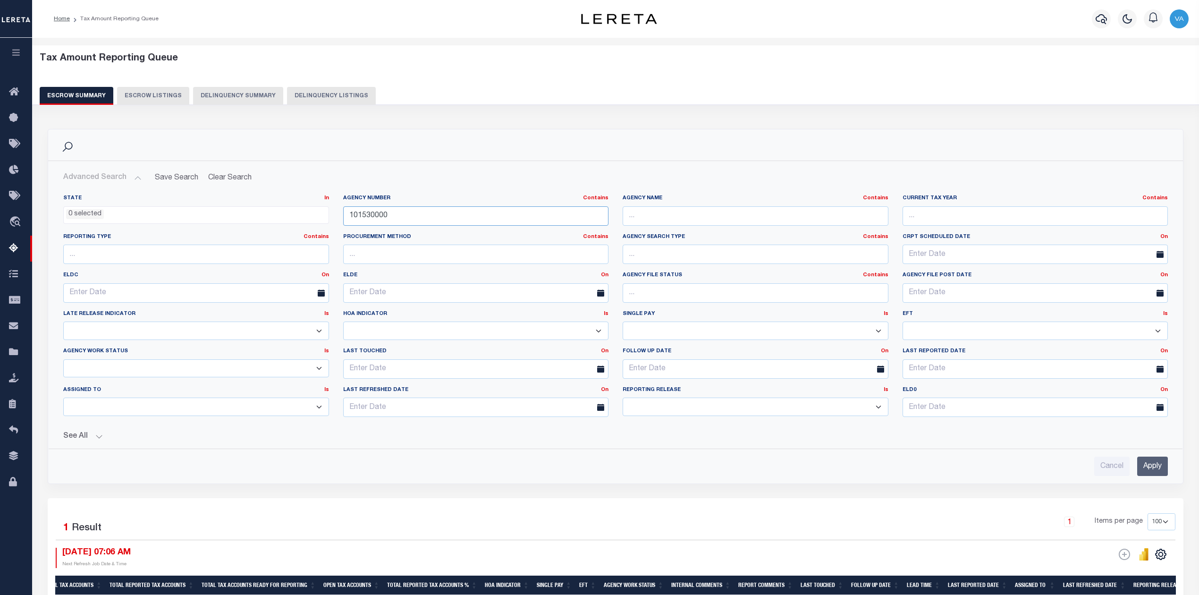
drag, startPoint x: 395, startPoint y: 218, endPoint x: 352, endPoint y: 214, distance: 43.5
click at [352, 214] on input "101530000" at bounding box center [476, 215] width 266 height 19
type input "1"
paste input "101250000"
type input "101250000"
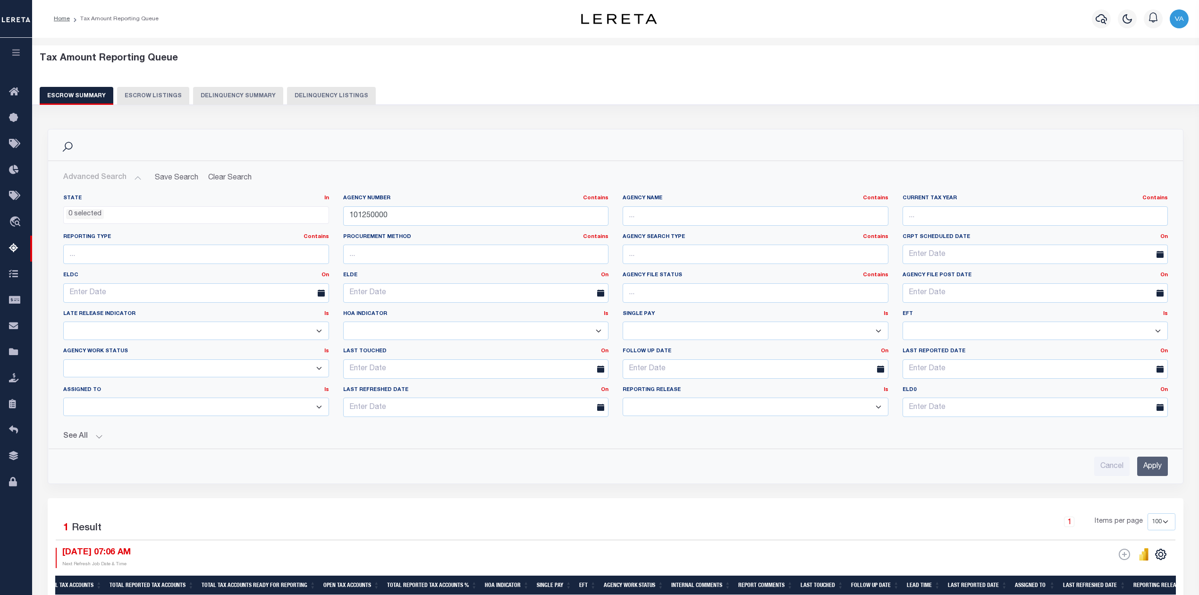
click at [1156, 467] on input "Apply" at bounding box center [1152, 465] width 31 height 19
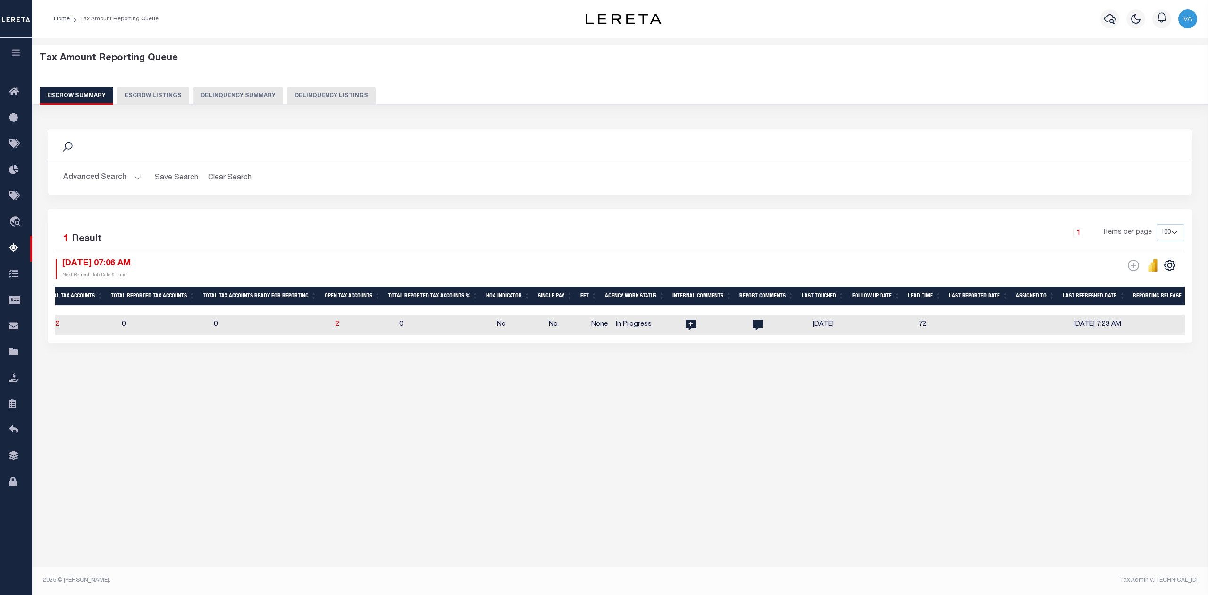
click at [1100, 482] on div "Tax Amount Reporting Queue Escrow Summary Escrow Listings In" at bounding box center [620, 305] width 1176 height 535
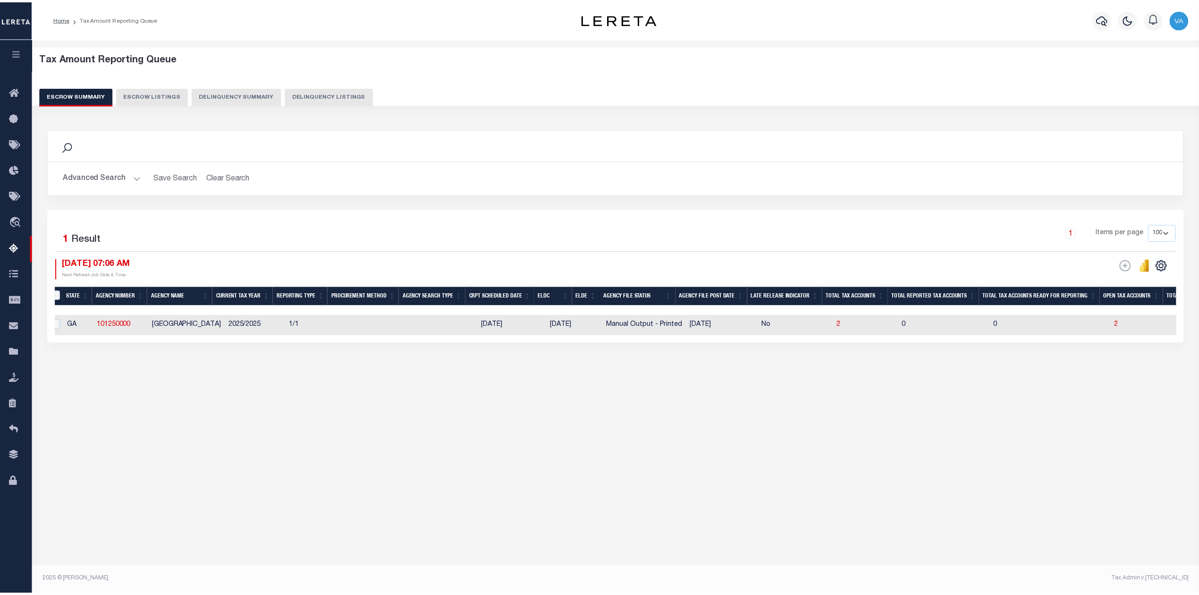
scroll to position [0, 806]
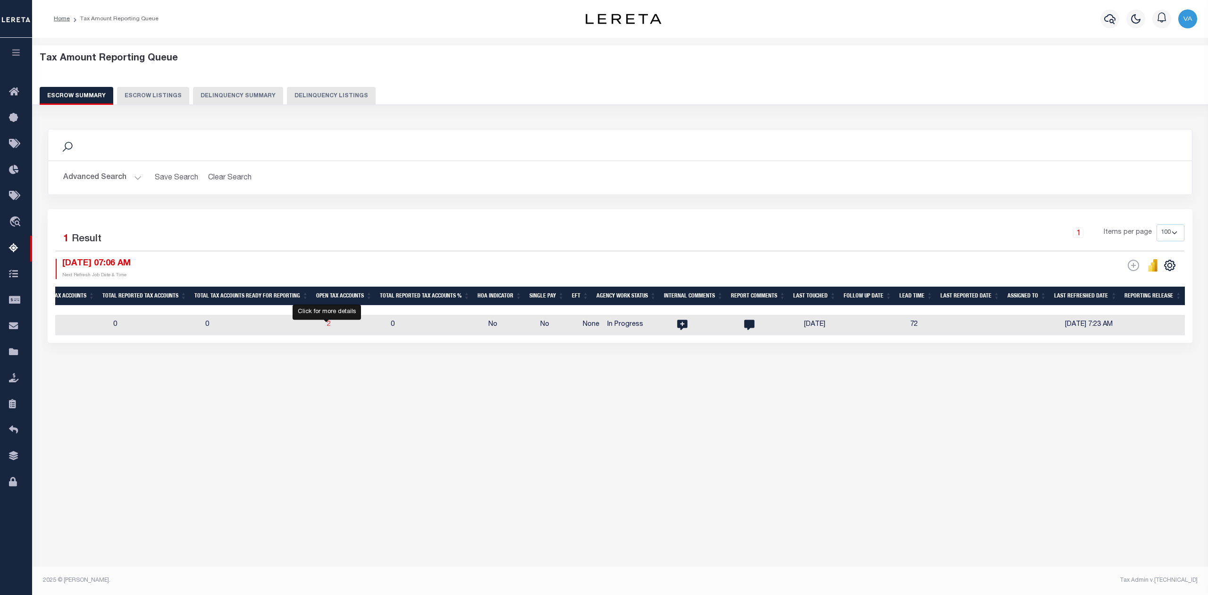
click at [327, 323] on span "2" at bounding box center [329, 324] width 4 height 7
select select "100"
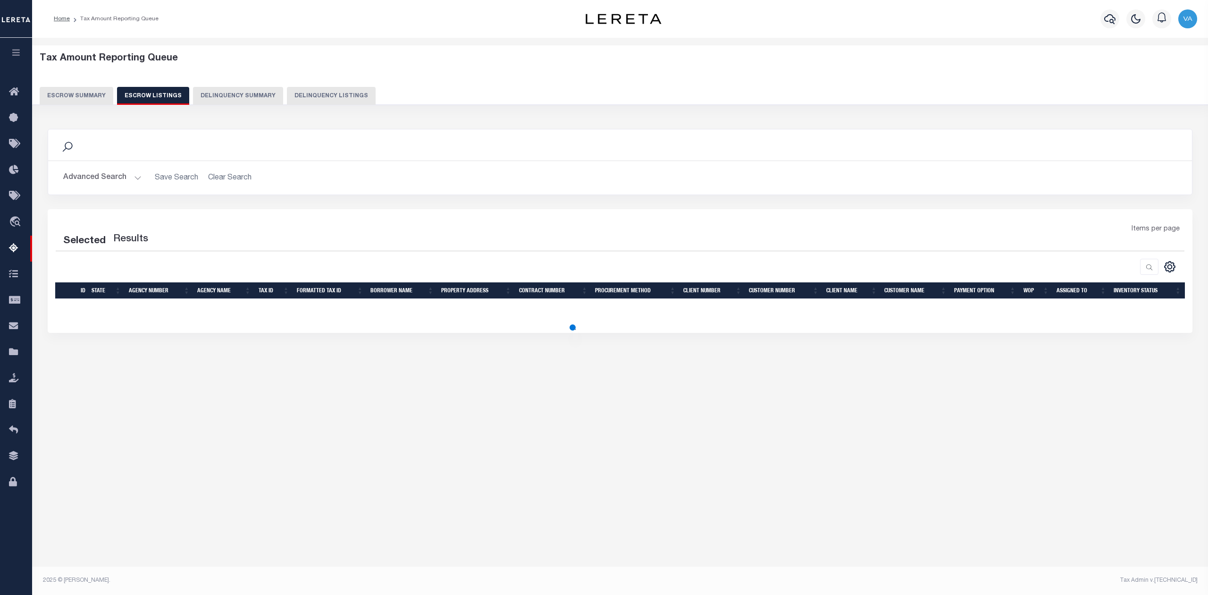
select select "100"
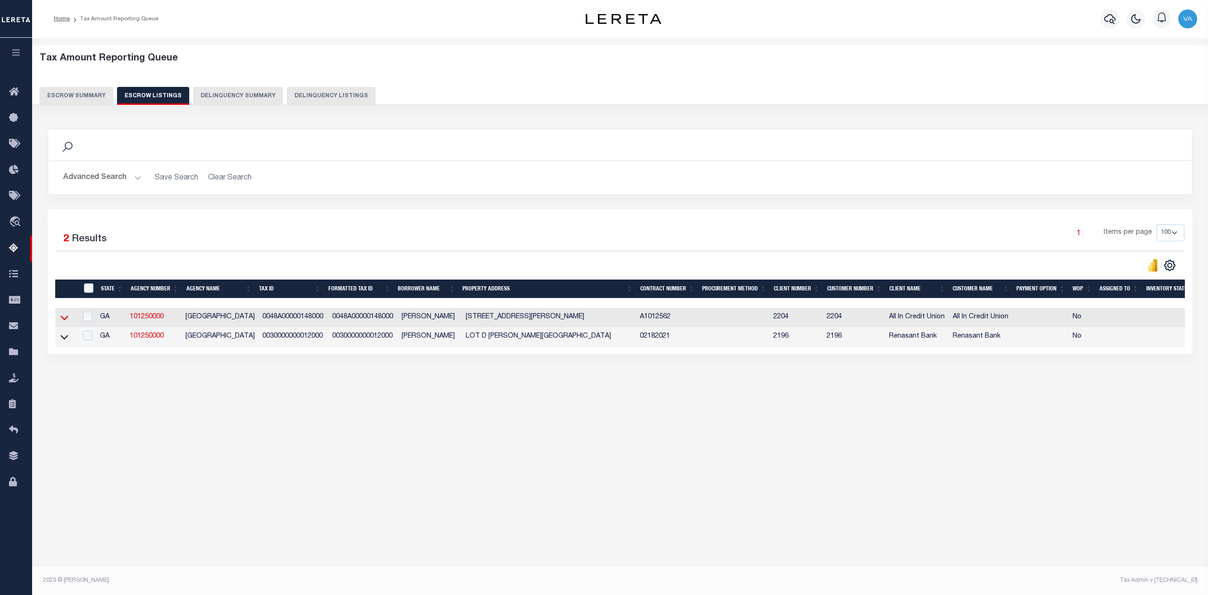
click at [62, 321] on icon at bounding box center [64, 317] width 8 height 10
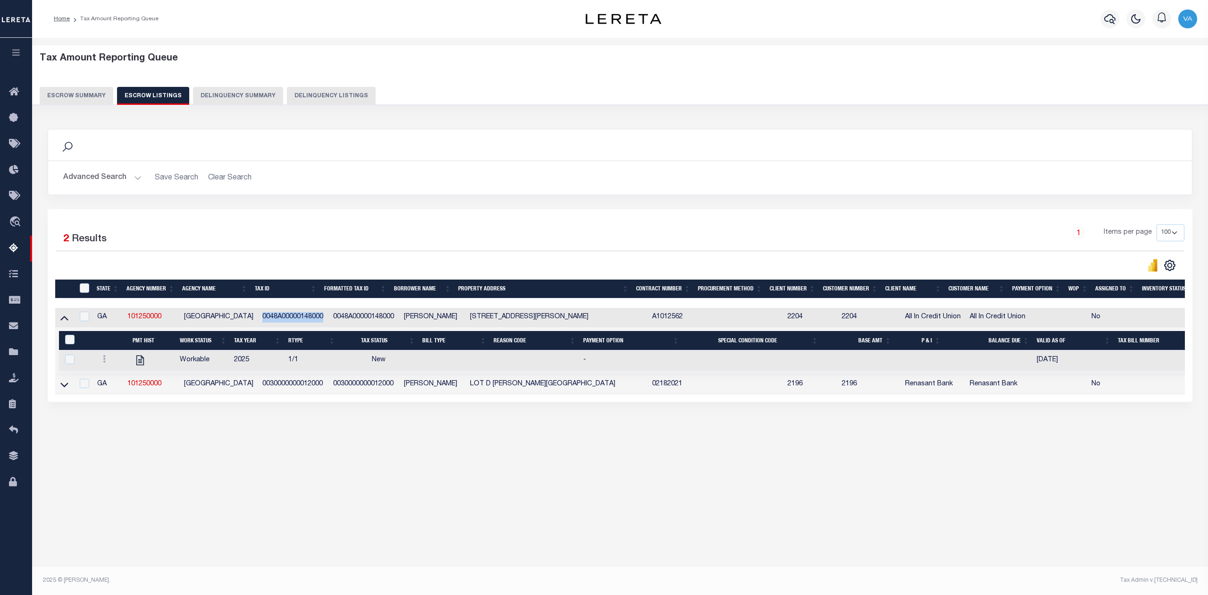
drag, startPoint x: 321, startPoint y: 320, endPoint x: 259, endPoint y: 319, distance: 62.8
click at [259, 319] on td "0048A00000148000" at bounding box center [294, 317] width 71 height 19
checkbox input "false"
checkbox input "true"
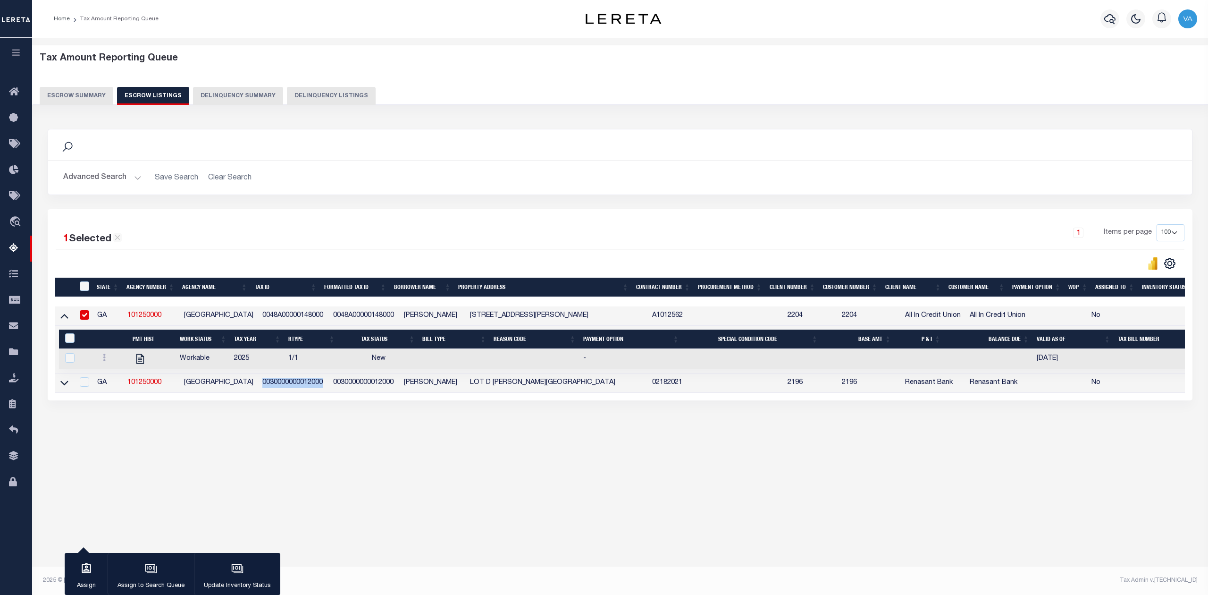
drag, startPoint x: 322, startPoint y: 387, endPoint x: 257, endPoint y: 387, distance: 64.7
click at [259, 387] on td "0030000000012000" at bounding box center [294, 382] width 71 height 19
checkbox input "true"
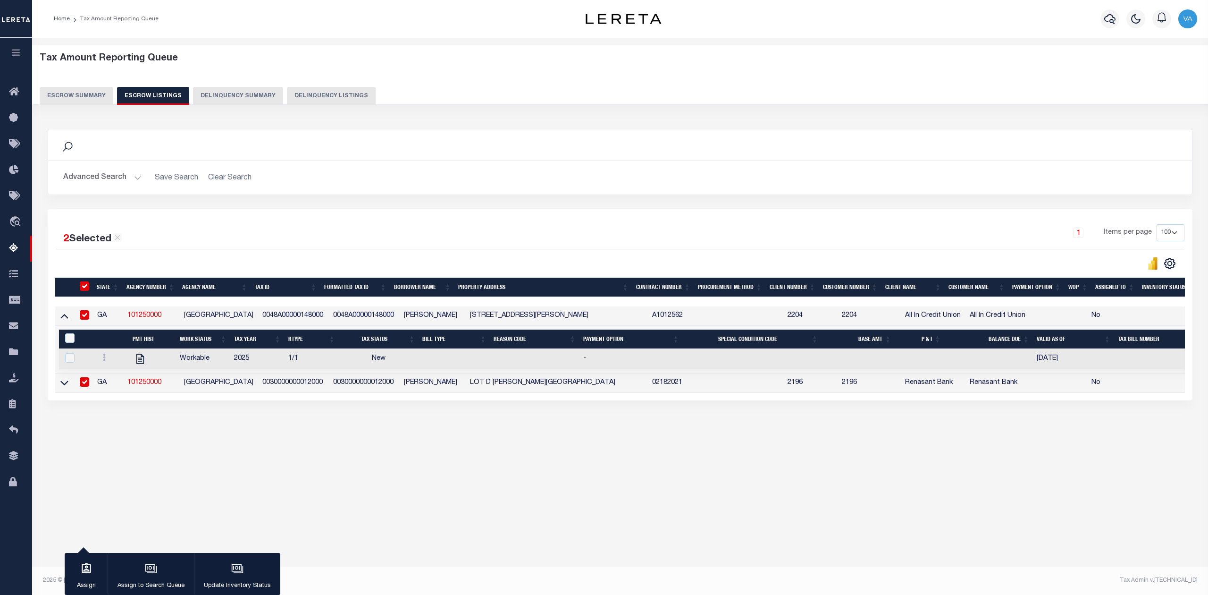
click at [76, 85] on div "Tax Amount Reporting Queue Escrow Summary Escrow Listings Delinquency Summary" at bounding box center [620, 79] width 1161 height 52
click at [72, 102] on button "Escrow Summary" at bounding box center [77, 96] width 74 height 18
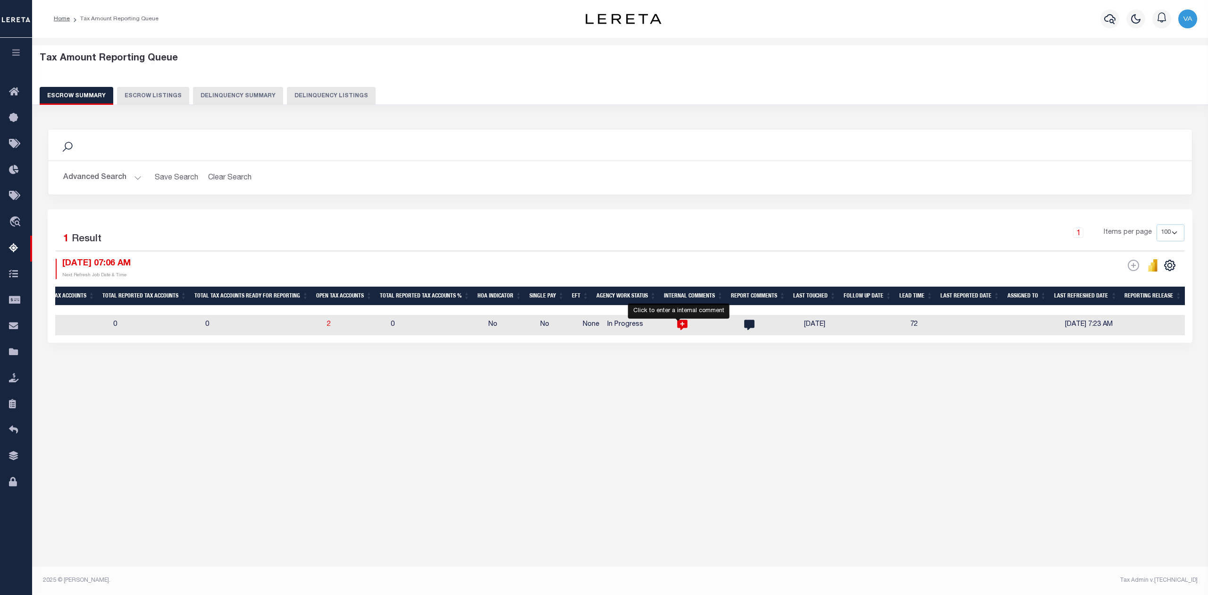
click at [676, 324] on icon "" at bounding box center [682, 325] width 12 height 12
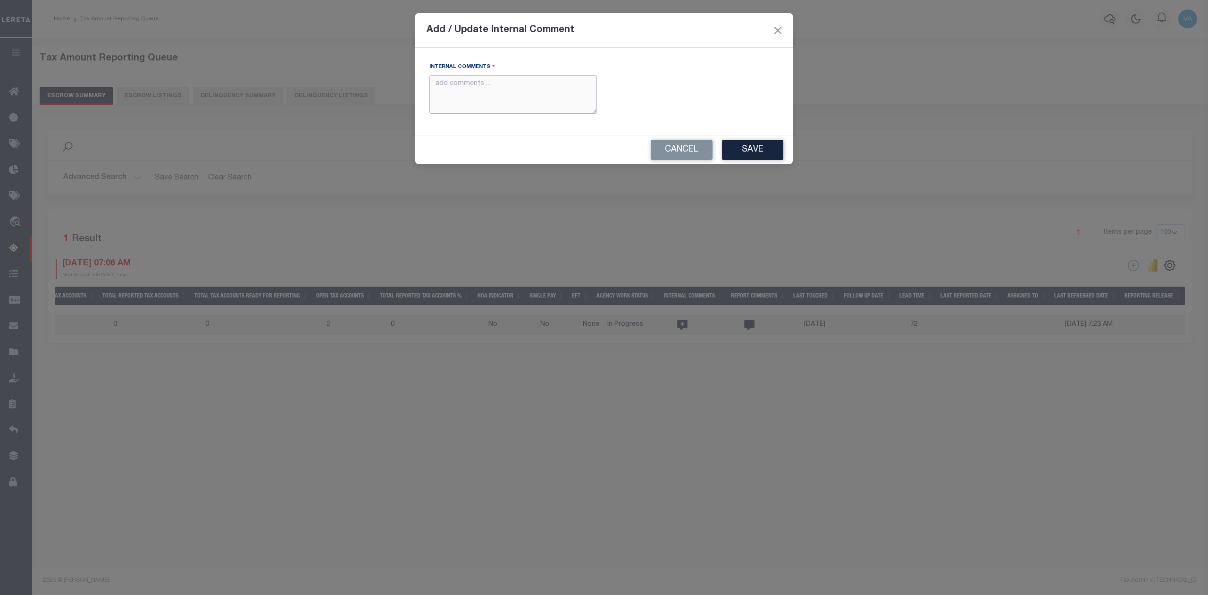
click at [514, 91] on textarea "Internal Comments" at bounding box center [513, 94] width 168 height 39
paste textarea "For GA state 2025 amounts are updated in November"
type textarea "For GA state 2025 amounts are updated in November"
click at [758, 147] on button "Save" at bounding box center [752, 150] width 61 height 20
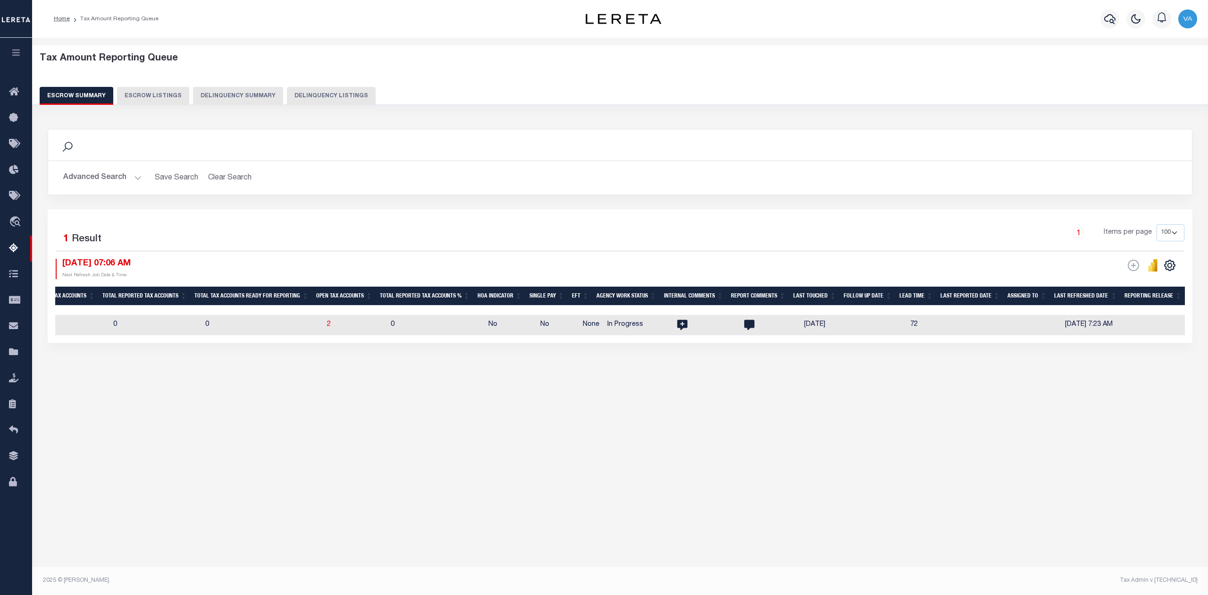
click at [700, 325] on td at bounding box center [704, 325] width 67 height 20
checkbox input "true"
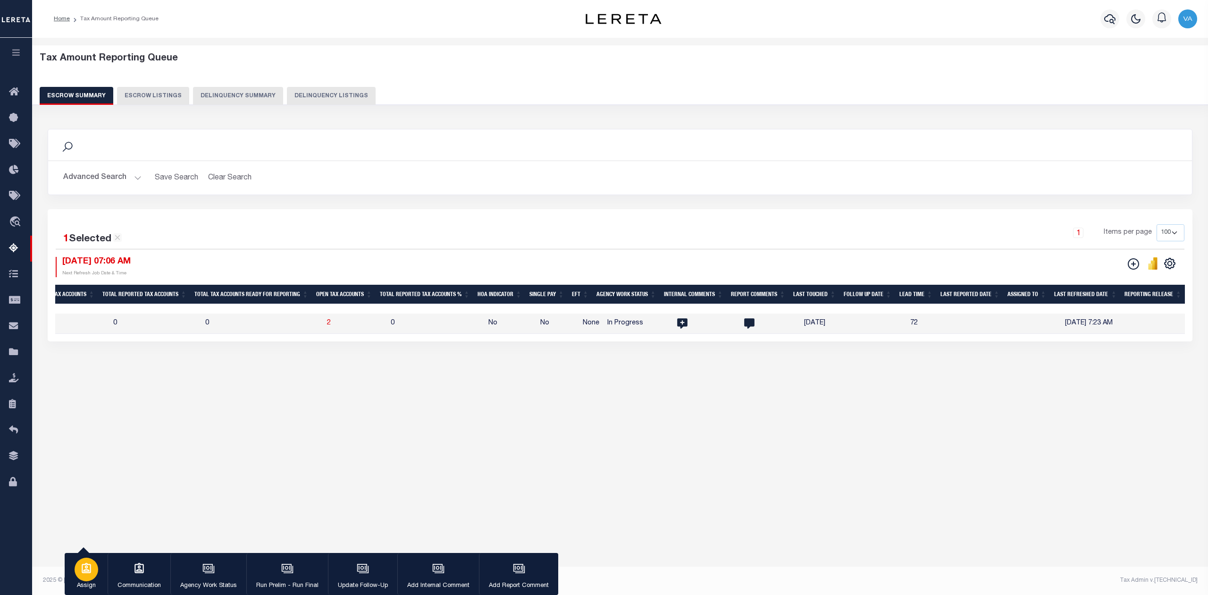
click at [87, 564] on icon "button" at bounding box center [86, 568] width 9 height 10
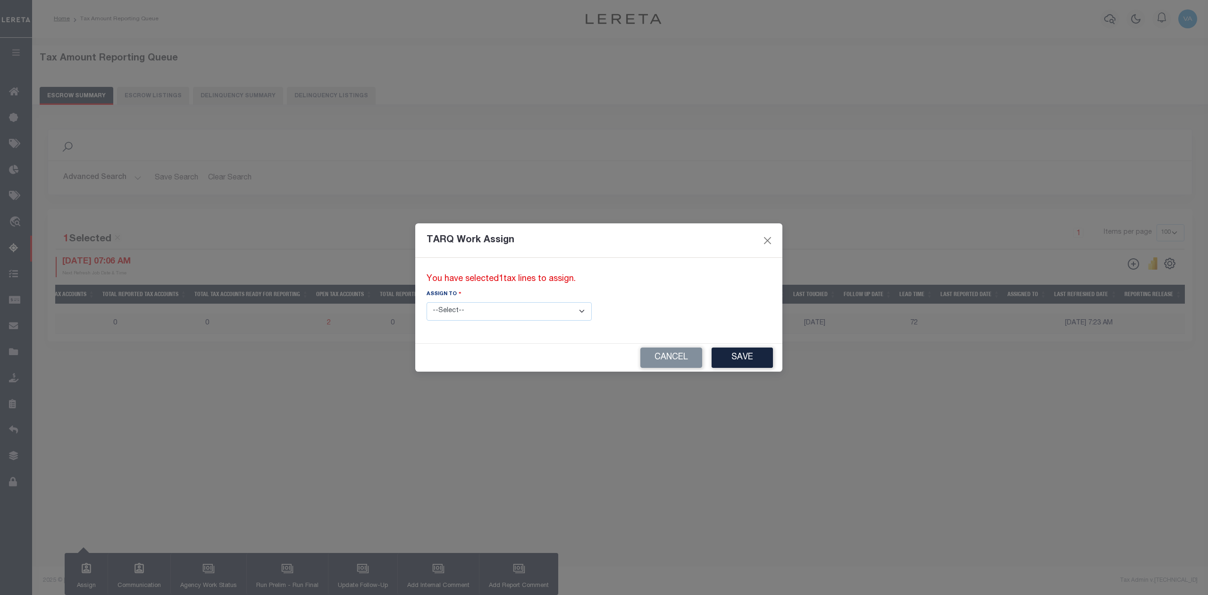
click at [488, 316] on select "--Select-- --Unassigned-- --Unassigned-- Abdul Muzain Adhikary Rinki Agustin Fe…" at bounding box center [509, 311] width 165 height 18
select select "Vamsi Kalikiri"
click at [427, 302] on select "--Select-- --Unassigned-- --Unassigned-- Abdul Muzain Adhikary Rinki Agustin Fe…" at bounding box center [509, 311] width 165 height 18
click at [712, 361] on button "Save" at bounding box center [742, 357] width 61 height 20
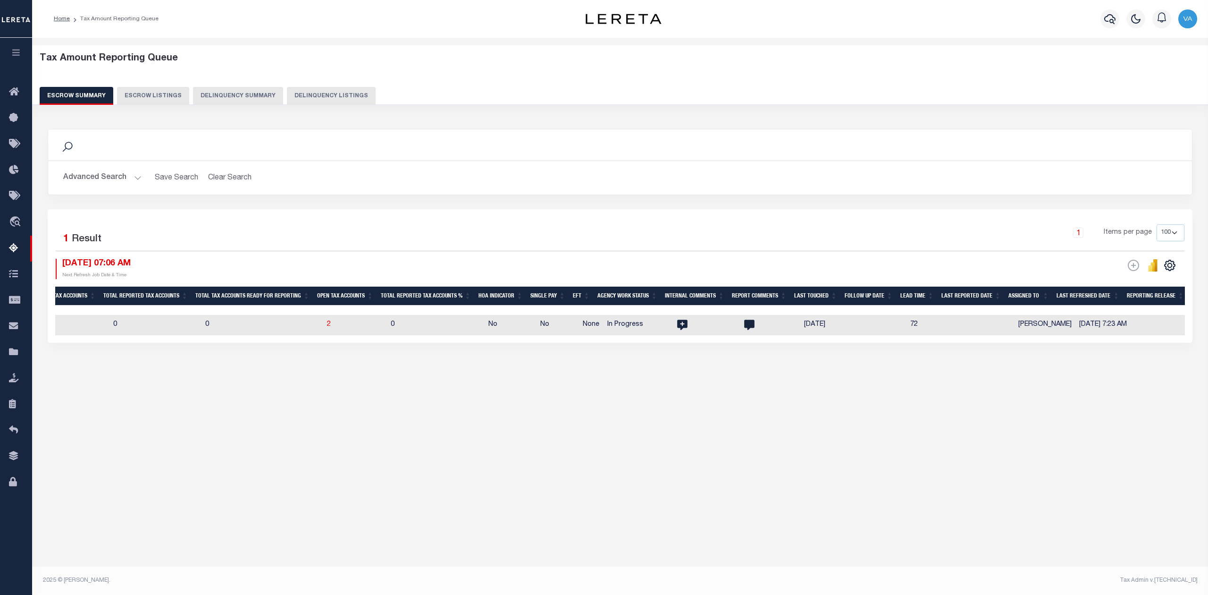
click at [99, 182] on button "Advanced Search" at bounding box center [102, 177] width 78 height 18
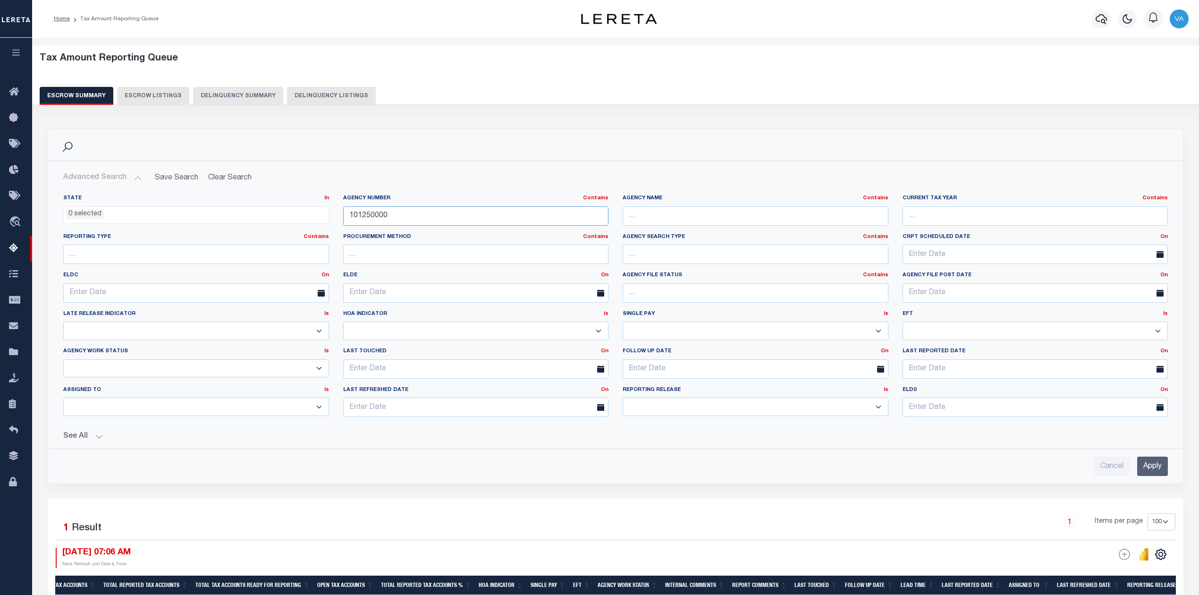
click at [349, 218] on input "101250000" at bounding box center [476, 215] width 266 height 19
click at [382, 219] on input "101250000" at bounding box center [476, 215] width 266 height 19
drag, startPoint x: 392, startPoint y: 219, endPoint x: 340, endPoint y: 219, distance: 51.9
click at [340, 219] on div "Agency Number Contains Contains Is 101250000" at bounding box center [476, 213] width 280 height 39
paste input "10372207"
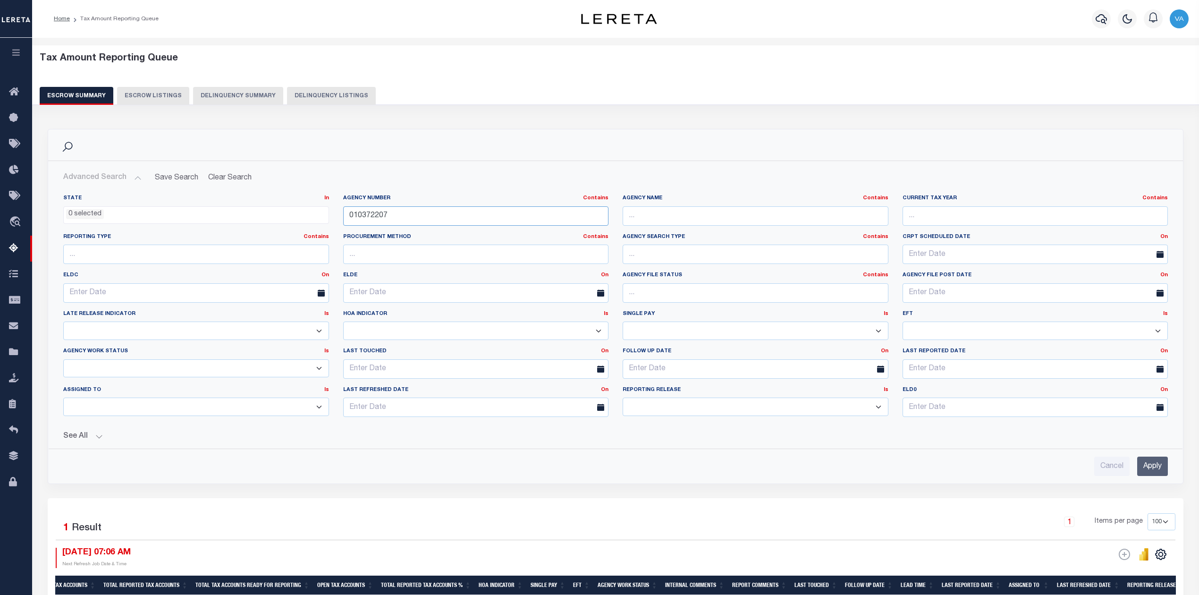
type input "010372207"
click at [1140, 472] on input "Apply" at bounding box center [1152, 465] width 31 height 19
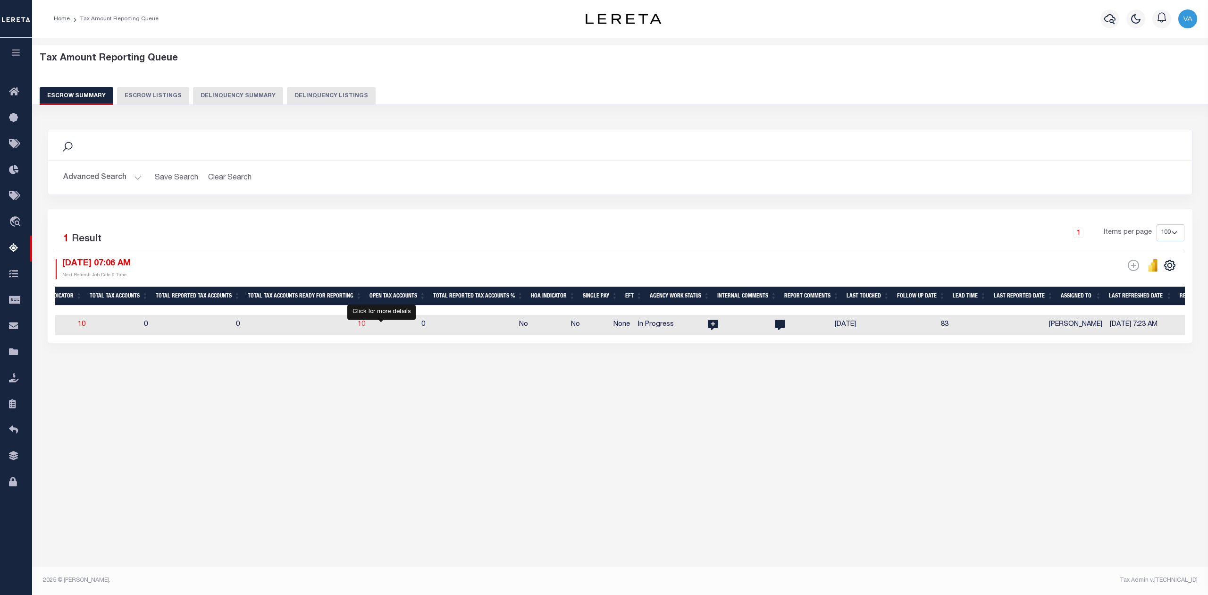
click at [365, 323] on span "10" at bounding box center [362, 324] width 8 height 7
select select "100"
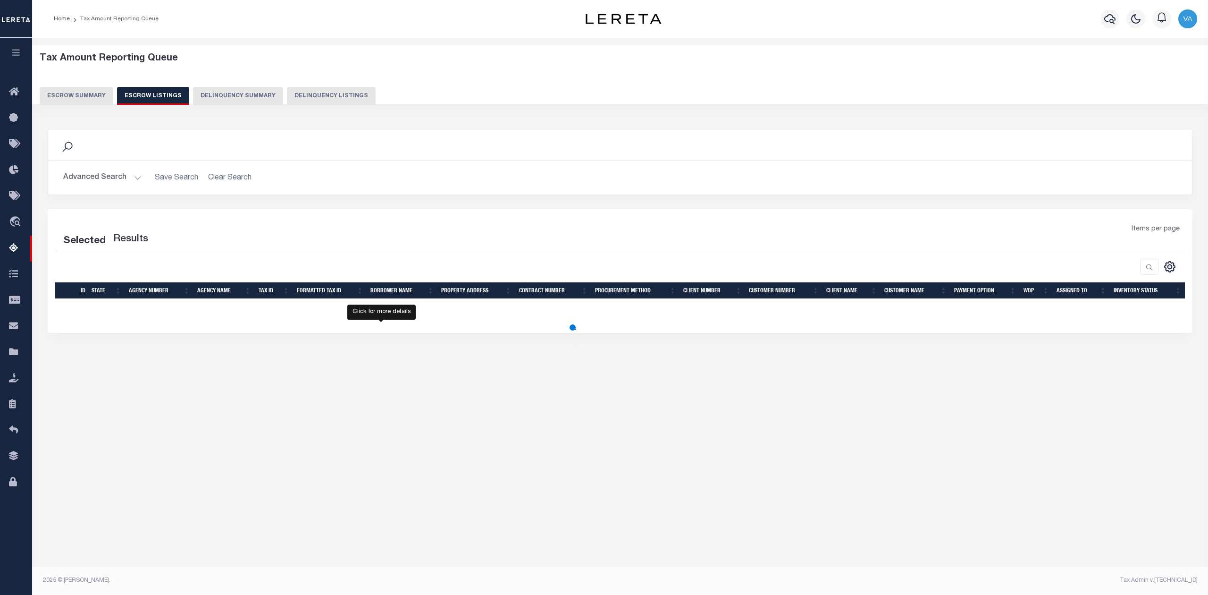
select select "100"
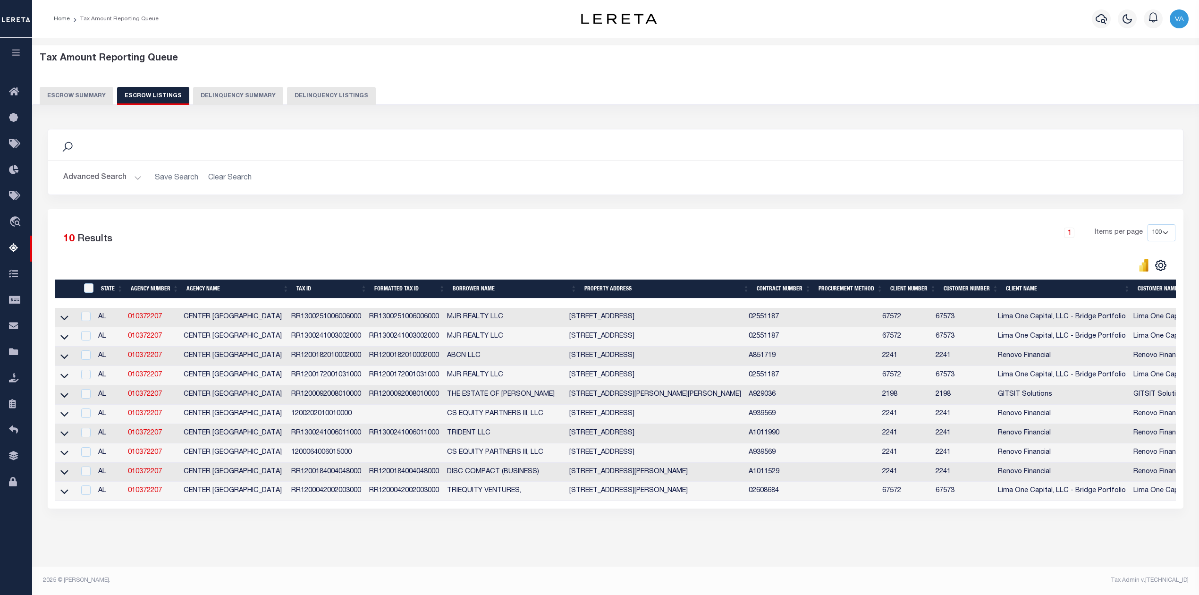
scroll to position [12, 0]
click at [88, 87] on button "Escrow Summary" at bounding box center [77, 96] width 74 height 18
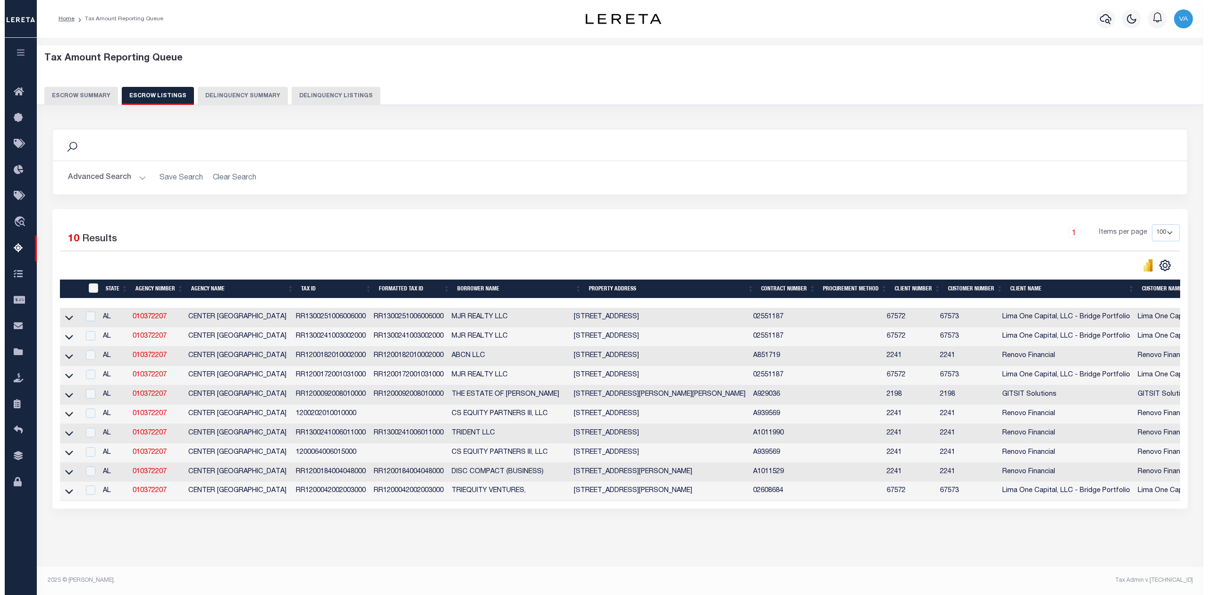
scroll to position [0, 0]
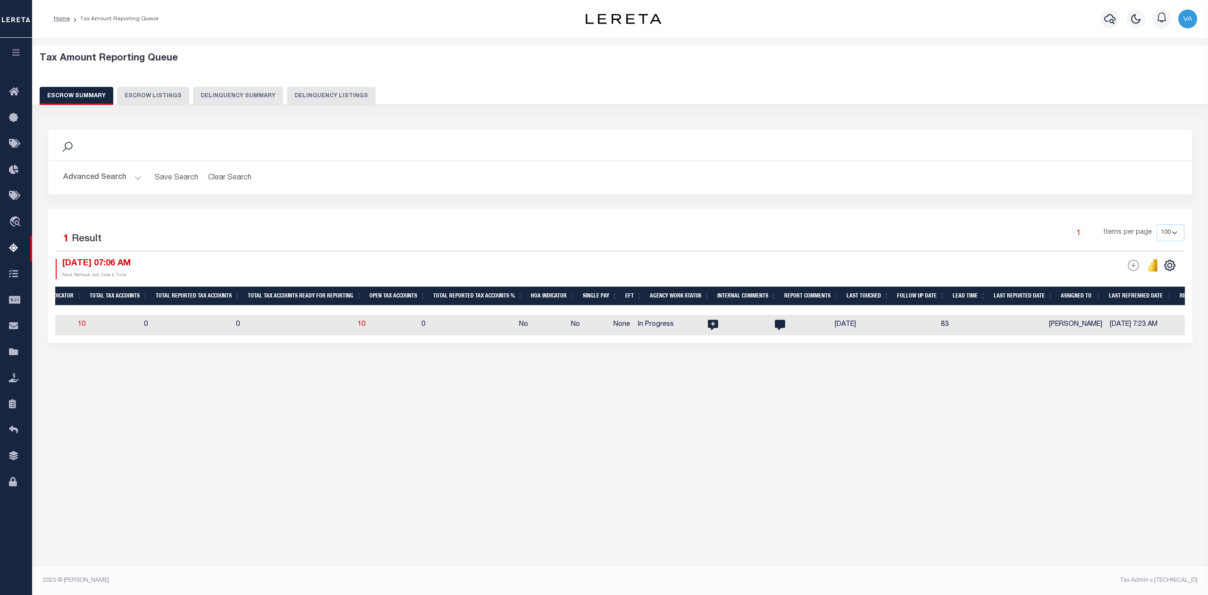
click at [121, 178] on button "Advanced Search" at bounding box center [102, 177] width 78 height 18
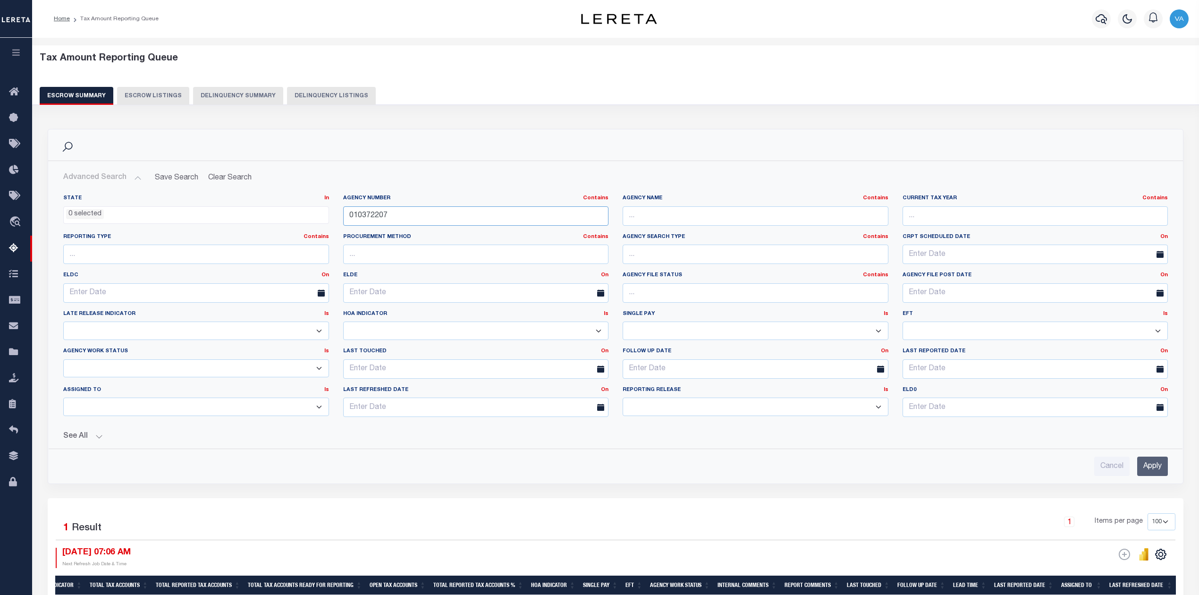
drag, startPoint x: 397, startPoint y: 214, endPoint x: 332, endPoint y: 214, distance: 65.1
click at [332, 214] on div "State In In AK AL AR AZ CA CO CT DC DE FL GA GU HI IA ID IL IN KS KY LA MA MD M…" at bounding box center [615, 309] width 1119 height 230
paste input "101320102"
type input "101320102"
click at [1145, 467] on input "Apply" at bounding box center [1152, 465] width 31 height 19
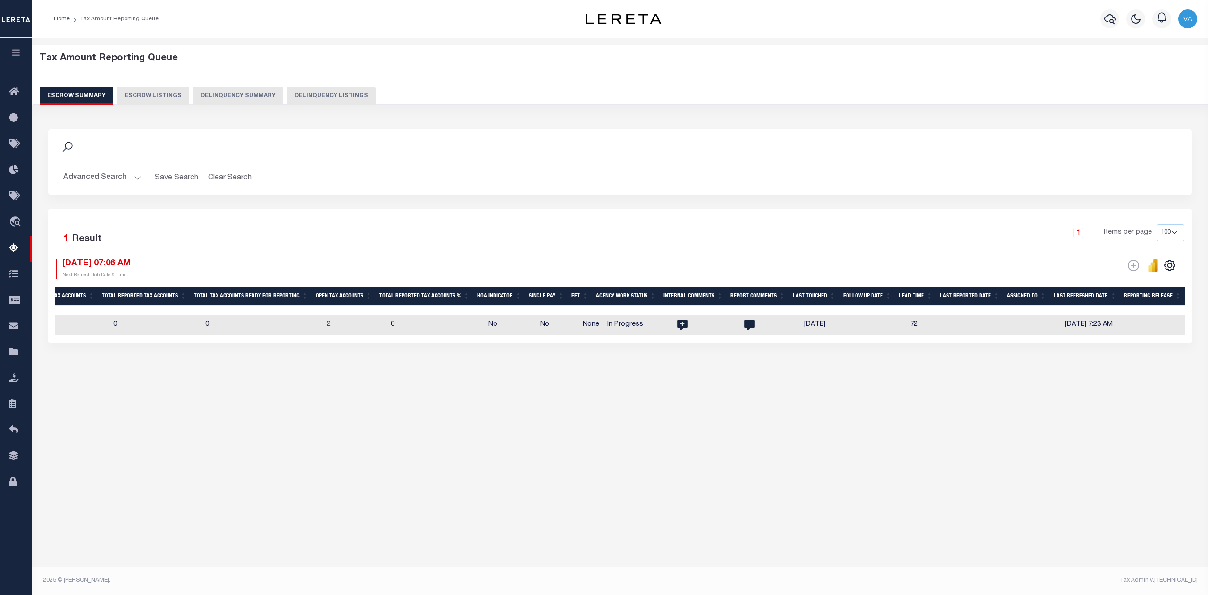
scroll to position [0, 796]
click at [337, 325] on span "2" at bounding box center [339, 324] width 4 height 7
select select "100"
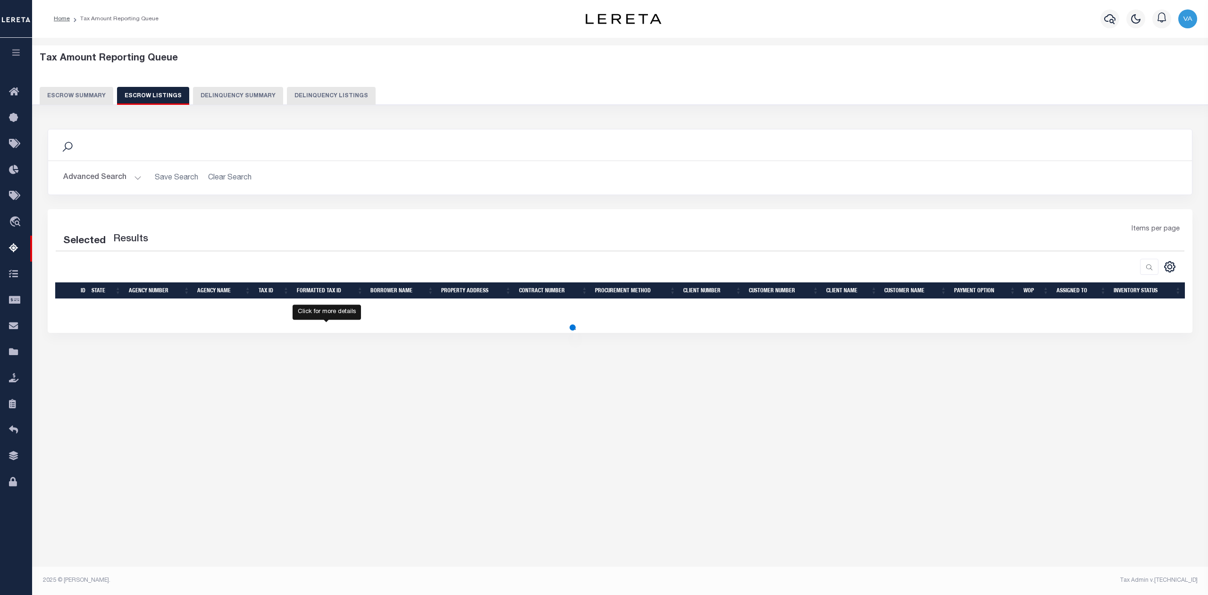
select select "100"
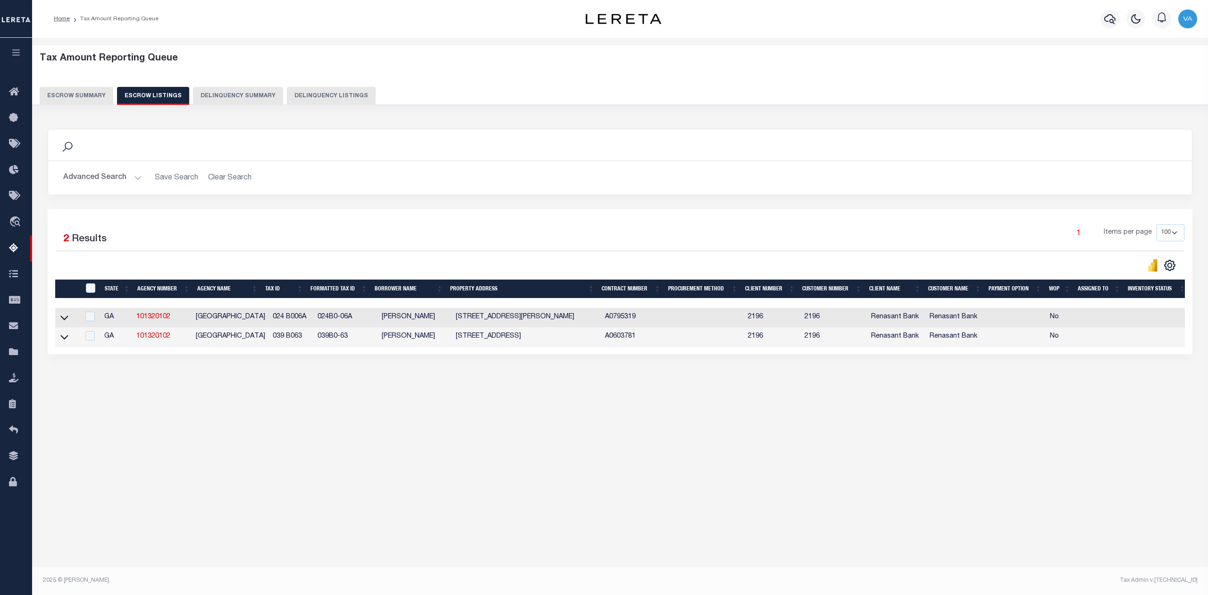
click at [197, 471] on div "Tax Amount Reporting Queue Escrow Summary Escrow Listings In" at bounding box center [620, 305] width 1176 height 535
drag, startPoint x: 305, startPoint y: 320, endPoint x: 255, endPoint y: 319, distance: 50.0
click at [255, 319] on tr "GA 101320102 REIDSVILLE CITY 024 B006A 024B0-06A MINCEY DIAN M 106 ARNOLD ST RE…" at bounding box center [622, 317] width 1134 height 19
drag, startPoint x: 297, startPoint y: 337, endPoint x: 264, endPoint y: 337, distance: 32.6
click at [269, 337] on td "039 B063" at bounding box center [291, 336] width 45 height 19
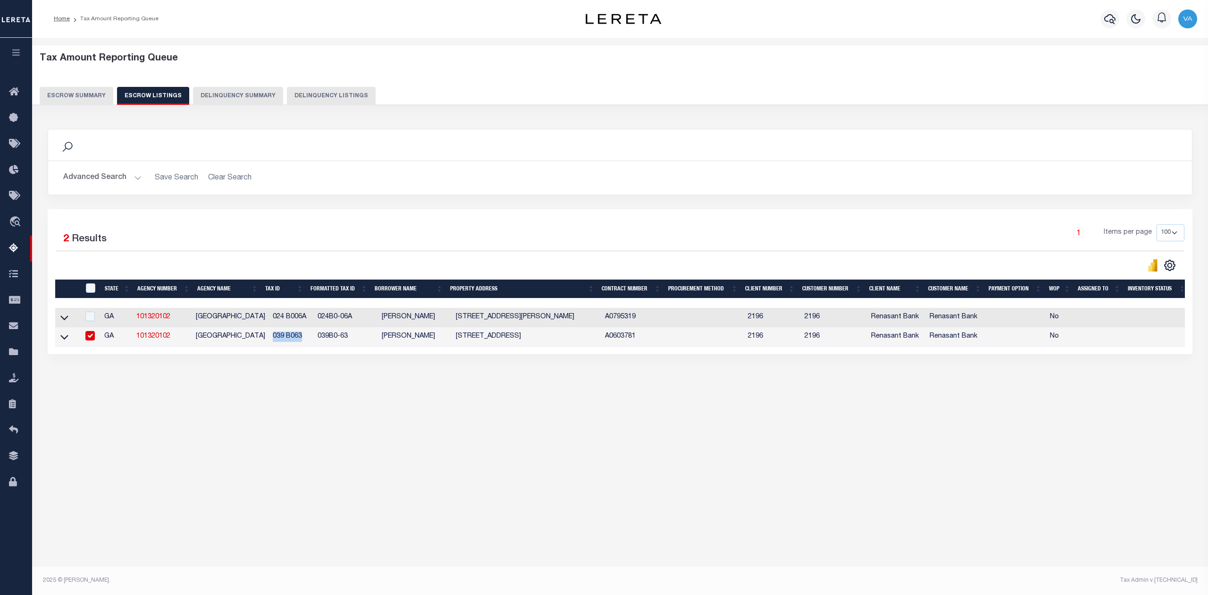
checkbox input "false"
checkbox input "true"
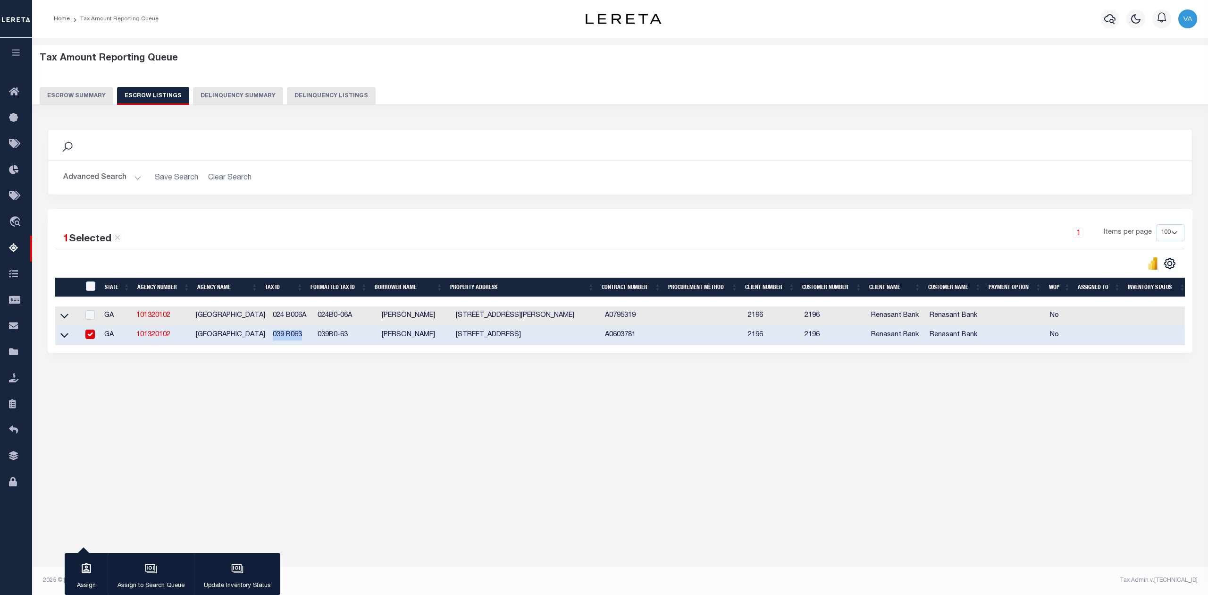
click at [76, 99] on button "Escrow Summary" at bounding box center [77, 96] width 74 height 18
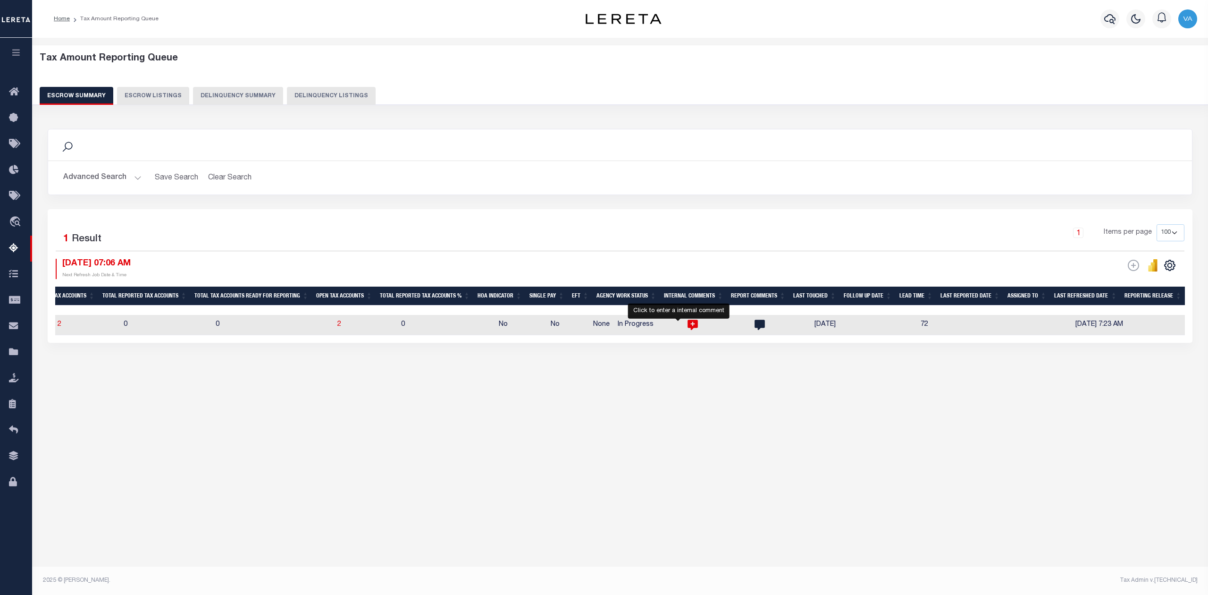
click at [687, 326] on icon "" at bounding box center [693, 325] width 12 height 12
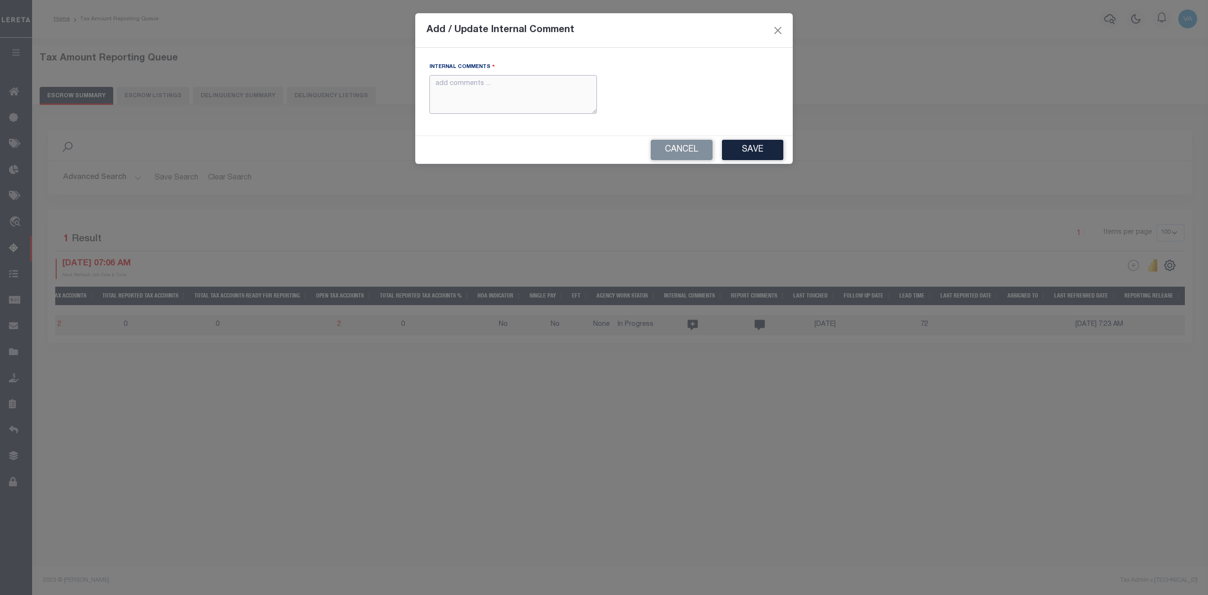
click at [488, 91] on textarea "Internal Comments" at bounding box center [513, 94] width 168 height 39
paste textarea "For GA state 2025 amounts are updated in November"
type textarea "For GA state 2025 amounts are updated in November"
click at [739, 146] on button "Save" at bounding box center [752, 150] width 61 height 20
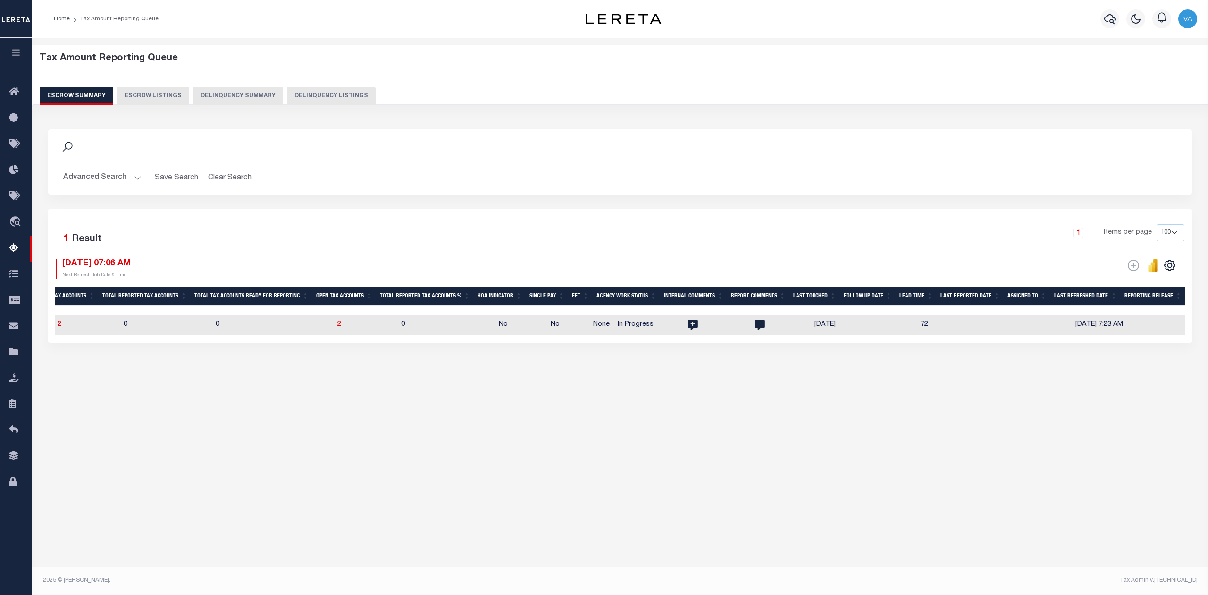
click at [652, 328] on td "In Progress" at bounding box center [647, 325] width 67 height 20
checkbox input "true"
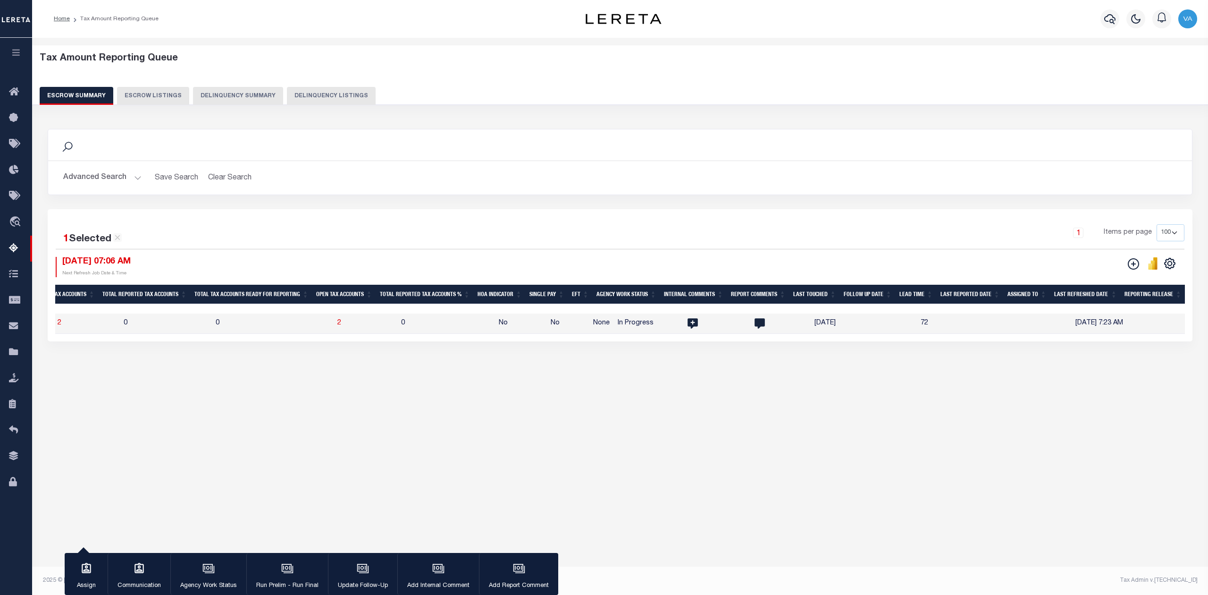
click at [75, 565] on div "button" at bounding box center [87, 569] width 24 height 24
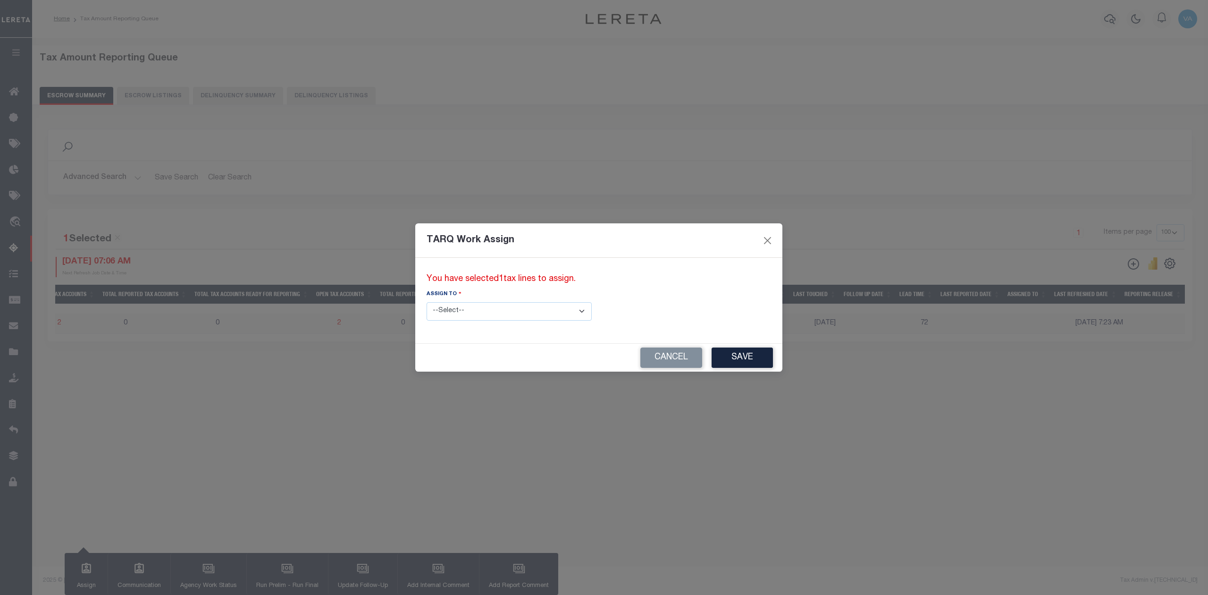
click at [476, 315] on select "--Select-- --Unassigned-- --Unassigned-- Abdul Muzain Adhikary Rinki Agustin Fe…" at bounding box center [509, 311] width 165 height 18
select select "Vamsi Kalikiri"
click at [427, 302] on select "--Select-- --Unassigned-- --Unassigned-- Abdul Muzain Adhikary Rinki Agustin Fe…" at bounding box center [509, 311] width 165 height 18
click at [712, 357] on button "Save" at bounding box center [742, 357] width 61 height 20
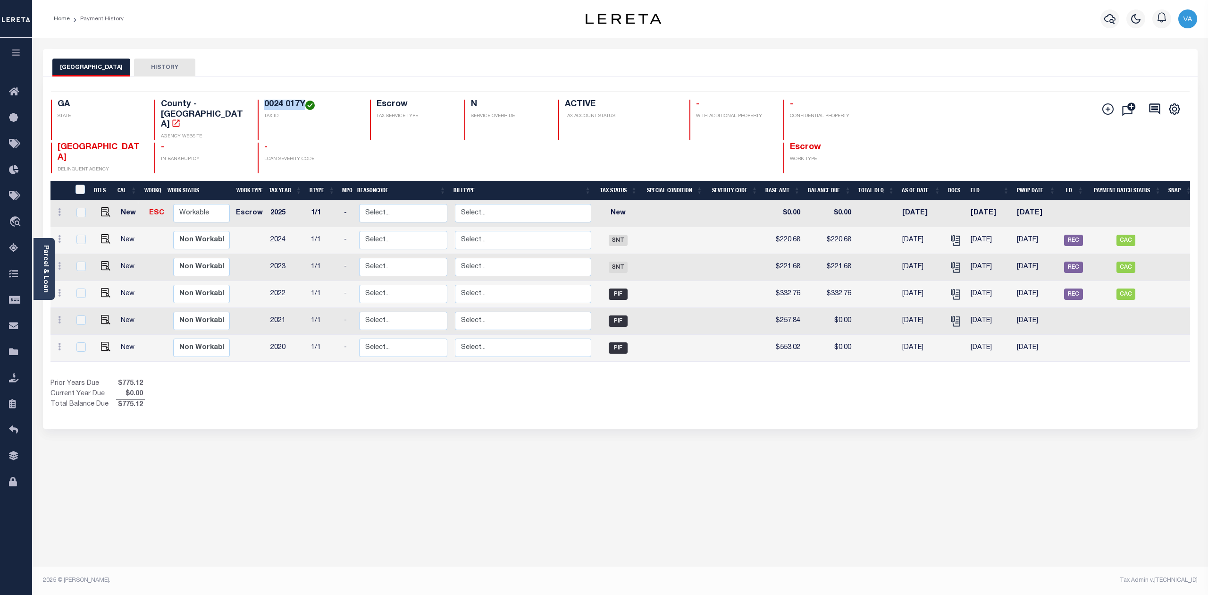
drag, startPoint x: 284, startPoint y: 101, endPoint x: 247, endPoint y: 106, distance: 37.2
click at [264, 106] on h4 "0024 017Y" at bounding box center [311, 105] width 95 height 10
copy h4 "0024 017Y"
